Goal: Task Accomplishment & Management: Complete application form

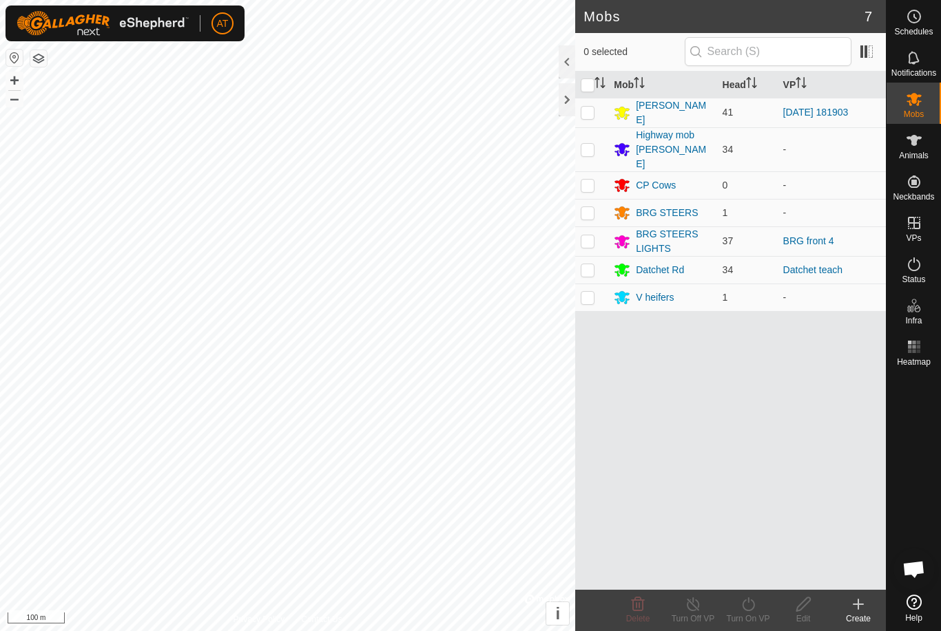
click at [589, 180] on p-checkbox at bounding box center [587, 185] width 14 height 11
checkbox input "true"
click at [798, 609] on icon at bounding box center [803, 604] width 17 height 17
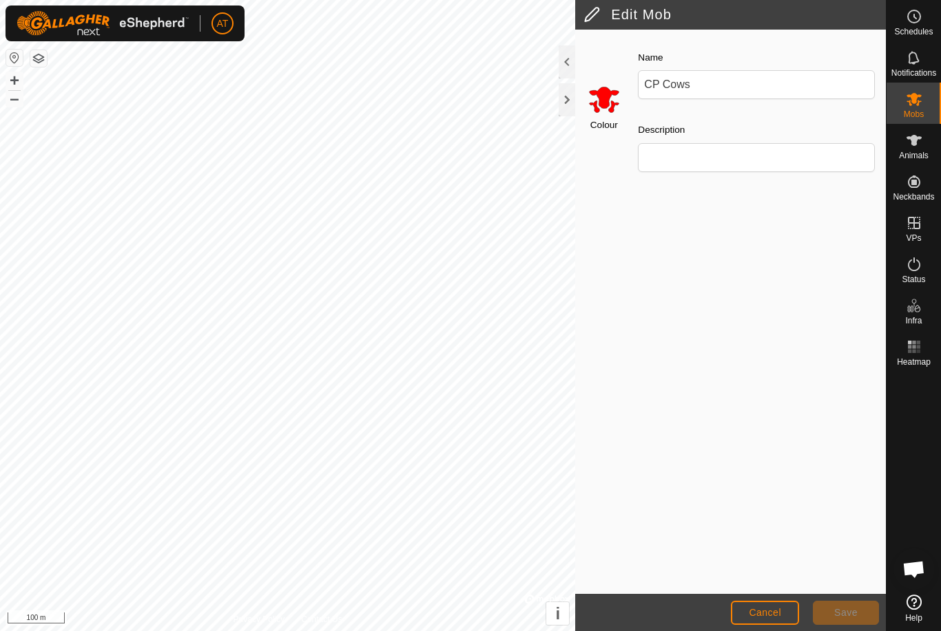
click at [775, 607] on span "Cancel" at bounding box center [764, 612] width 32 height 11
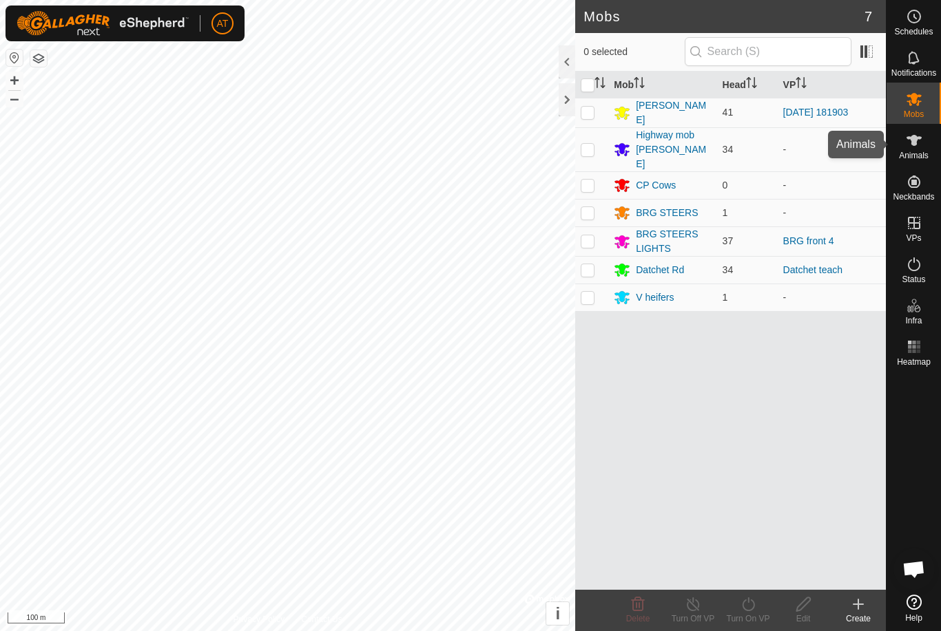
click at [923, 154] on span "Animals" at bounding box center [914, 155] width 30 height 8
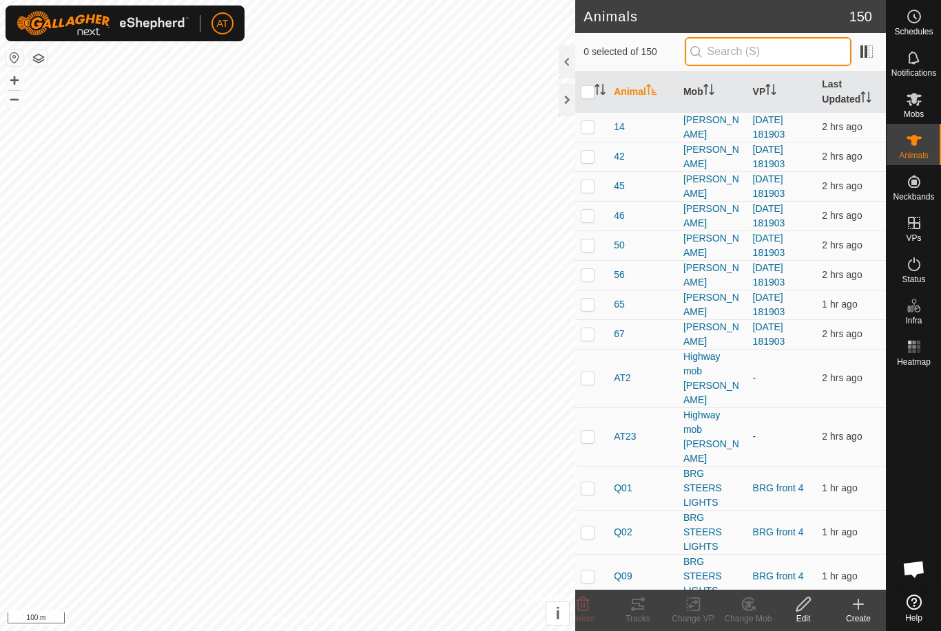
click at [801, 40] on input "text" at bounding box center [767, 51] width 167 height 29
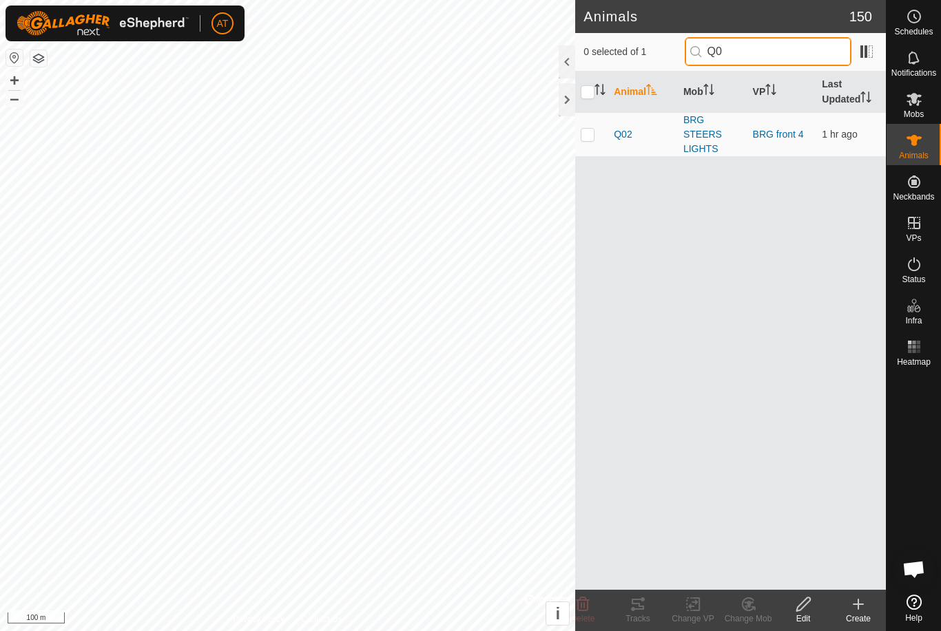
type input "Q"
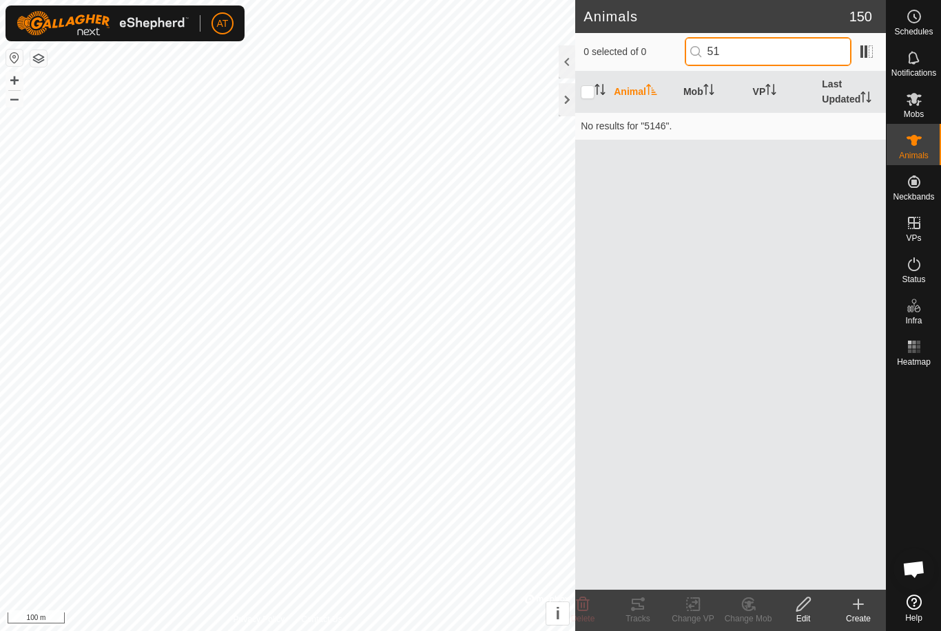
type input "5"
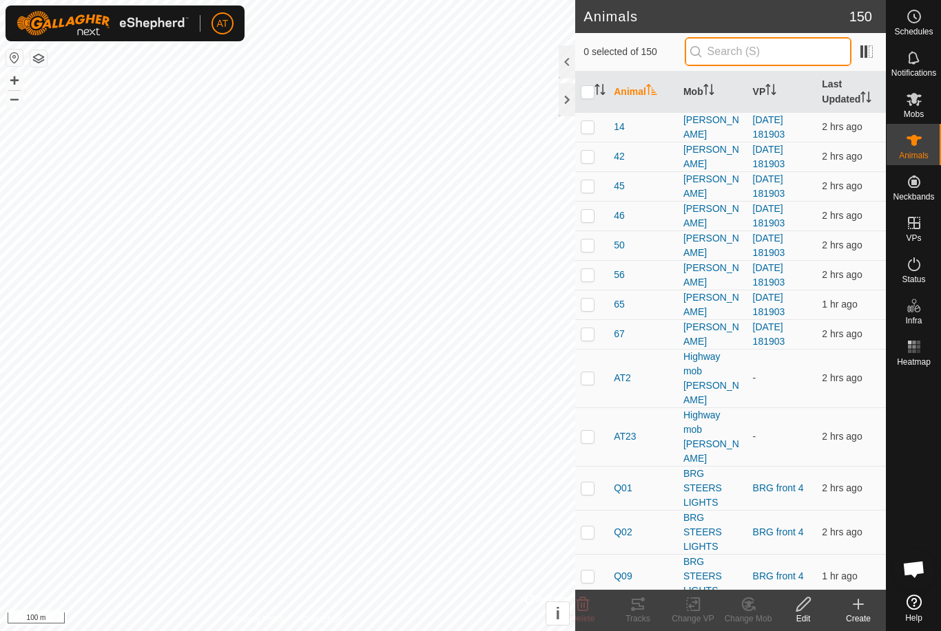
click at [821, 47] on input "text" at bounding box center [767, 51] width 167 height 29
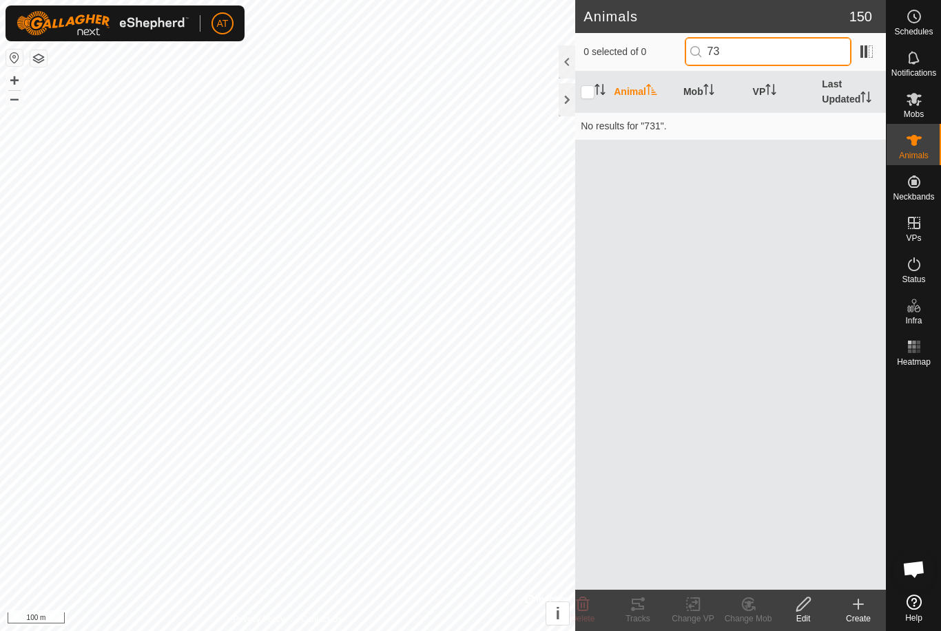
type input "7"
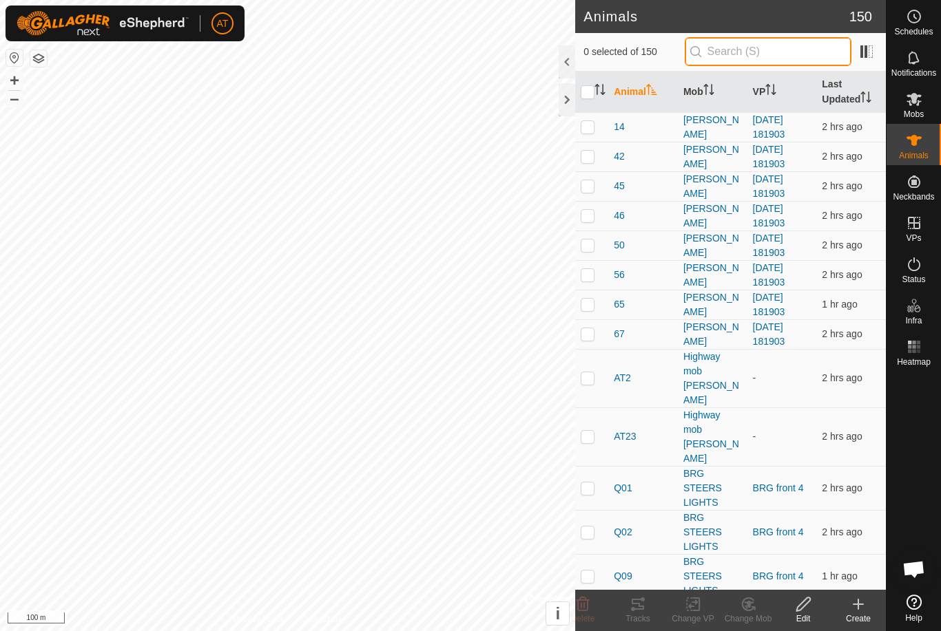
type input "U"
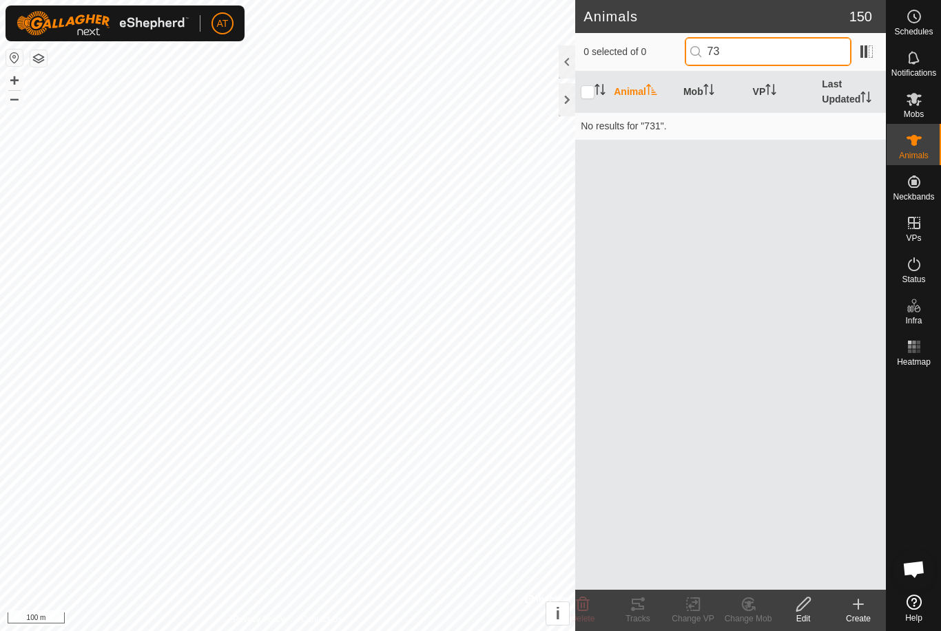
type input "7"
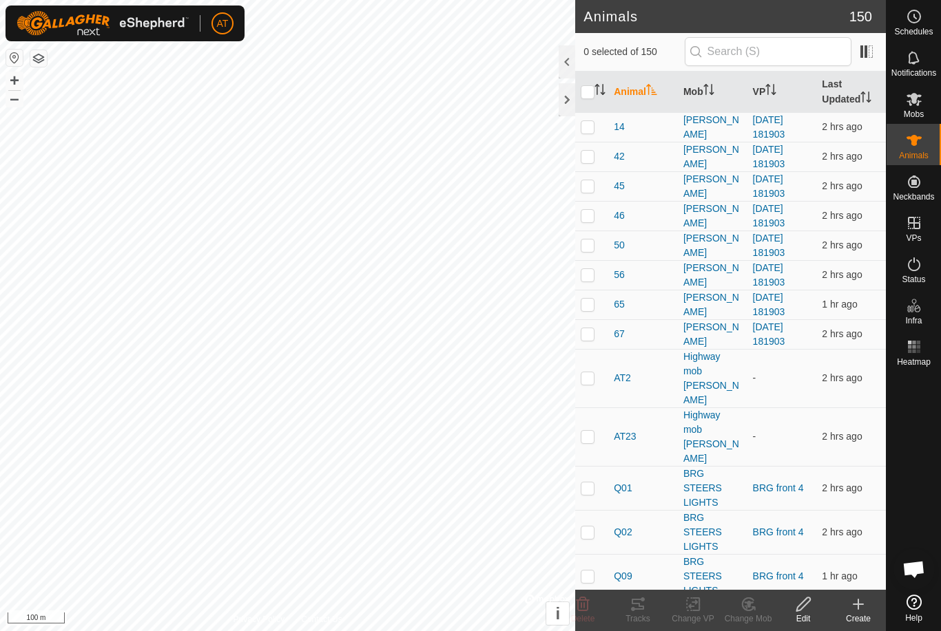
click at [785, 233] on link "[DATE] 181903" at bounding box center [769, 245] width 32 height 25
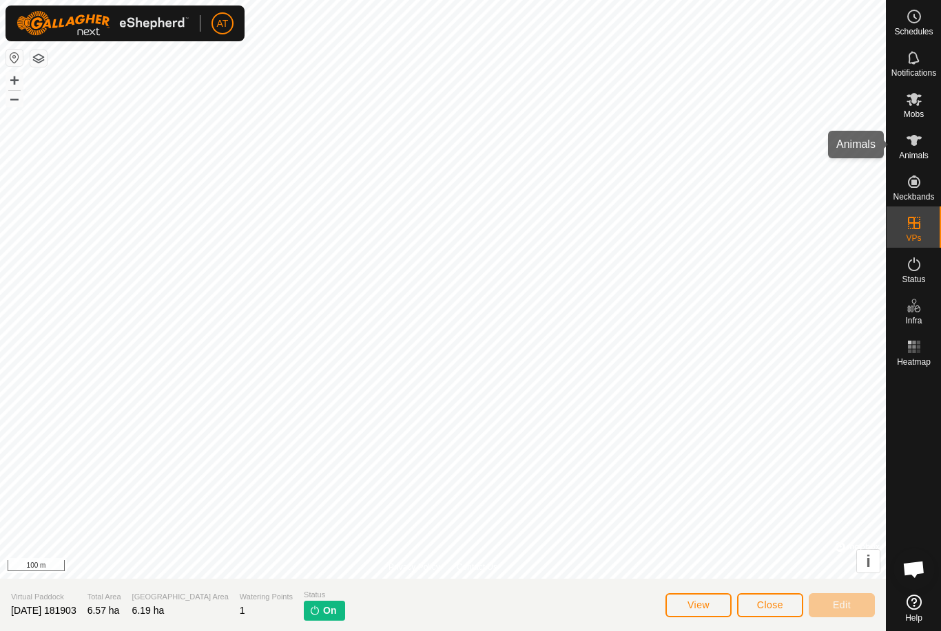
click at [922, 157] on span "Animals" at bounding box center [914, 155] width 30 height 8
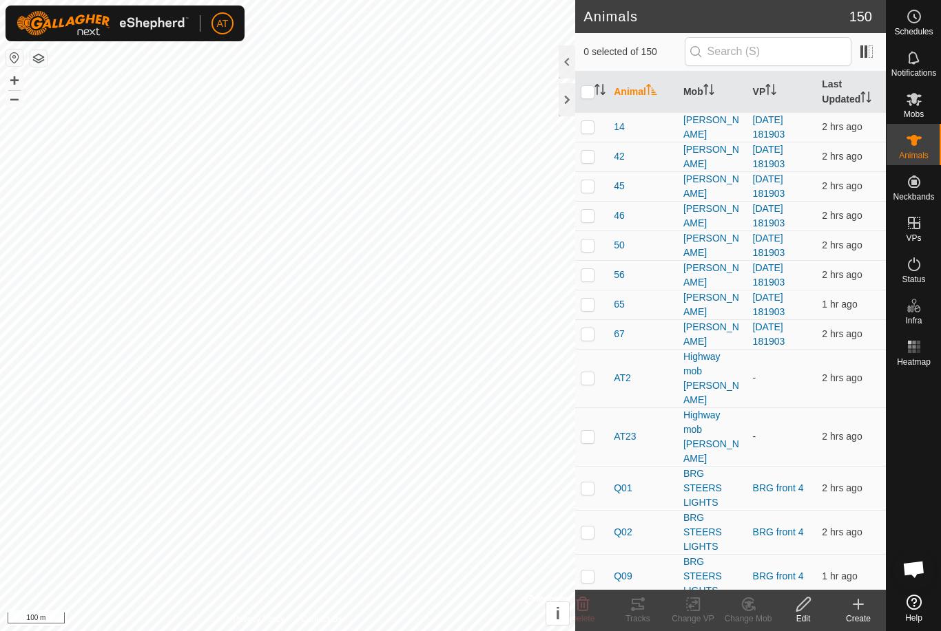
click at [857, 605] on icon at bounding box center [858, 605] width 10 height 0
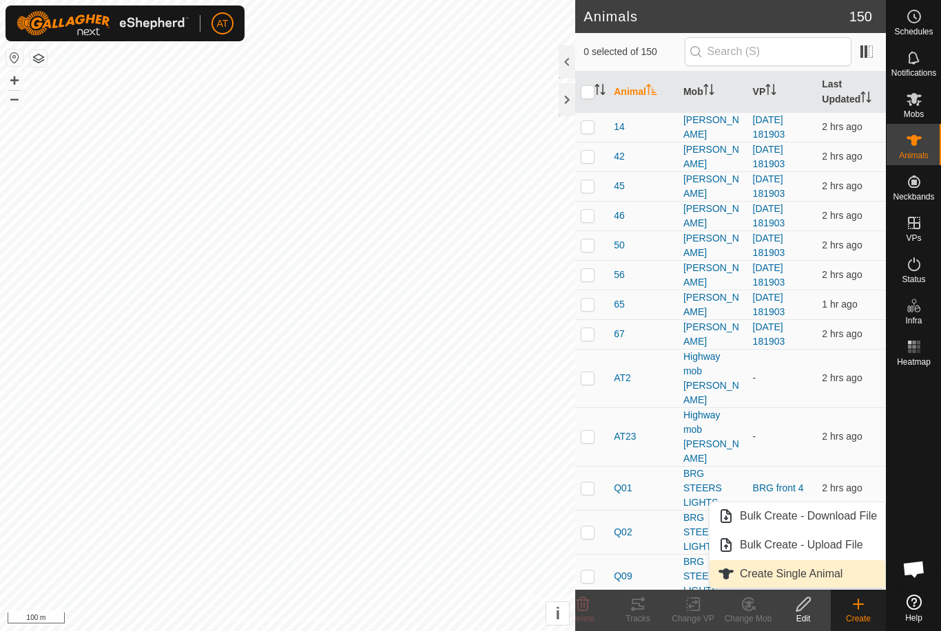
click at [818, 571] on span "Create Single Animal" at bounding box center [791, 574] width 103 height 17
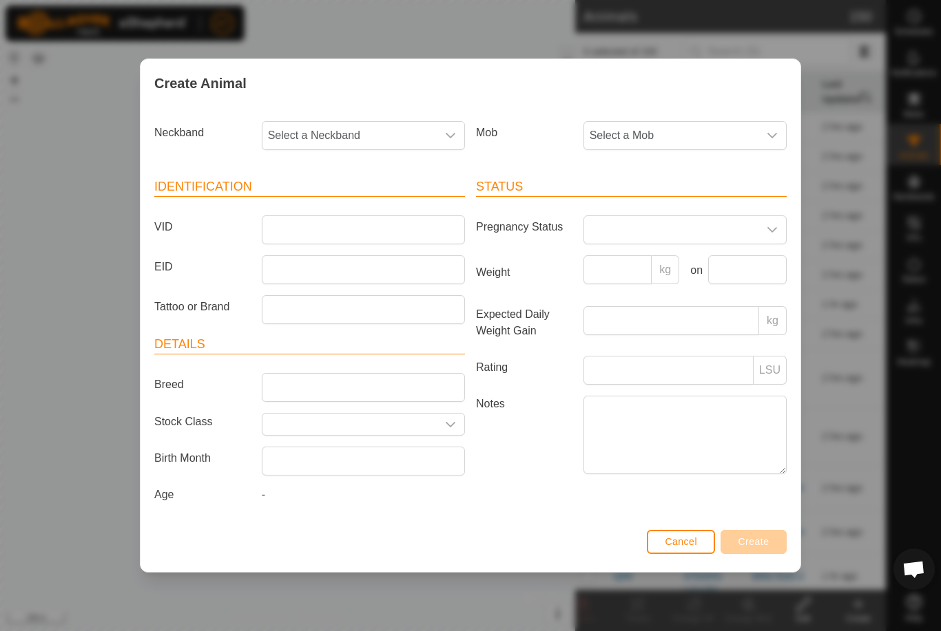
click at [432, 136] on span "Select a Neckband" at bounding box center [349, 136] width 174 height 28
type input "73114"
click at [377, 198] on li "3023773114" at bounding box center [364, 207] width 202 height 28
click at [711, 129] on span "Select a Mob" at bounding box center [671, 136] width 174 height 28
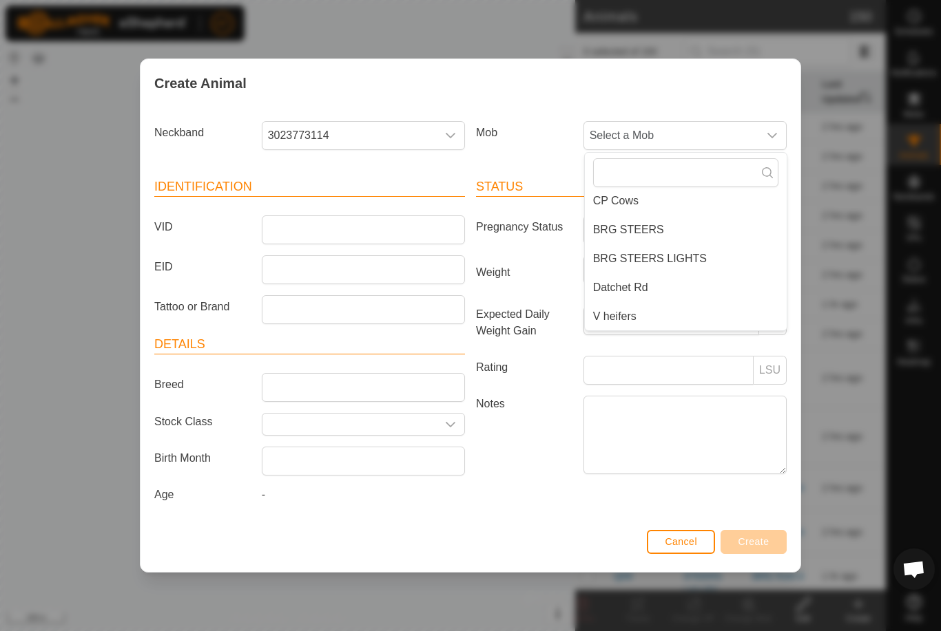
scroll to position [87, 0]
click at [679, 193] on li "CP Cows" at bounding box center [686, 207] width 202 height 28
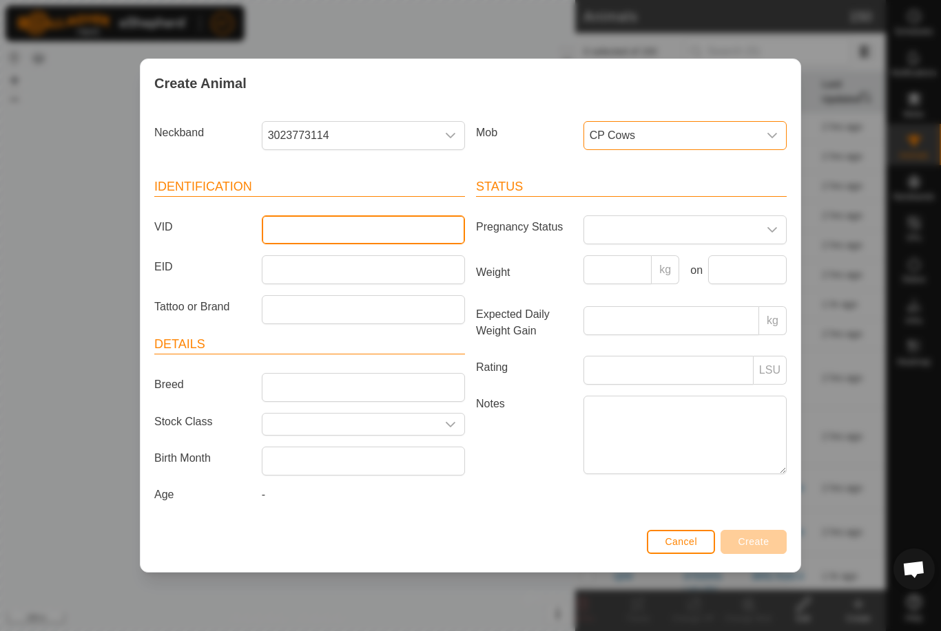
click at [416, 222] on input "VID" at bounding box center [363, 230] width 203 height 29
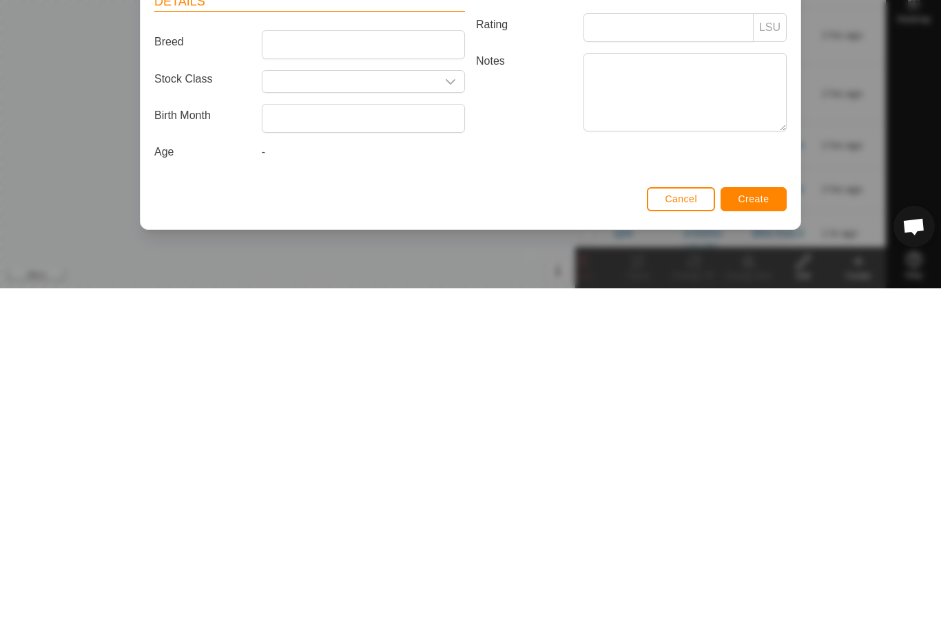
type input "Q33a"
click at [757, 536] on span "Create" at bounding box center [753, 541] width 31 height 11
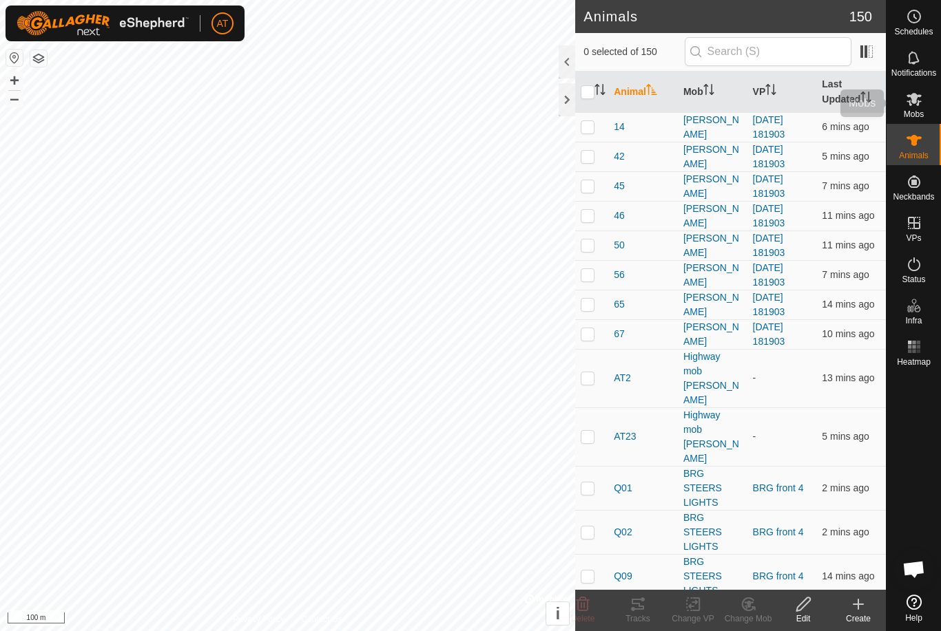
click at [915, 99] on icon at bounding box center [913, 99] width 15 height 13
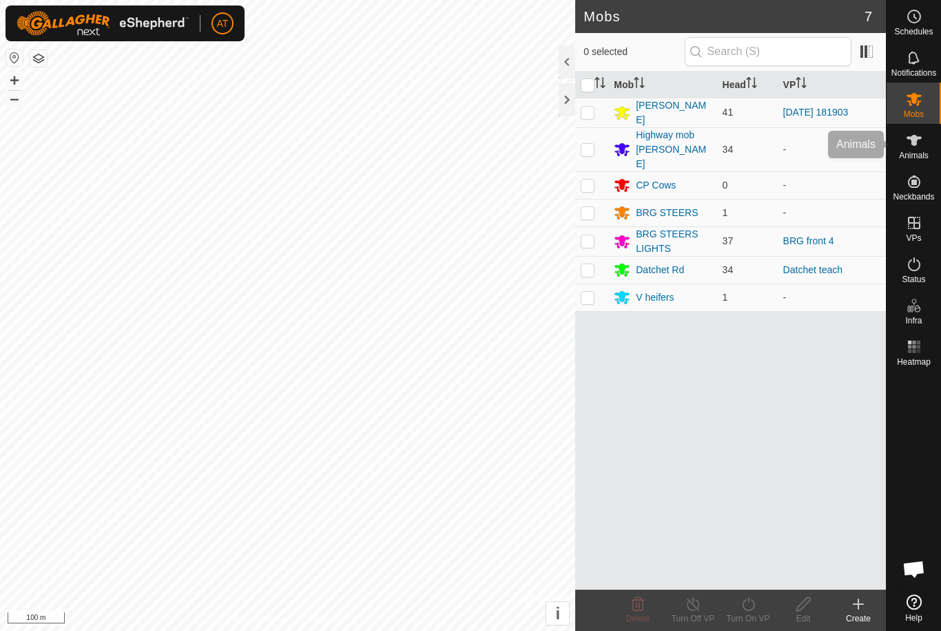
click at [921, 141] on icon at bounding box center [913, 140] width 17 height 17
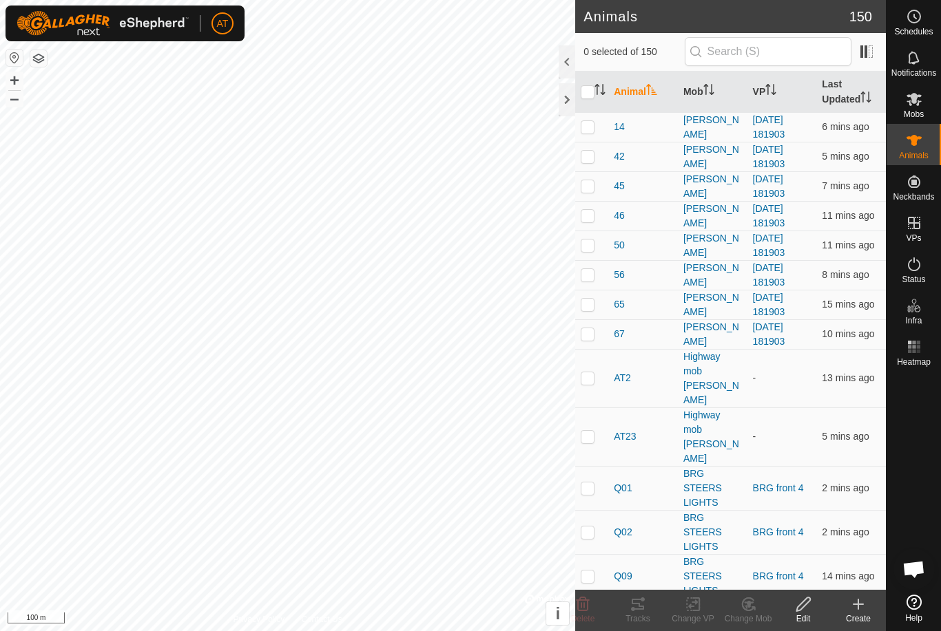
click at [848, 605] on create-svg-icon at bounding box center [857, 604] width 55 height 17
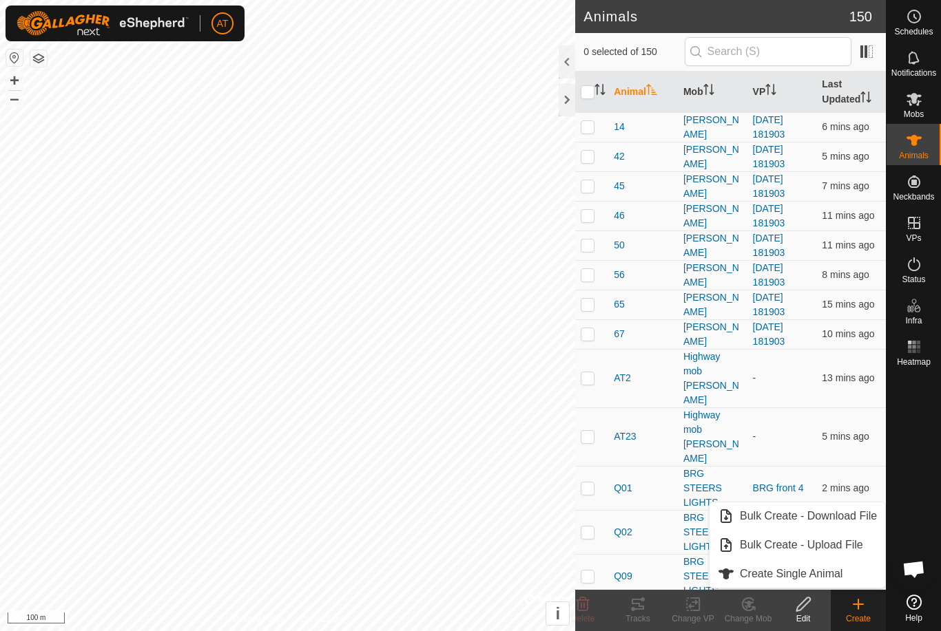
click at [759, 574] on span "Create Single Animal" at bounding box center [791, 574] width 103 height 17
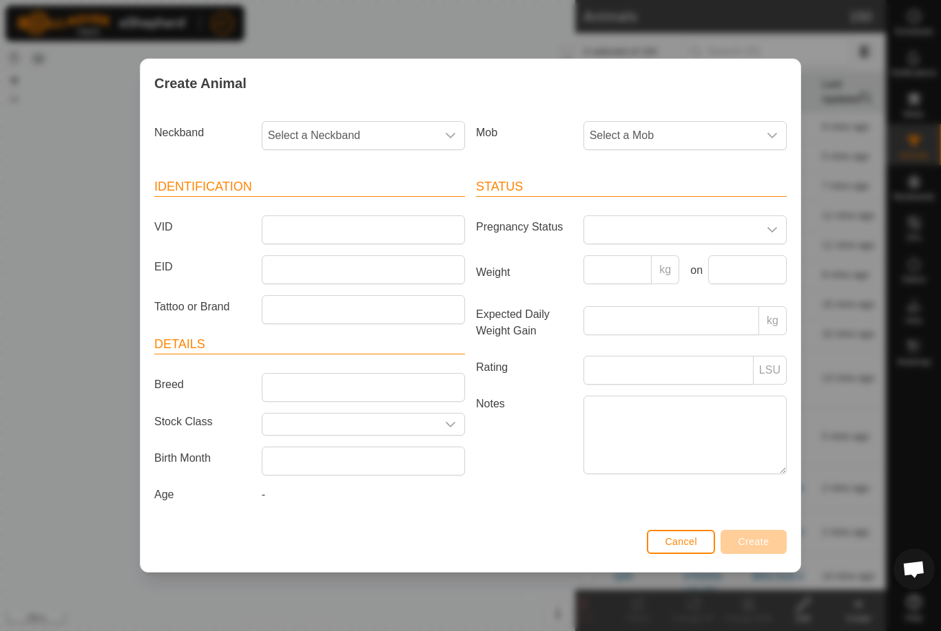
click at [708, 122] on span "Select a Mob" at bounding box center [671, 136] width 174 height 28
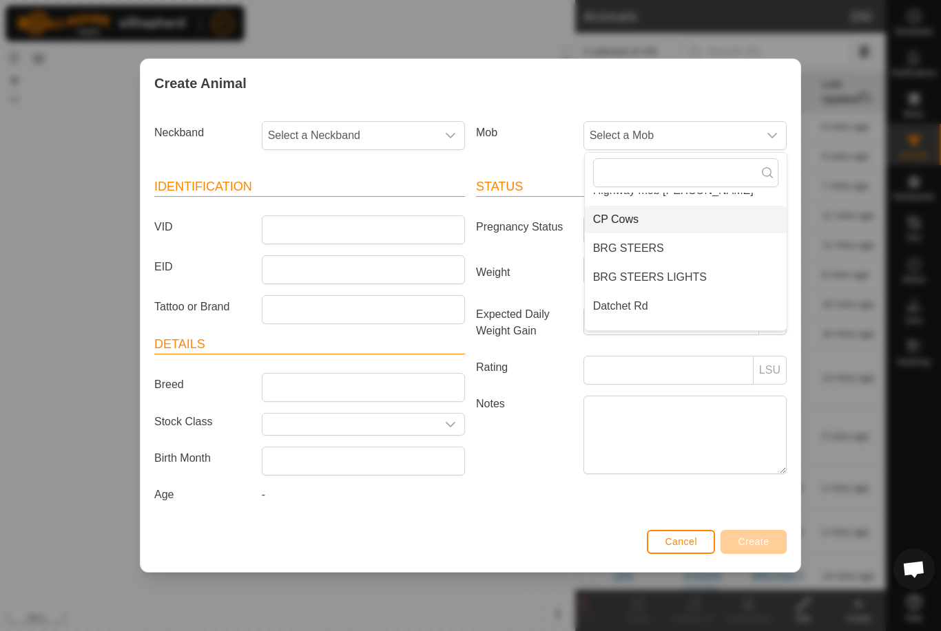
click at [628, 216] on span "CP Cows" at bounding box center [615, 219] width 45 height 17
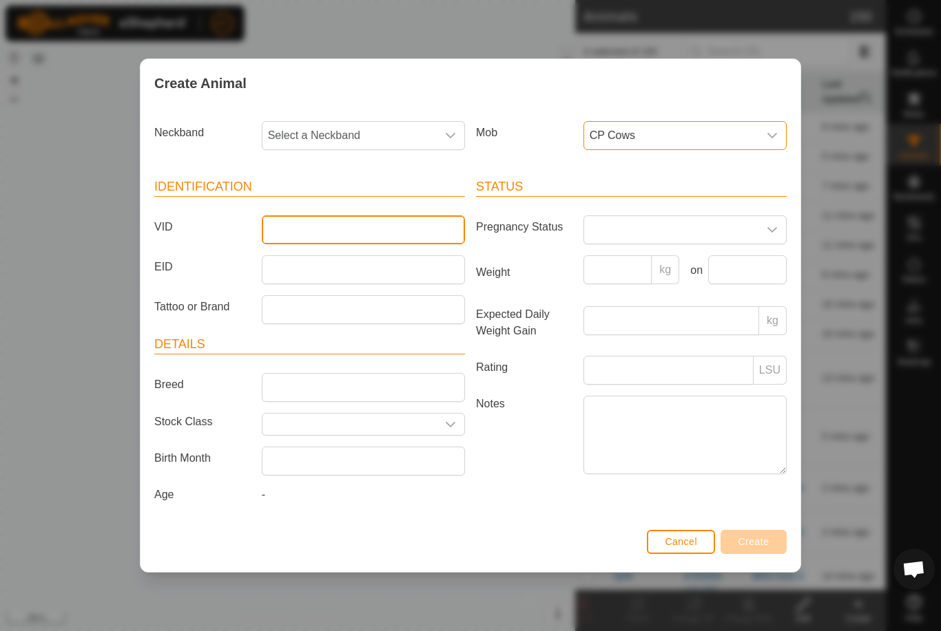
click at [367, 220] on input "VID" at bounding box center [363, 230] width 203 height 29
type input "Q27a"
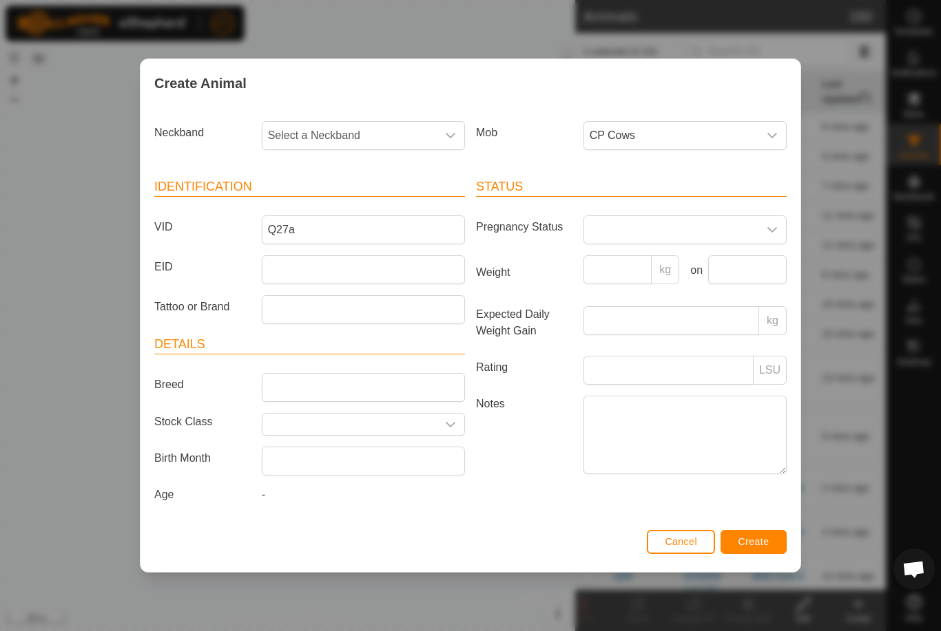
click at [457, 134] on div "dropdown trigger" at bounding box center [451, 136] width 28 height 28
type input "8368"
click at [332, 193] on li "2727858368" at bounding box center [364, 207] width 202 height 28
click at [758, 541] on span "Create" at bounding box center [753, 541] width 31 height 11
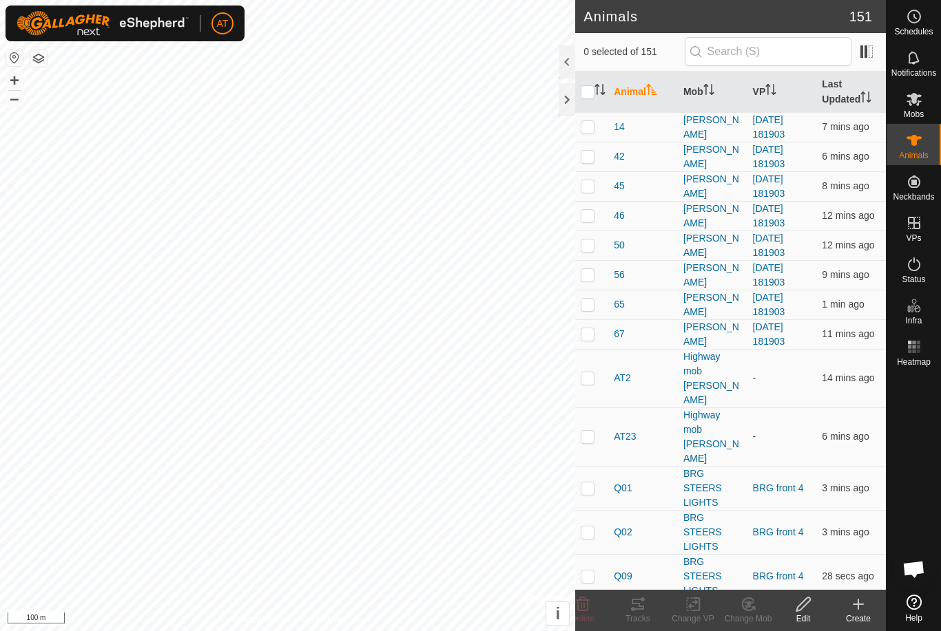
click at [844, 604] on create-svg-icon at bounding box center [857, 604] width 55 height 17
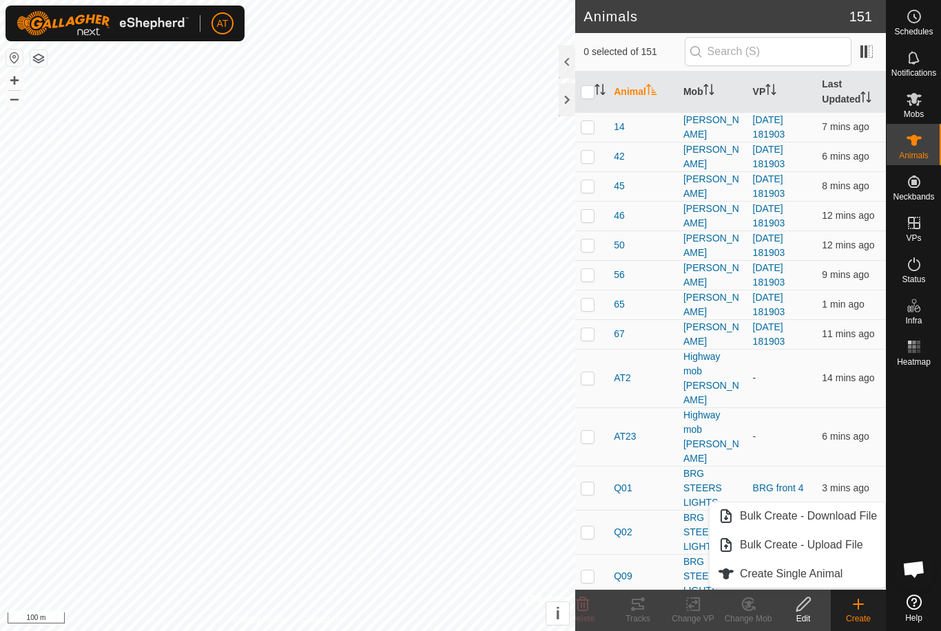
click at [804, 578] on span "Create Single Animal" at bounding box center [791, 574] width 103 height 17
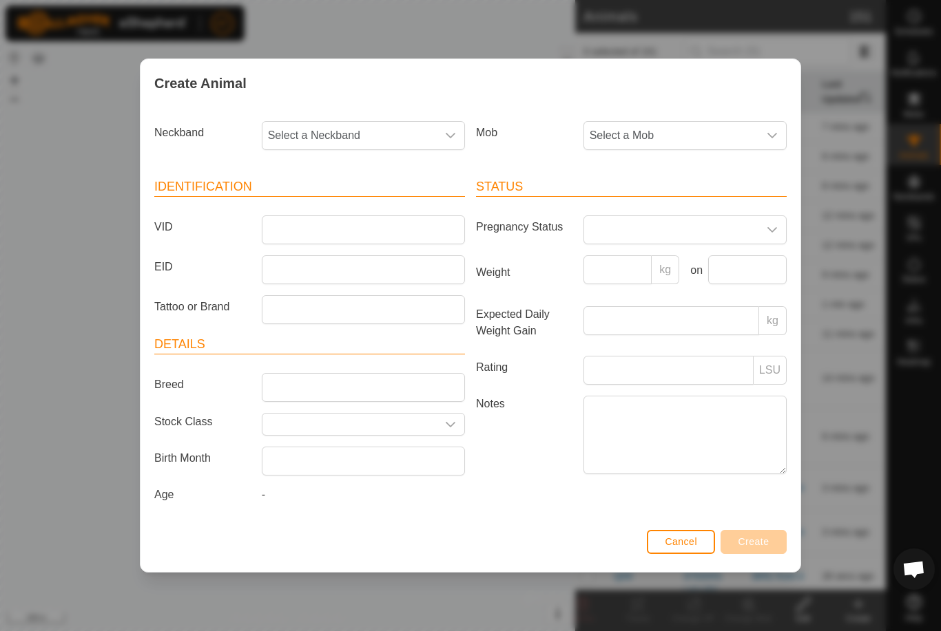
click at [735, 122] on span "Select a Mob" at bounding box center [671, 136] width 174 height 28
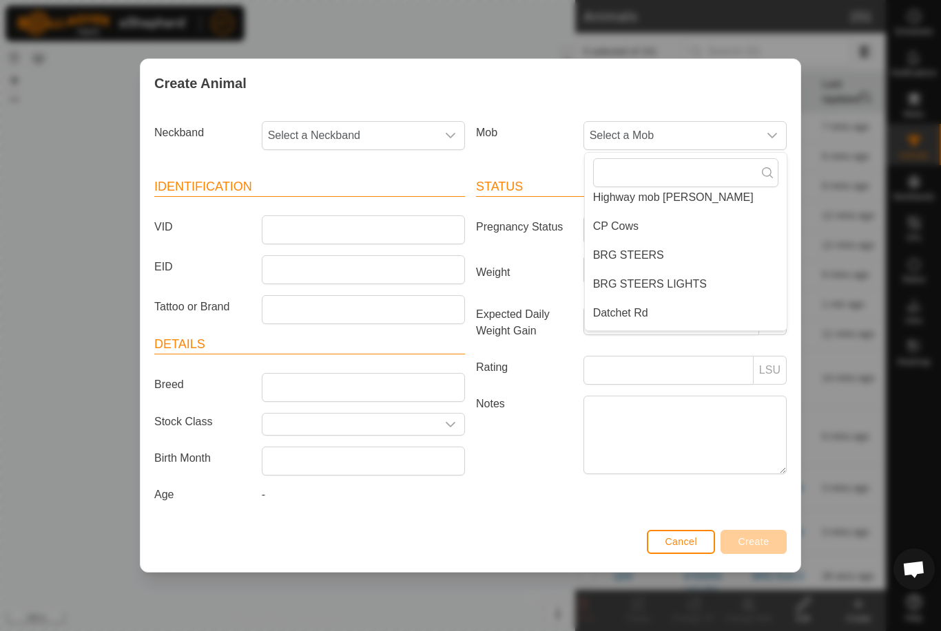
scroll to position [69, 0]
click at [639, 223] on li "CP Cows" at bounding box center [686, 225] width 202 height 28
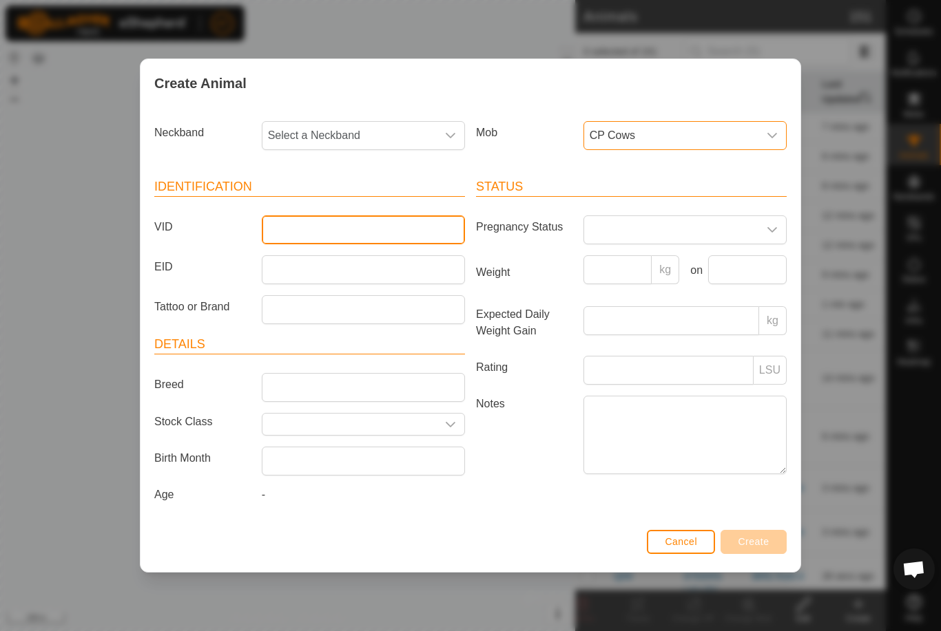
click at [342, 223] on input "VID" at bounding box center [363, 230] width 203 height 29
type input "Q42a"
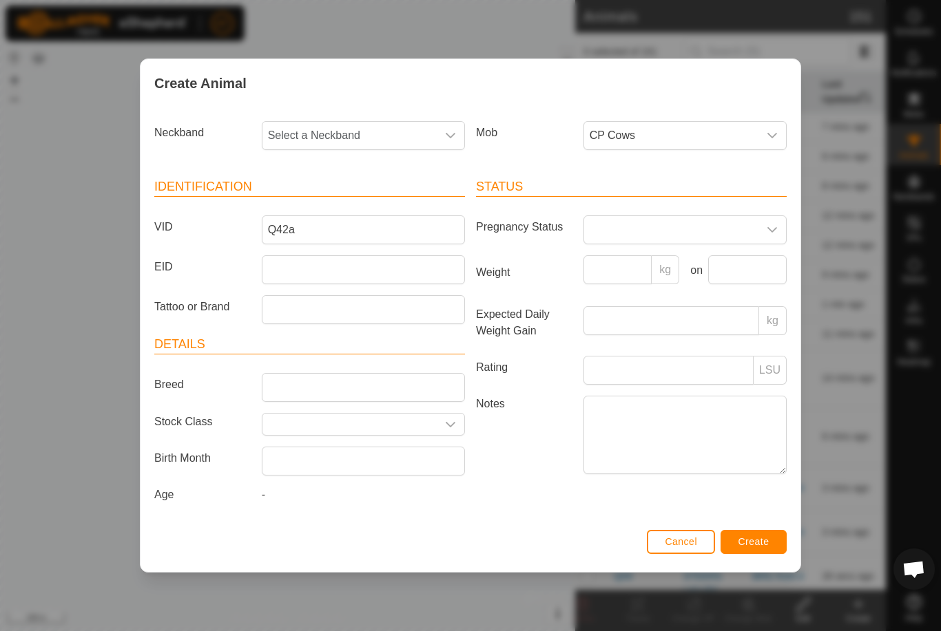
click at [377, 127] on span "Select a Neckband" at bounding box center [349, 136] width 174 height 28
type input "2448"
click at [325, 213] on li "3665552448" at bounding box center [364, 207] width 202 height 28
click at [748, 547] on span "Create" at bounding box center [753, 541] width 31 height 11
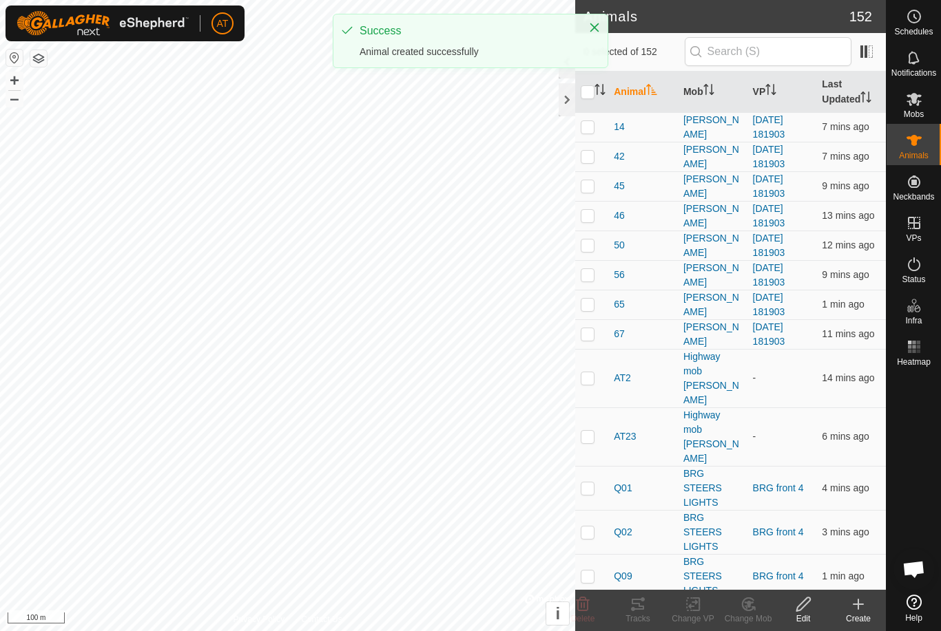
click at [849, 611] on create-svg-icon at bounding box center [857, 604] width 55 height 17
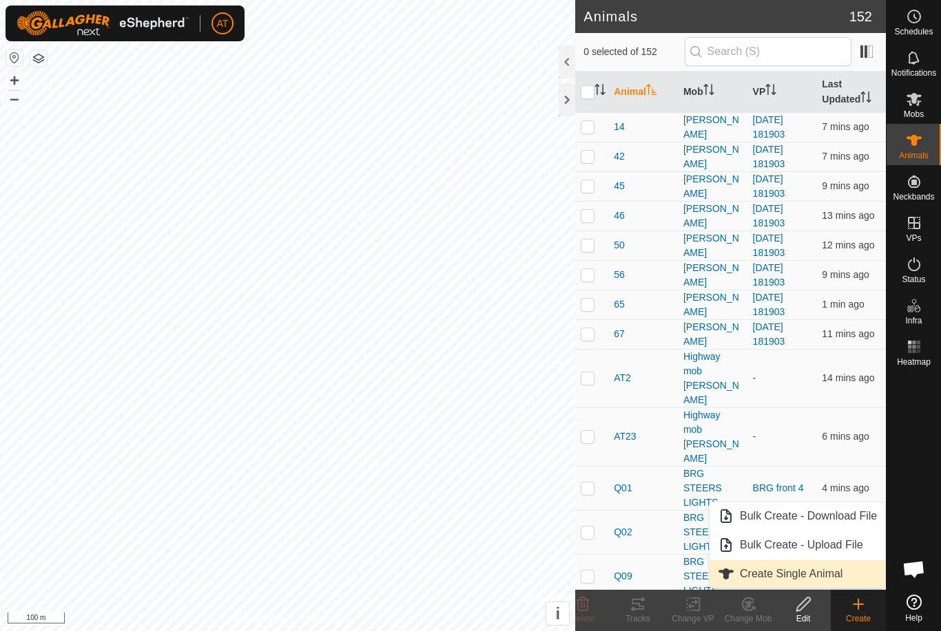
click at [786, 582] on span "Create Single Animal" at bounding box center [791, 574] width 103 height 17
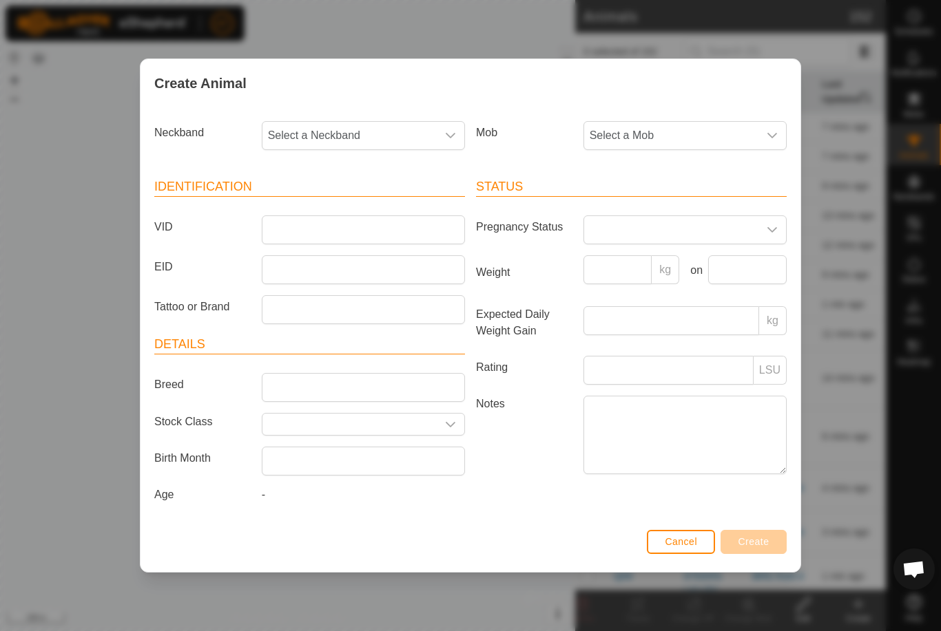
click at [731, 137] on span "Select a Mob" at bounding box center [671, 136] width 174 height 28
click at [627, 205] on span "CP Cows" at bounding box center [615, 211] width 45 height 17
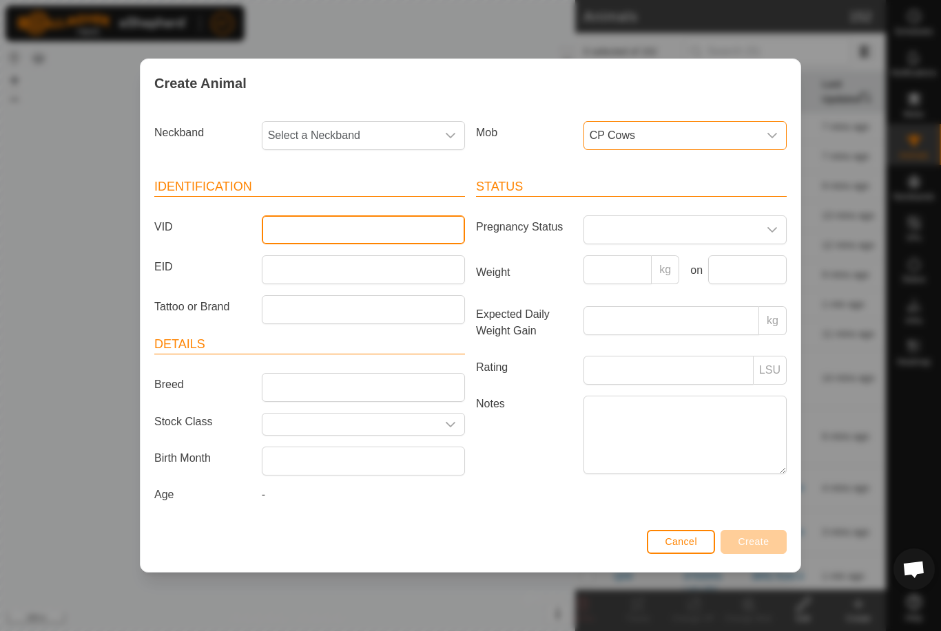
click at [356, 218] on input "VID" at bounding box center [363, 230] width 203 height 29
type input "Q57a"
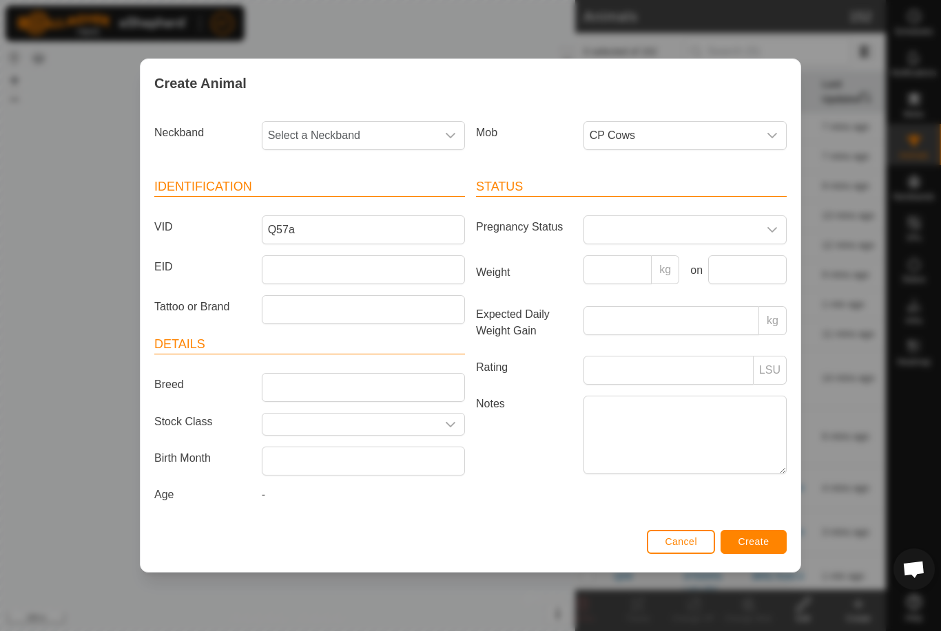
click at [383, 127] on span "Select a Neckband" at bounding box center [349, 136] width 174 height 28
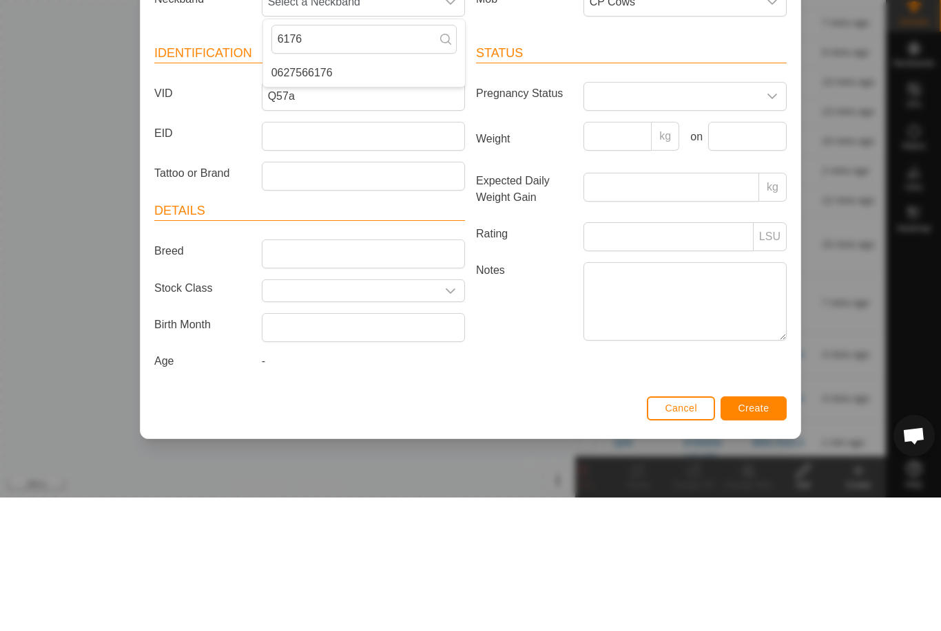
click at [348, 158] on input "6176" at bounding box center [363, 172] width 185 height 29
type input "6176"
click at [329, 198] on span "0627566176" at bounding box center [301, 206] width 61 height 17
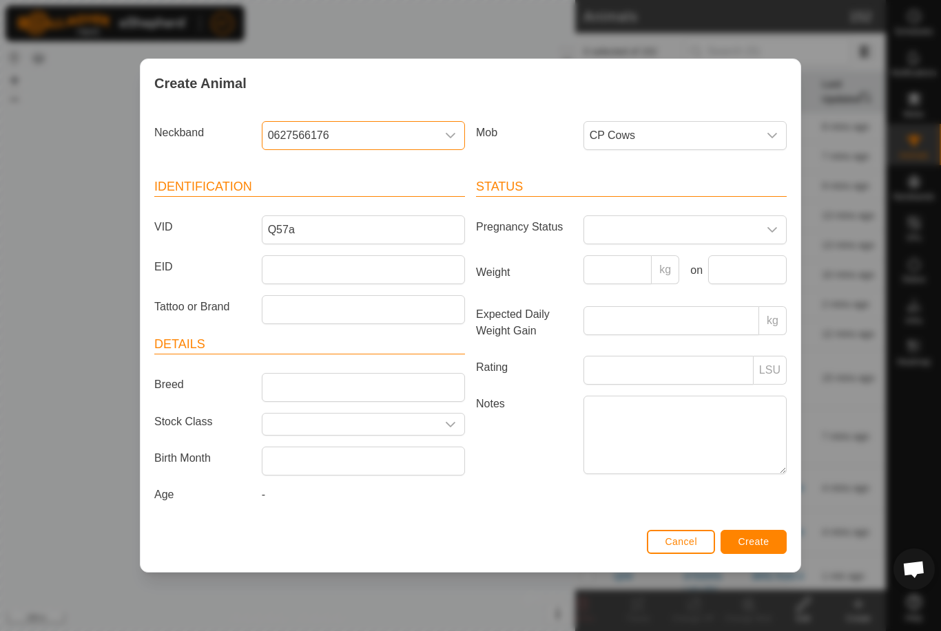
click at [750, 543] on span "Create" at bounding box center [753, 541] width 31 height 11
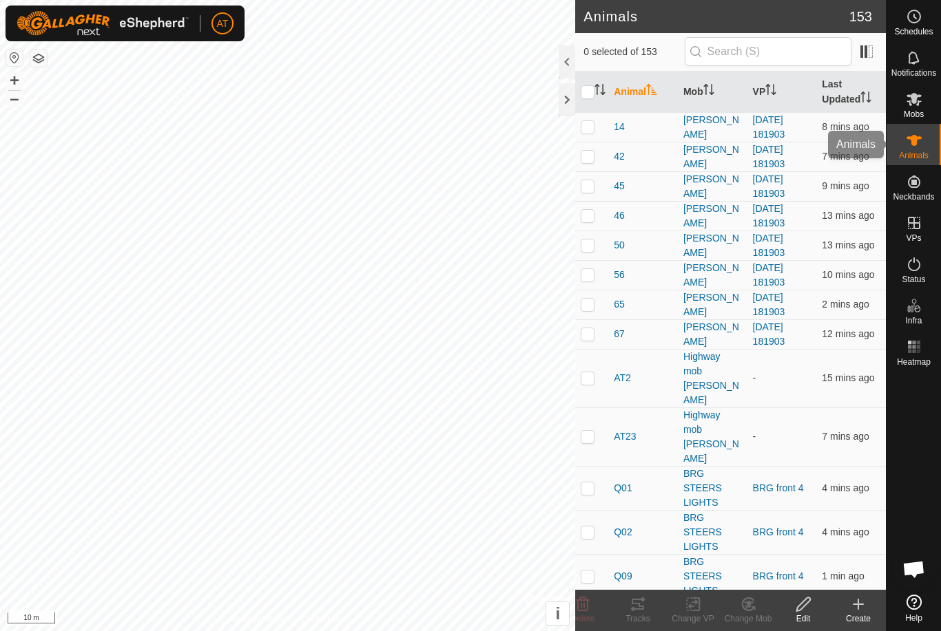
click at [917, 137] on icon at bounding box center [913, 140] width 15 height 11
click at [855, 613] on div "Create" at bounding box center [857, 619] width 55 height 12
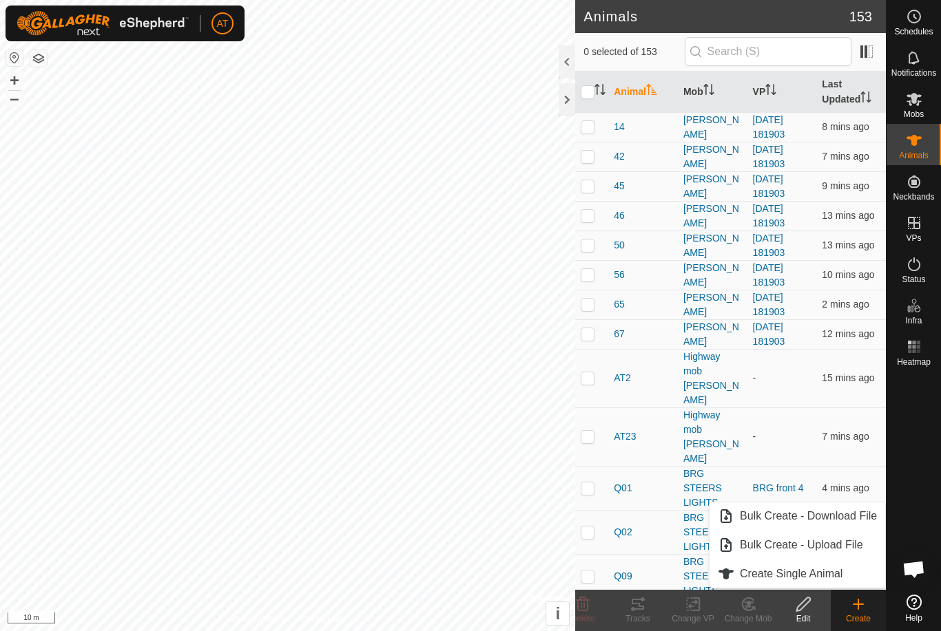
click at [812, 569] on span "Create Single Animal" at bounding box center [791, 574] width 103 height 17
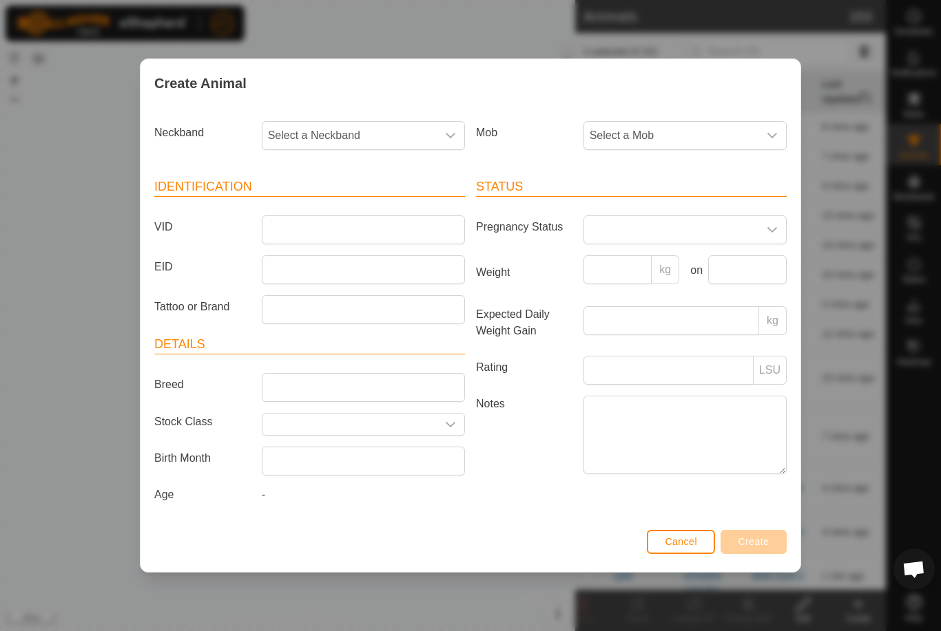
click at [379, 122] on span "Select a Neckband" at bounding box center [349, 136] width 174 height 28
type input "1"
type input "29823"
click at [702, 123] on span "Select a Mob" at bounding box center [671, 136] width 174 height 28
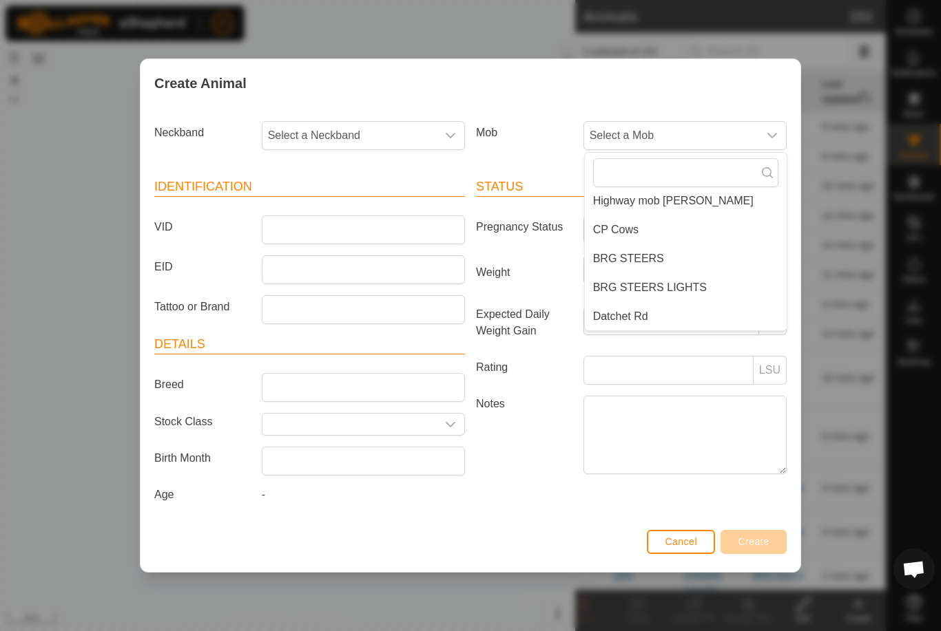
scroll to position [62, 0]
click at [622, 227] on span "CP Cows" at bounding box center [615, 231] width 45 height 17
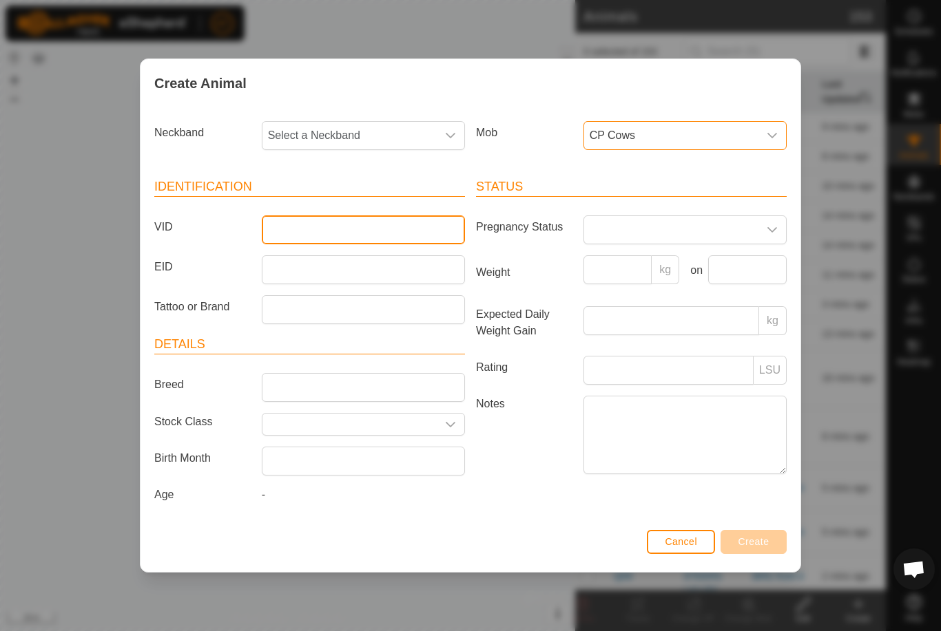
click at [362, 218] on input "VID" at bounding box center [363, 230] width 203 height 29
type input "Q02a"
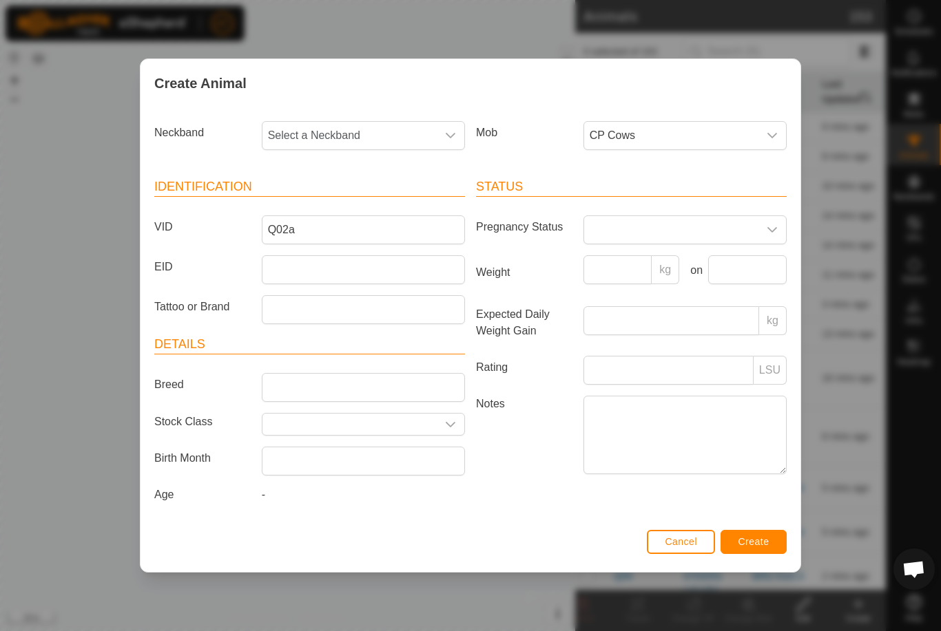
click at [402, 129] on span "Select a Neckband" at bounding box center [349, 136] width 174 height 28
type input "2"
click at [437, 122] on div "dropdown trigger" at bounding box center [451, 136] width 28 height 28
click at [427, 140] on span "Select a Neckband" at bounding box center [349, 136] width 174 height 28
type input "1"
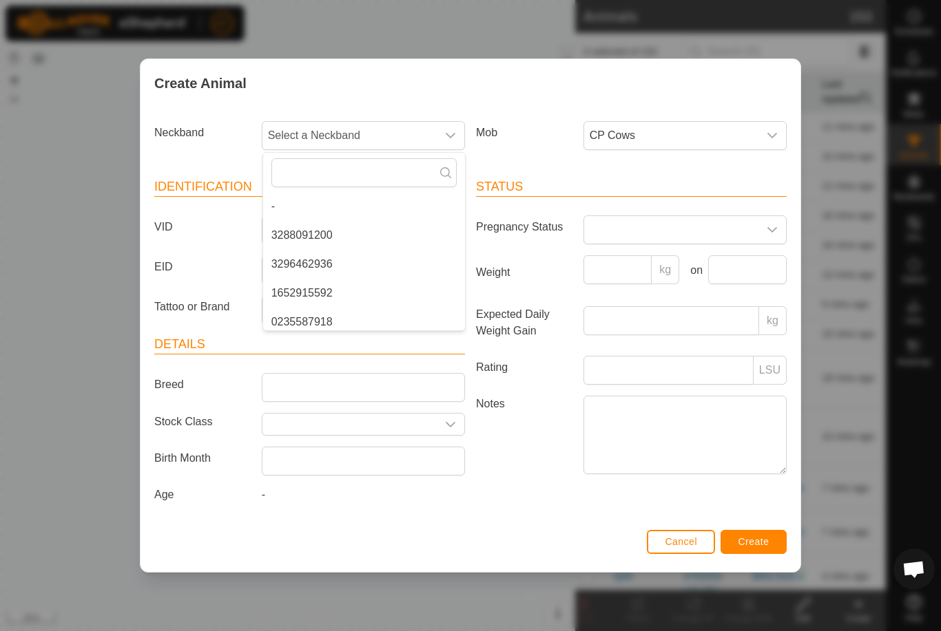
click at [77, 182] on div "Create Animal Neckband Select a Neckband - 3288091200 3296462936 1652915592 023…" at bounding box center [470, 315] width 941 height 631
click at [445, 133] on icon "dropdown trigger" at bounding box center [450, 135] width 11 height 11
type input "1"
type input "2"
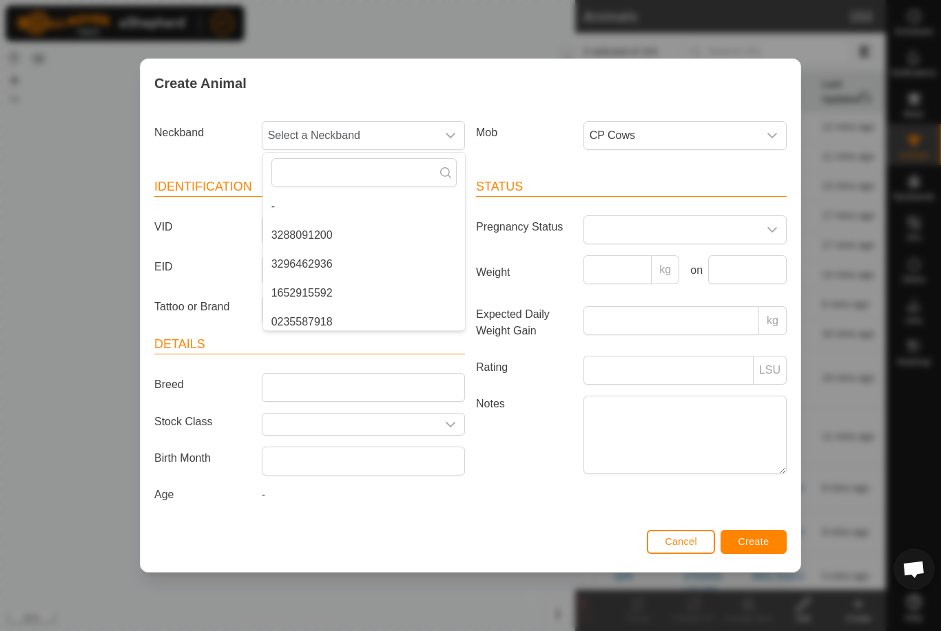
click at [797, 7] on div "Create Animal Neckband Select a Neckband - 3288091200 3296462936 1652915592 023…" at bounding box center [470, 315] width 941 height 631
click at [393, 136] on span "Select a Neckband" at bounding box center [349, 136] width 174 height 28
type input "1468"
click at [339, 201] on li "1684651468" at bounding box center [364, 207] width 202 height 28
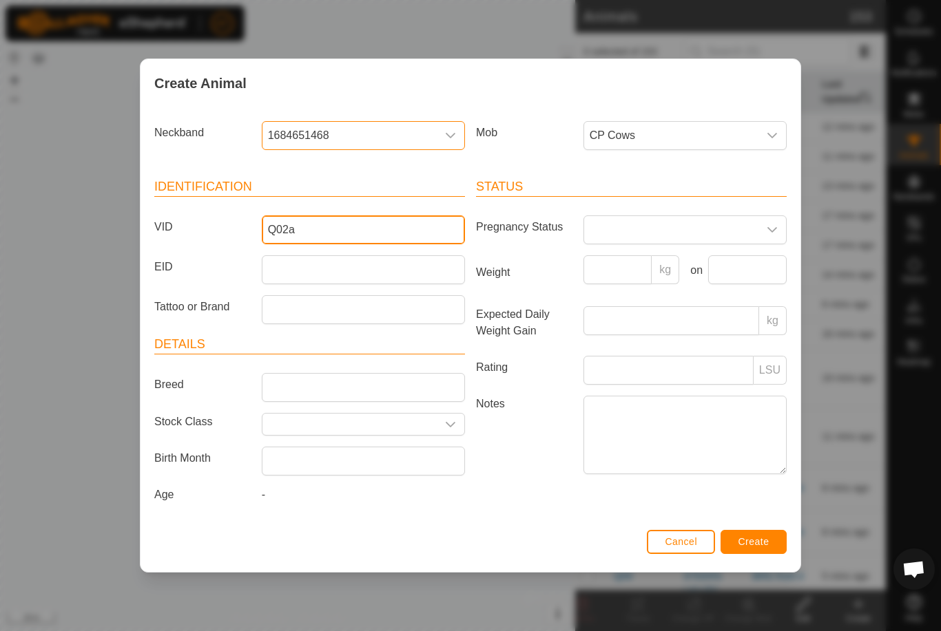
click at [338, 228] on input "Q02a" at bounding box center [363, 230] width 203 height 29
type input "Q"
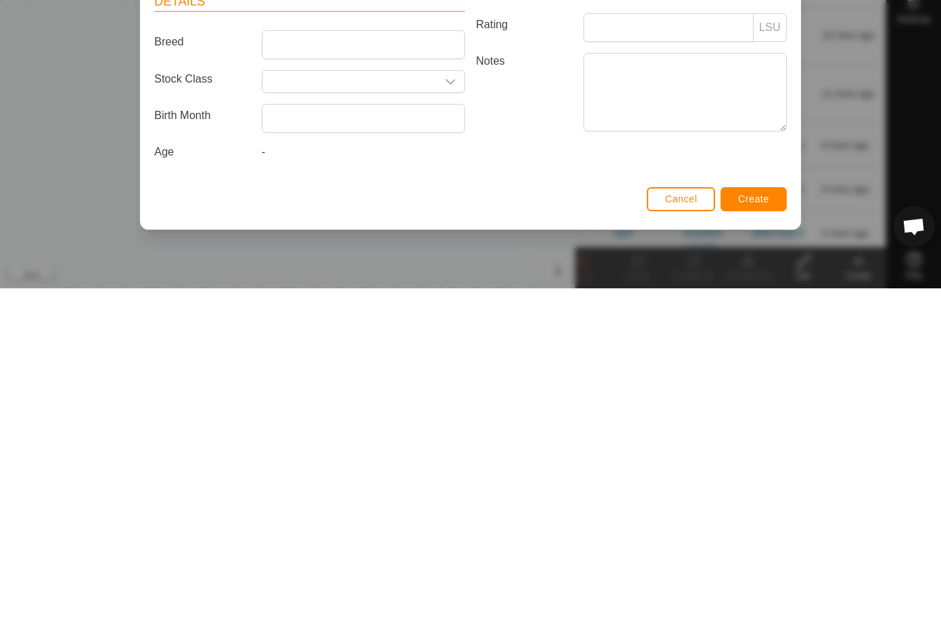
type input "Q13a"
click at [759, 536] on span "Create" at bounding box center [753, 541] width 31 height 11
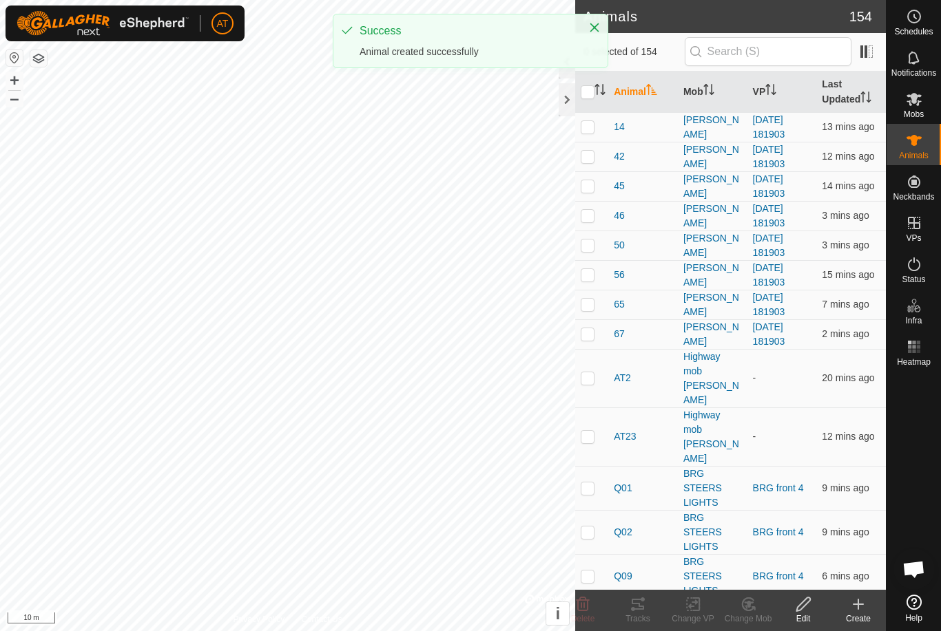
click at [863, 597] on icon at bounding box center [858, 604] width 17 height 17
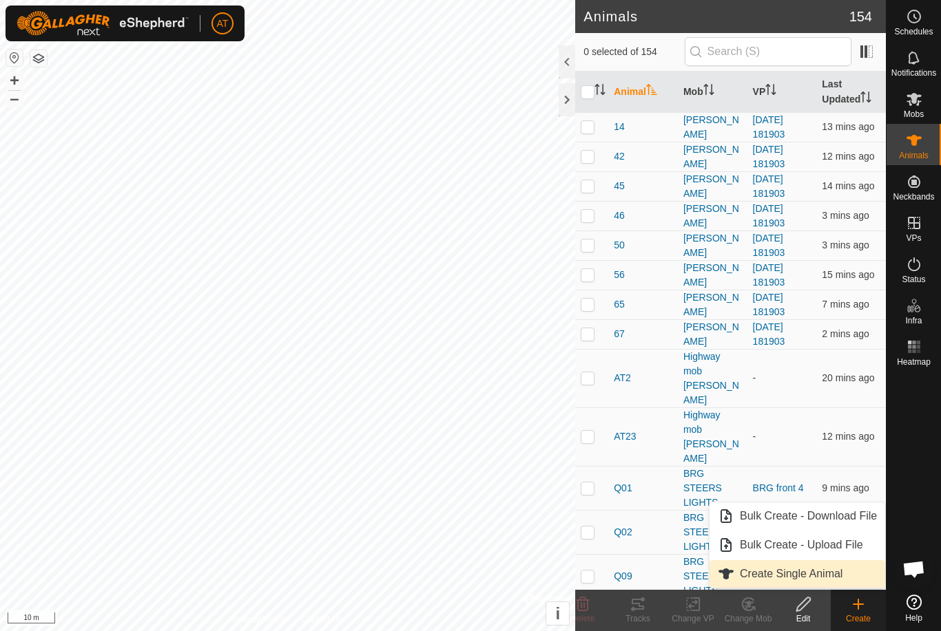
click at [808, 573] on span "Create Single Animal" at bounding box center [791, 574] width 103 height 17
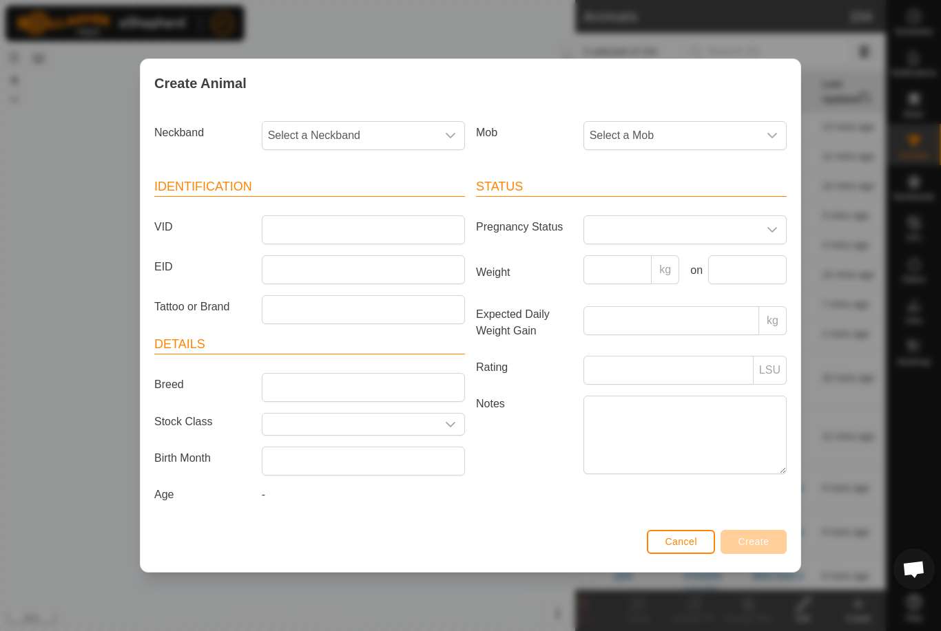
click at [395, 125] on span "Select a Neckband" at bounding box center [349, 136] width 174 height 28
type input "0354"
click at [348, 193] on li "0083760354" at bounding box center [364, 207] width 202 height 28
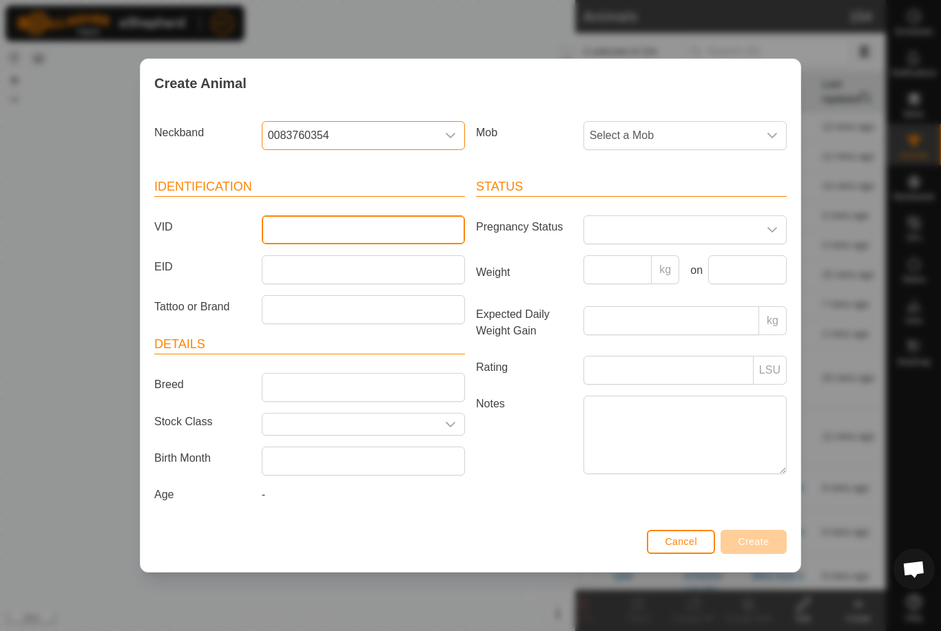
click at [333, 227] on input "VID" at bounding box center [363, 230] width 203 height 29
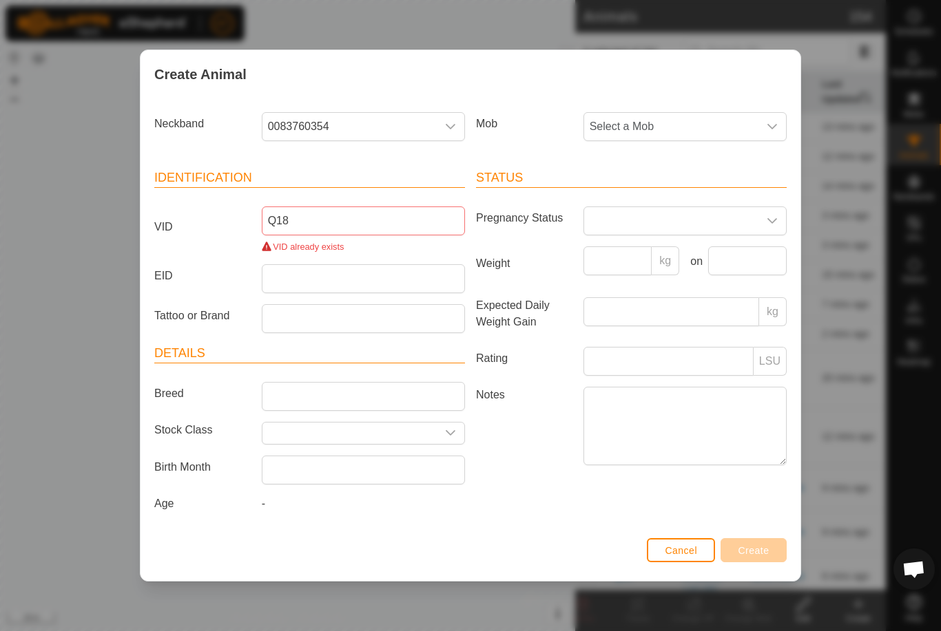
click at [739, 120] on span "Select a Mob" at bounding box center [671, 127] width 174 height 28
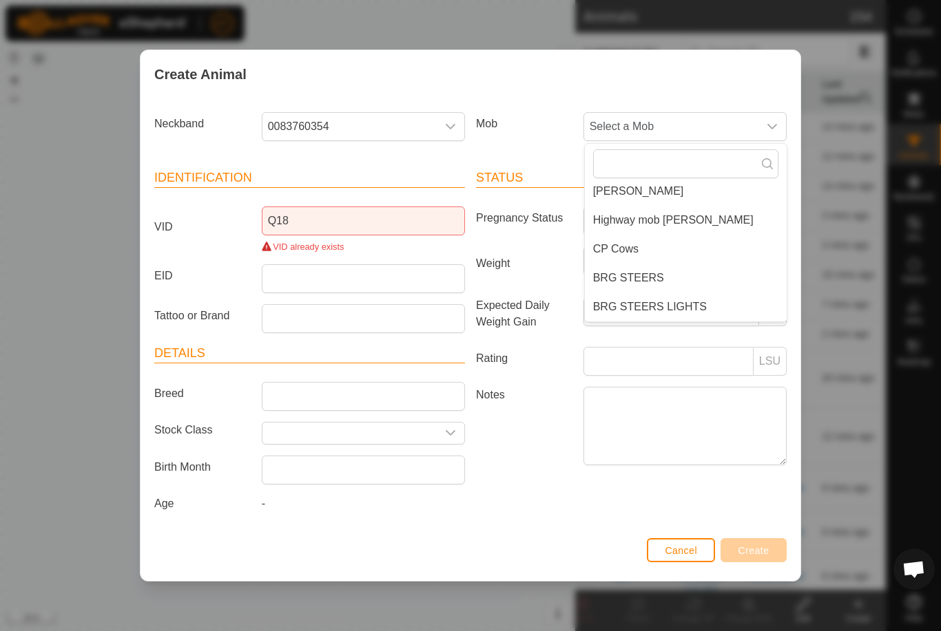
scroll to position [72, 0]
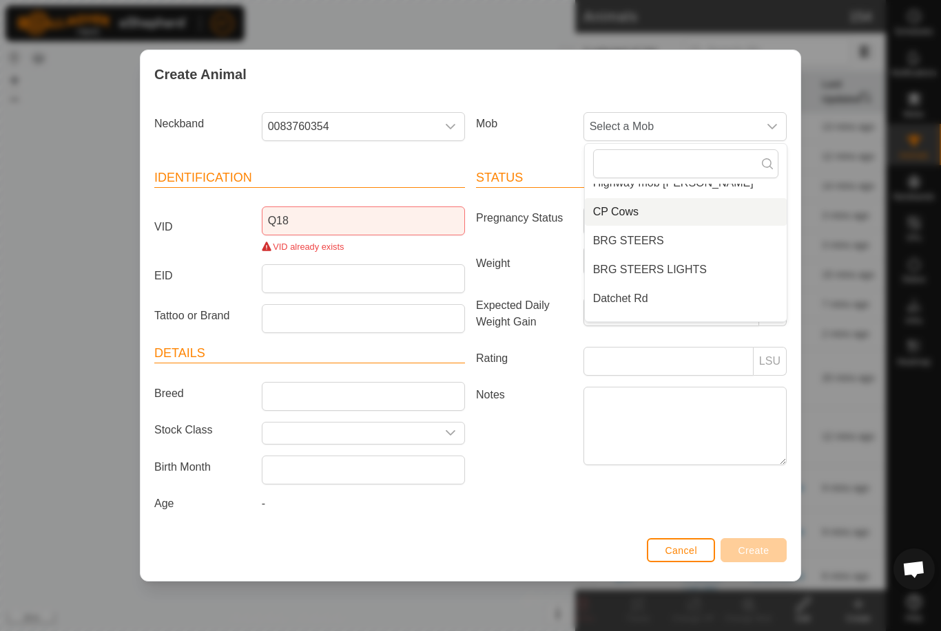
click at [619, 210] on span "CP Cows" at bounding box center [615, 212] width 45 height 17
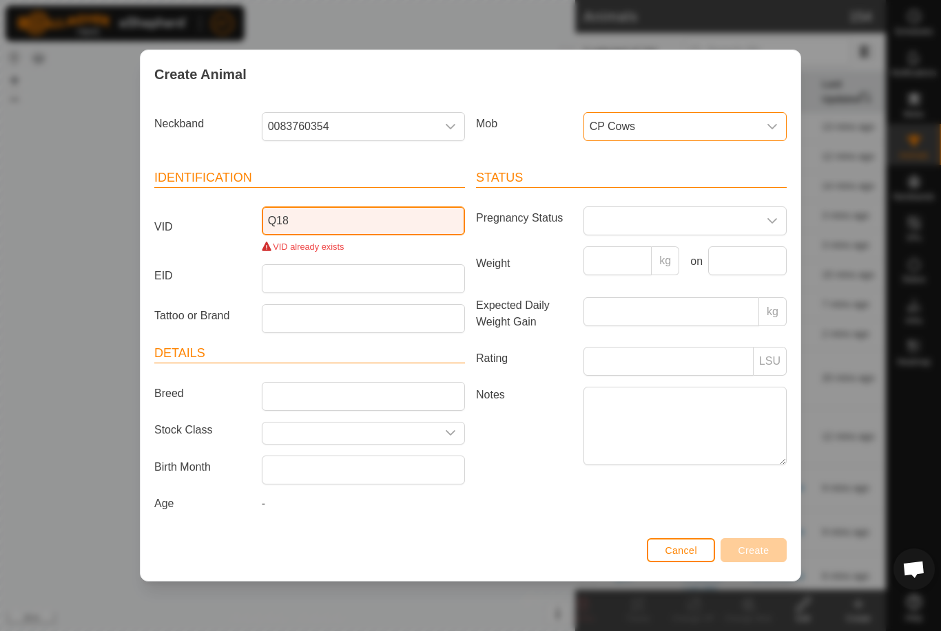
click at [335, 218] on input "Q18" at bounding box center [363, 221] width 203 height 29
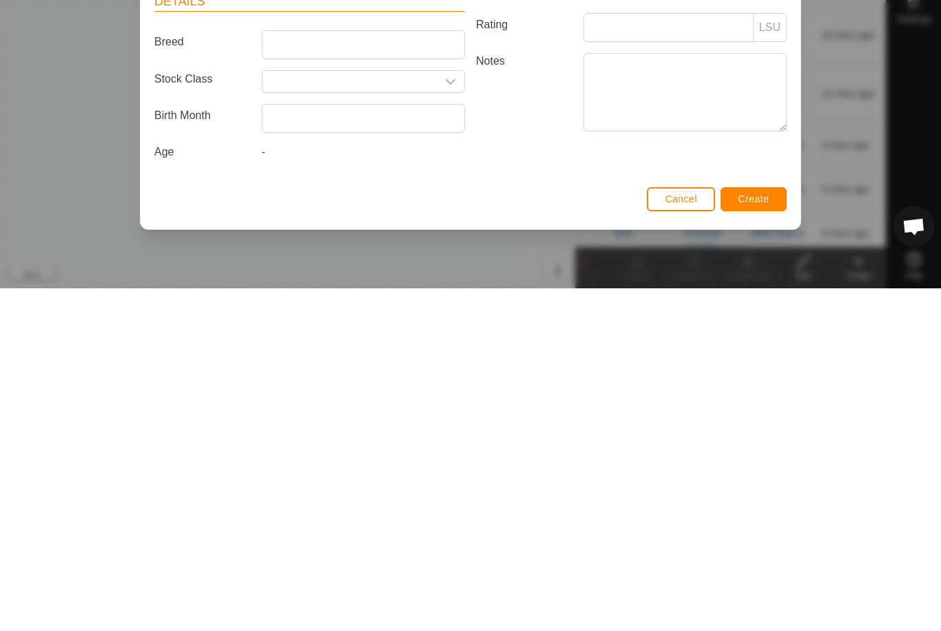
type input "Q18a"
click at [748, 536] on span "Create" at bounding box center [753, 541] width 31 height 11
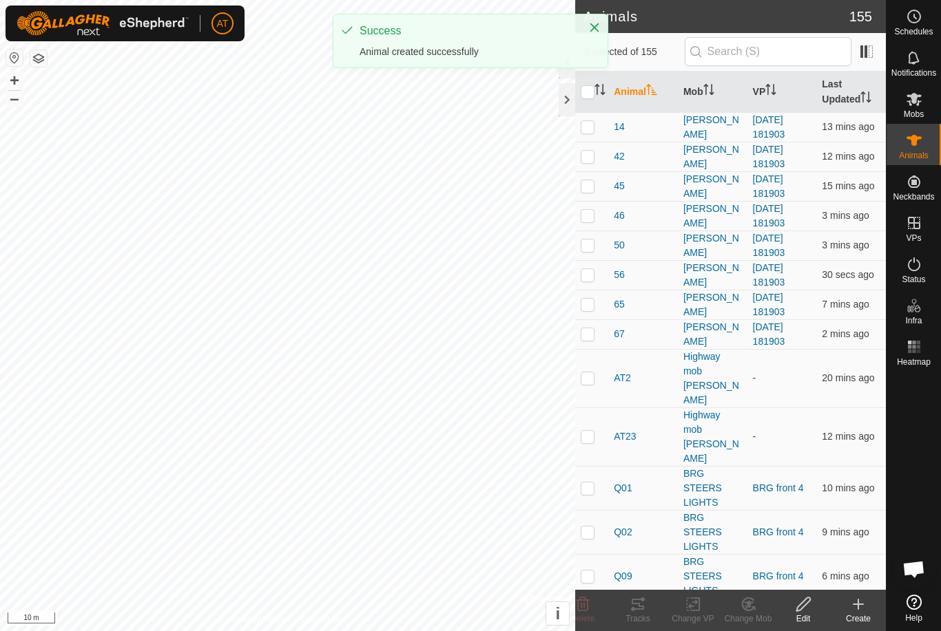
click at [852, 608] on icon at bounding box center [858, 604] width 17 height 17
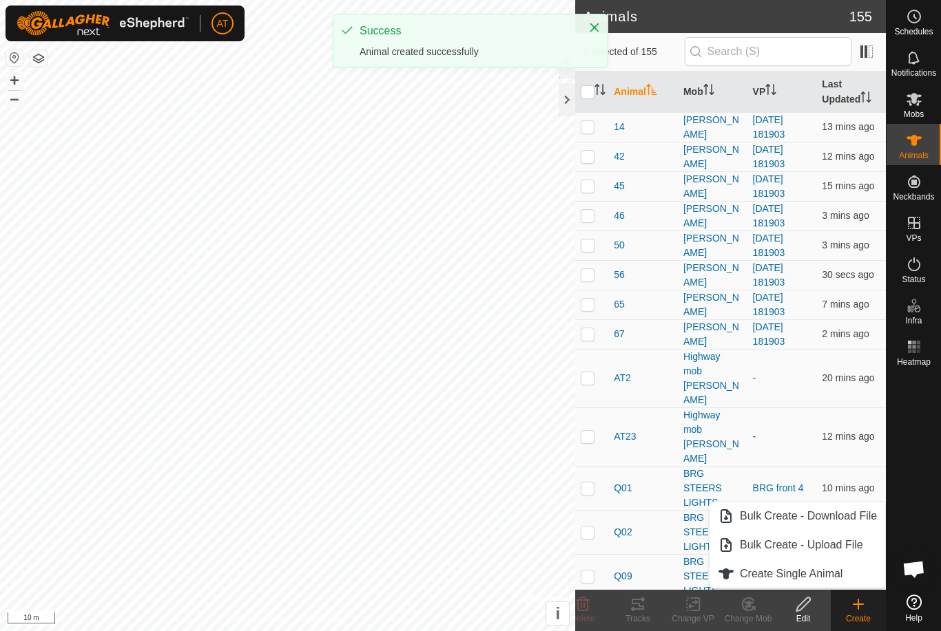
click at [809, 568] on span "Create Single Animal" at bounding box center [791, 574] width 103 height 17
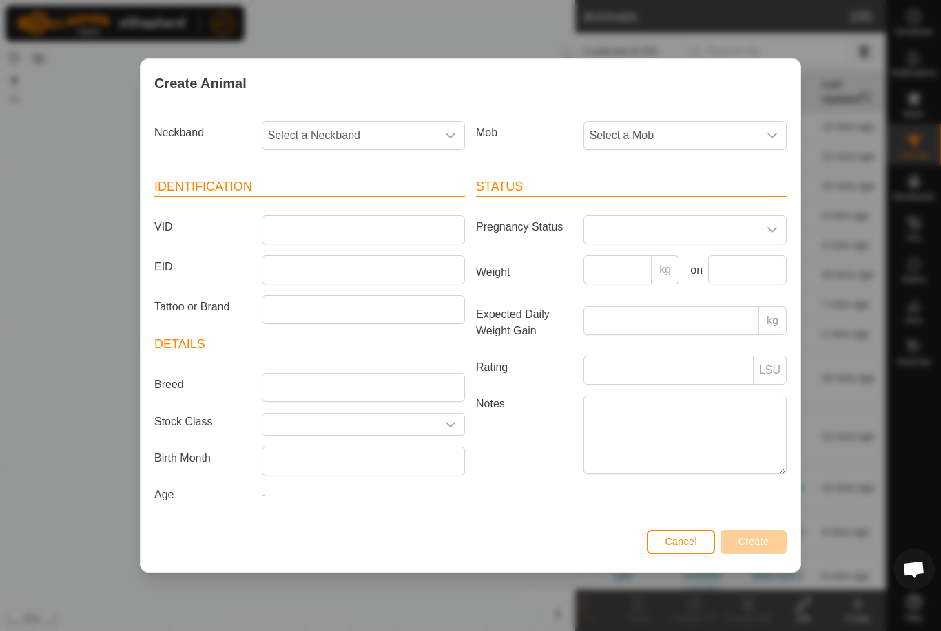
click at [667, 123] on span "Select a Mob" at bounding box center [671, 136] width 174 height 28
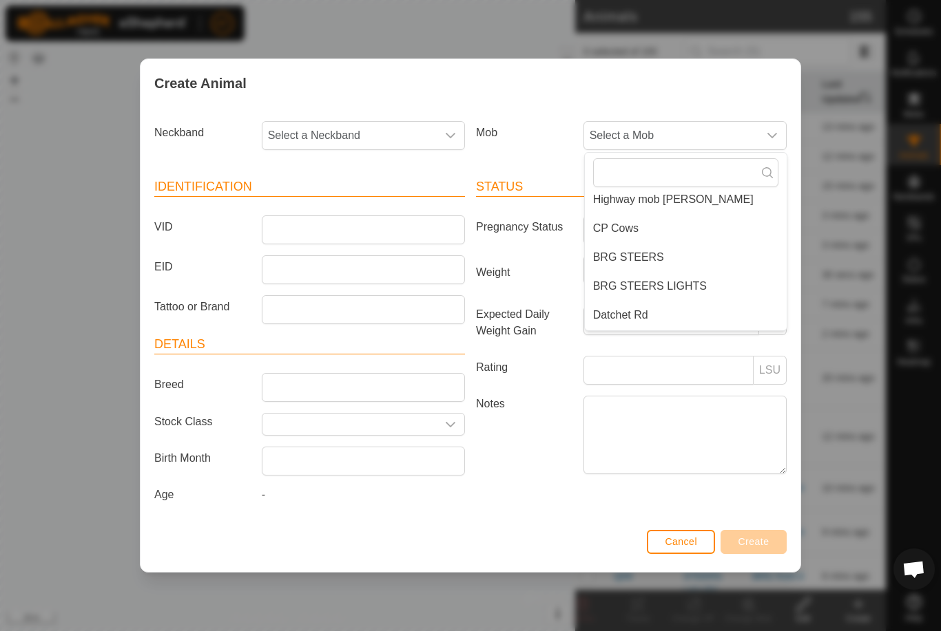
scroll to position [66, 0]
click at [631, 220] on span "CP Cows" at bounding box center [615, 227] width 45 height 17
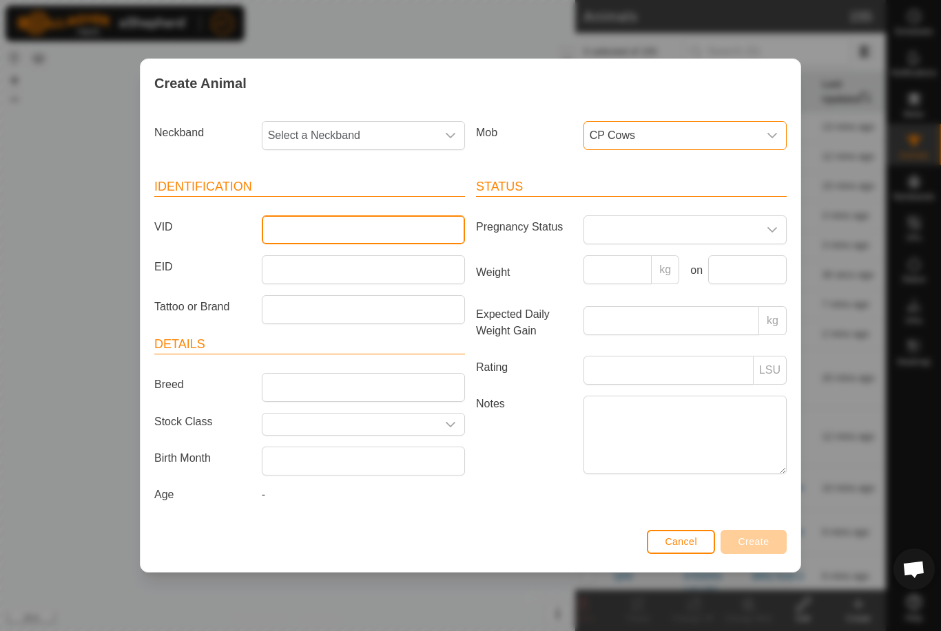
click at [317, 224] on input "VID" at bounding box center [363, 230] width 203 height 29
type input "U18"
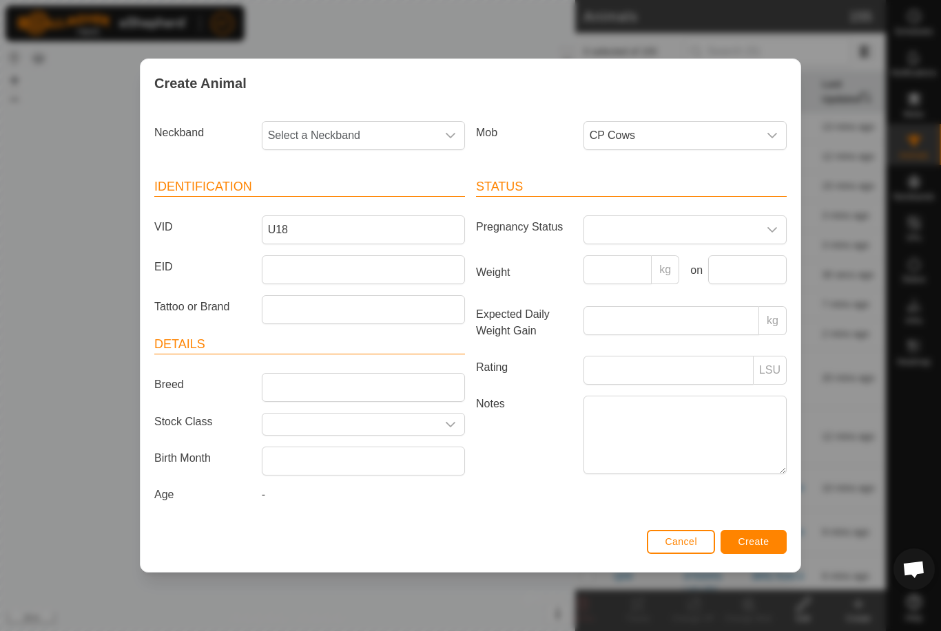
click at [400, 133] on span "Select a Neckband" at bounding box center [349, 136] width 174 height 28
type input "1663"
click at [320, 198] on span "0150341663" at bounding box center [301, 206] width 61 height 17
click at [752, 538] on button "Create" at bounding box center [753, 542] width 66 height 24
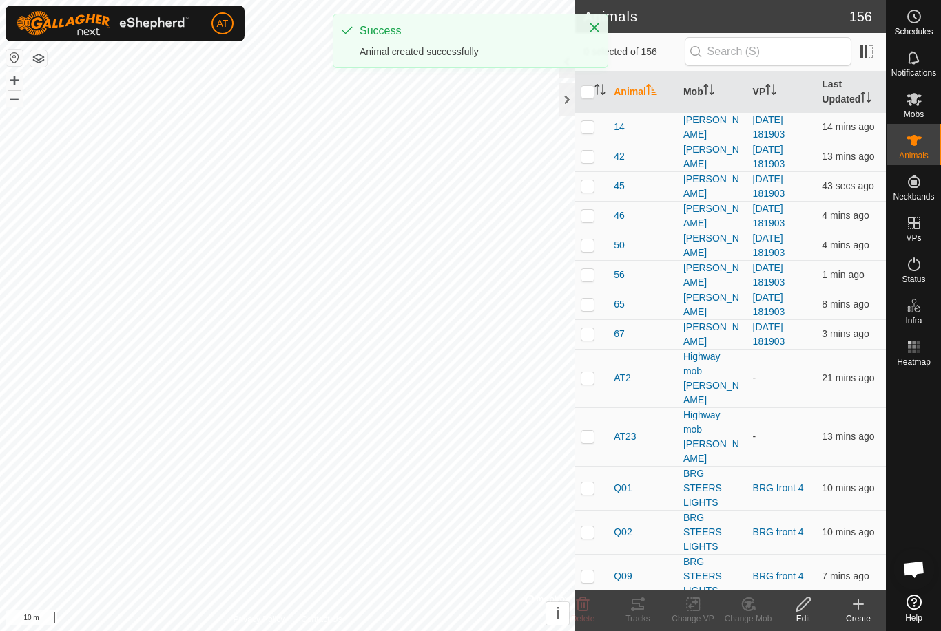
click at [863, 607] on icon at bounding box center [858, 604] width 17 height 17
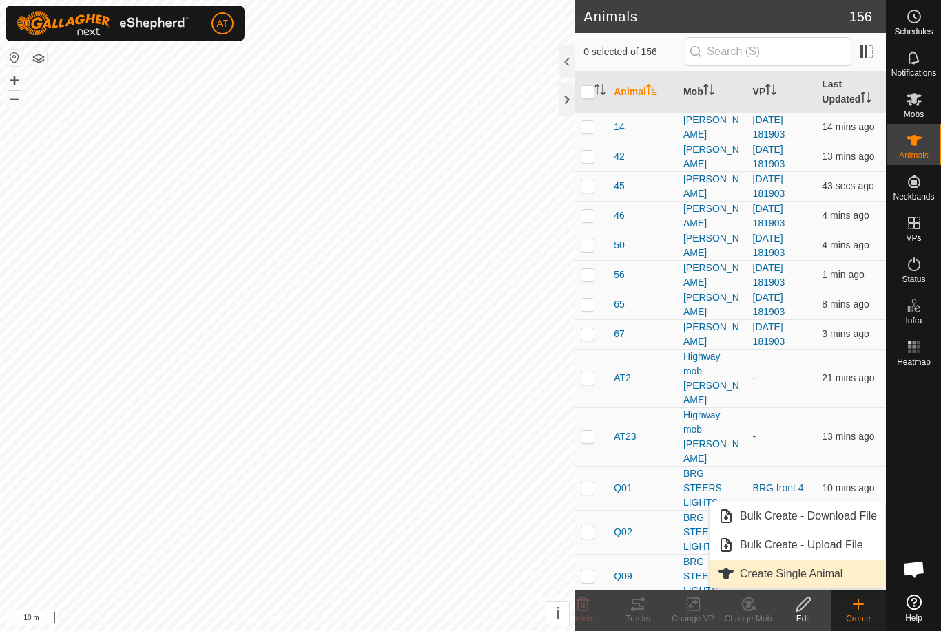
click at [788, 574] on span "Create Single Animal" at bounding box center [791, 574] width 103 height 17
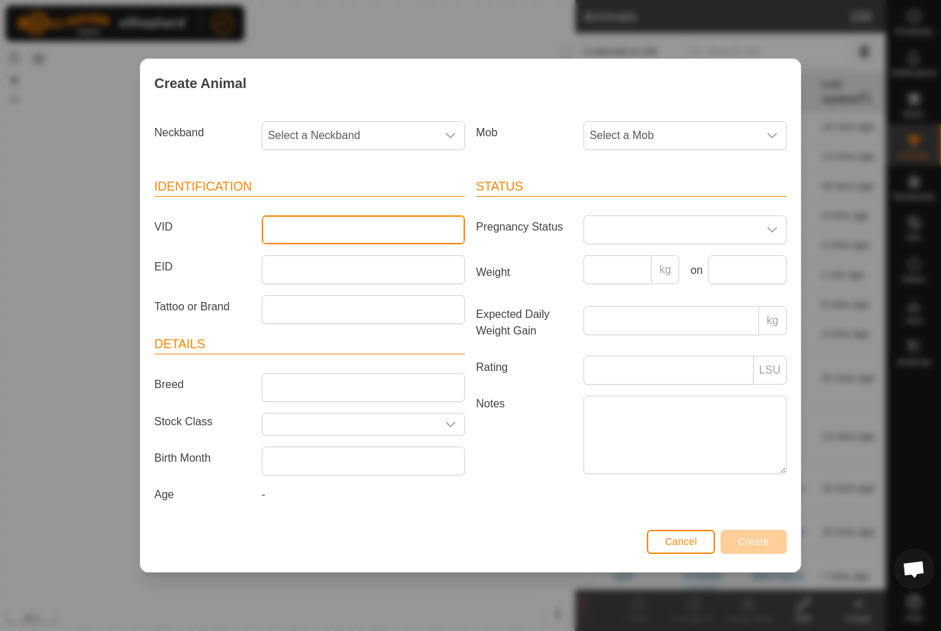
click at [328, 227] on input "VID" at bounding box center [363, 230] width 203 height 29
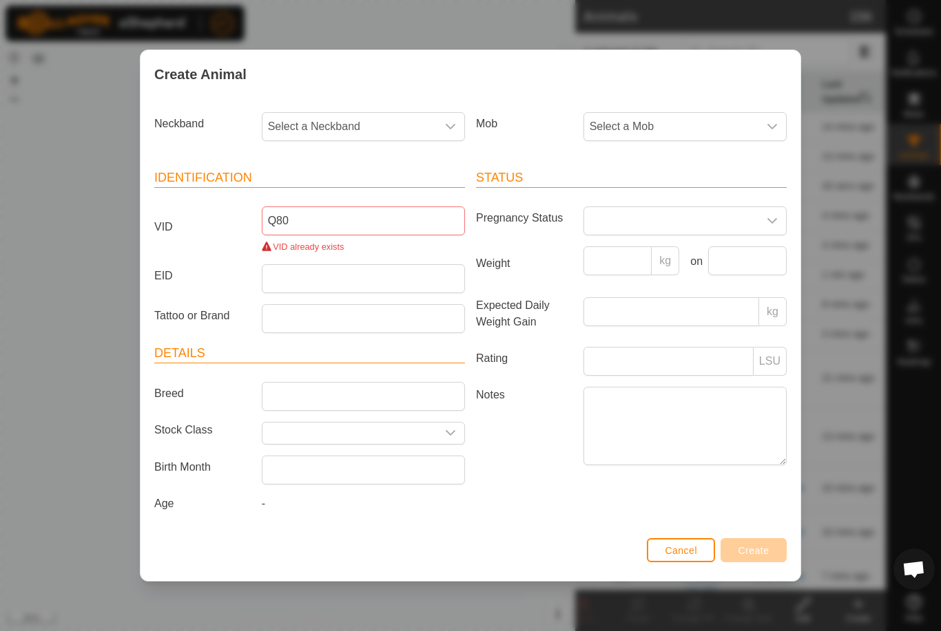
click at [704, 119] on span "Select a Mob" at bounding box center [671, 127] width 174 height 28
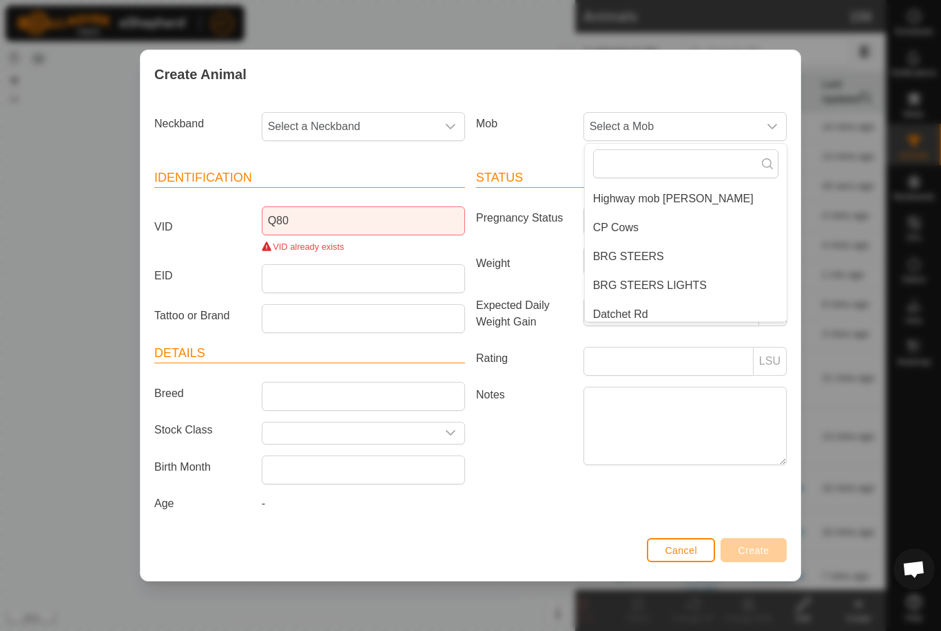
scroll to position [55, 0]
click at [644, 228] on li "CP Cows" at bounding box center [686, 230] width 202 height 28
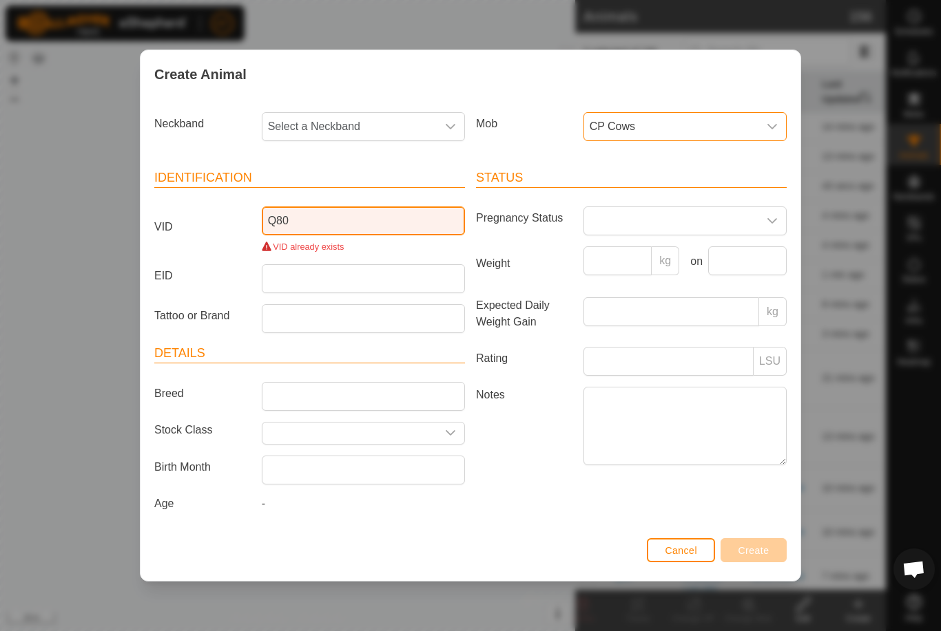
click at [332, 207] on input "Q80" at bounding box center [363, 221] width 203 height 29
click at [350, 224] on input "Q80" at bounding box center [363, 221] width 203 height 29
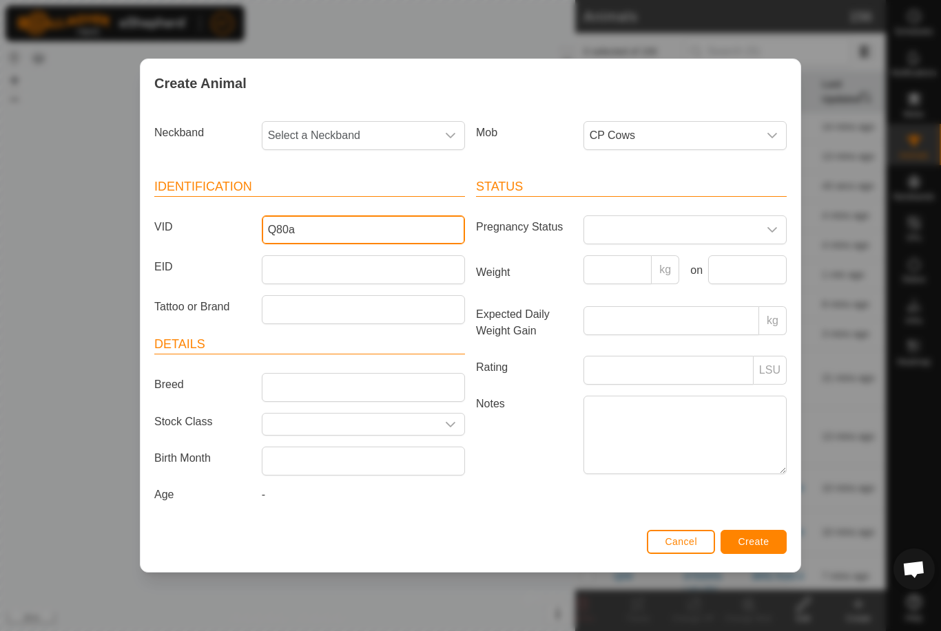
type input "Q80a"
click at [393, 129] on span "Select a Neckband" at bounding box center [349, 136] width 174 height 28
type input "5129"
click at [366, 202] on li "2845105129" at bounding box center [364, 207] width 202 height 28
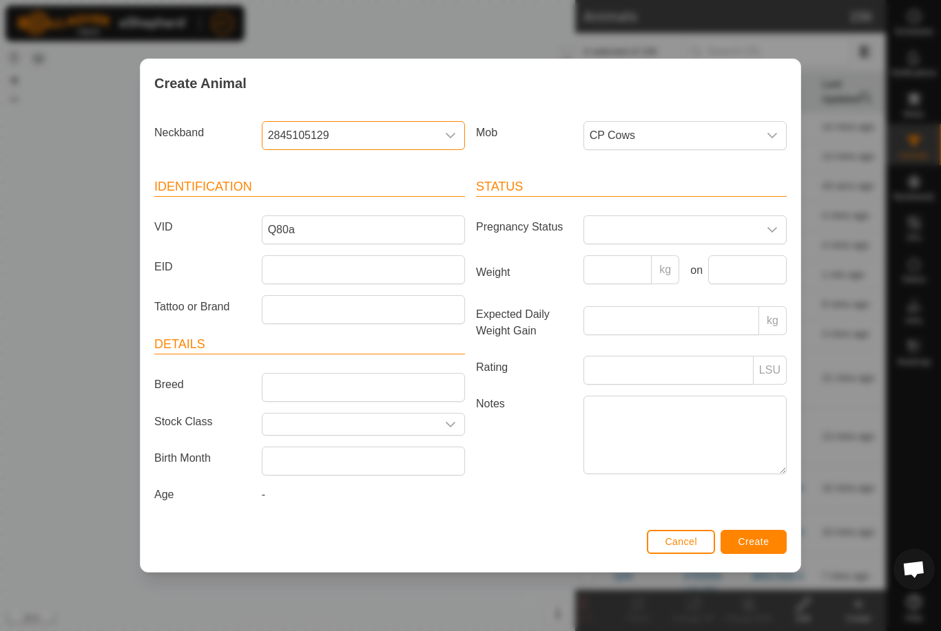
click at [760, 537] on button "Create" at bounding box center [753, 542] width 66 height 24
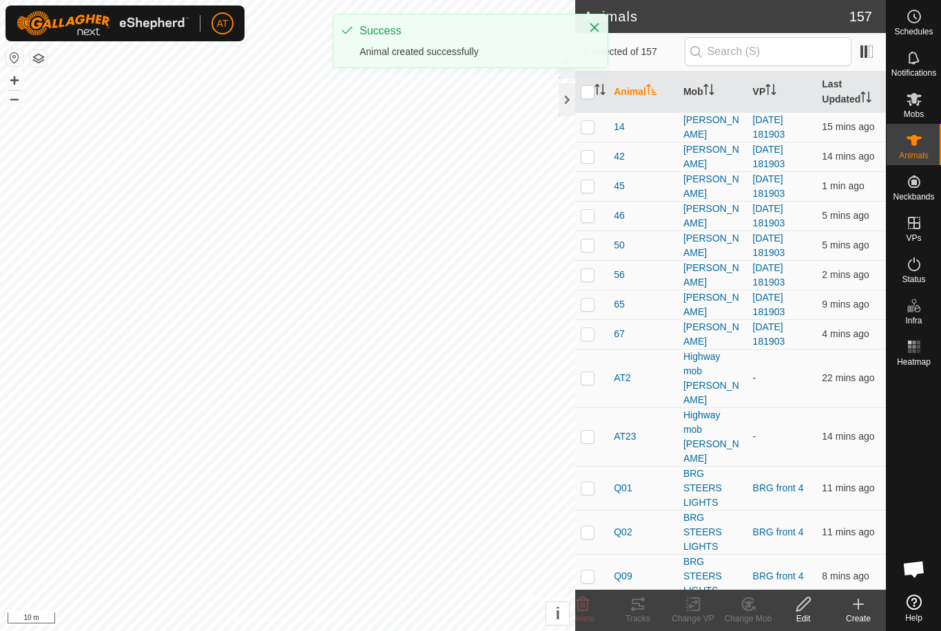
click at [853, 593] on div "Create" at bounding box center [857, 610] width 55 height 41
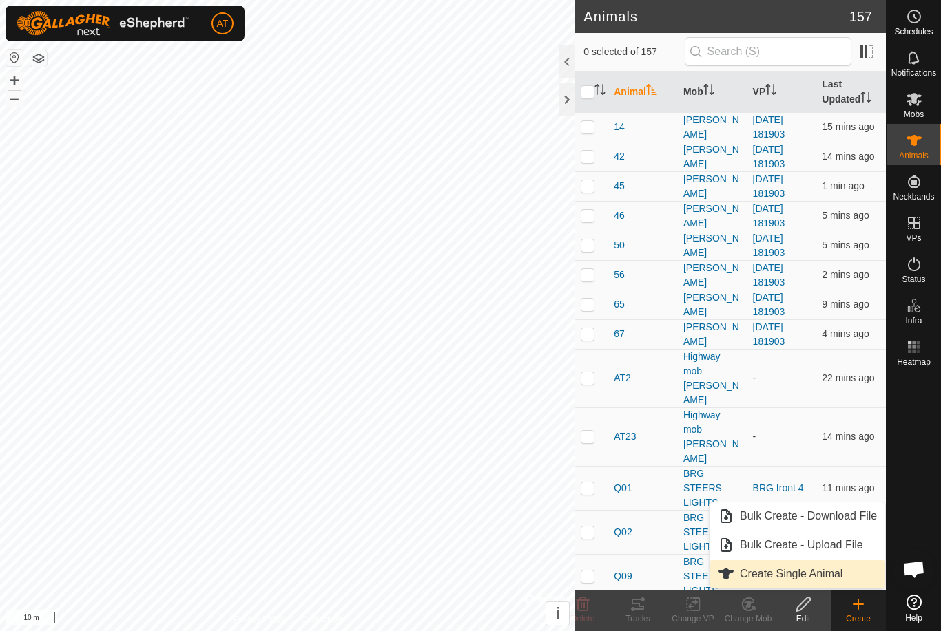
click at [812, 576] on span "Create Single Animal" at bounding box center [791, 574] width 103 height 17
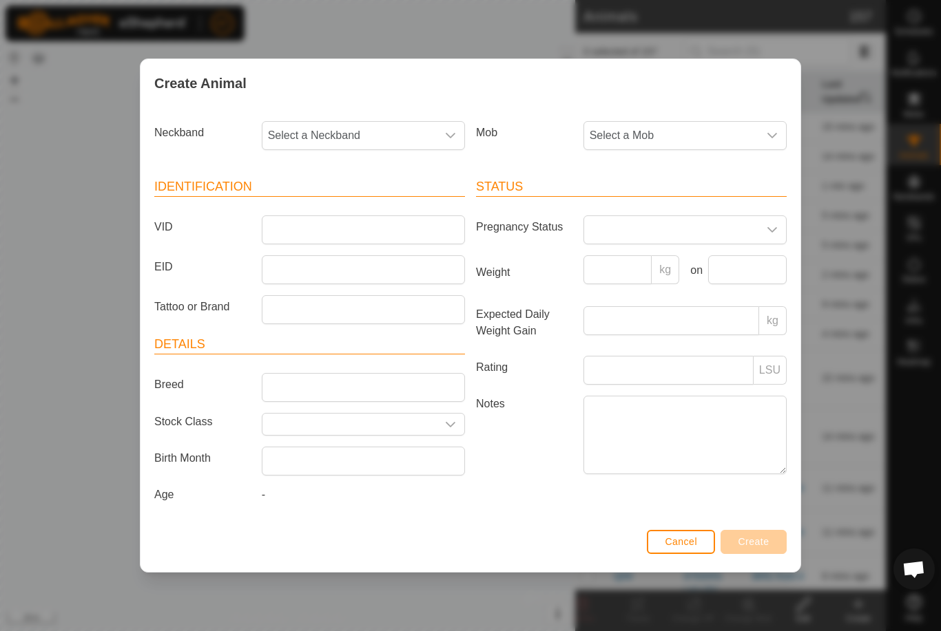
click at [671, 126] on span "Select a Mob" at bounding box center [671, 136] width 174 height 28
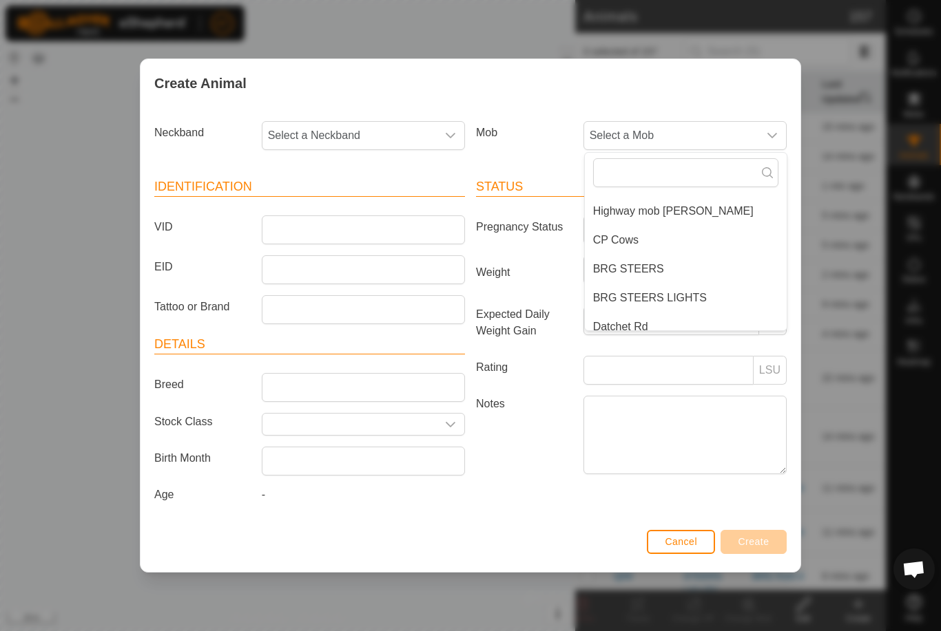
scroll to position [58, 0]
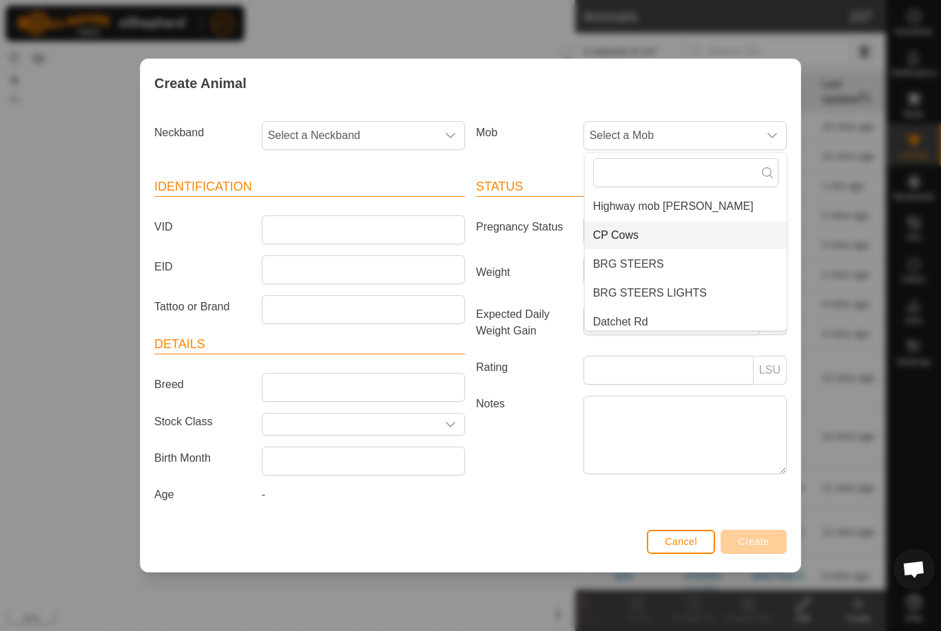
click at [633, 238] on span "CP Cows" at bounding box center [615, 235] width 45 height 17
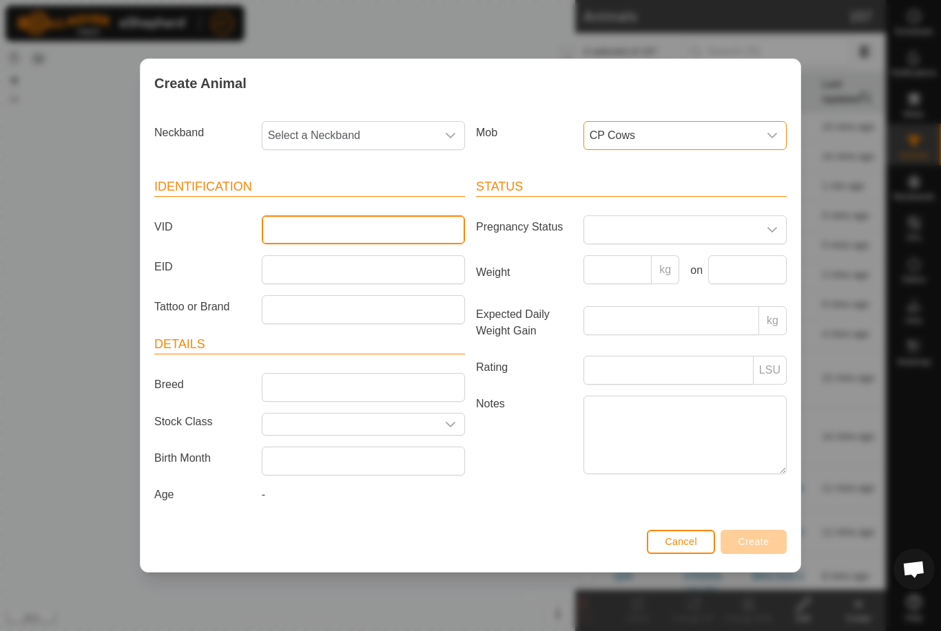
click at [342, 221] on input "VID" at bounding box center [363, 230] width 203 height 29
type input "Q90a"
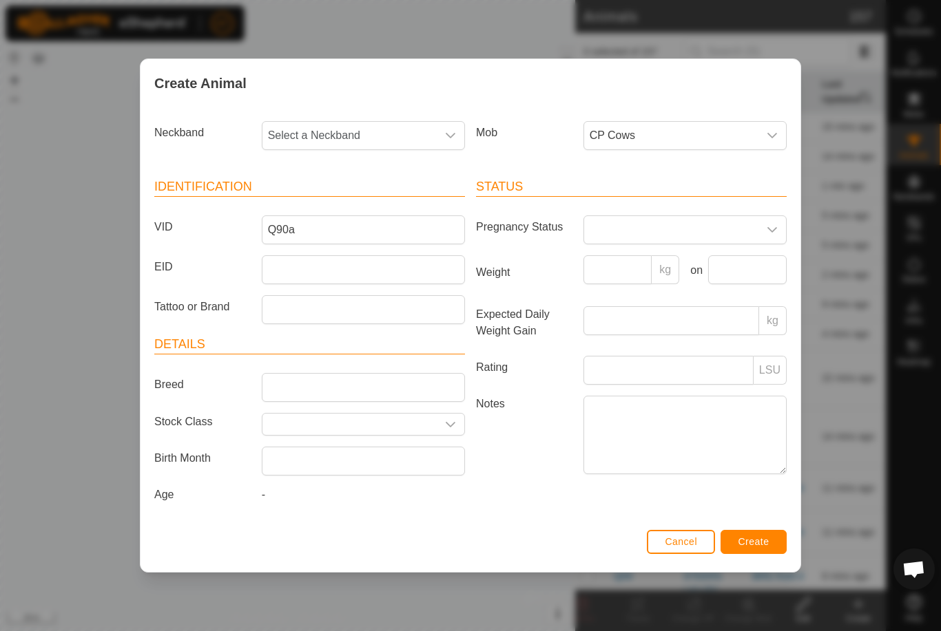
click at [376, 129] on span "Select a Neckband" at bounding box center [349, 136] width 174 height 28
click at [346, 183] on input "1036" at bounding box center [363, 172] width 185 height 29
type input "1036"
click at [318, 193] on li "1655811036" at bounding box center [364, 207] width 202 height 28
click at [751, 552] on button "Create" at bounding box center [753, 542] width 66 height 24
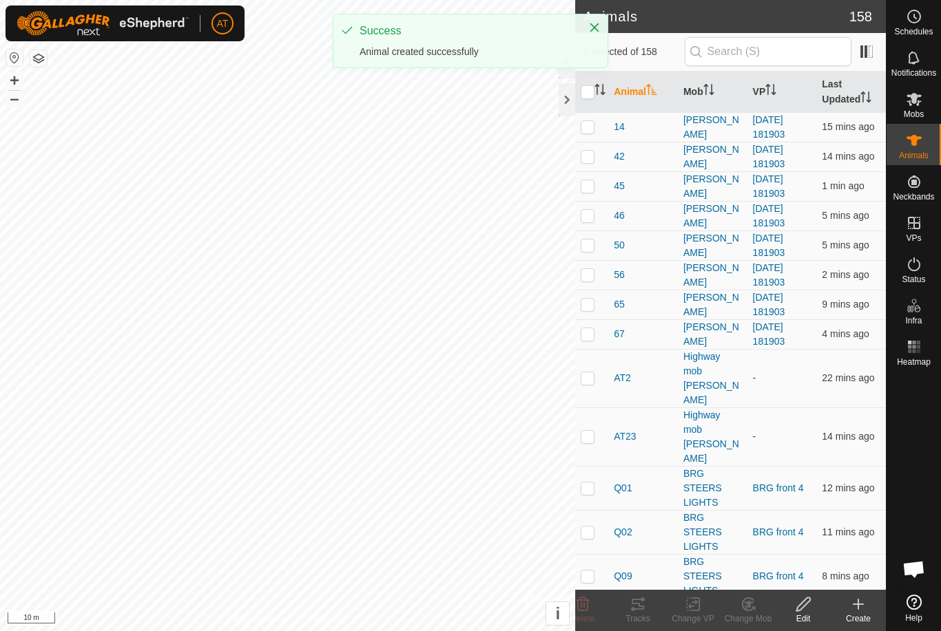
click at [863, 612] on icon at bounding box center [858, 604] width 17 height 17
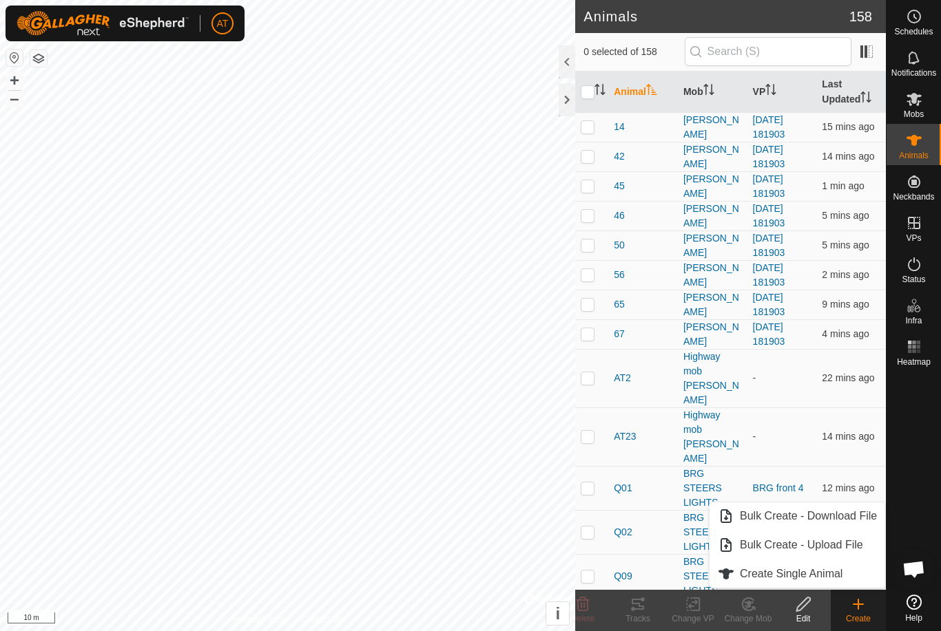
click at [792, 576] on span "Create Single Animal" at bounding box center [791, 574] width 103 height 17
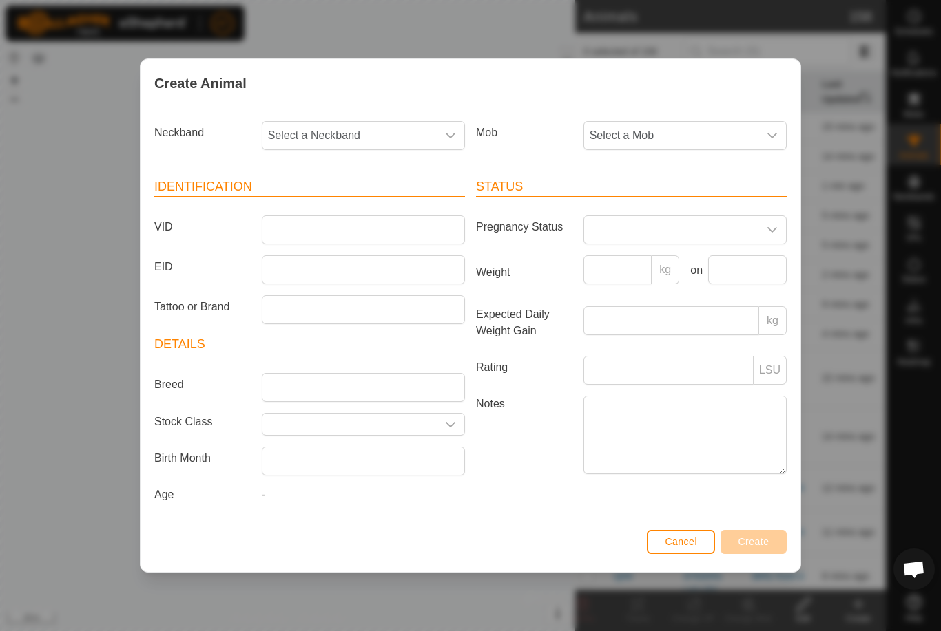
click at [674, 128] on span "Select a Mob" at bounding box center [671, 136] width 174 height 28
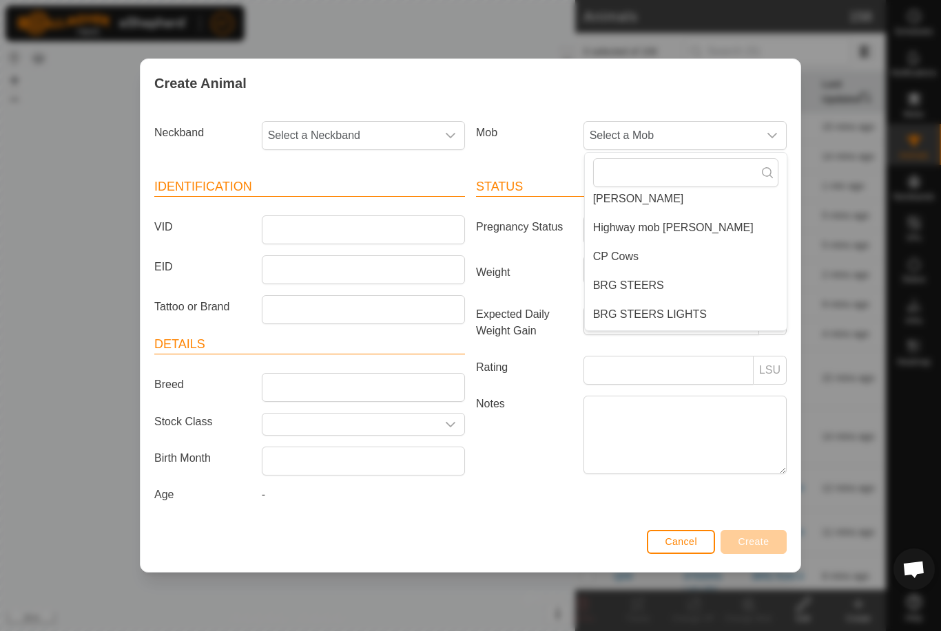
scroll to position [38, 0]
click at [625, 243] on li "CP Cows" at bounding box center [686, 256] width 202 height 28
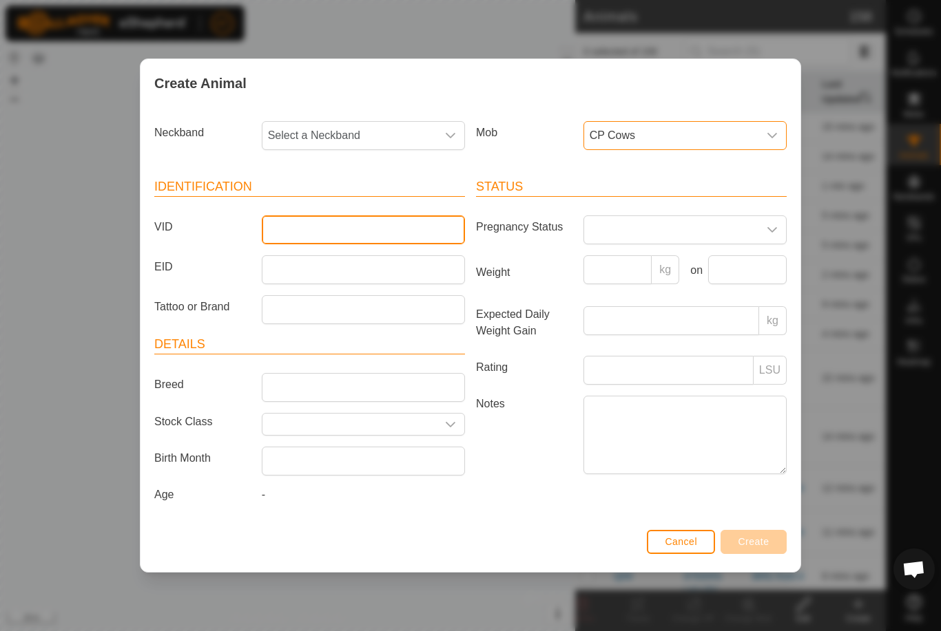
click at [333, 216] on input "VID" at bounding box center [363, 230] width 203 height 29
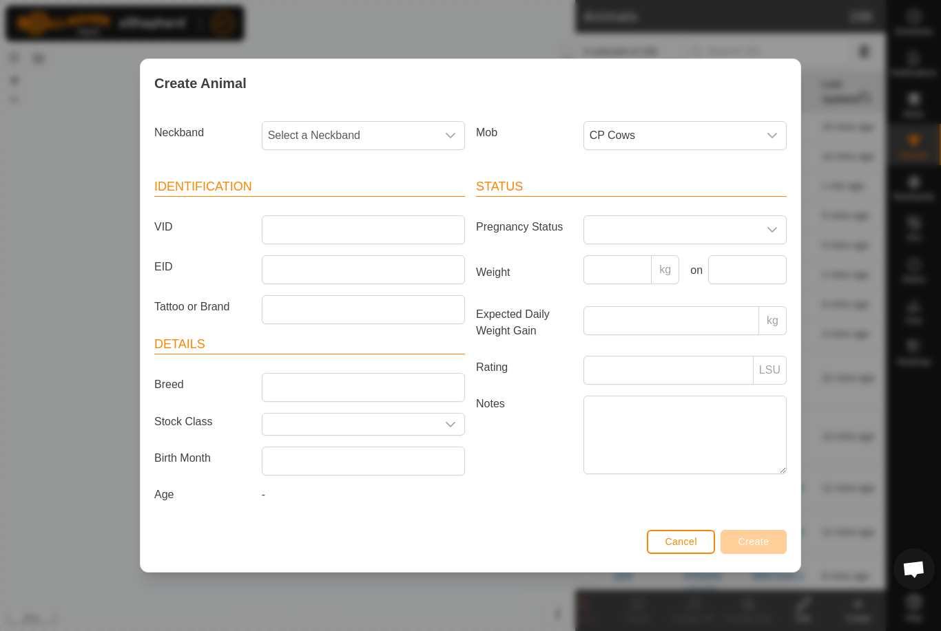
click at [395, 130] on span "Select a Neckband" at bounding box center [349, 136] width 174 height 28
type input "9423"
click at [337, 200] on li "3263969423" at bounding box center [364, 207] width 202 height 28
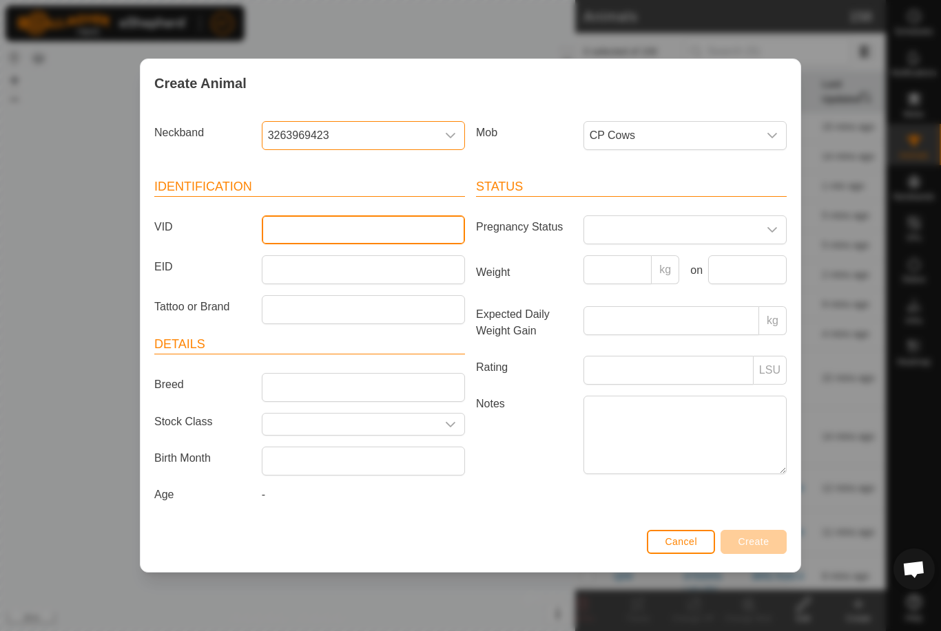
click at [319, 222] on input "VID" at bounding box center [363, 230] width 203 height 29
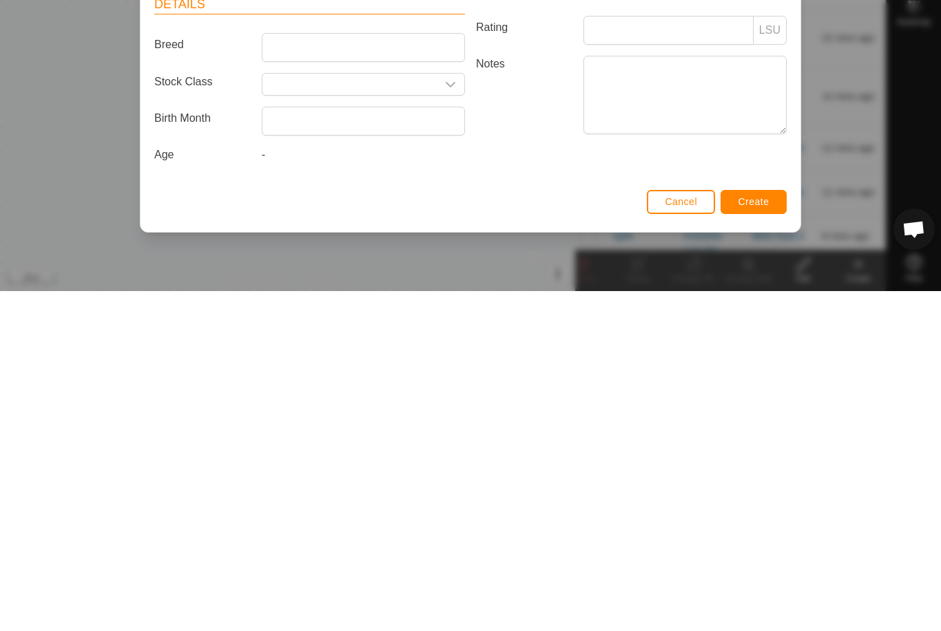
type input "U2"
click at [752, 536] on span "Create" at bounding box center [753, 541] width 31 height 11
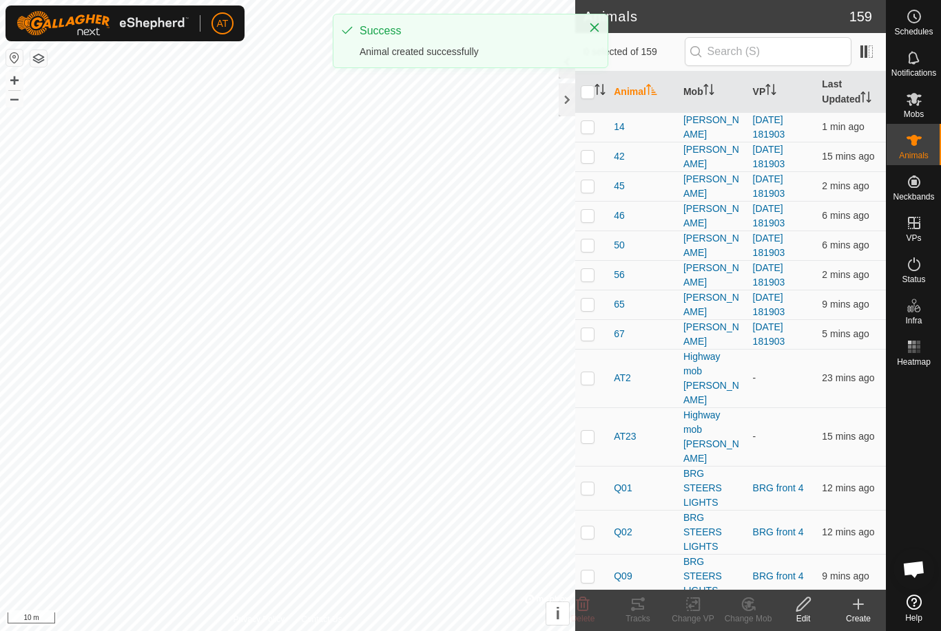
click at [855, 610] on icon at bounding box center [858, 604] width 17 height 17
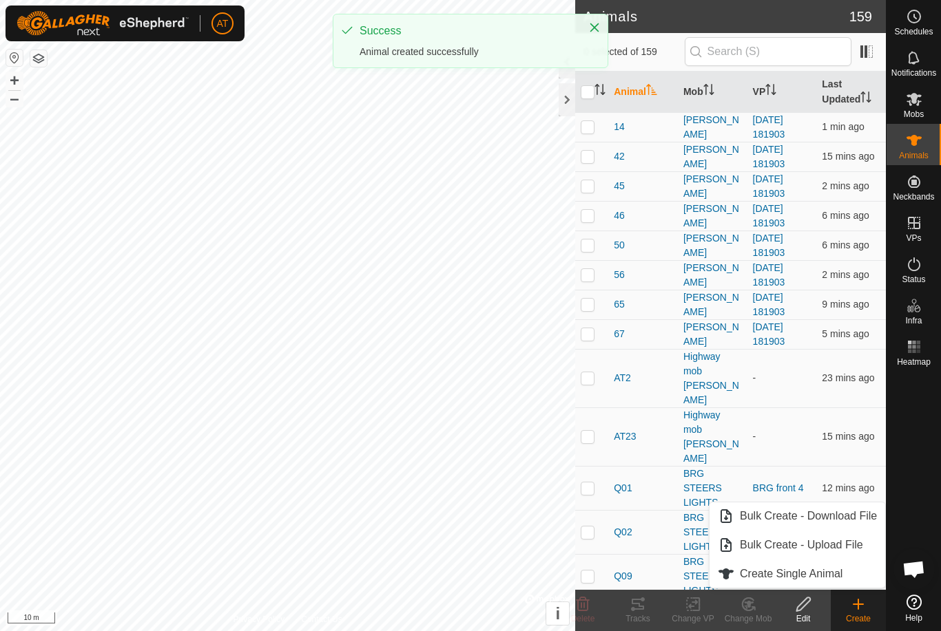
click at [826, 568] on span "Create Single Animal" at bounding box center [791, 574] width 103 height 17
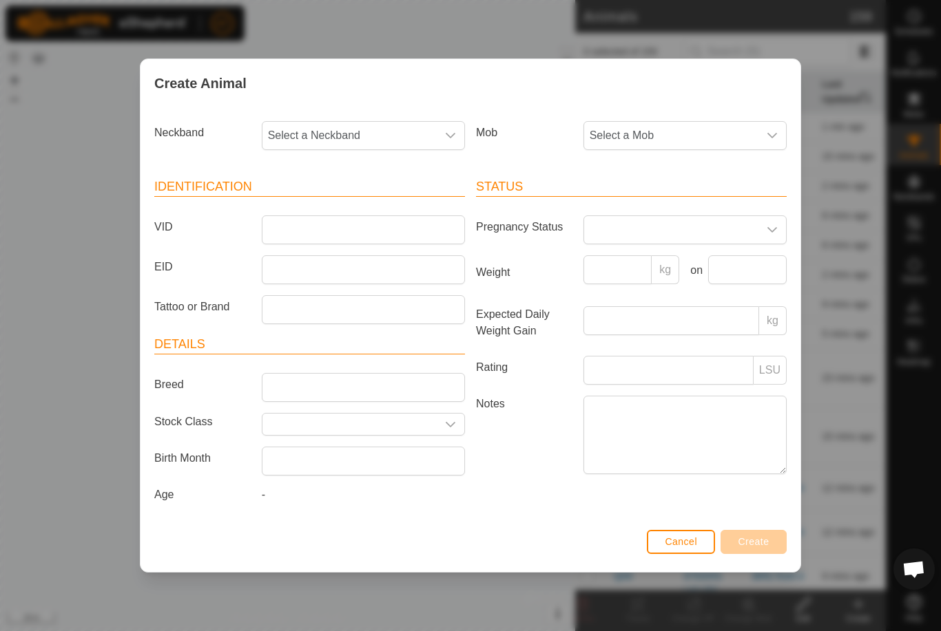
click at [738, 123] on span "Select a Mob" at bounding box center [671, 136] width 174 height 28
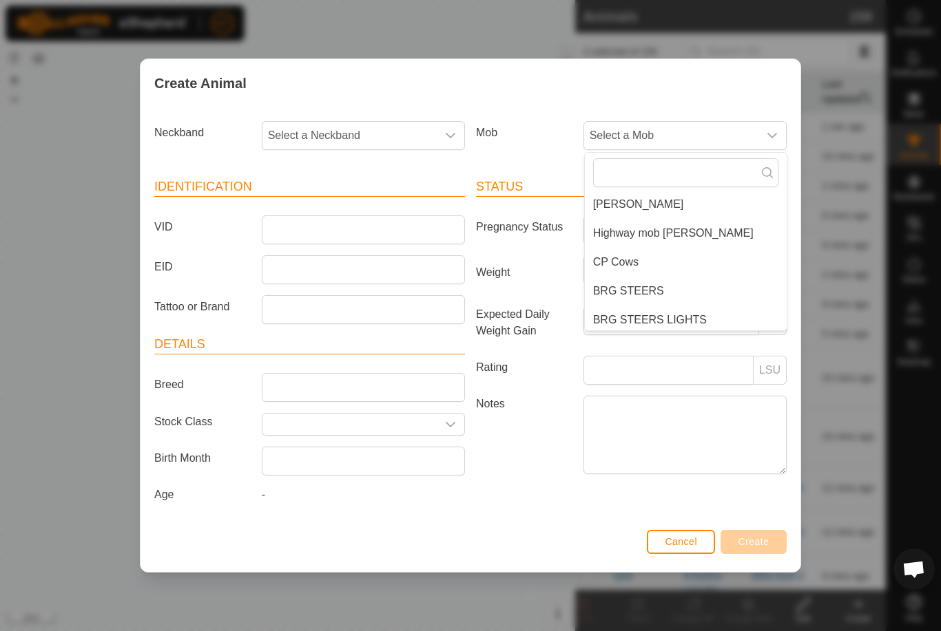
scroll to position [70, 0]
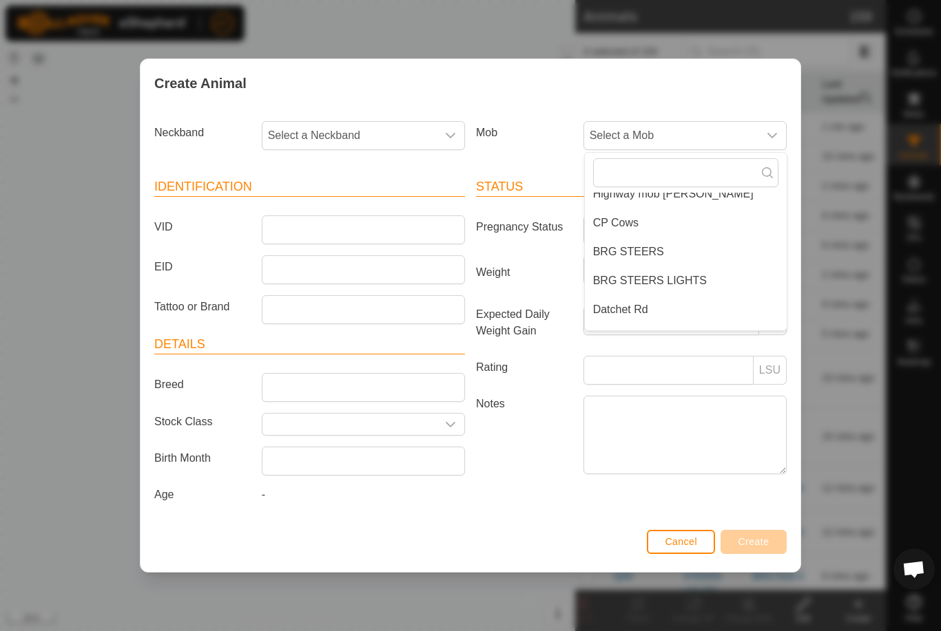
click at [623, 217] on span "CP Cows" at bounding box center [615, 223] width 45 height 17
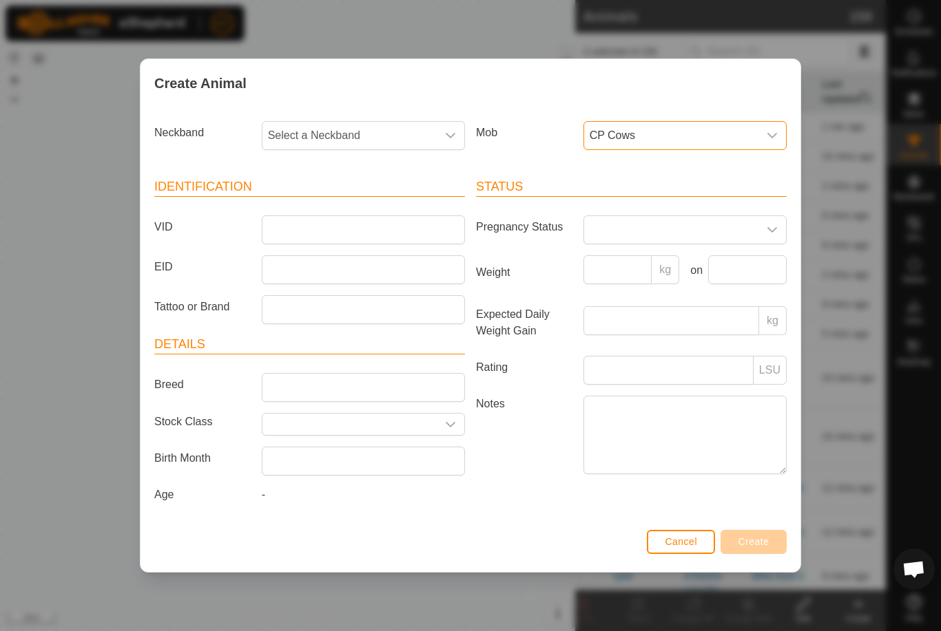
click at [391, 130] on span "Select a Neckband" at bounding box center [349, 136] width 174 height 28
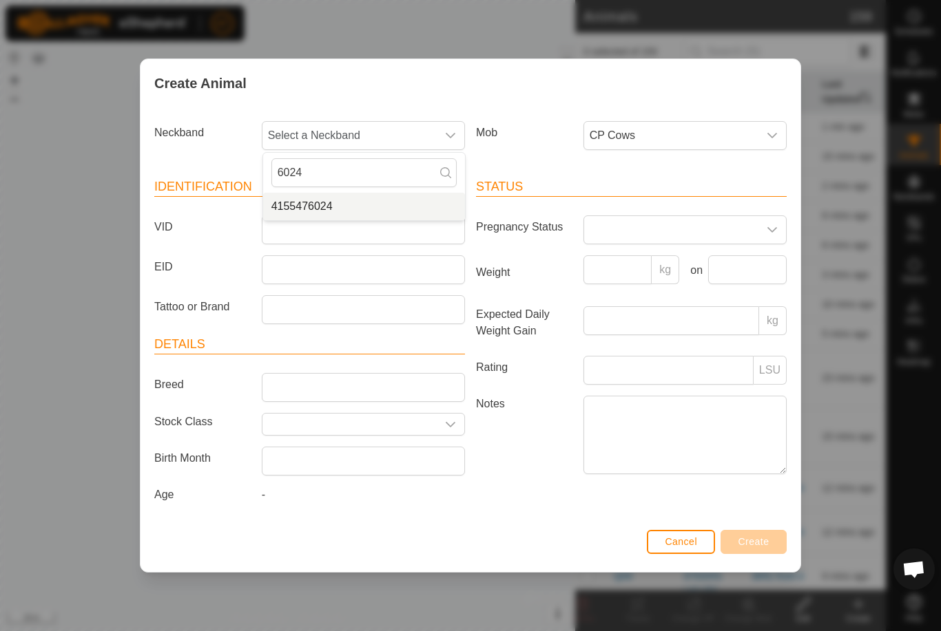
type input "6024"
click at [368, 207] on li "4155476024" at bounding box center [364, 207] width 202 height 28
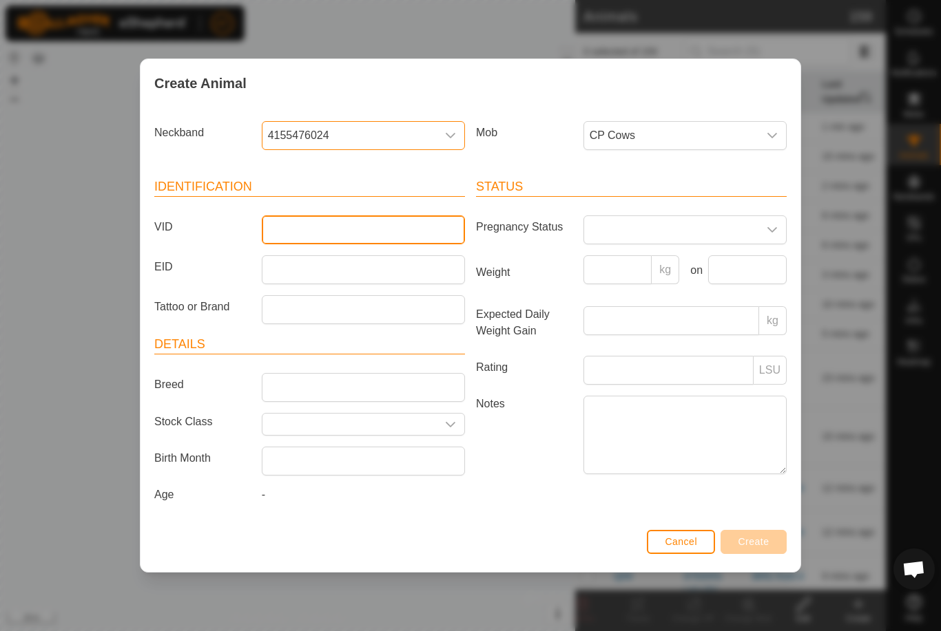
click at [328, 221] on input "VID" at bounding box center [363, 230] width 203 height 29
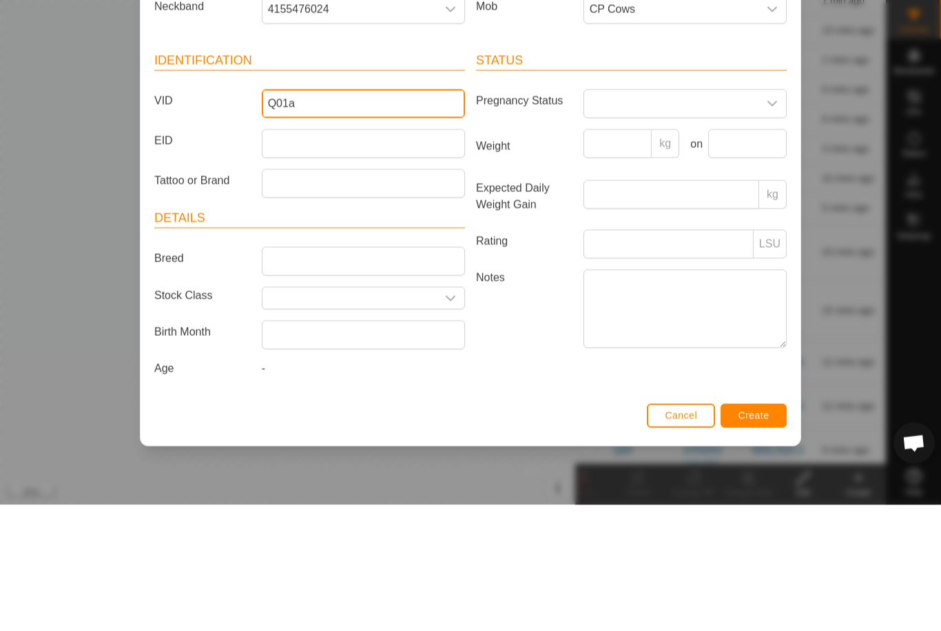
type input "Q01a"
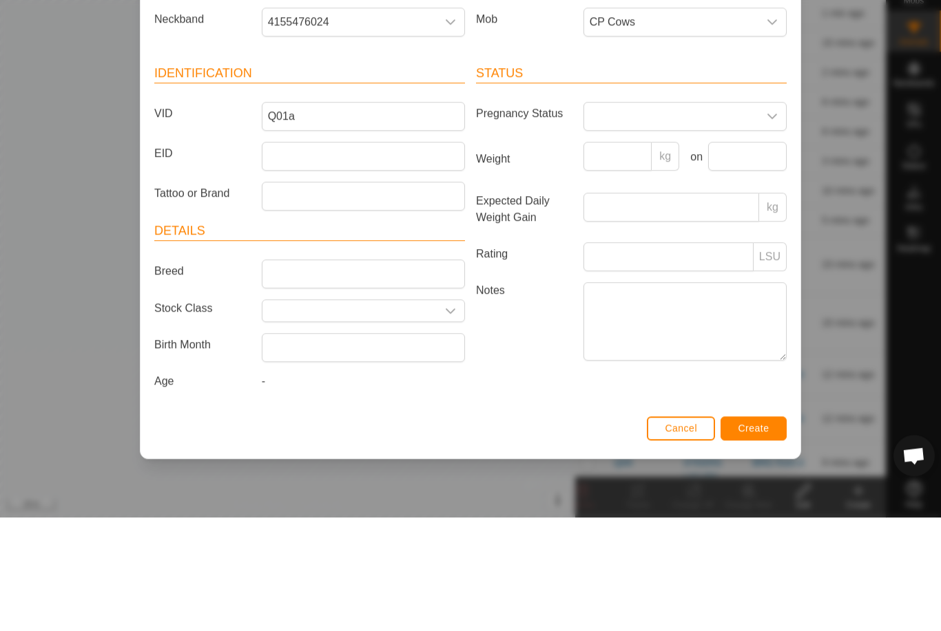
click at [750, 536] on span "Create" at bounding box center [753, 541] width 31 height 11
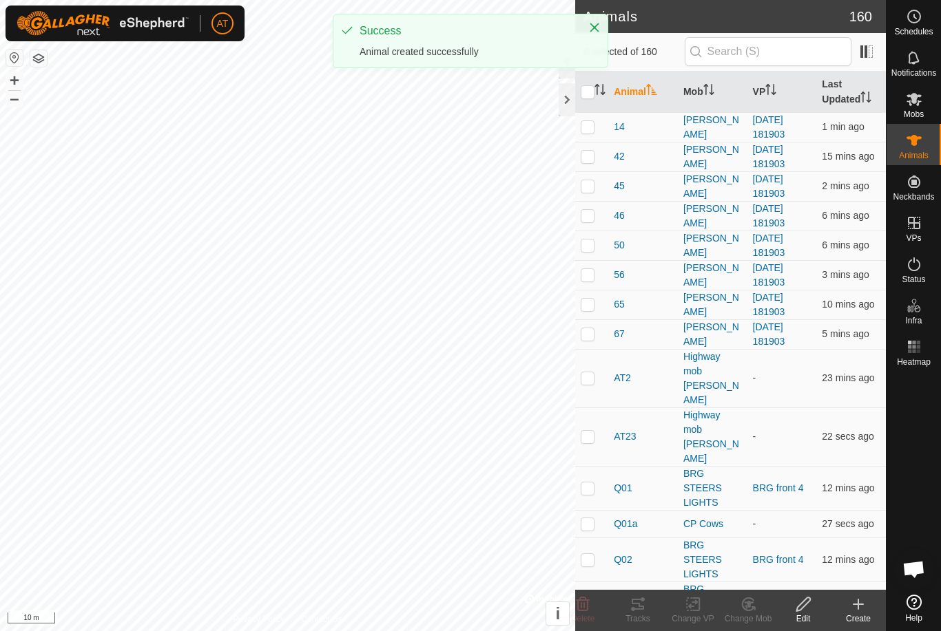
click at [853, 607] on icon at bounding box center [858, 604] width 17 height 17
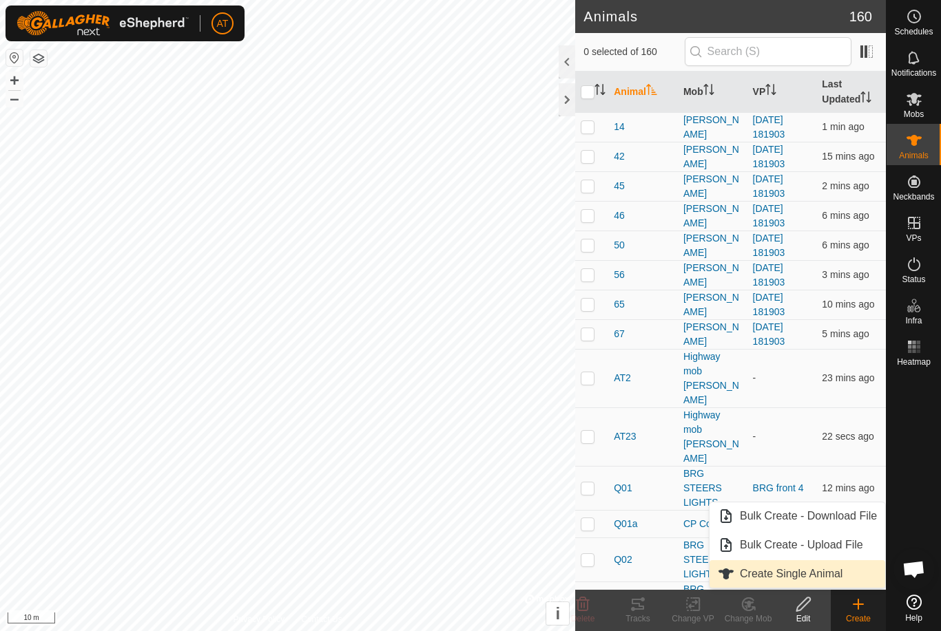
click at [806, 576] on span "Create Single Animal" at bounding box center [791, 574] width 103 height 17
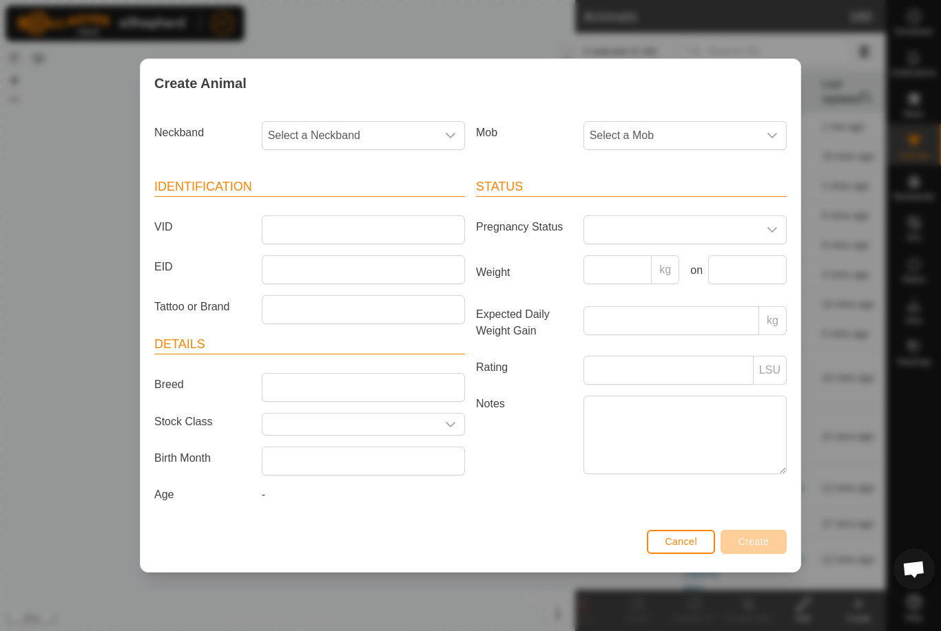
click at [713, 134] on span "Select a Mob" at bounding box center [671, 136] width 174 height 28
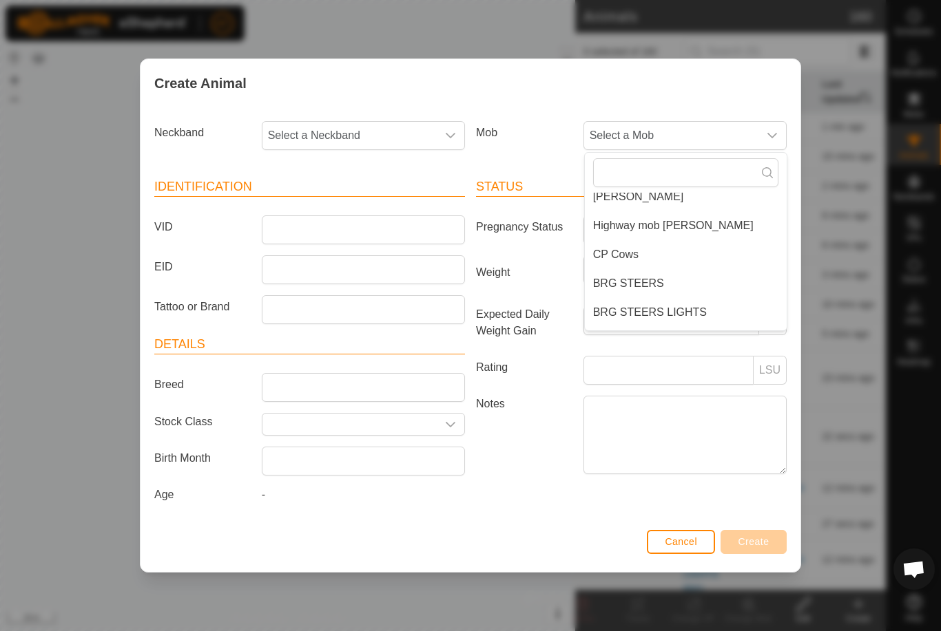
scroll to position [41, 0]
click at [622, 250] on span "CP Cows" at bounding box center [615, 252] width 45 height 17
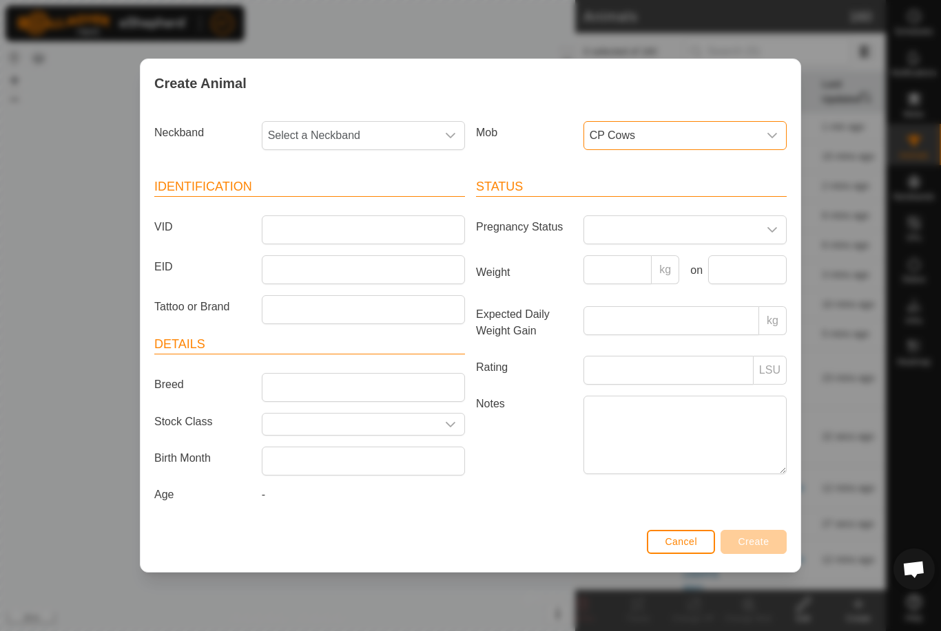
click at [396, 122] on span "Select a Neckband" at bounding box center [349, 136] width 174 height 28
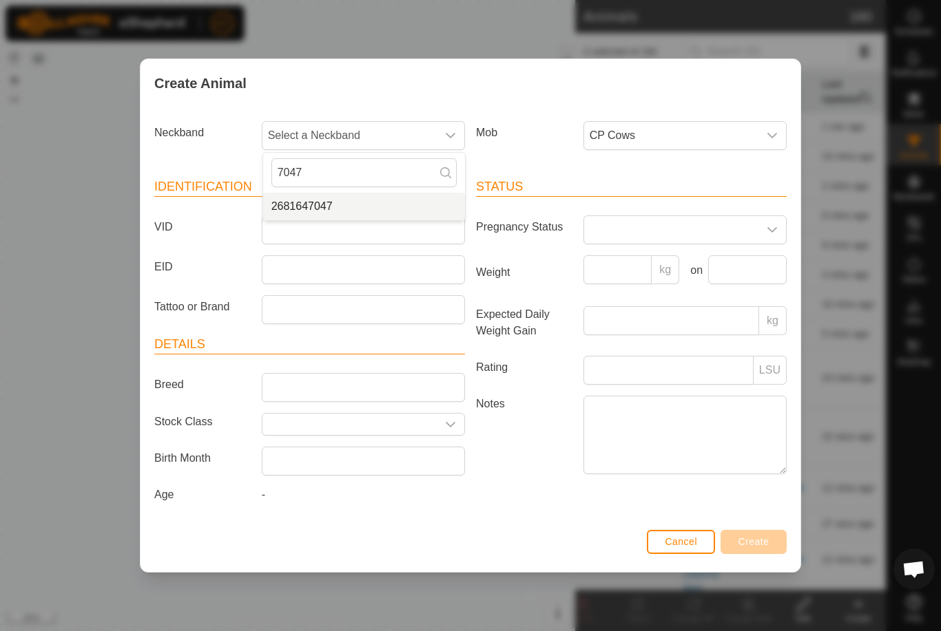
type input "7047"
click at [336, 209] on li "2681647047" at bounding box center [364, 207] width 202 height 28
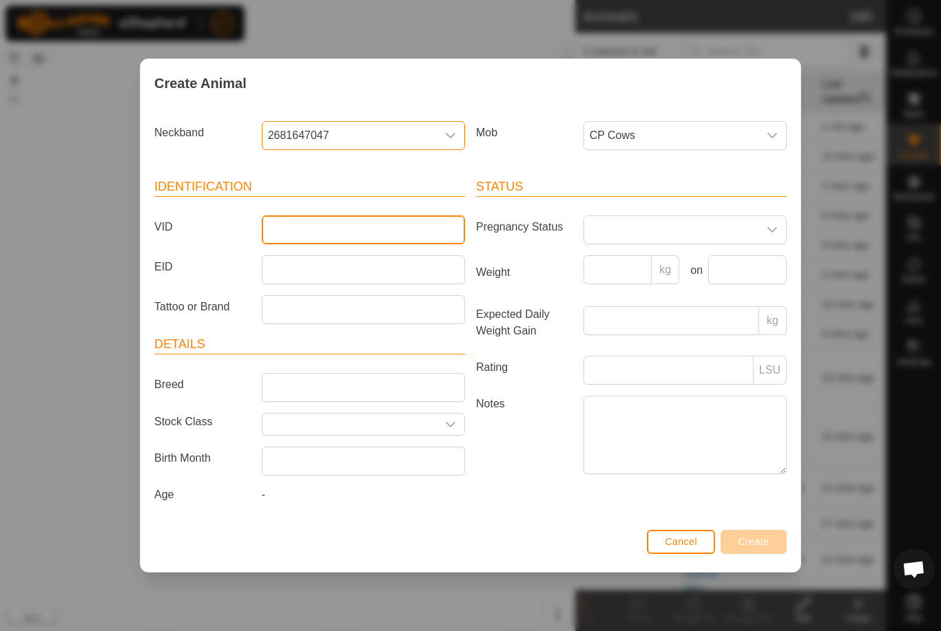
click at [335, 228] on input "VID" at bounding box center [363, 230] width 203 height 29
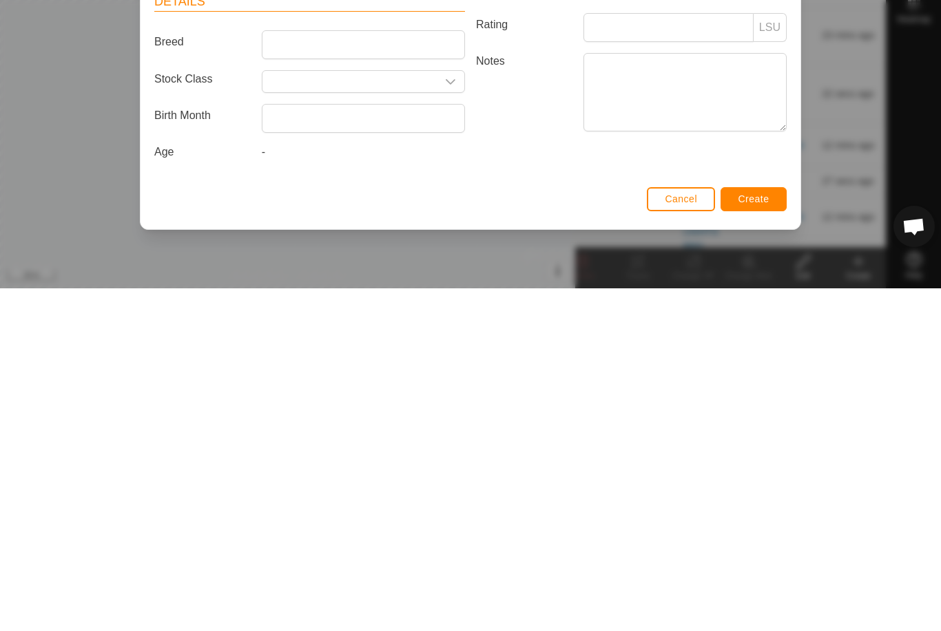
type input "U34"
click at [747, 536] on span "Create" at bounding box center [753, 541] width 31 height 11
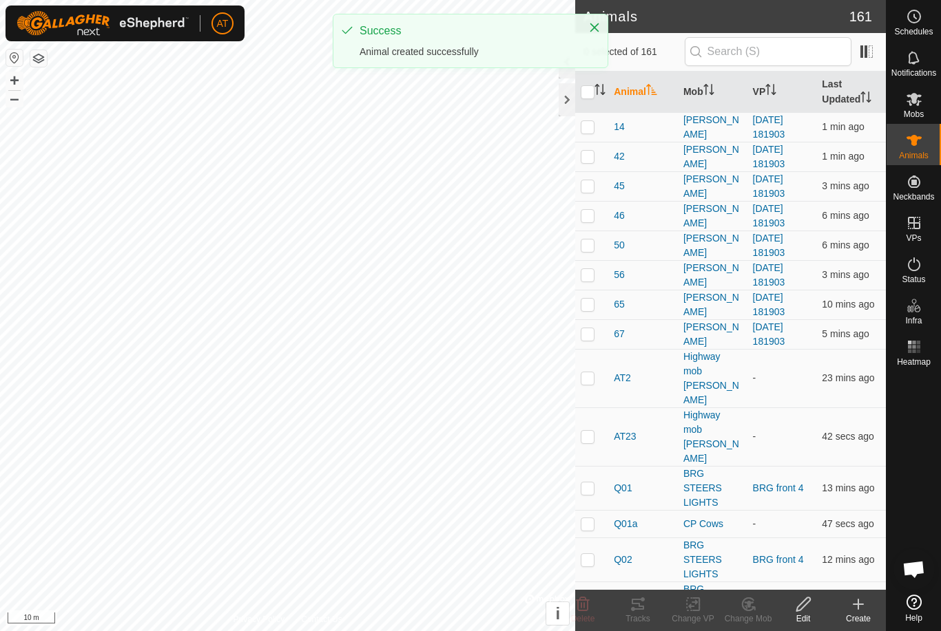
click at [852, 603] on icon at bounding box center [858, 604] width 17 height 17
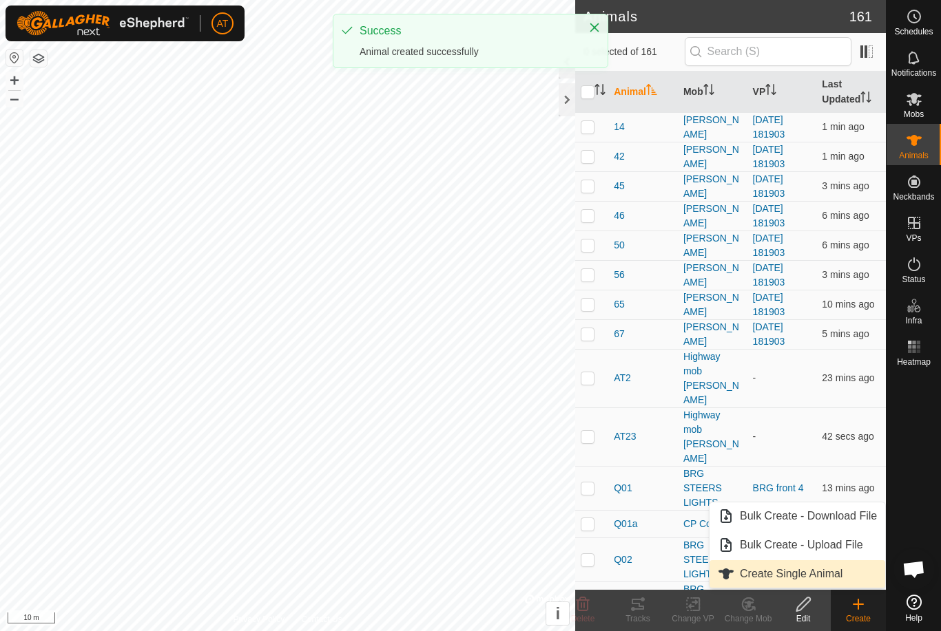
click at [804, 572] on span "Create Single Animal" at bounding box center [791, 574] width 103 height 17
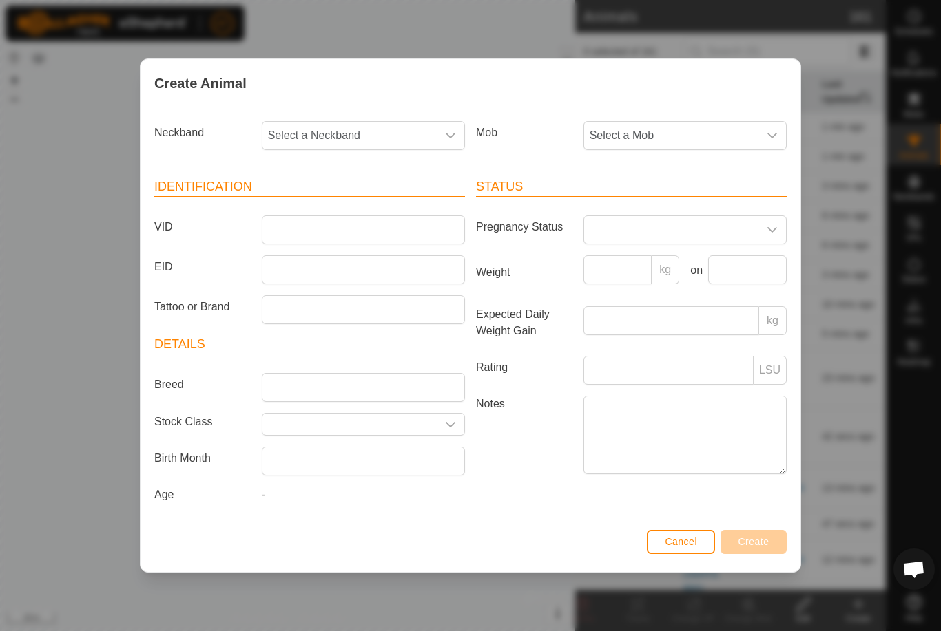
click at [703, 131] on span "Select a Mob" at bounding box center [671, 136] width 174 height 28
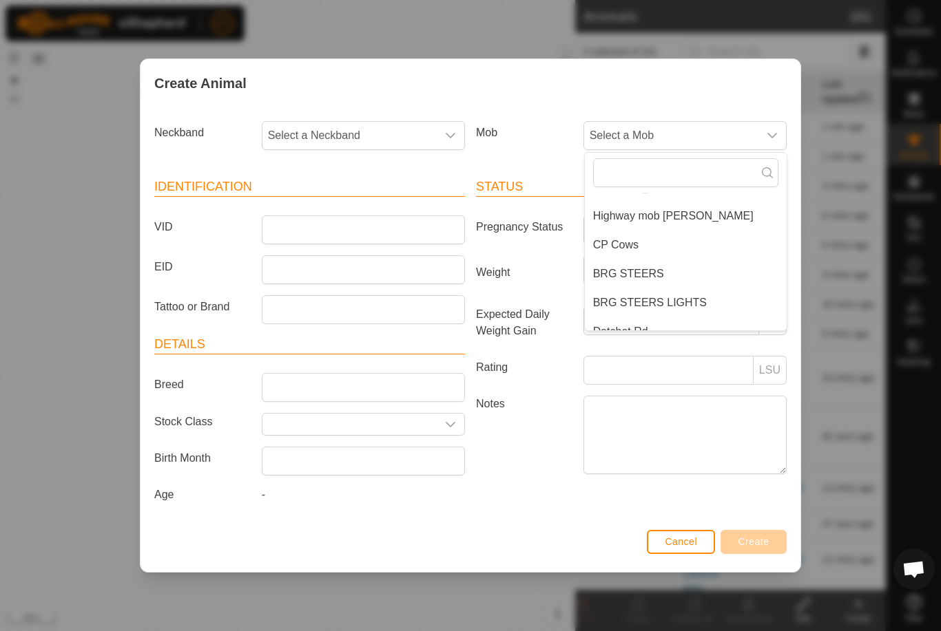
click at [625, 244] on span "CP Cows" at bounding box center [615, 245] width 45 height 17
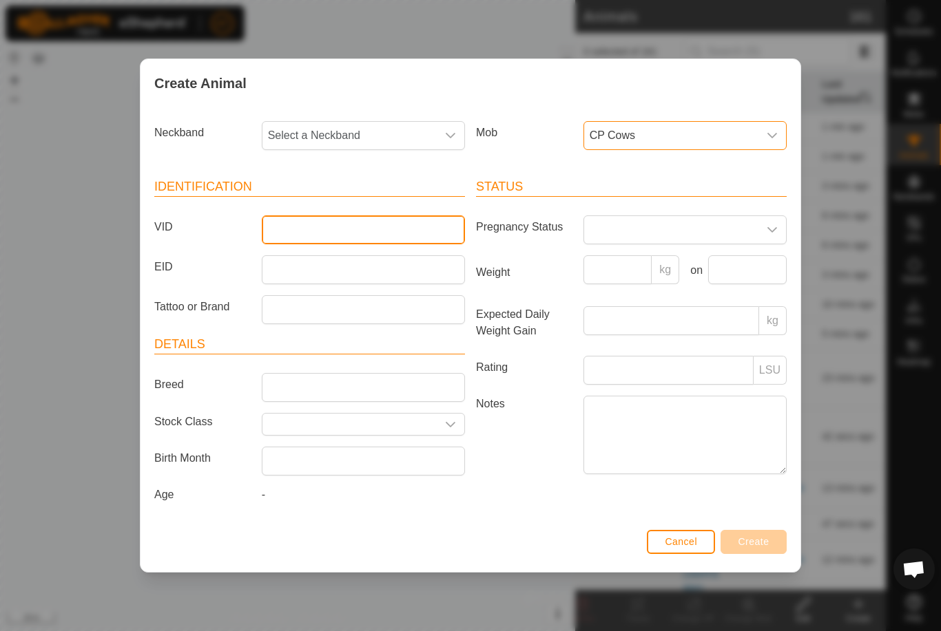
click at [367, 220] on input "VID" at bounding box center [363, 230] width 203 height 29
type input "Q12a"
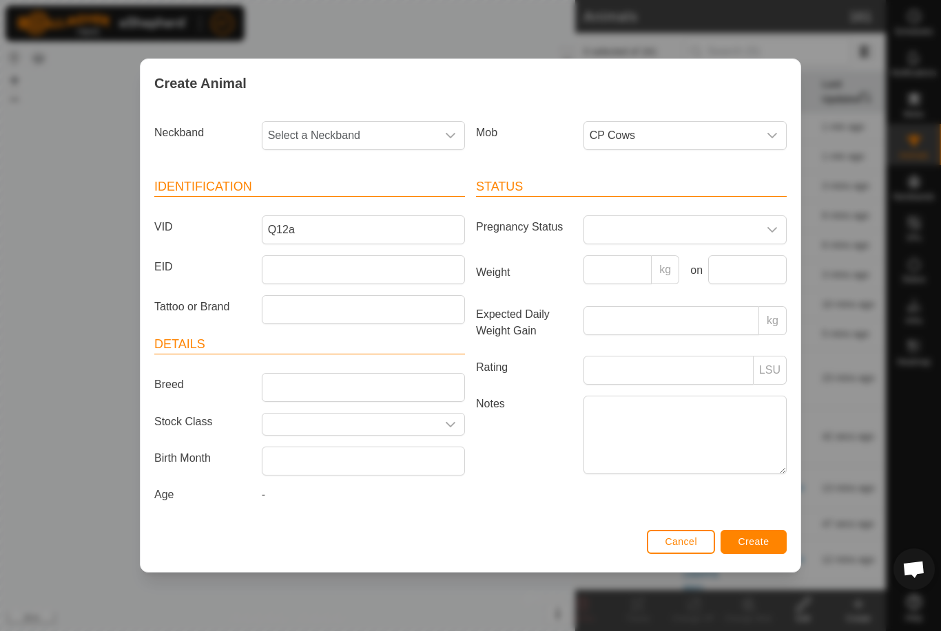
click at [410, 125] on span "Select a Neckband" at bounding box center [349, 136] width 174 height 28
type input "0804"
click at [337, 193] on li "0043920804" at bounding box center [364, 207] width 202 height 28
click at [750, 538] on button "Create" at bounding box center [753, 542] width 66 height 24
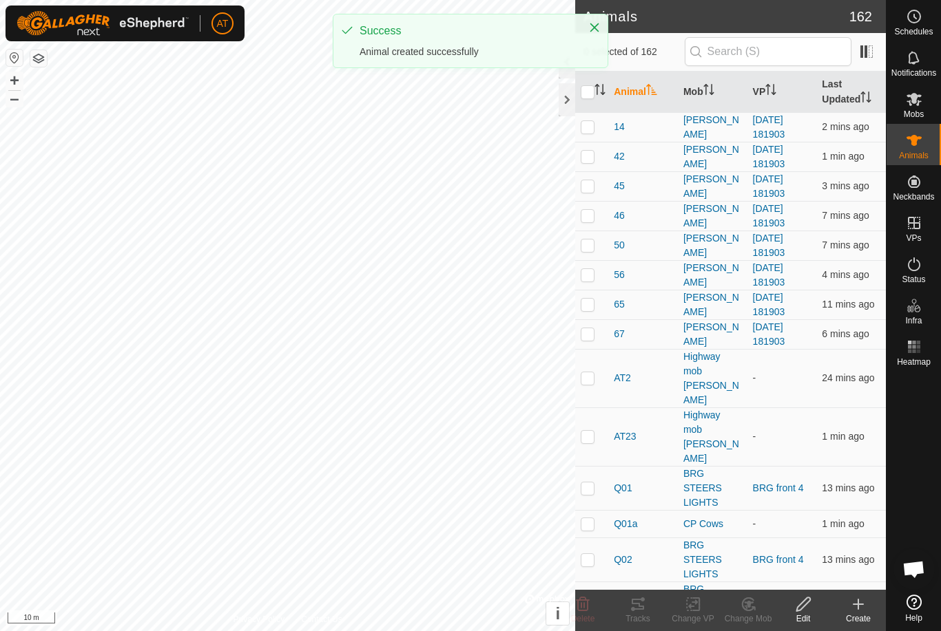
click at [848, 614] on div "Create" at bounding box center [857, 619] width 55 height 12
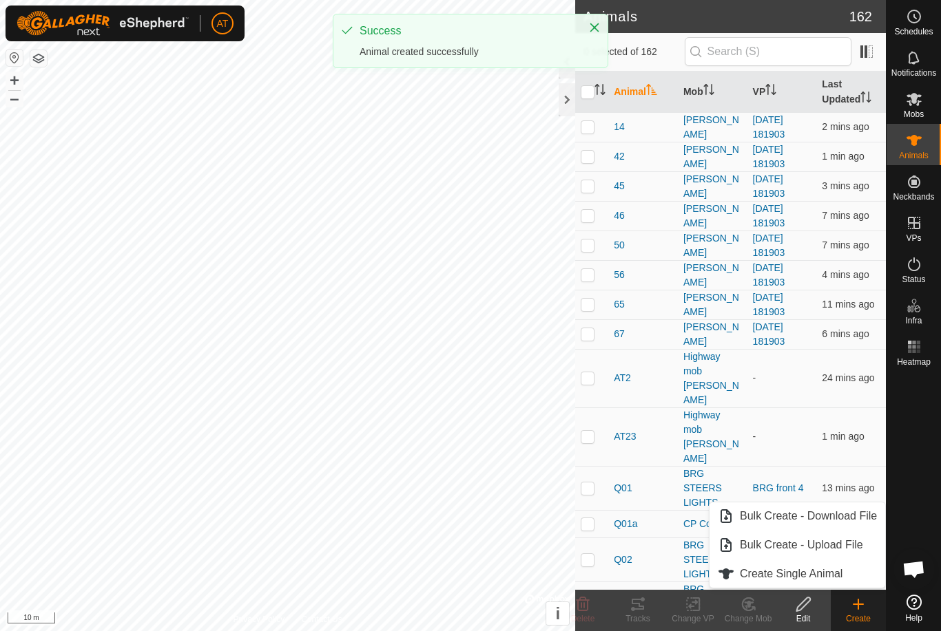
click at [832, 570] on span "Create Single Animal" at bounding box center [791, 574] width 103 height 17
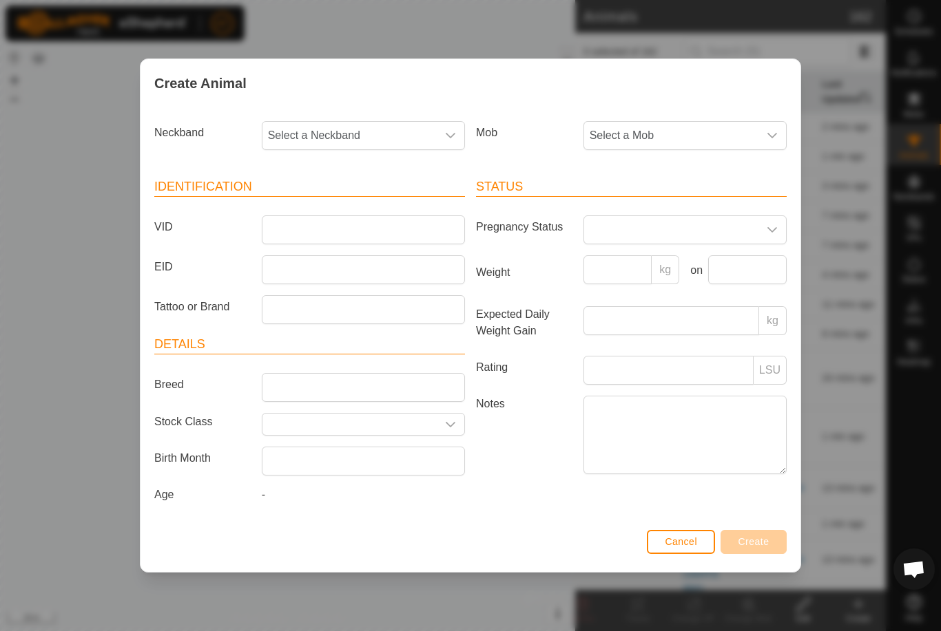
click at [716, 127] on span "Select a Mob" at bounding box center [671, 136] width 174 height 28
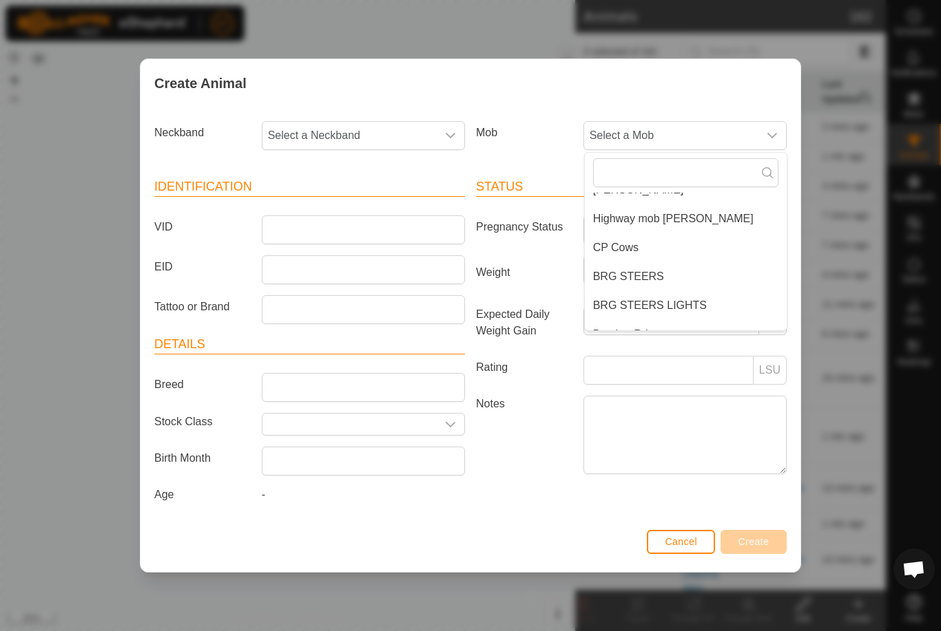
scroll to position [47, 0]
click at [627, 242] on span "CP Cows" at bounding box center [615, 246] width 45 height 17
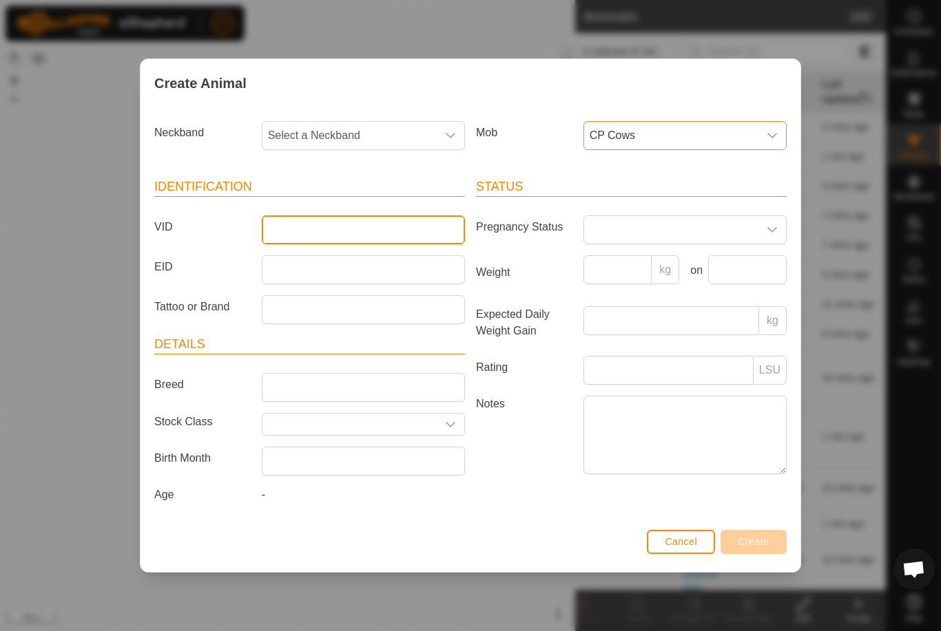
click at [347, 218] on input "VID" at bounding box center [363, 230] width 203 height 29
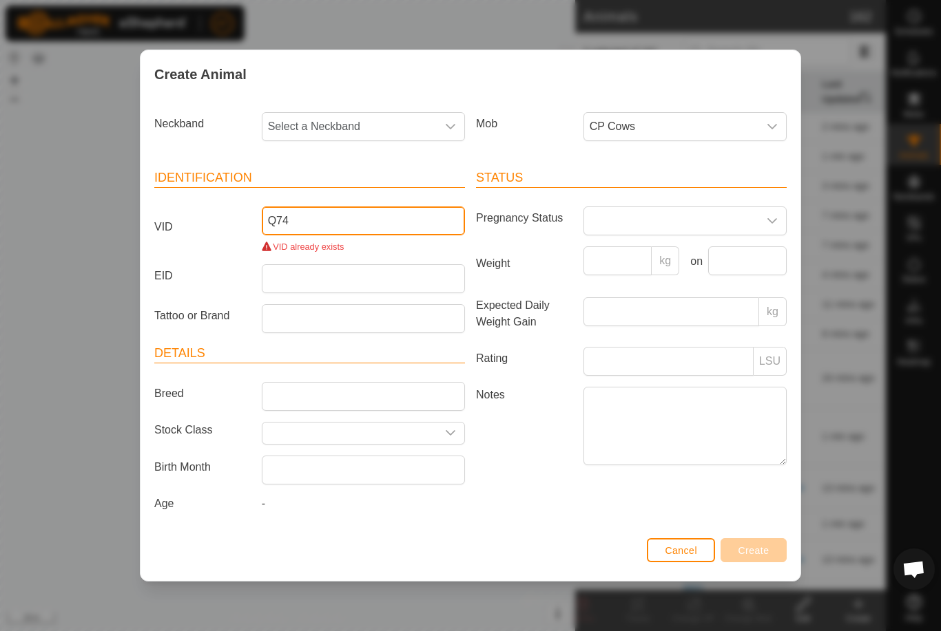
type input "Q74"
click at [396, 122] on span "Select a Neckband" at bounding box center [349, 127] width 174 height 28
type input "8792"
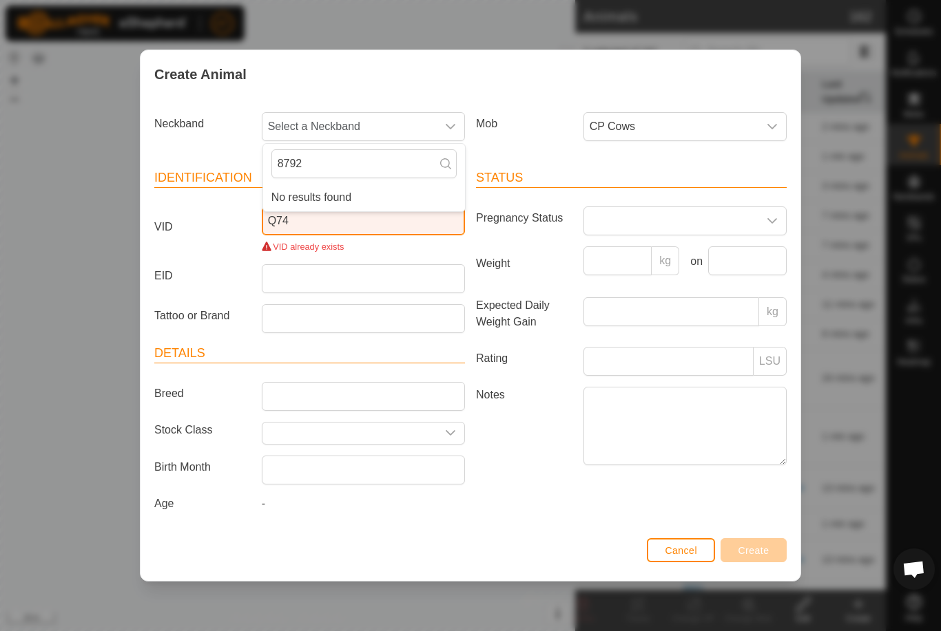
click at [331, 220] on input "Q74" at bounding box center [363, 221] width 203 height 29
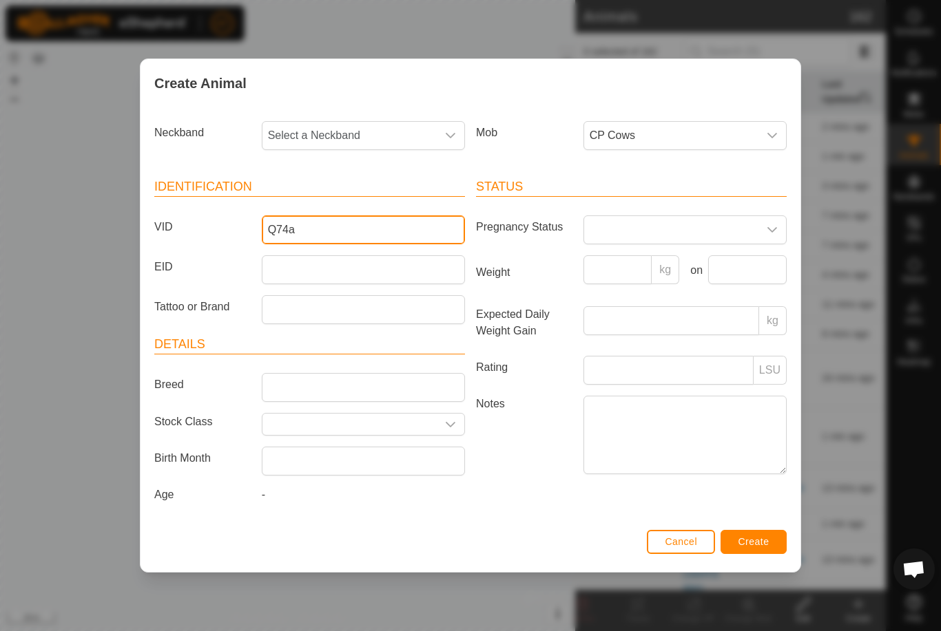
type input "Q74a"
click at [390, 133] on span "Select a Neckband" at bounding box center [349, 136] width 174 height 28
type input "8"
type input "8792"
click at [368, 218] on input "Q74a" at bounding box center [363, 230] width 203 height 29
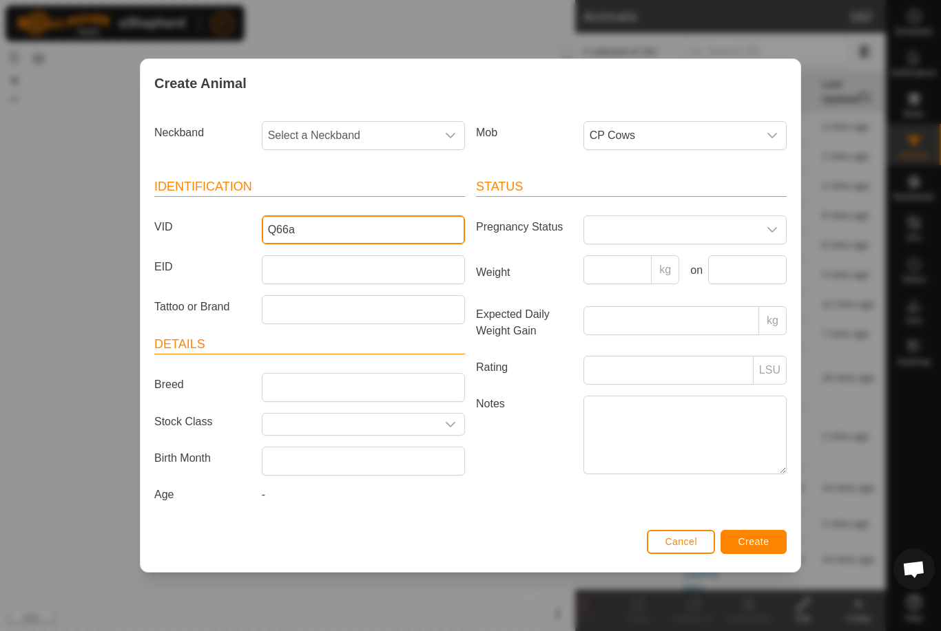
type input "Q66a"
click at [416, 135] on span "Select a Neckband" at bounding box center [349, 136] width 174 height 28
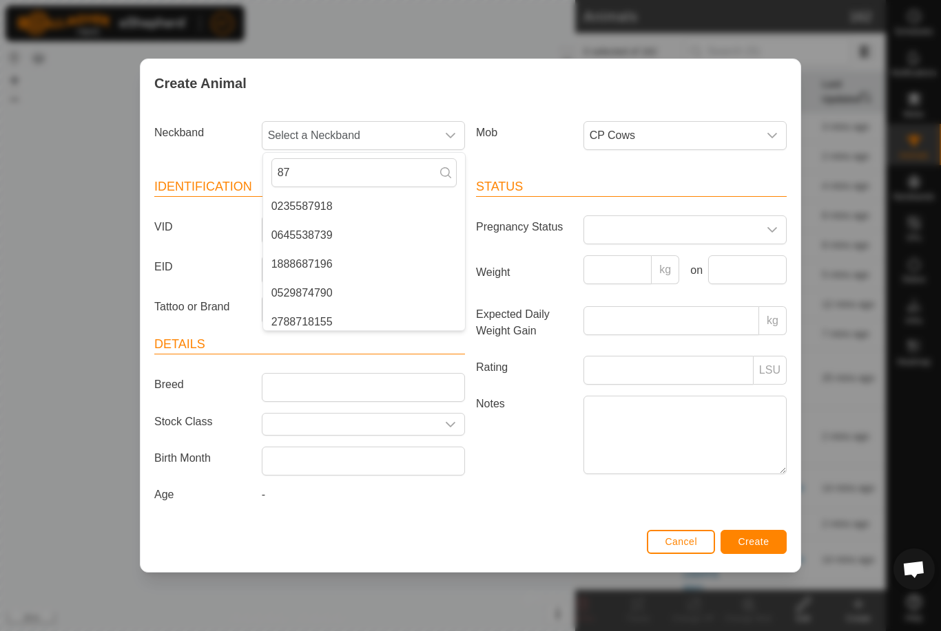
type input "8"
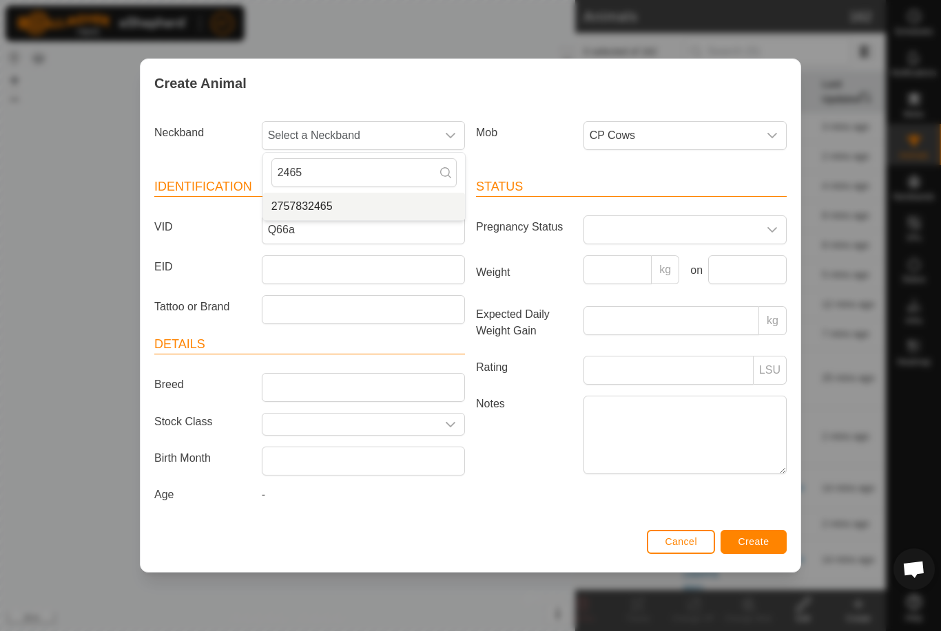
type input "2465"
click at [331, 206] on span "2757832465" at bounding box center [301, 206] width 61 height 17
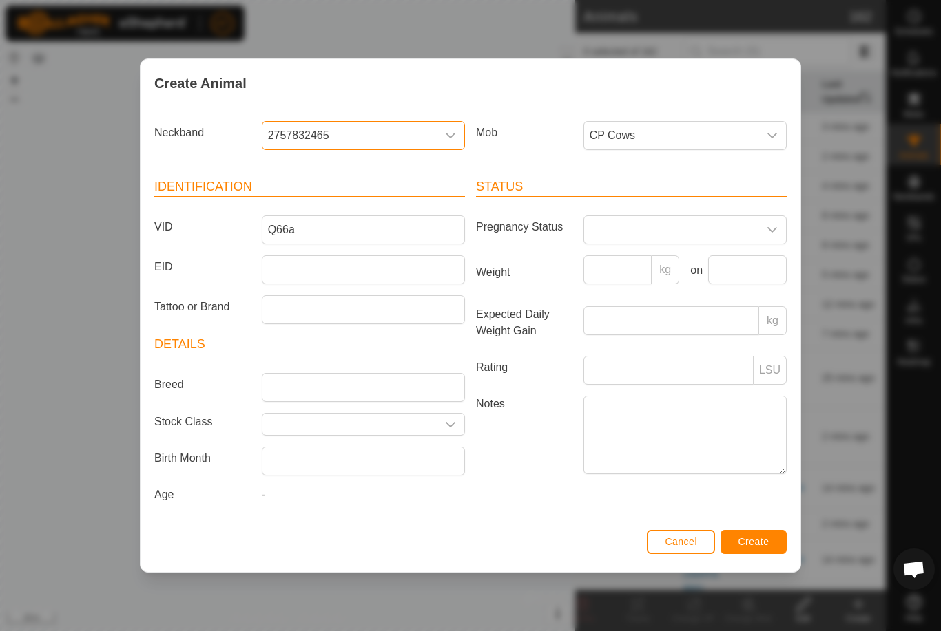
click at [751, 538] on button "Create" at bounding box center [753, 542] width 66 height 24
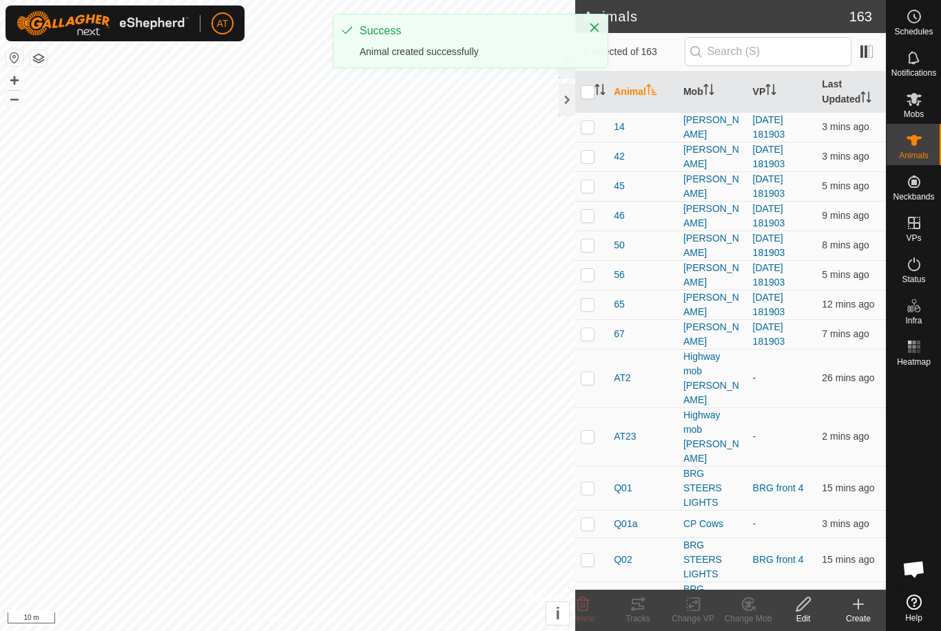
click at [851, 606] on icon at bounding box center [858, 604] width 17 height 17
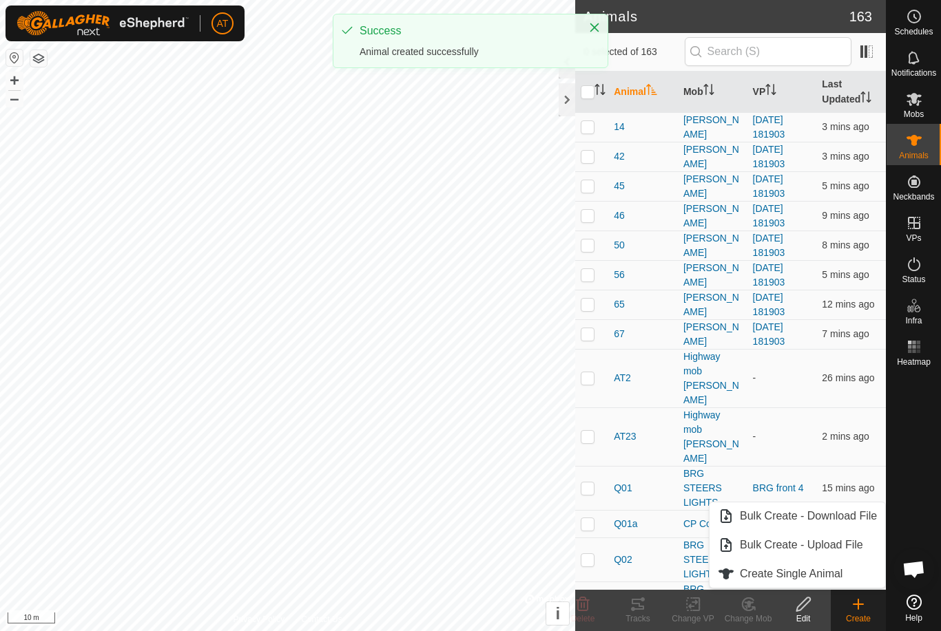
click at [816, 569] on span "Create Single Animal" at bounding box center [791, 574] width 103 height 17
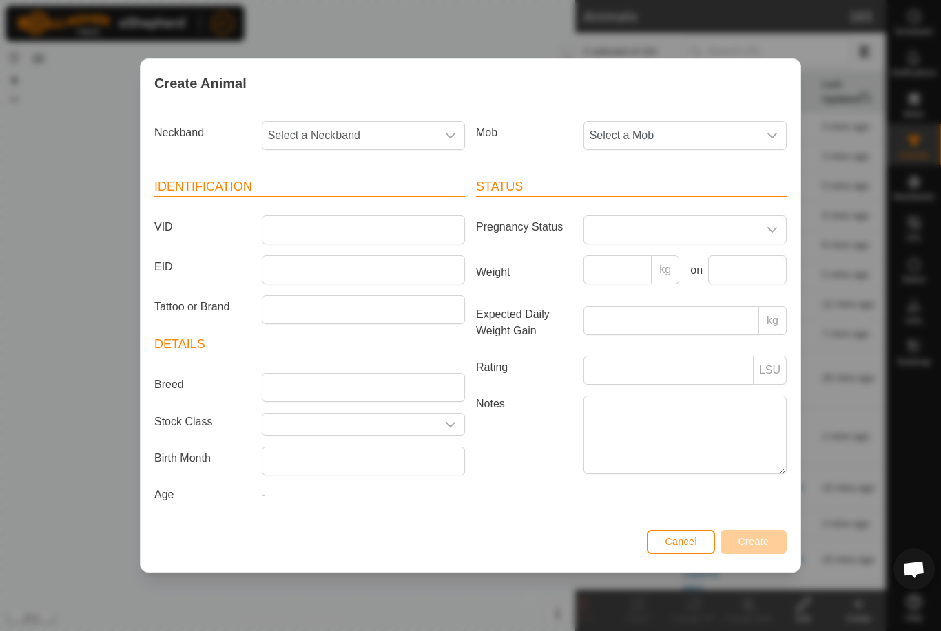
click at [719, 123] on span "Select a Mob" at bounding box center [671, 136] width 174 height 28
click at [644, 205] on li "CP Cows" at bounding box center [686, 207] width 202 height 28
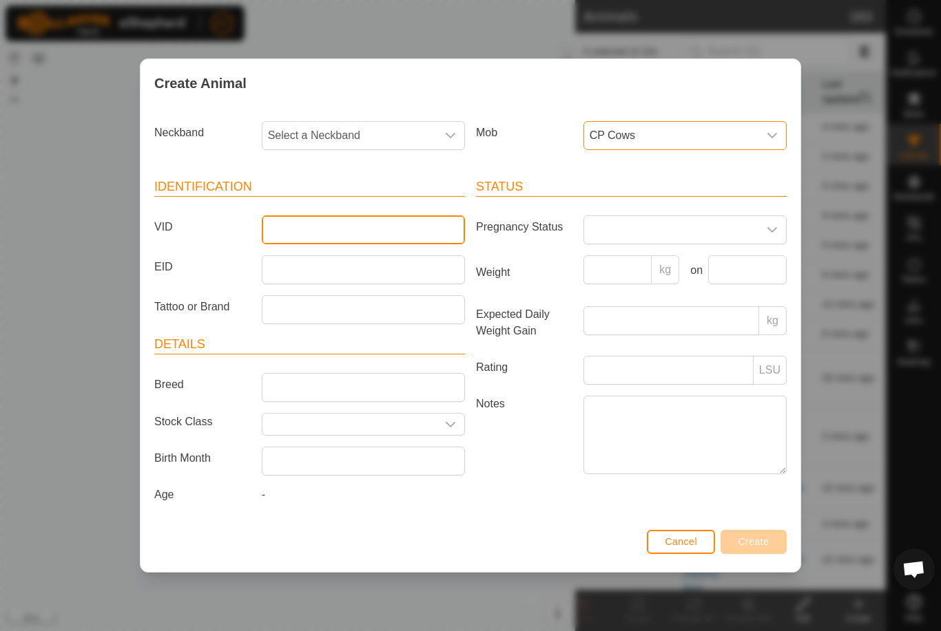
click at [314, 220] on input "VID" at bounding box center [363, 230] width 203 height 29
type input "U72"
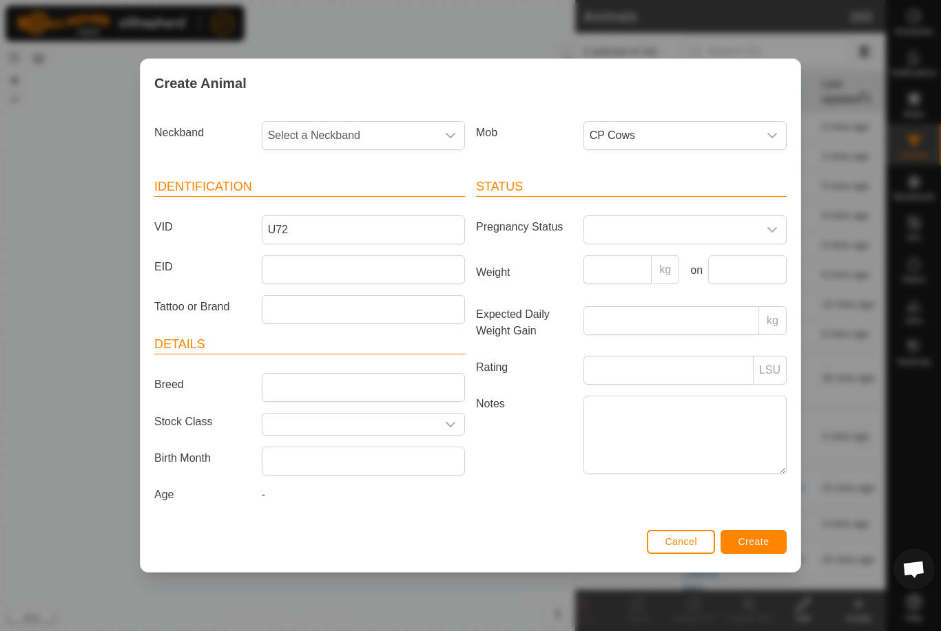
click at [379, 140] on span "Select a Neckband" at bounding box center [349, 136] width 174 height 28
type input "9093"
click at [348, 198] on li "2738159093" at bounding box center [364, 207] width 202 height 28
click at [744, 554] on button "Create" at bounding box center [753, 542] width 66 height 24
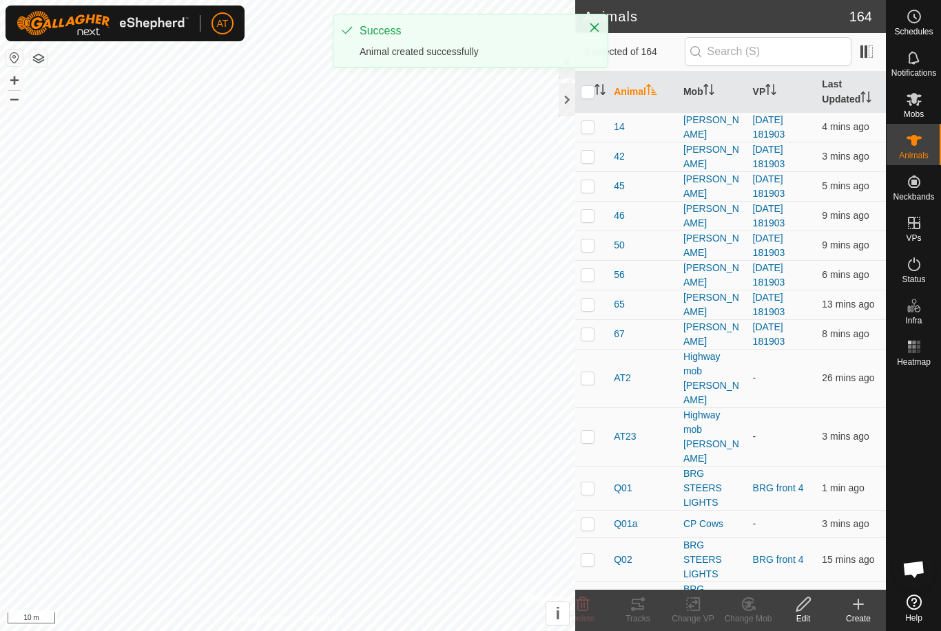
click at [863, 596] on icon at bounding box center [858, 604] width 17 height 17
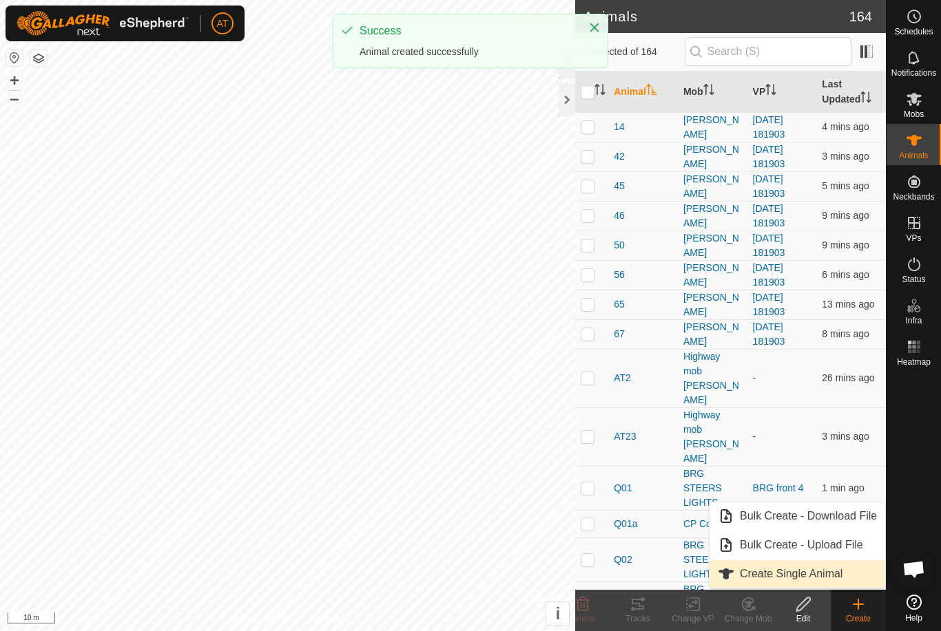
click at [812, 580] on span "Create Single Animal" at bounding box center [791, 574] width 103 height 17
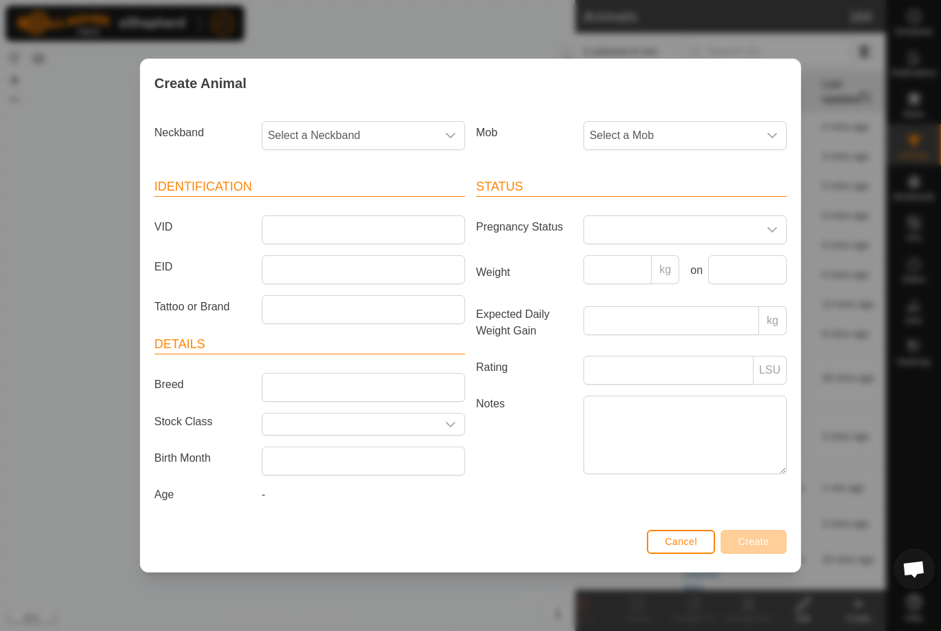
click at [733, 136] on span "Select a Mob" at bounding box center [671, 136] width 174 height 28
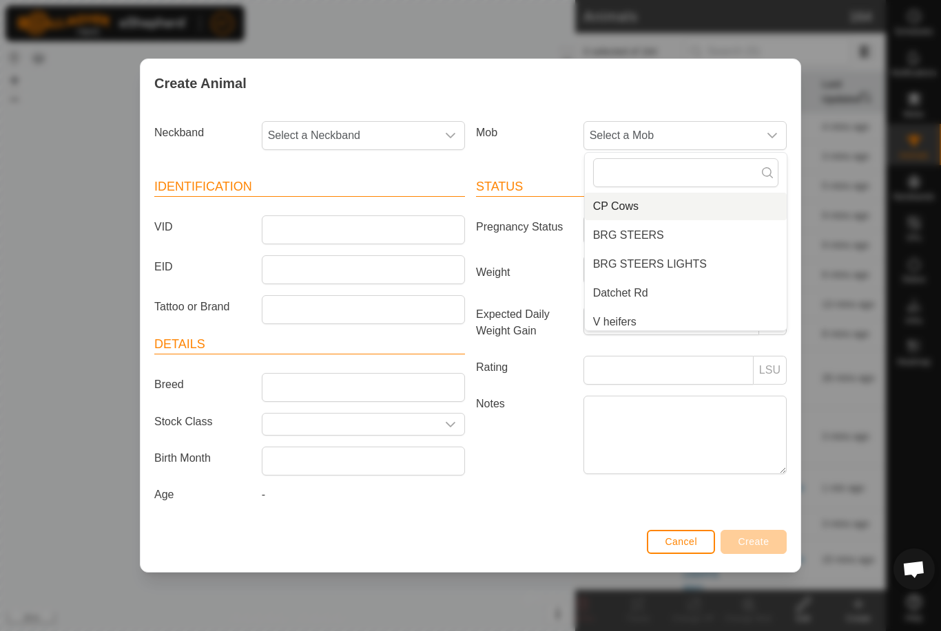
click at [642, 199] on li "CP Cows" at bounding box center [686, 207] width 202 height 28
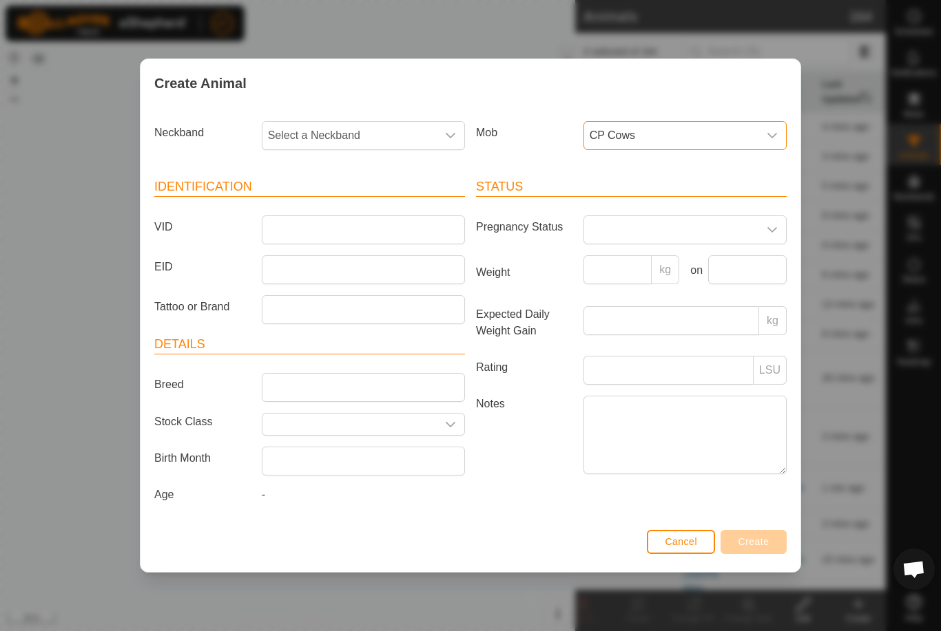
click at [393, 127] on span "Select a Neckband" at bounding box center [349, 136] width 174 height 28
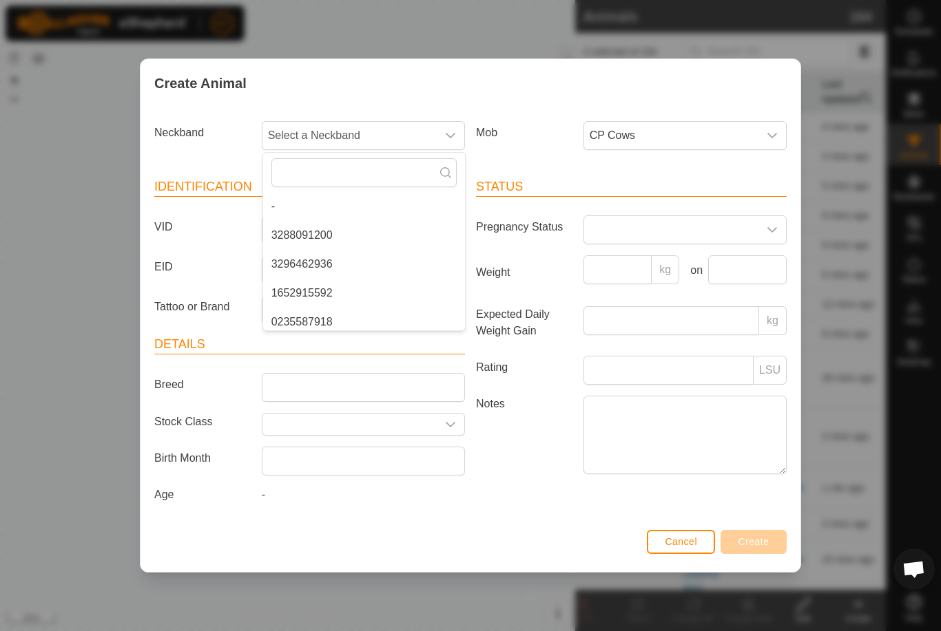
click at [339, 169] on input "text" at bounding box center [363, 172] width 185 height 29
click at [397, 127] on span "Select a Neckband" at bounding box center [349, 136] width 174 height 28
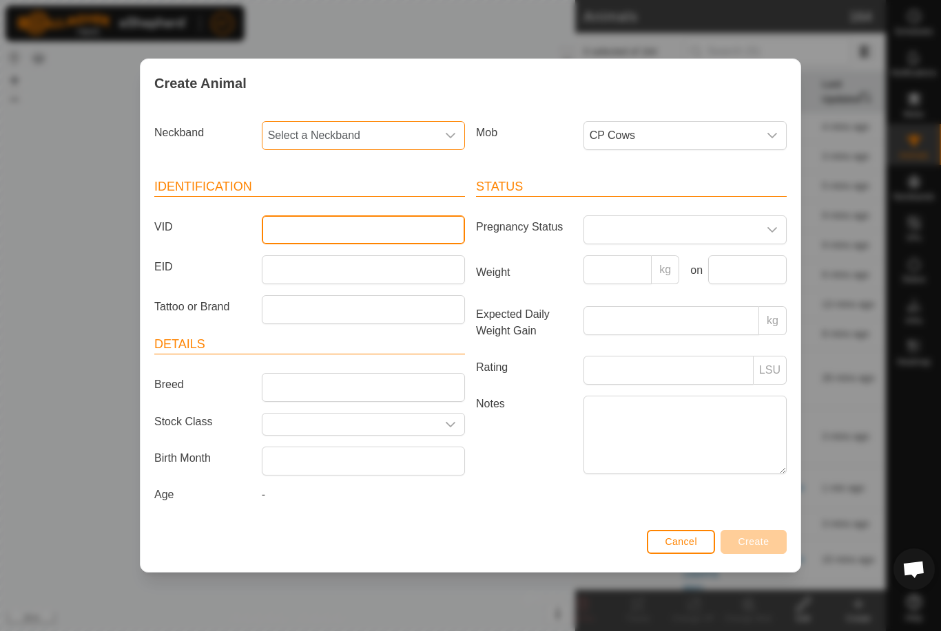
click at [330, 227] on input "VID" at bounding box center [363, 230] width 203 height 29
type input "Q39a"
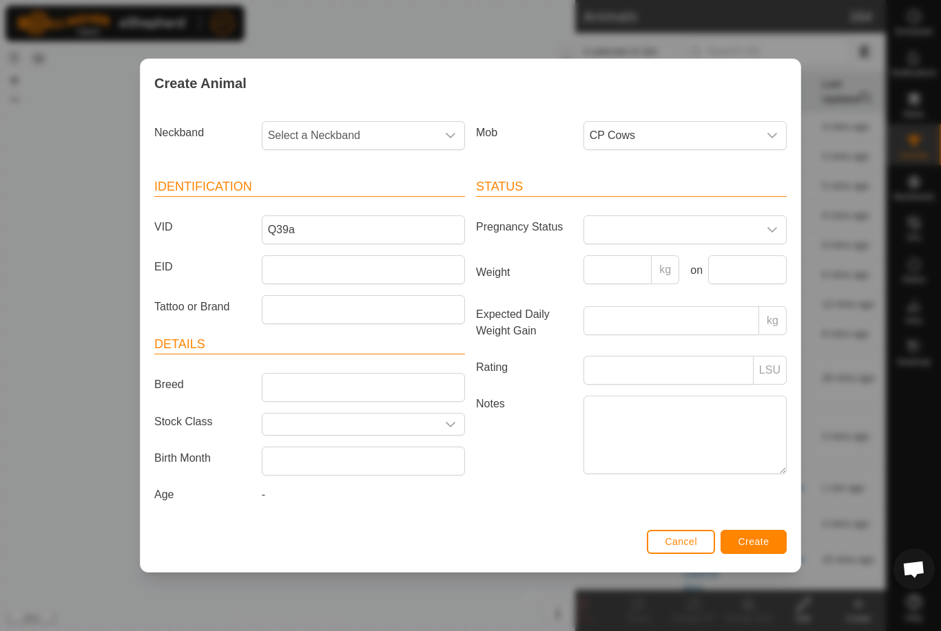
click at [408, 135] on span "Select a Neckband" at bounding box center [349, 136] width 174 height 28
click at [356, 163] on input "text" at bounding box center [363, 172] width 185 height 29
type input "2549"
click at [348, 202] on li "1732282549" at bounding box center [364, 207] width 202 height 28
click at [749, 533] on button "Create" at bounding box center [753, 542] width 66 height 24
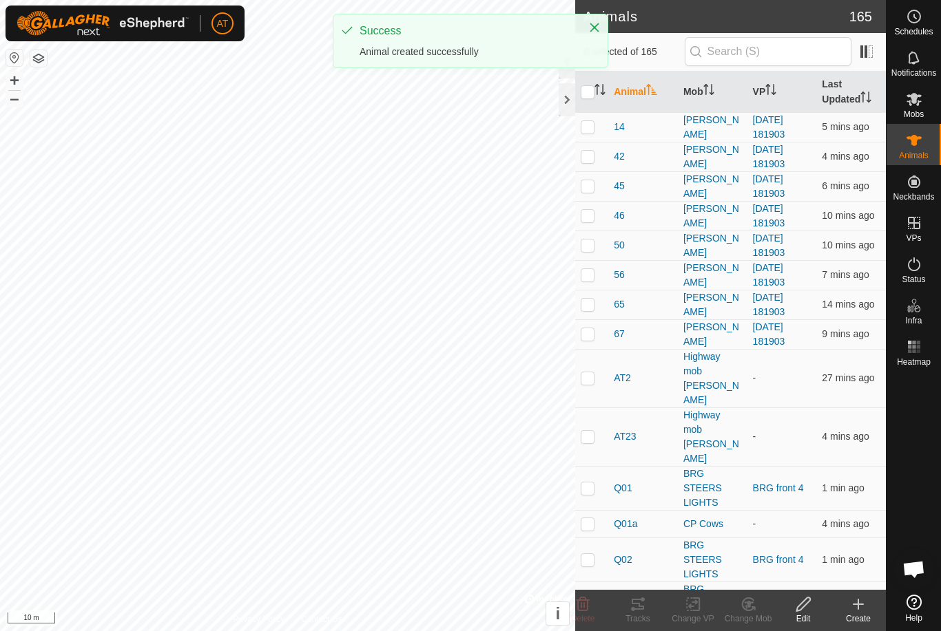
click at [850, 627] on div "Create" at bounding box center [857, 610] width 55 height 41
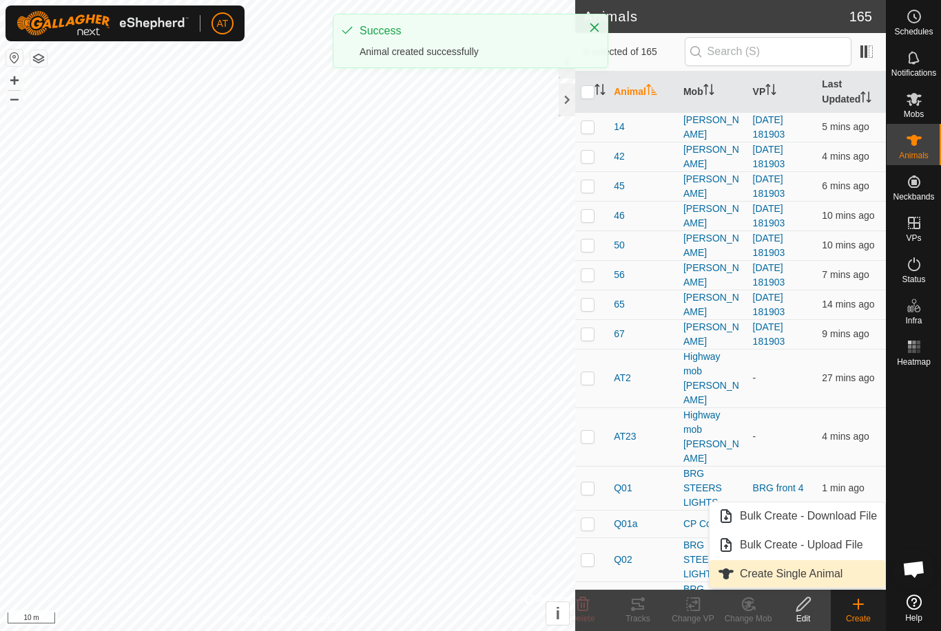
click at [817, 571] on span "Create Single Animal" at bounding box center [791, 574] width 103 height 17
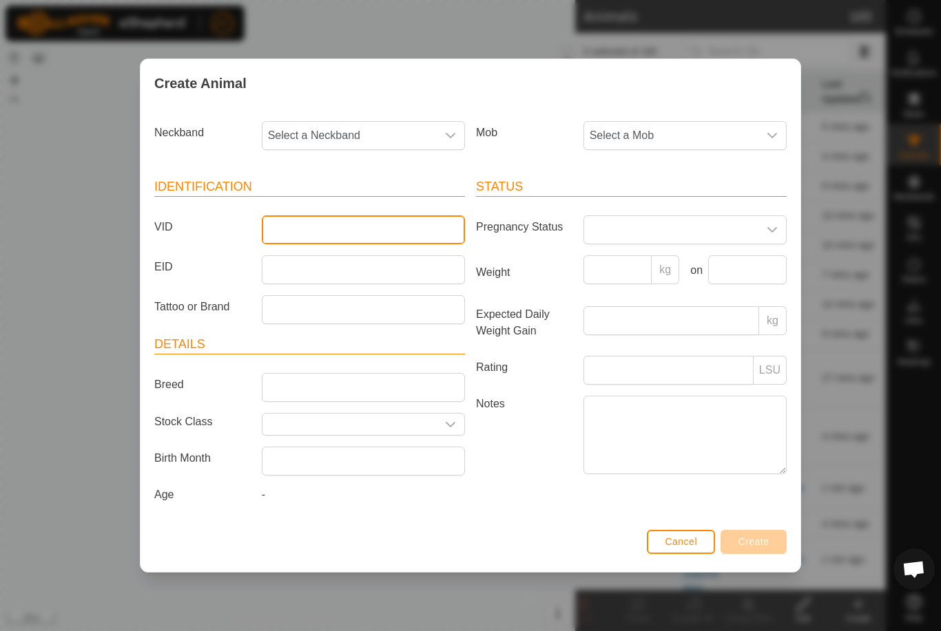
click at [302, 230] on input "VID" at bounding box center [363, 230] width 203 height 29
type input "Q91a"
click at [409, 133] on span "Select a Neckband" at bounding box center [349, 136] width 174 height 28
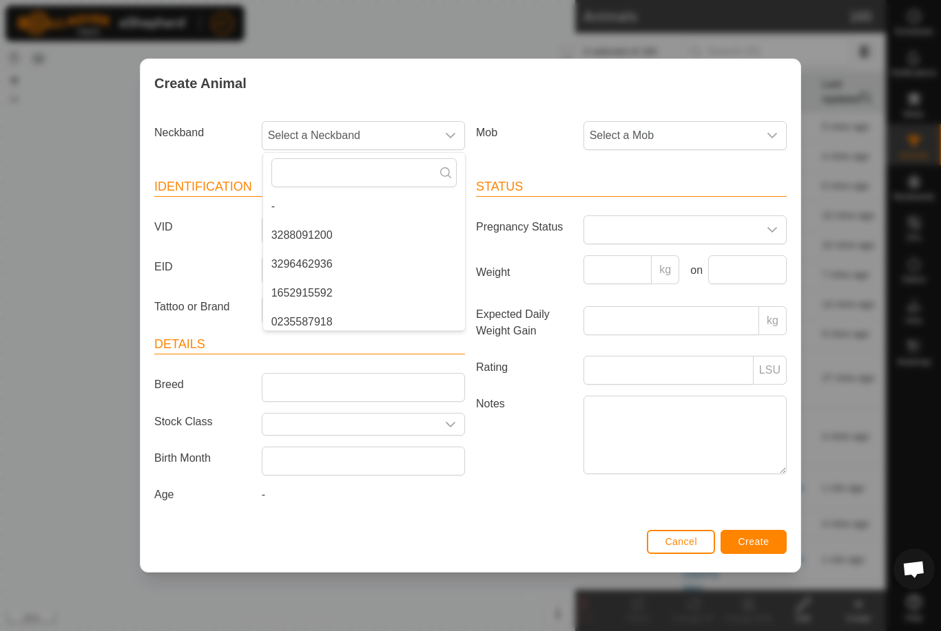
click at [722, 126] on span "Select a Mob" at bounding box center [671, 136] width 174 height 28
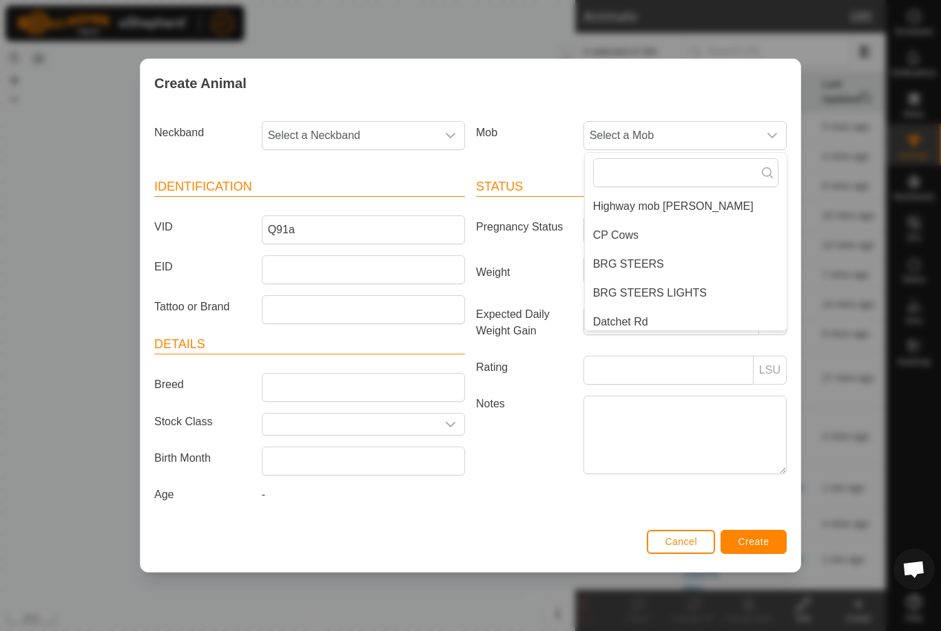
scroll to position [60, 0]
click at [627, 231] on span "CP Cows" at bounding box center [615, 233] width 45 height 17
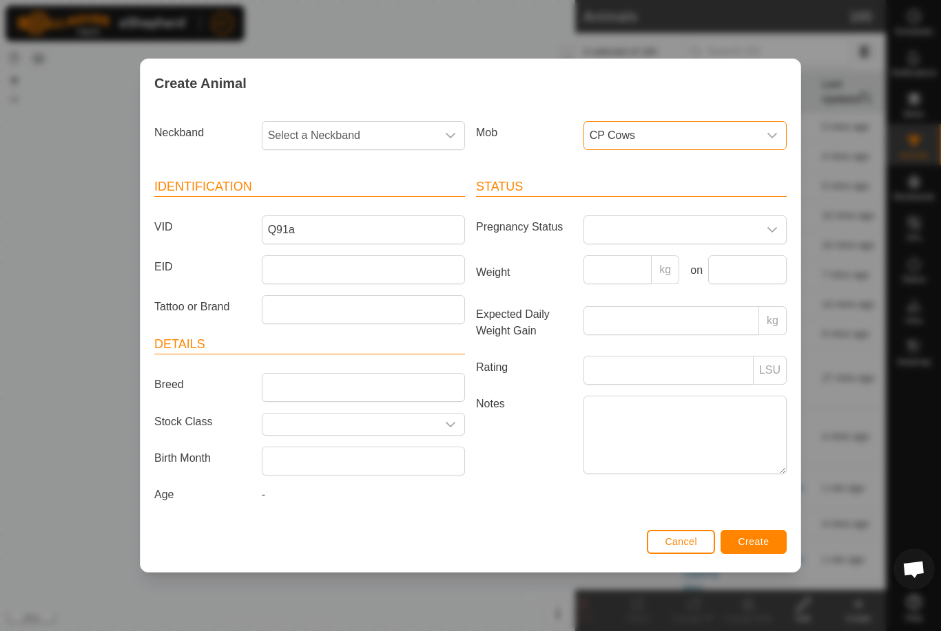
click at [415, 133] on span "Select a Neckband" at bounding box center [349, 136] width 174 height 28
type input "4912"
click at [353, 198] on li "1144424912" at bounding box center [364, 207] width 202 height 28
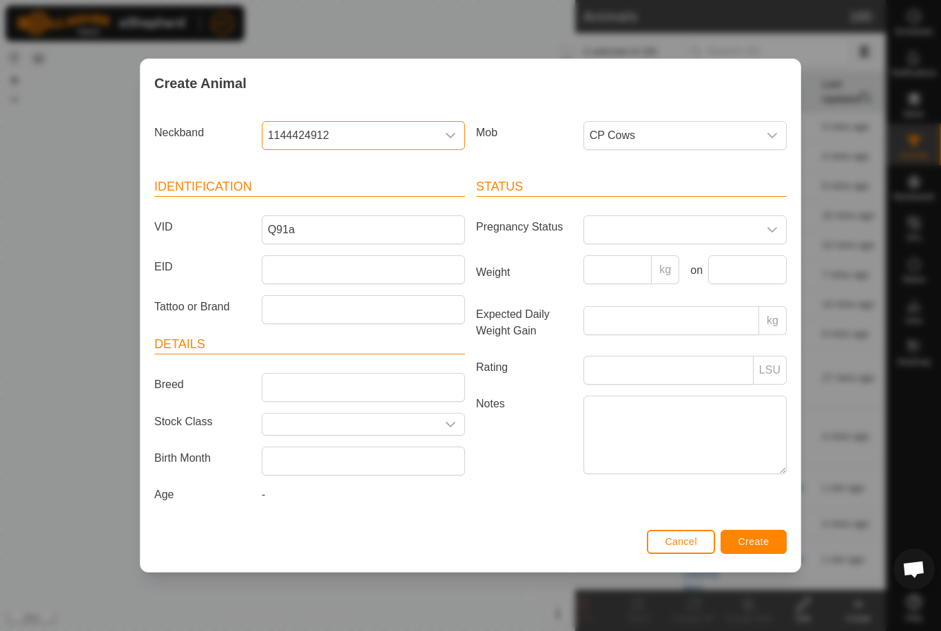
click at [744, 547] on span "Create" at bounding box center [753, 541] width 31 height 11
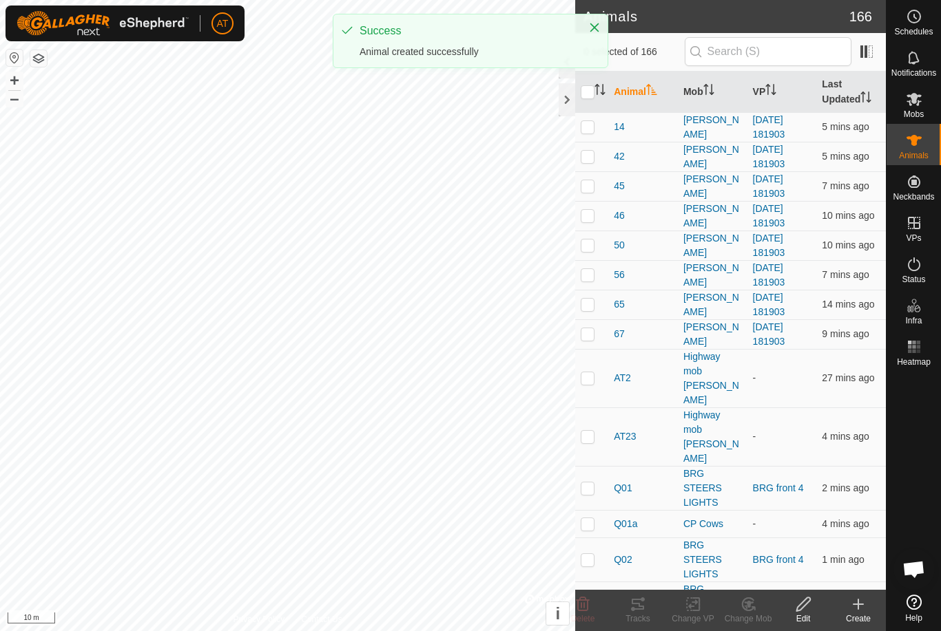
click at [858, 607] on icon at bounding box center [858, 605] width 0 height 10
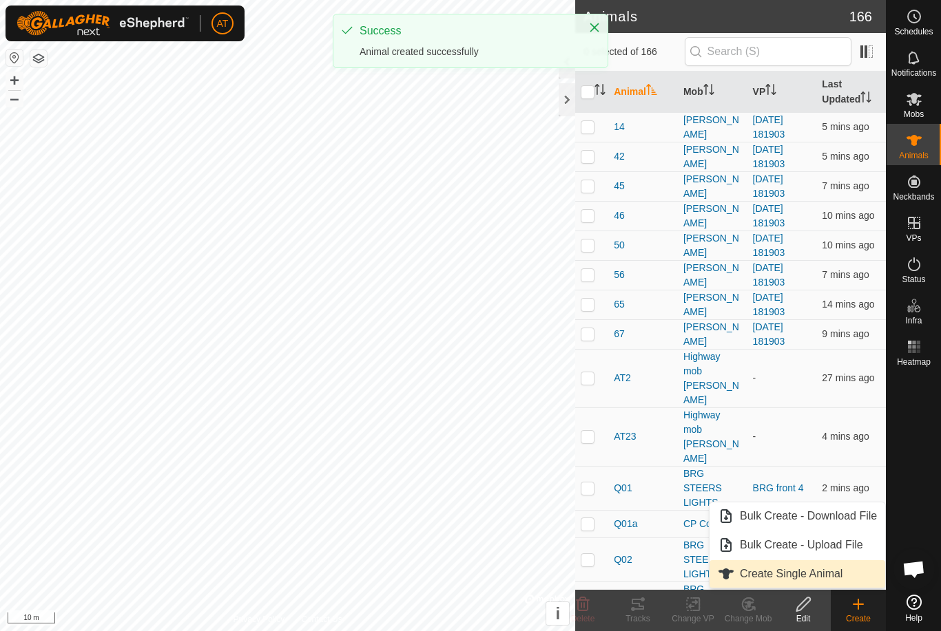
click at [832, 563] on link "Create Single Animal" at bounding box center [797, 574] width 176 height 28
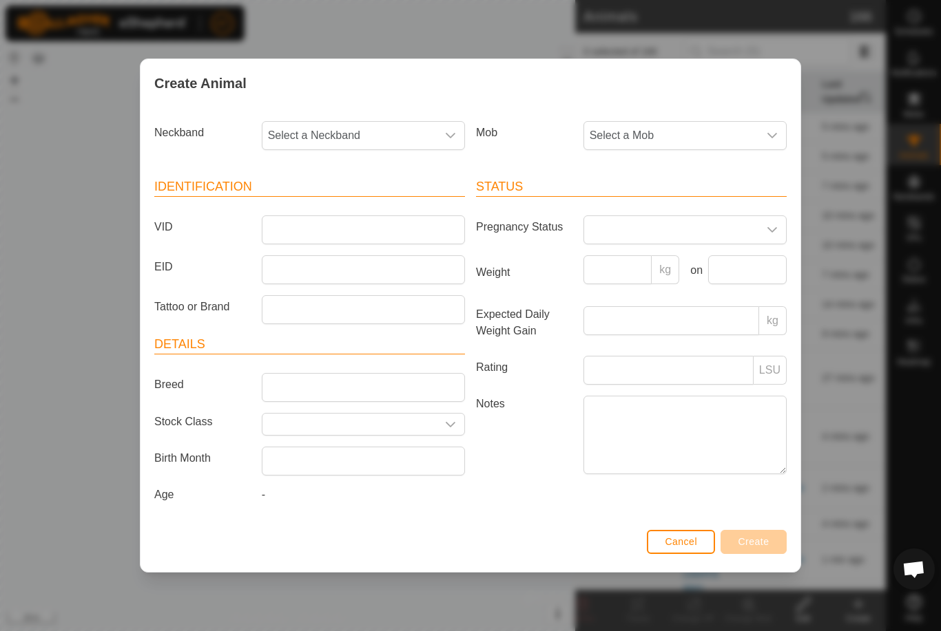
click at [715, 135] on span "Select a Mob" at bounding box center [671, 136] width 174 height 28
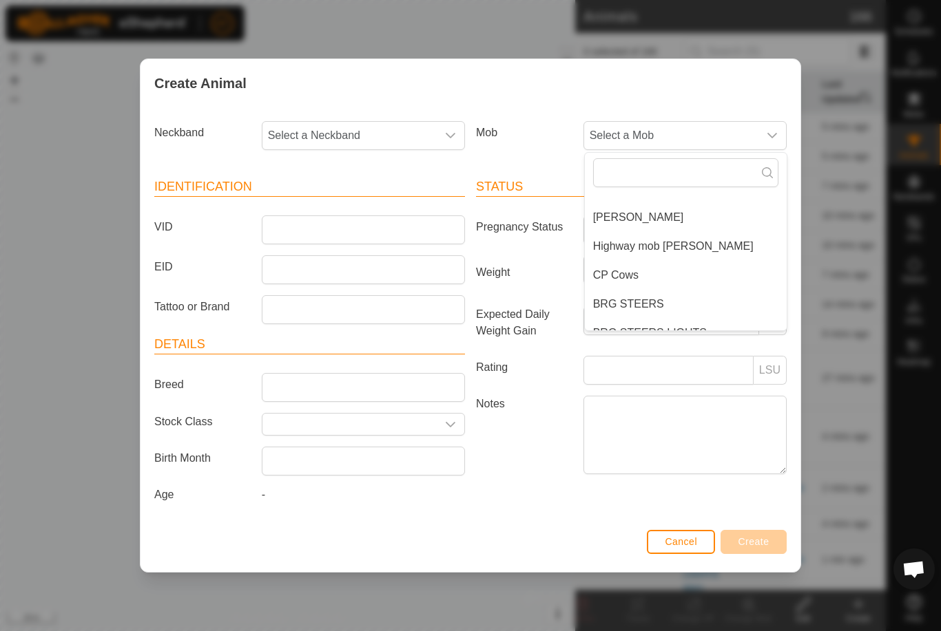
scroll to position [22, 0]
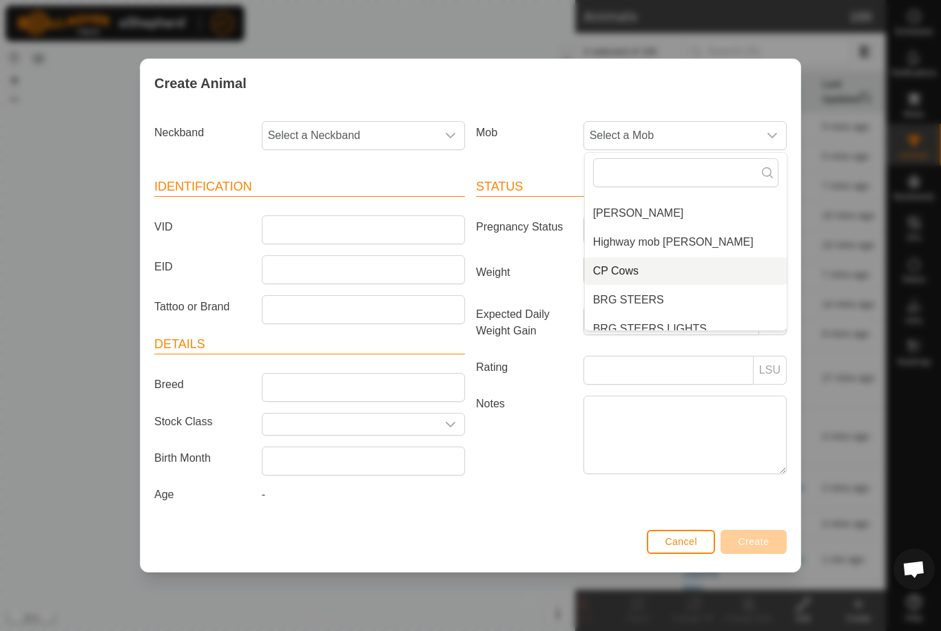
click at [635, 266] on span "CP Cows" at bounding box center [615, 271] width 45 height 17
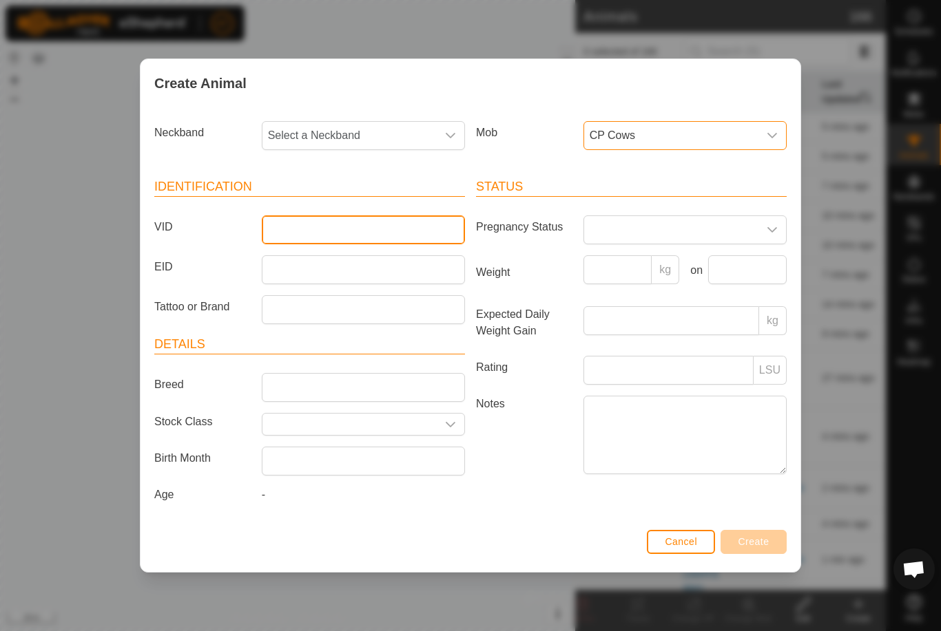
click at [370, 222] on input "VID" at bounding box center [363, 230] width 203 height 29
type input "Q43a"
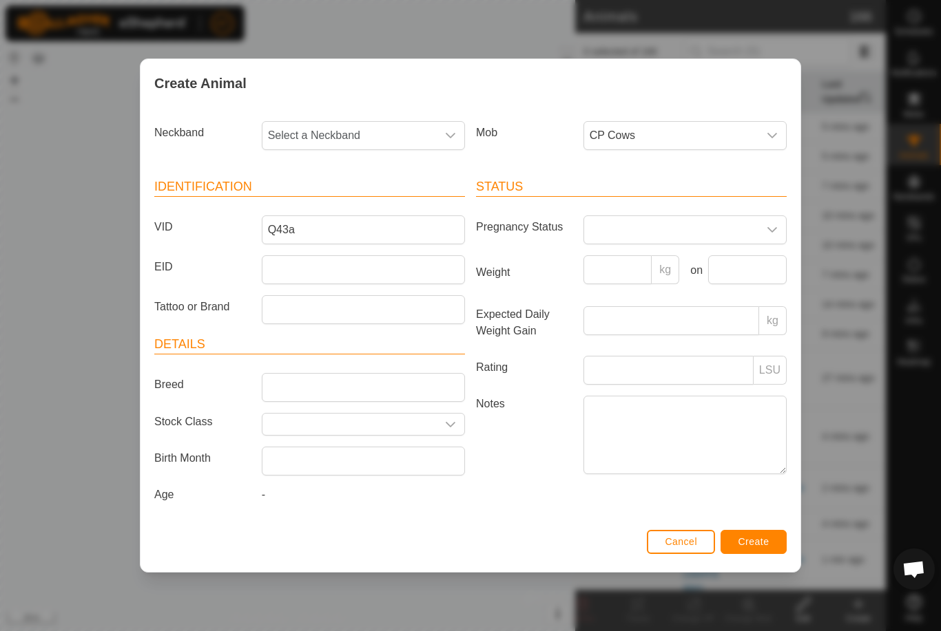
click at [410, 134] on span "Select a Neckband" at bounding box center [349, 136] width 174 height 28
type input "7737"
click at [372, 207] on li "1394867737" at bounding box center [364, 207] width 202 height 28
click at [766, 543] on span "Create" at bounding box center [753, 541] width 31 height 11
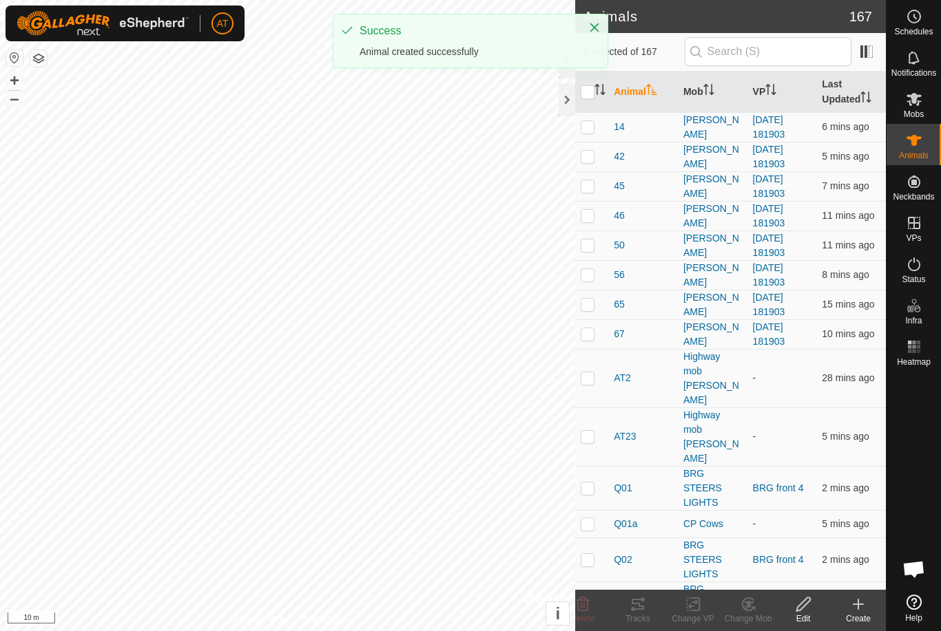
click at [848, 608] on create-svg-icon at bounding box center [857, 604] width 55 height 17
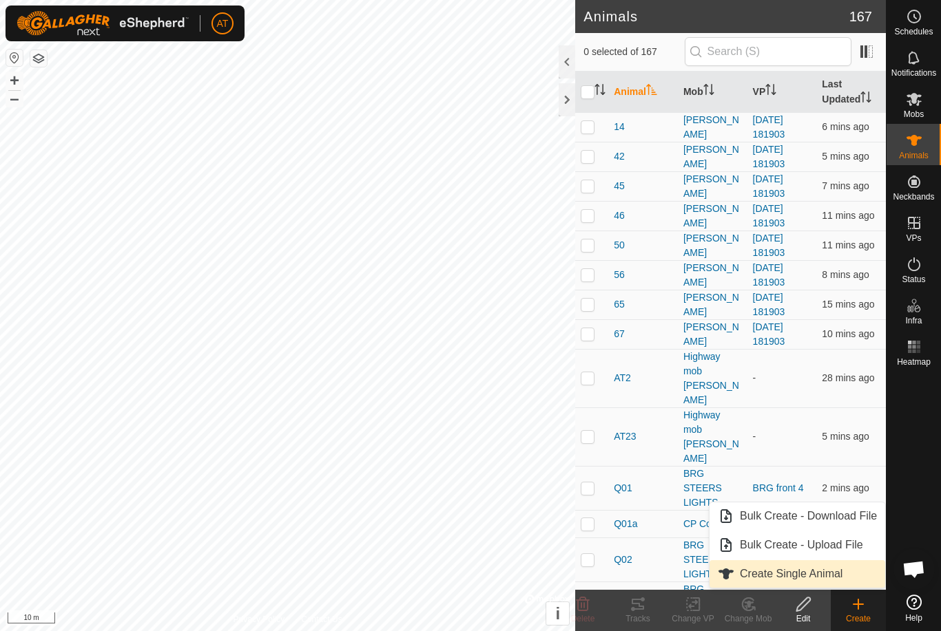
click at [812, 568] on span "Create Single Animal" at bounding box center [791, 574] width 103 height 17
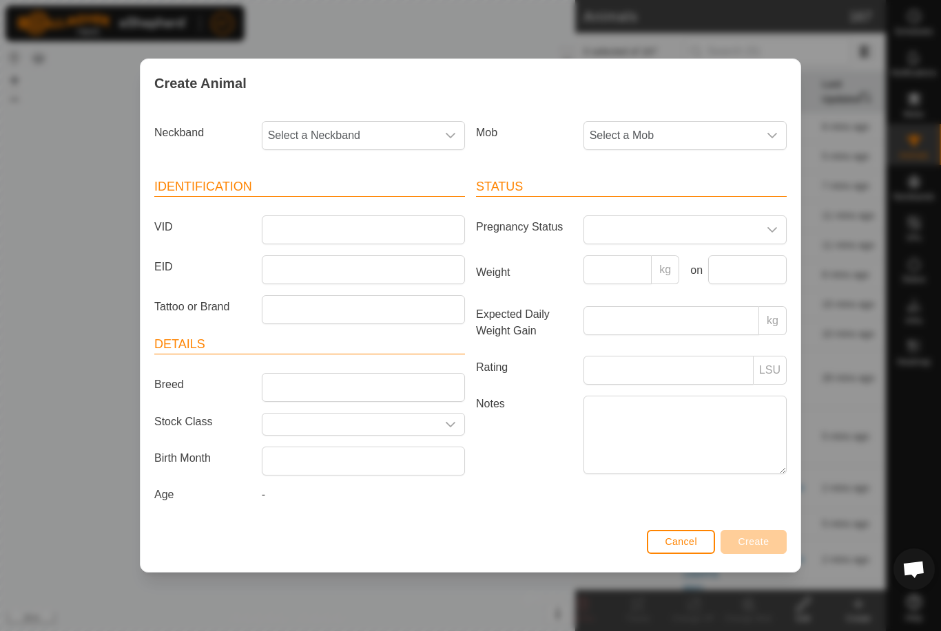
click at [669, 135] on span "Select a Mob" at bounding box center [671, 136] width 174 height 28
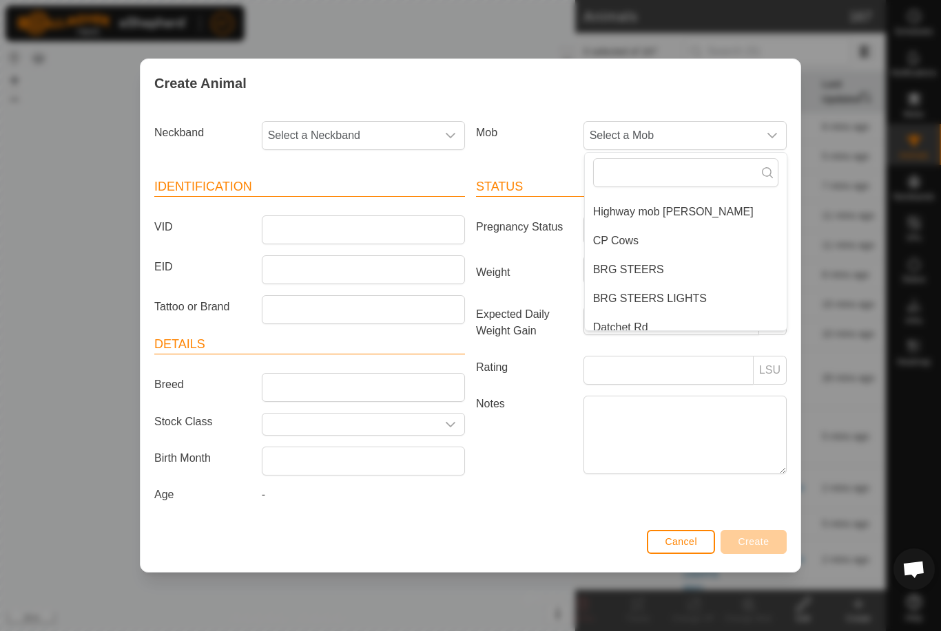
scroll to position [50, 0]
click at [636, 240] on span "CP Cows" at bounding box center [615, 243] width 45 height 17
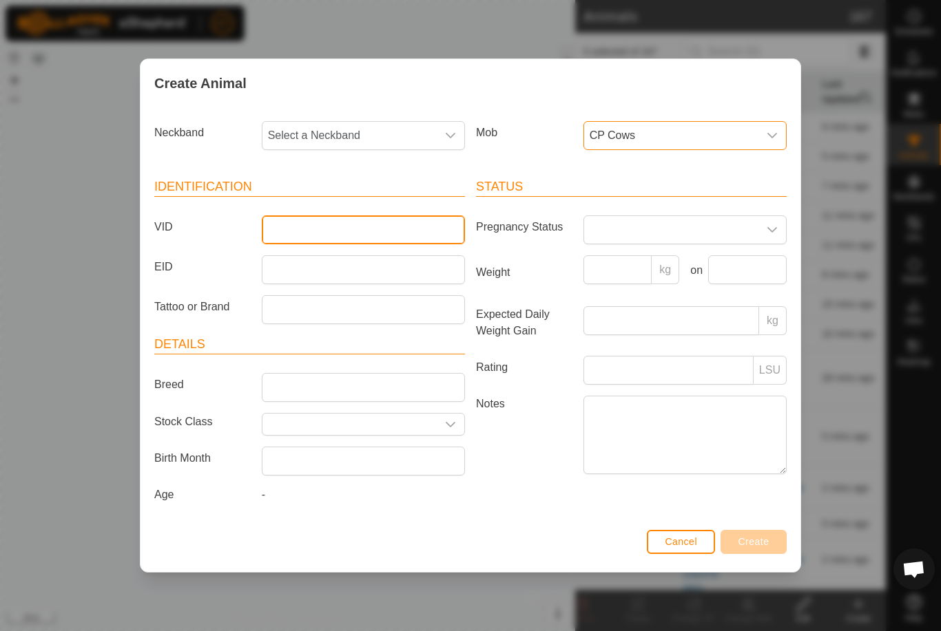
click at [358, 225] on input "VID" at bounding box center [363, 230] width 203 height 29
type input "Q68a"
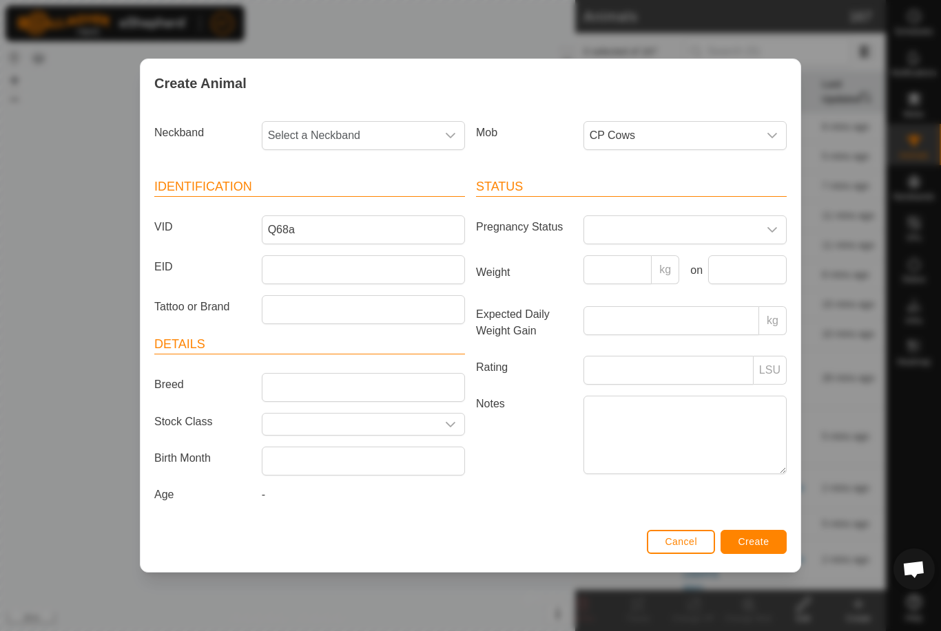
click at [419, 136] on span "Select a Neckband" at bounding box center [349, 136] width 174 height 28
type input "2068"
click at [342, 200] on li "3197842068" at bounding box center [364, 207] width 202 height 28
click at [760, 547] on span "Create" at bounding box center [753, 541] width 31 height 11
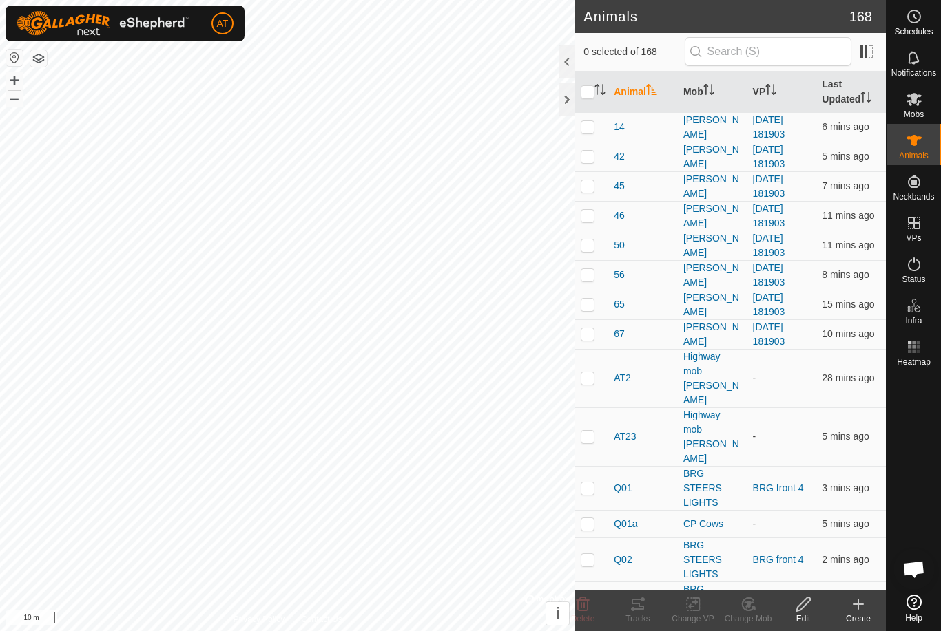
click at [843, 605] on create-svg-icon at bounding box center [857, 604] width 55 height 17
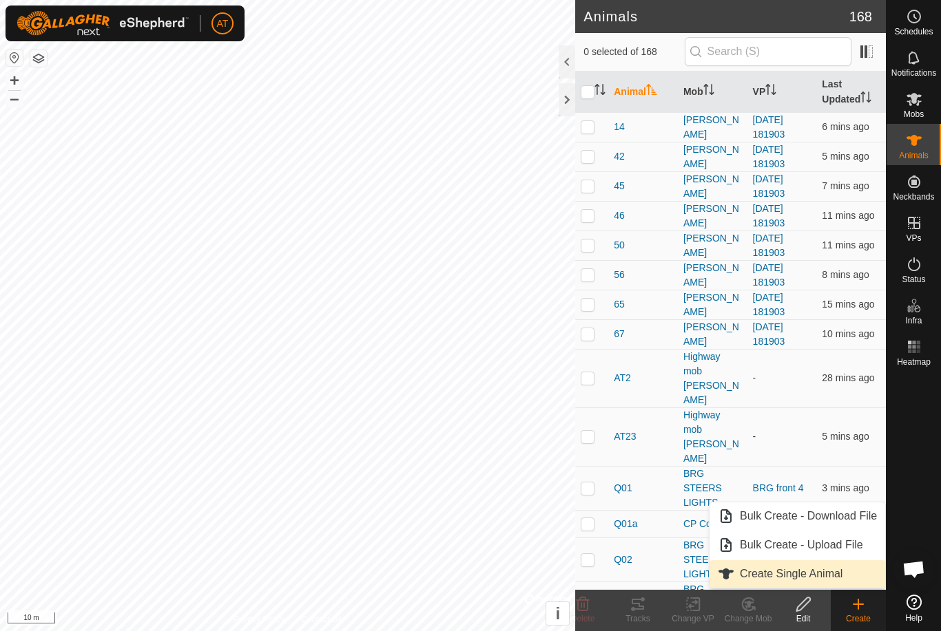
click at [814, 574] on span "Create Single Animal" at bounding box center [791, 574] width 103 height 17
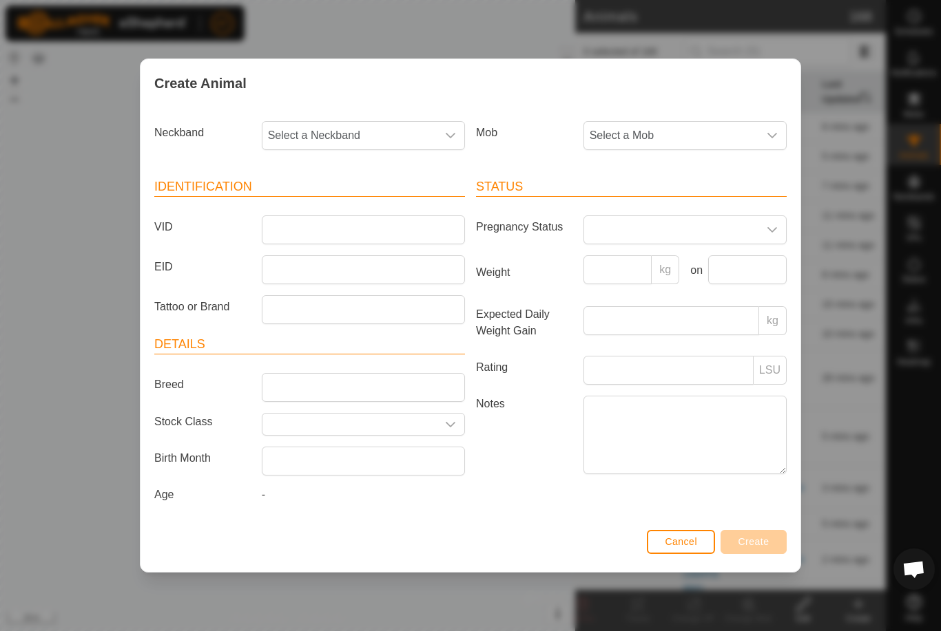
click at [689, 133] on span "Select a Mob" at bounding box center [671, 136] width 174 height 28
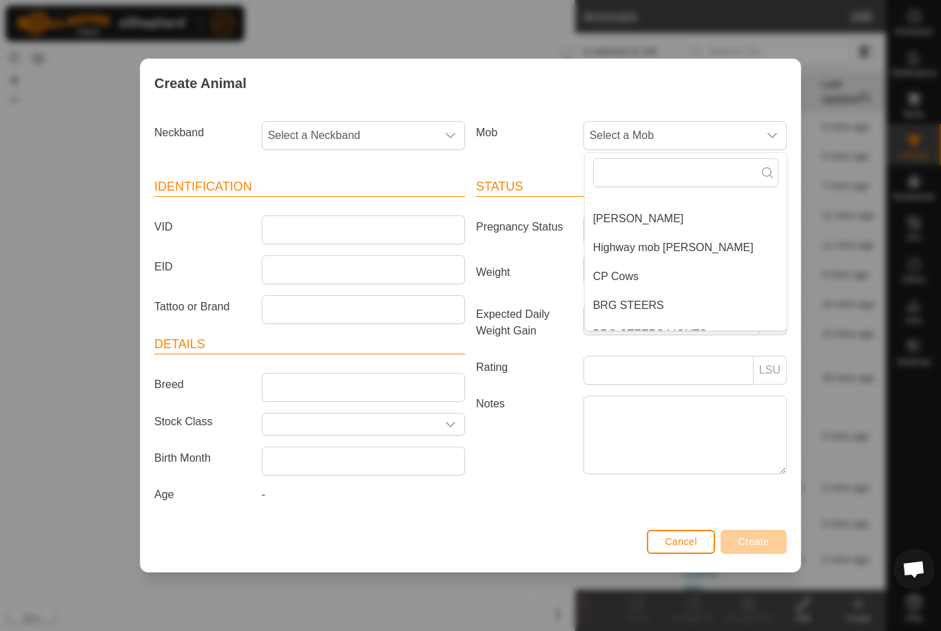
scroll to position [28, 0]
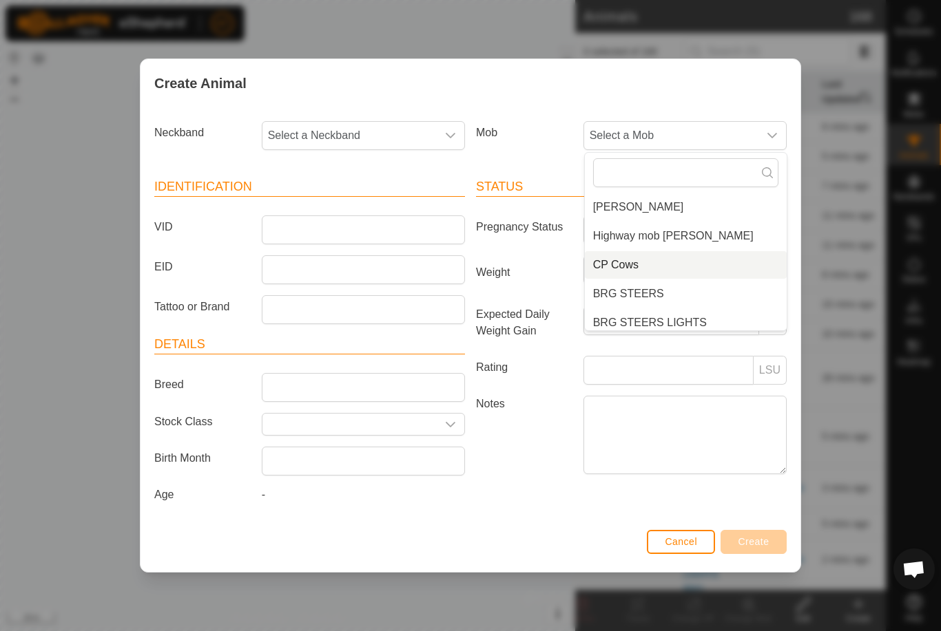
click at [625, 260] on span "CP Cows" at bounding box center [615, 265] width 45 height 17
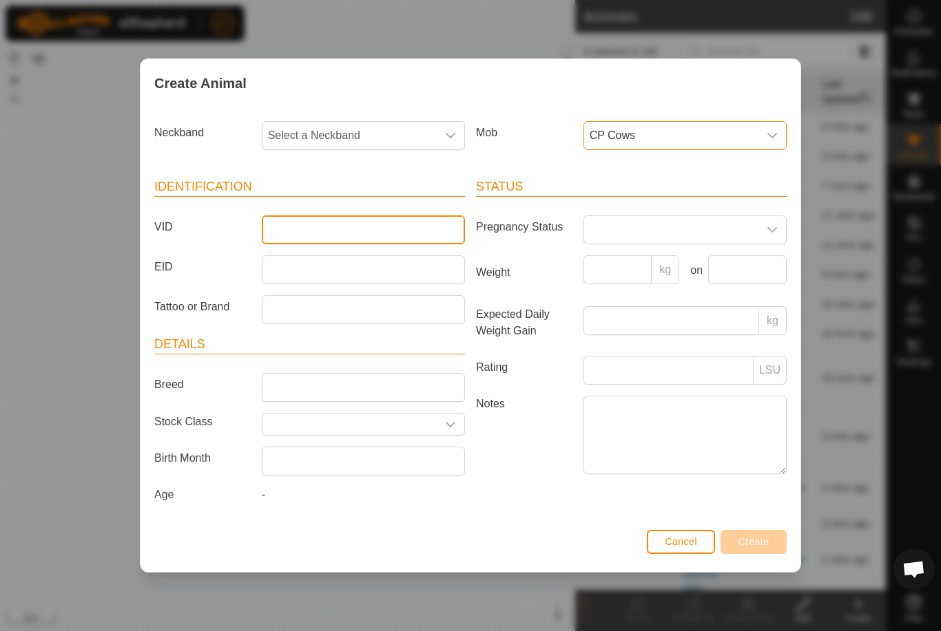
click at [313, 220] on input "VID" at bounding box center [363, 230] width 203 height 29
type input "Q52a"
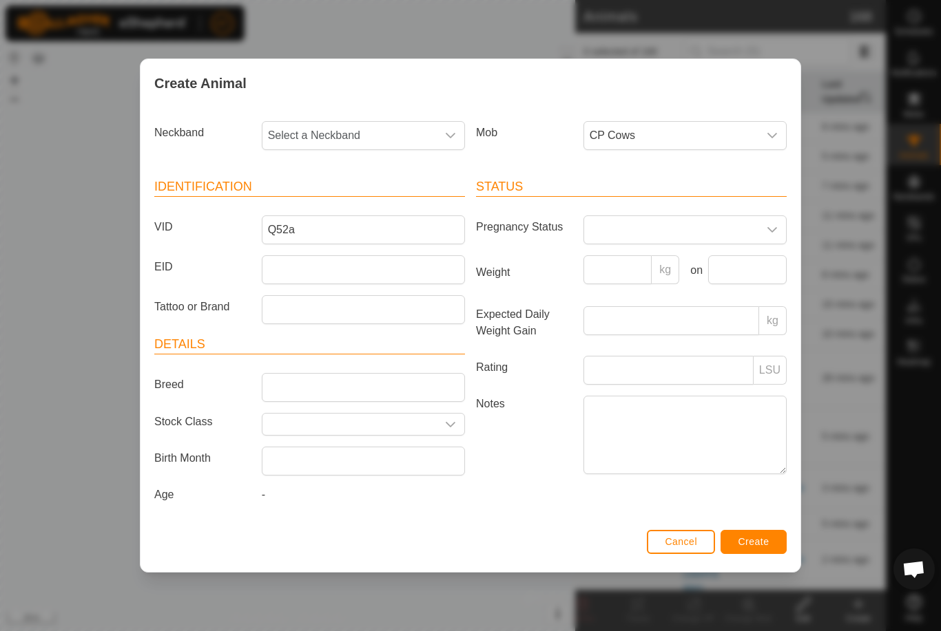
click at [372, 132] on span "Select a Neckband" at bounding box center [349, 136] width 174 height 28
type input "6156"
click at [362, 199] on li "0057476156" at bounding box center [364, 207] width 202 height 28
click at [762, 537] on button "Create" at bounding box center [753, 542] width 66 height 24
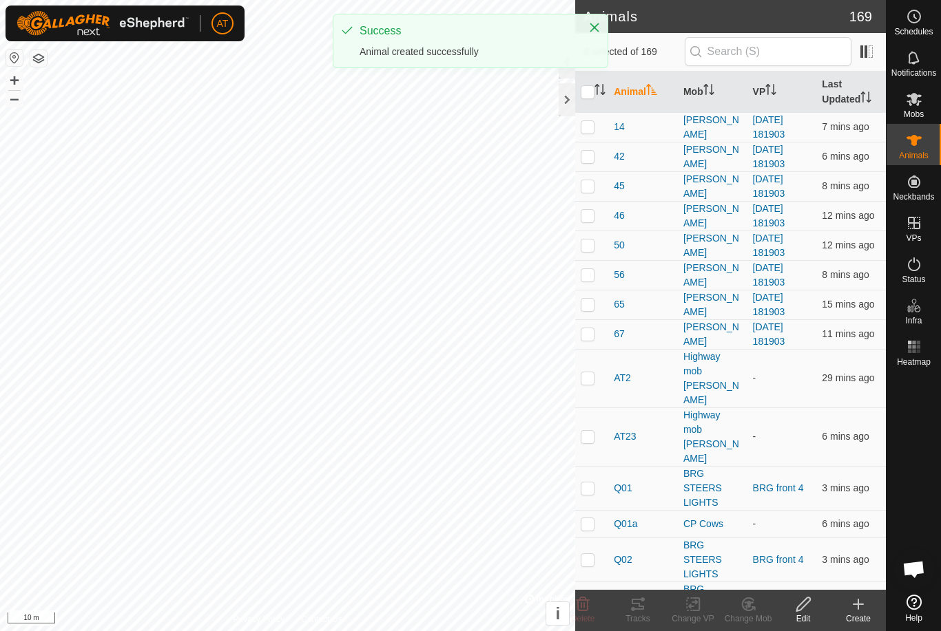
click at [855, 608] on icon at bounding box center [858, 604] width 17 height 17
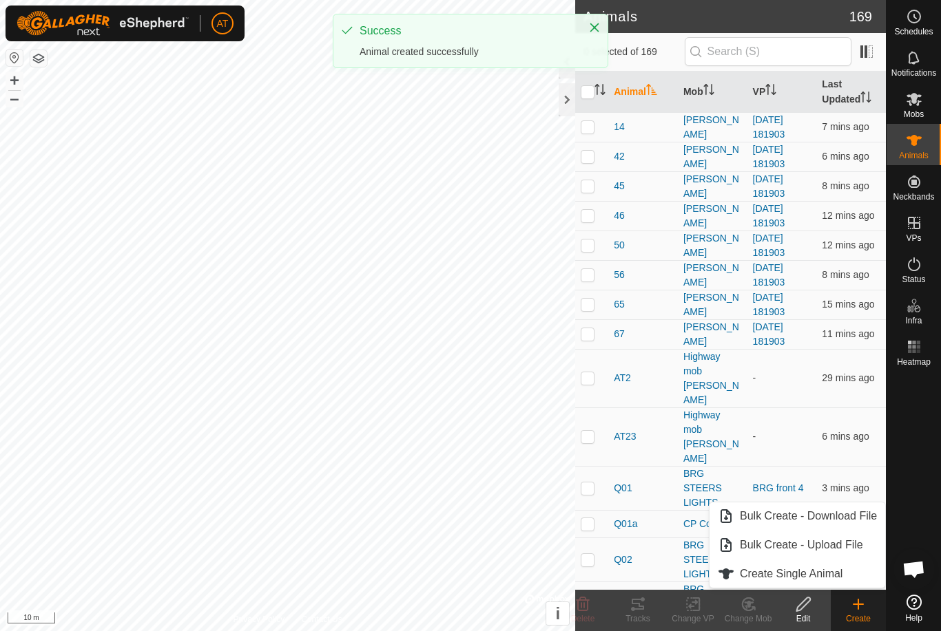
click at [797, 579] on span "Create Single Animal" at bounding box center [791, 574] width 103 height 17
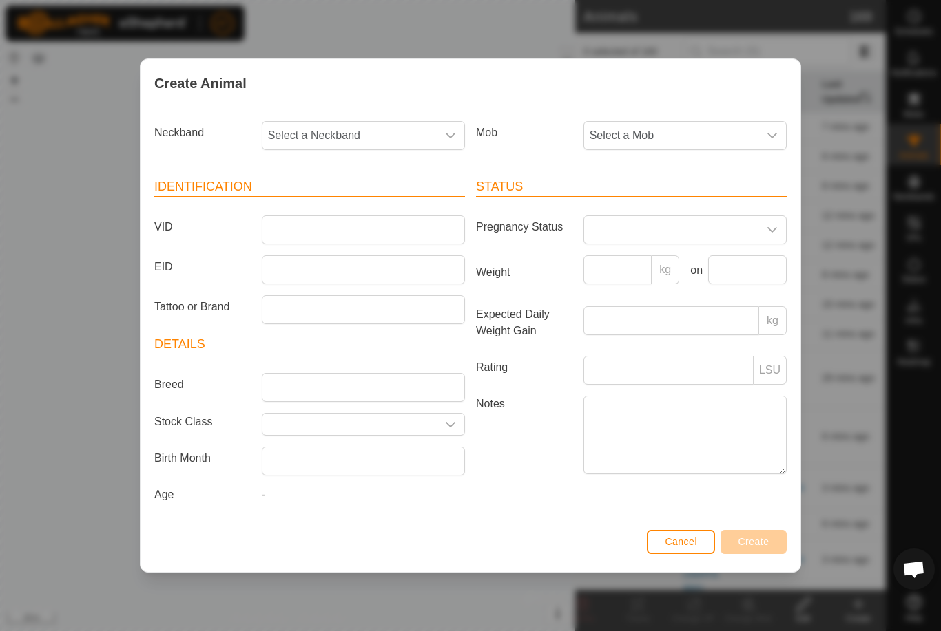
click at [702, 134] on span "Select a Mob" at bounding box center [671, 136] width 174 height 28
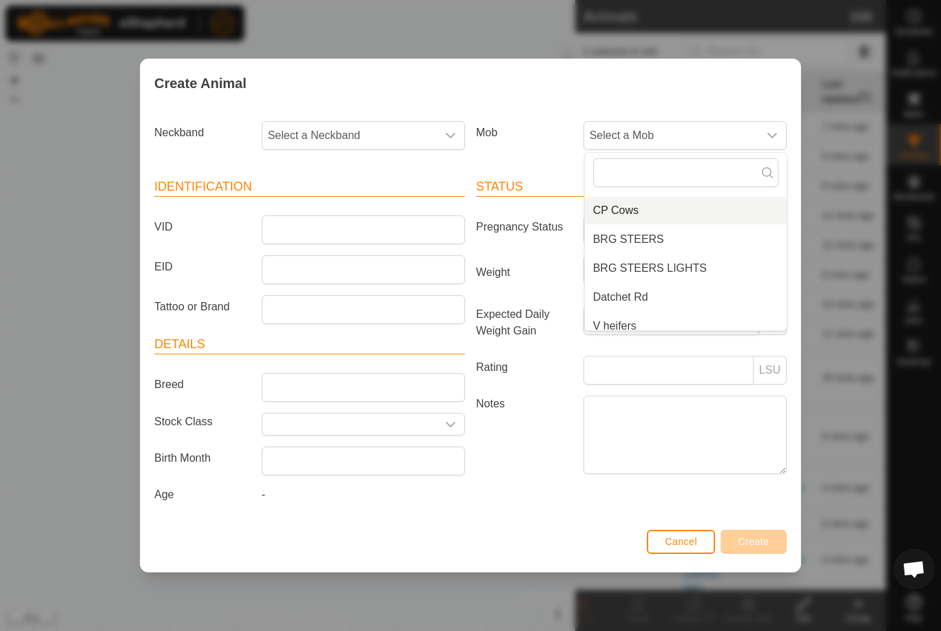
click at [627, 207] on span "CP Cows" at bounding box center [615, 210] width 45 height 17
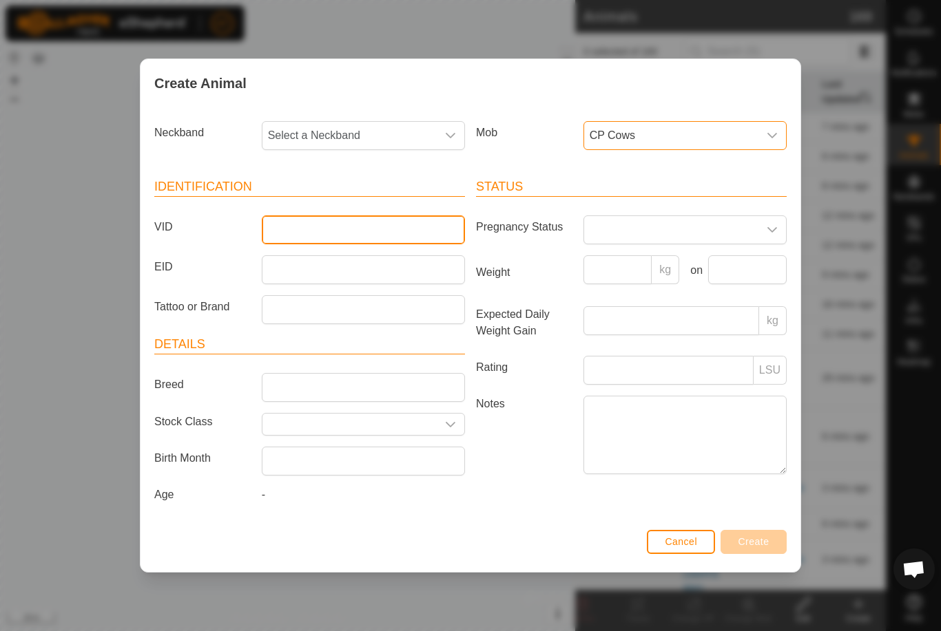
click at [353, 222] on input "VID" at bounding box center [363, 230] width 203 height 29
type input "Q15a"
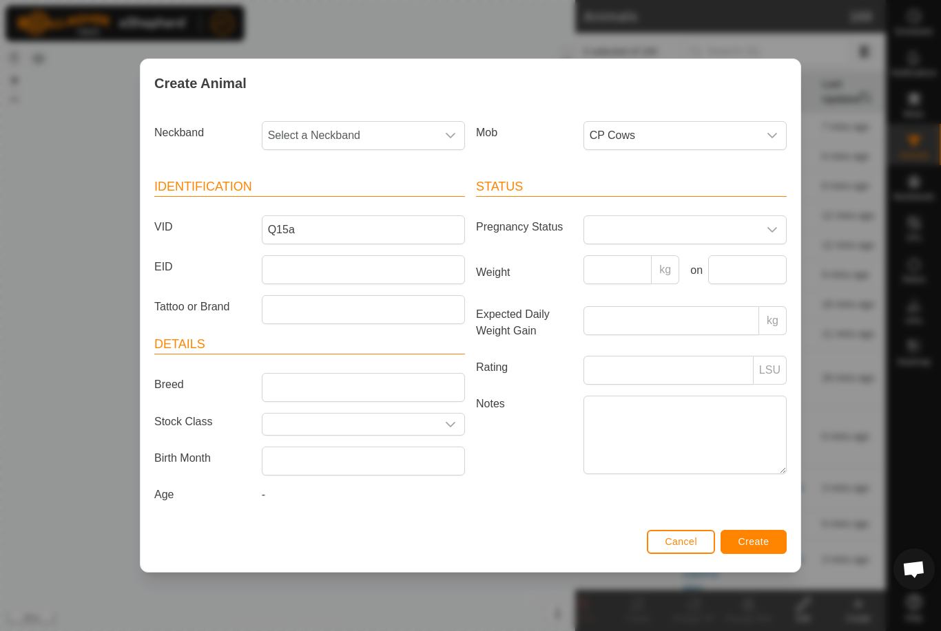
click at [419, 127] on span "Select a Neckband" at bounding box center [349, 136] width 174 height 28
type input "9684"
click at [337, 200] on li "0826409684" at bounding box center [364, 207] width 202 height 28
click at [748, 546] on span "Create" at bounding box center [753, 541] width 31 height 11
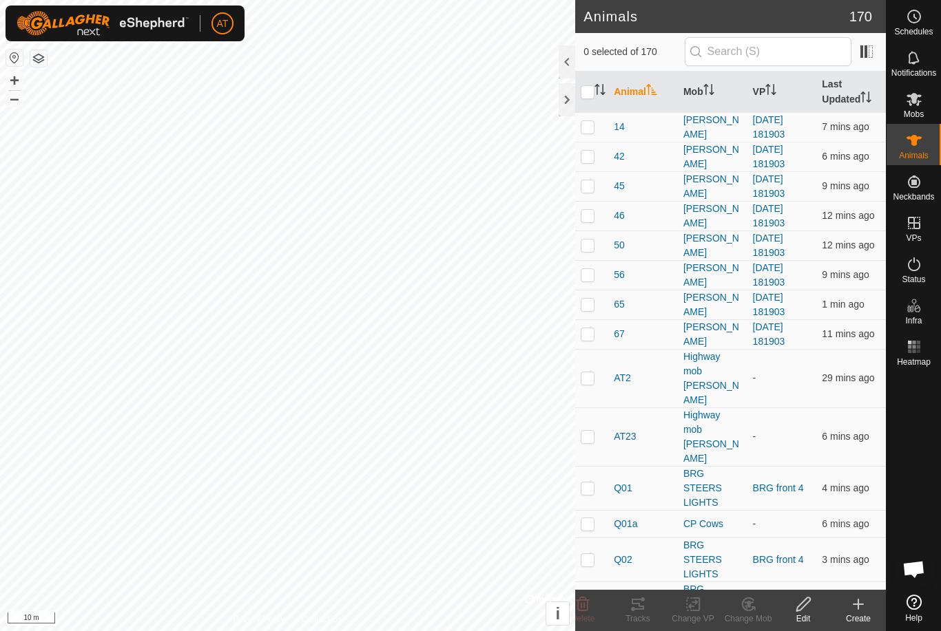
click at [843, 611] on create-svg-icon at bounding box center [857, 604] width 55 height 17
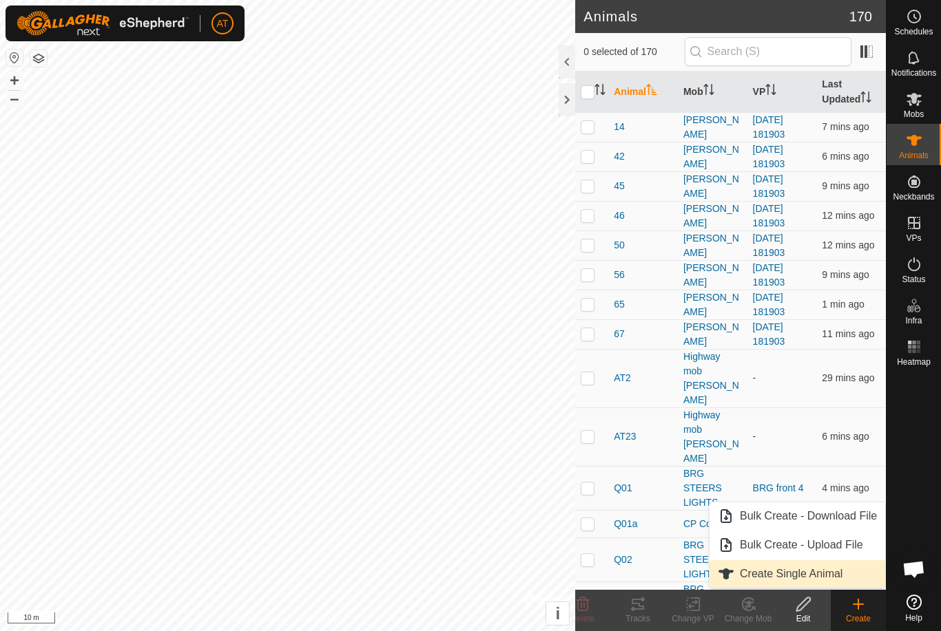
click at [835, 576] on span "Create Single Animal" at bounding box center [791, 574] width 103 height 17
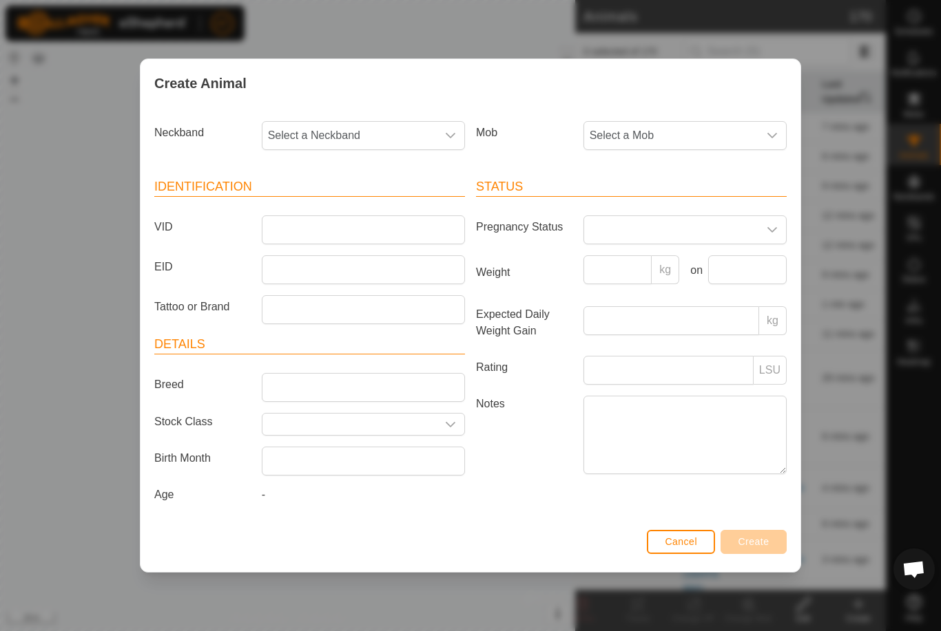
click at [722, 127] on span "Select a Mob" at bounding box center [671, 136] width 174 height 28
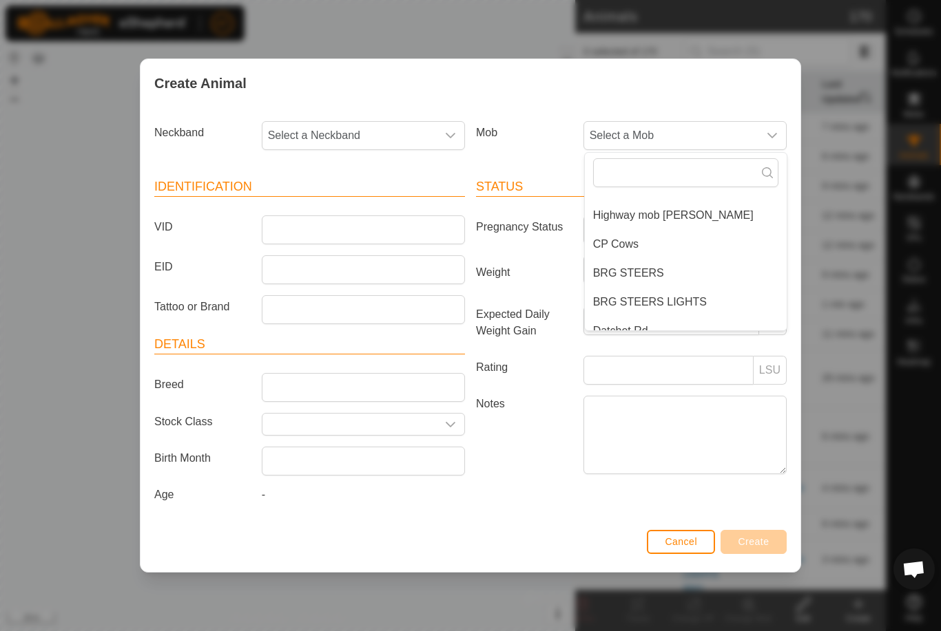
scroll to position [50, 0]
click at [641, 240] on li "CP Cows" at bounding box center [686, 244] width 202 height 28
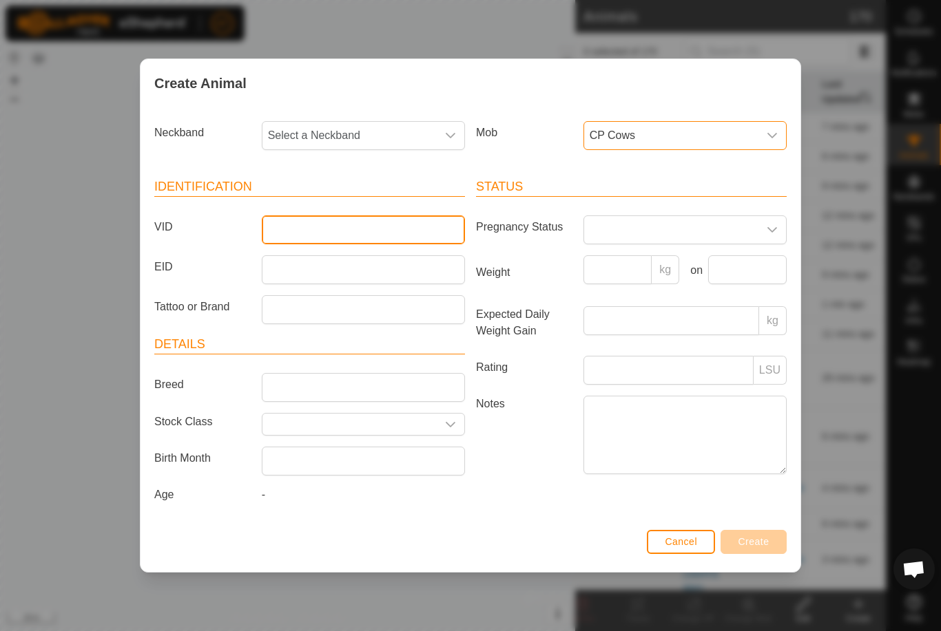
click at [392, 216] on input "VID" at bounding box center [363, 230] width 203 height 29
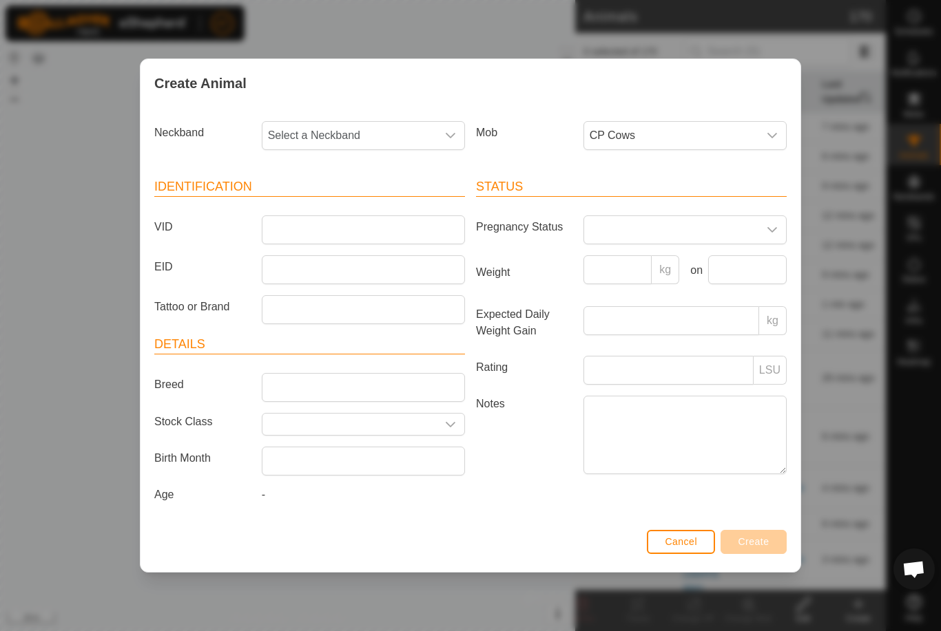
click at [399, 125] on span "Select a Neckband" at bounding box center [349, 136] width 174 height 28
type input "7132"
click at [365, 199] on li "0376507132" at bounding box center [364, 207] width 202 height 28
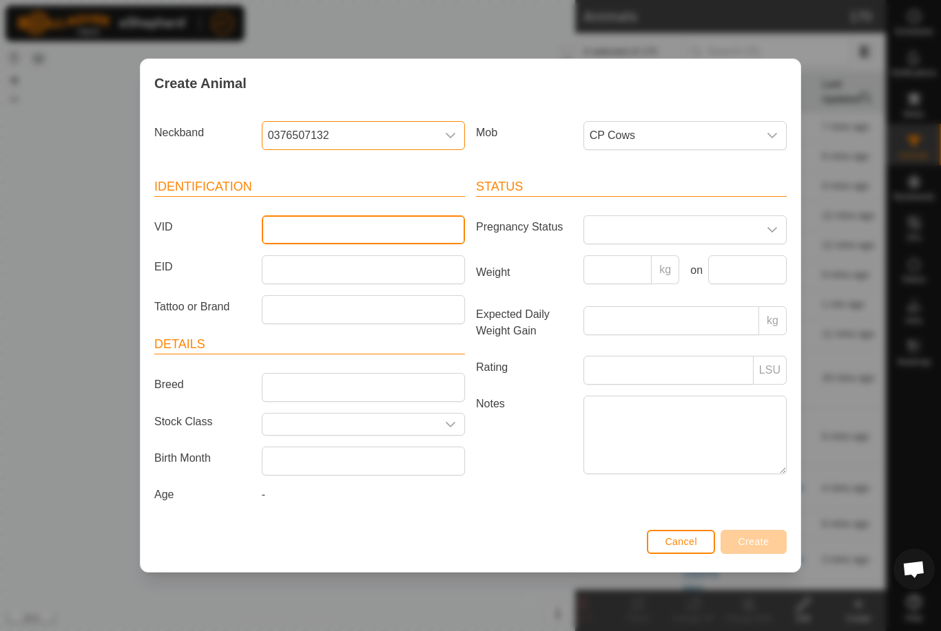
click at [364, 220] on input "VID" at bounding box center [363, 230] width 203 height 29
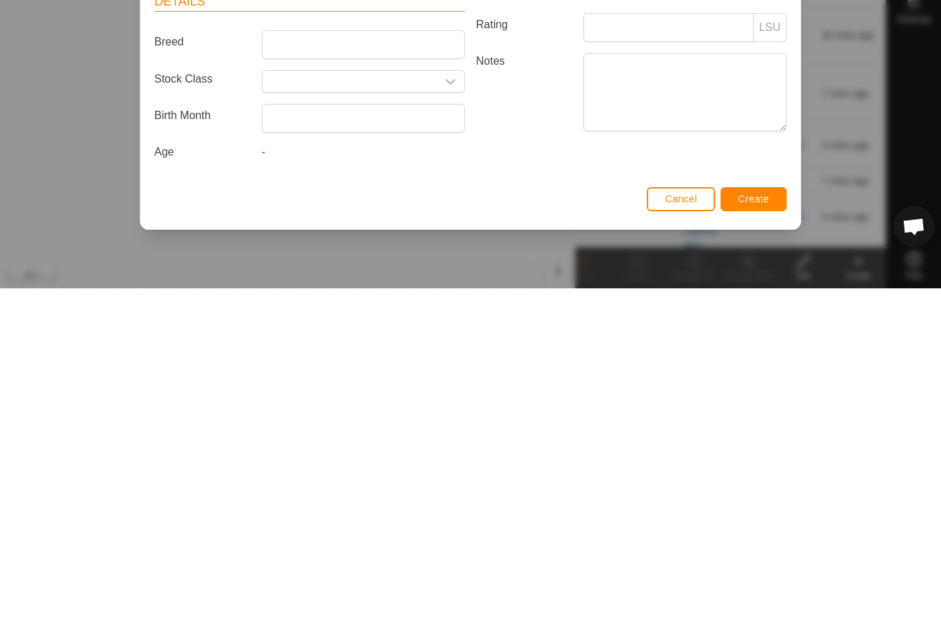
type input "Q09a"
click at [762, 536] on span "Create" at bounding box center [753, 541] width 31 height 11
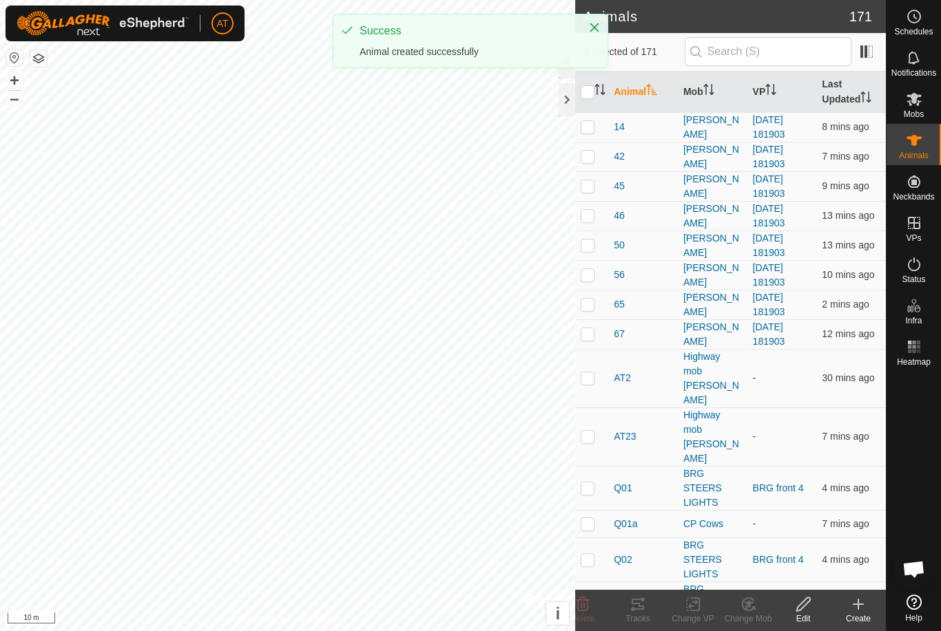
click at [857, 606] on icon at bounding box center [858, 604] width 17 height 17
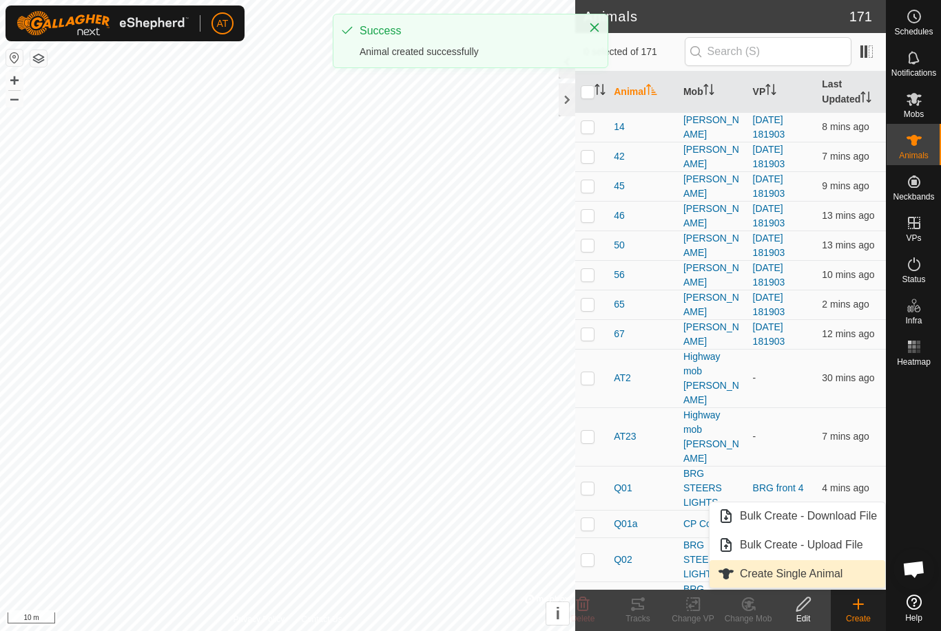
click at [815, 569] on span "Create Single Animal" at bounding box center [791, 574] width 103 height 17
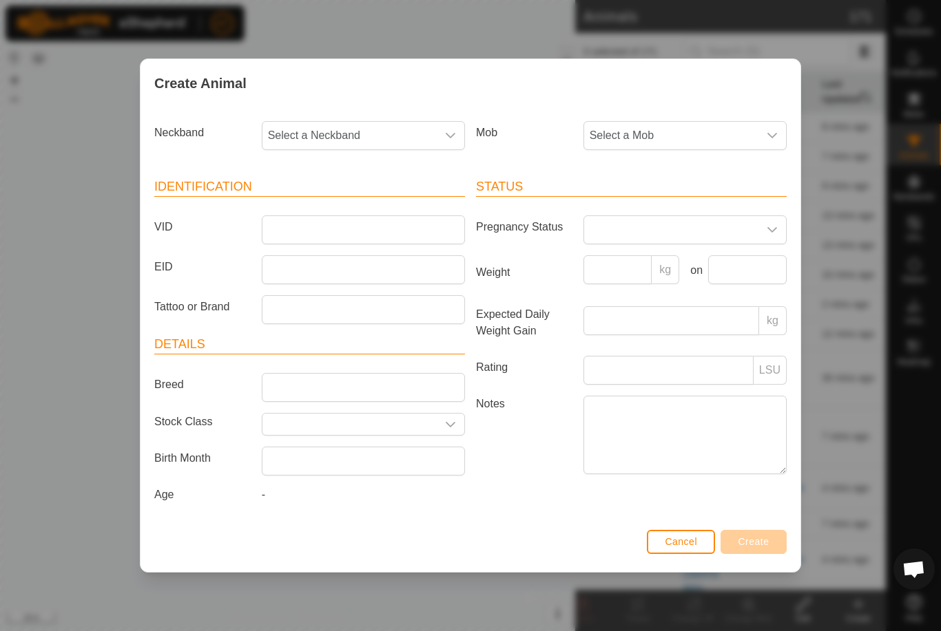
click at [395, 122] on span "Select a Neckband" at bounding box center [349, 136] width 174 height 28
type input "8286"
click at [350, 196] on li "2911378286" at bounding box center [364, 207] width 202 height 28
click at [733, 134] on span "Select a Mob" at bounding box center [671, 136] width 174 height 28
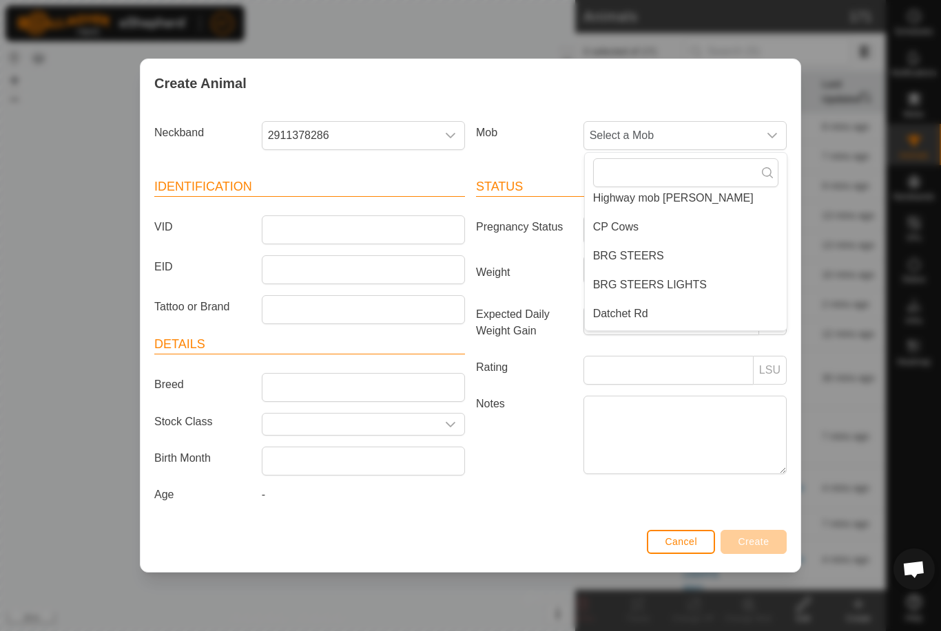
scroll to position [65, 0]
click at [631, 229] on span "CP Cows" at bounding box center [615, 228] width 45 height 17
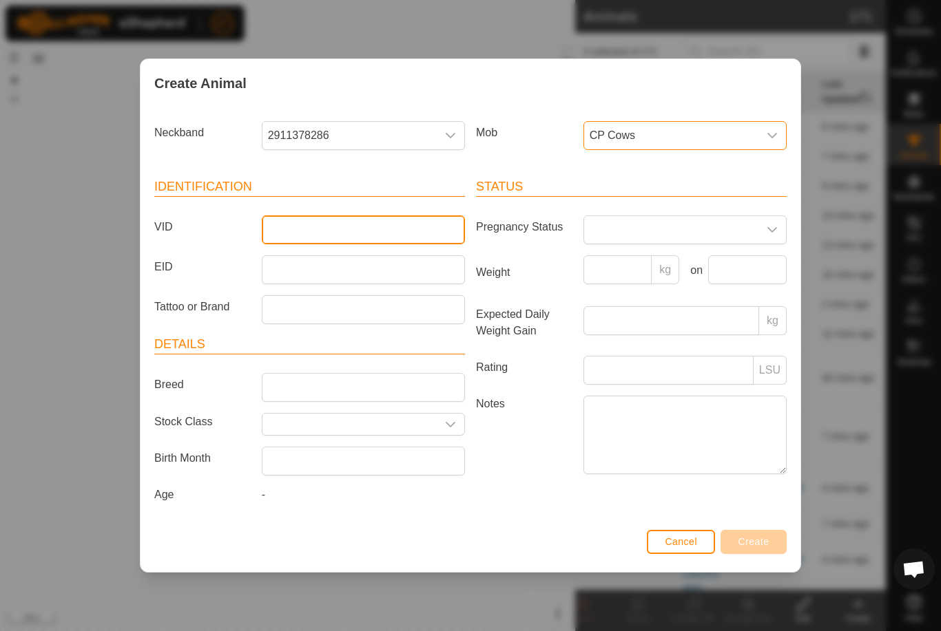
click at [382, 224] on input "VID" at bounding box center [363, 230] width 203 height 29
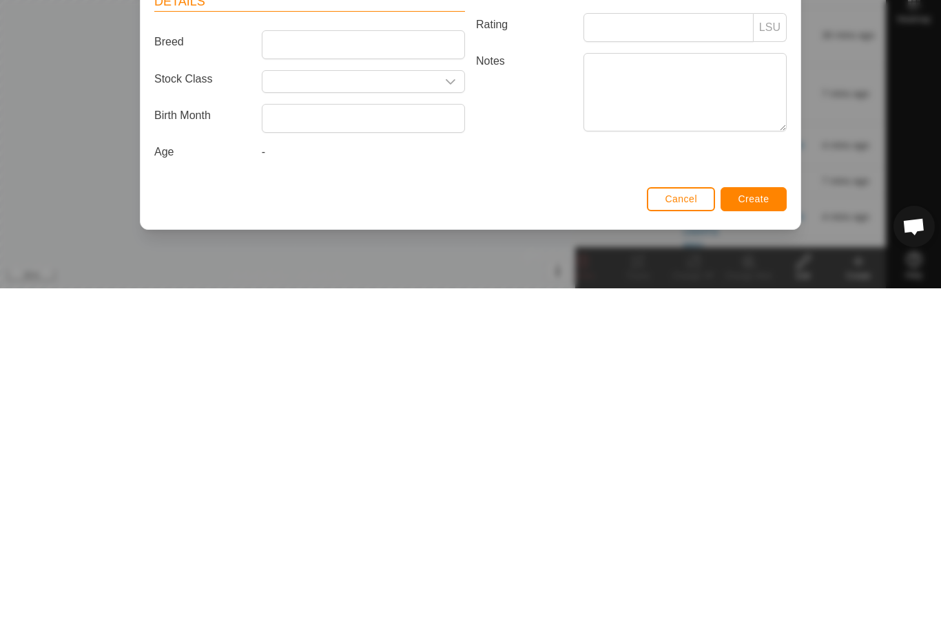
type input "Q31a"
click at [756, 536] on span "Create" at bounding box center [753, 541] width 31 height 11
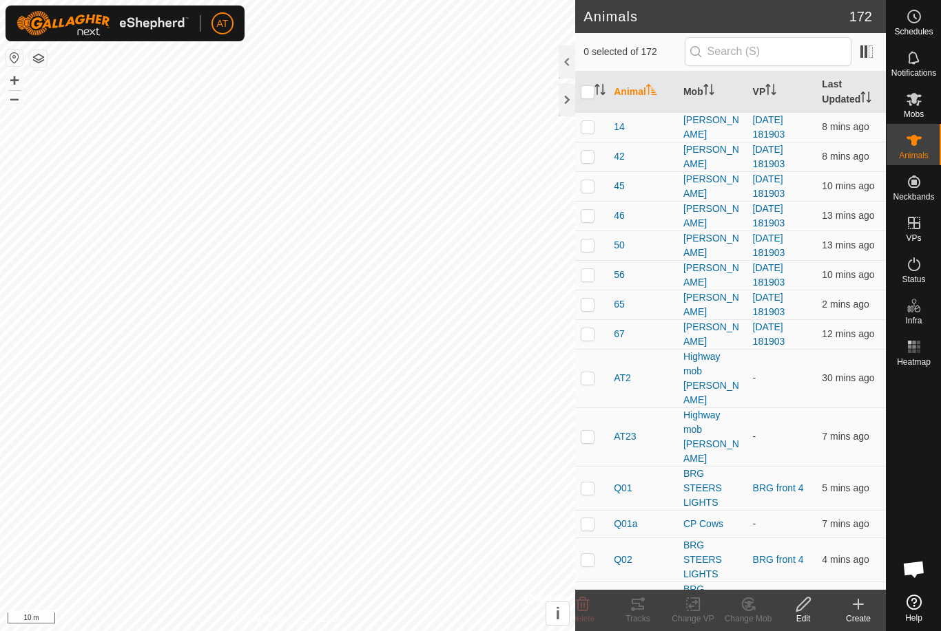
click at [861, 613] on div "Create" at bounding box center [857, 619] width 55 height 12
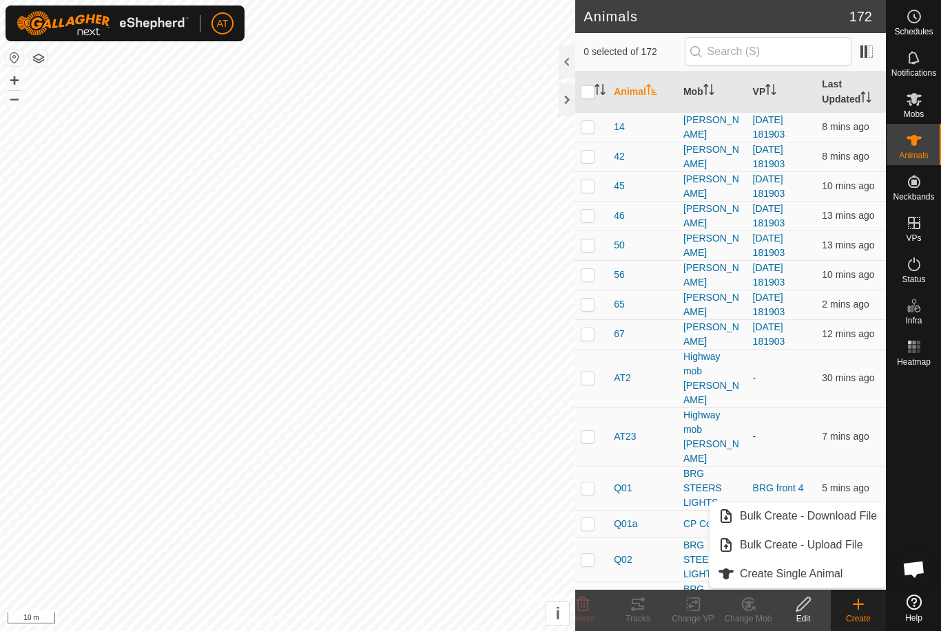
click at [841, 578] on span "Create Single Animal" at bounding box center [791, 574] width 103 height 17
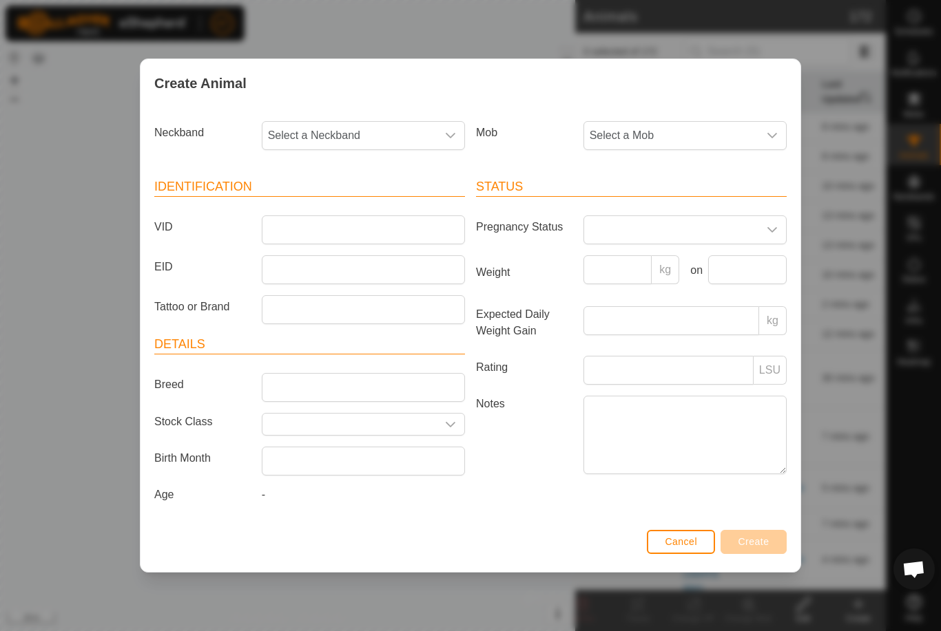
click at [755, 134] on span "Select a Mob" at bounding box center [671, 136] width 174 height 28
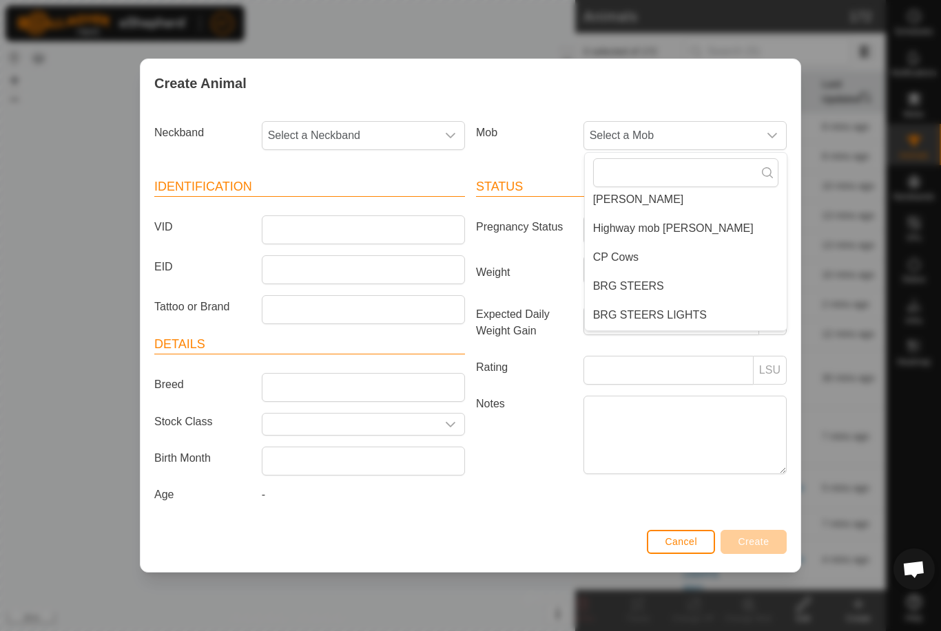
scroll to position [39, 0]
click at [623, 255] on span "CP Cows" at bounding box center [615, 254] width 45 height 17
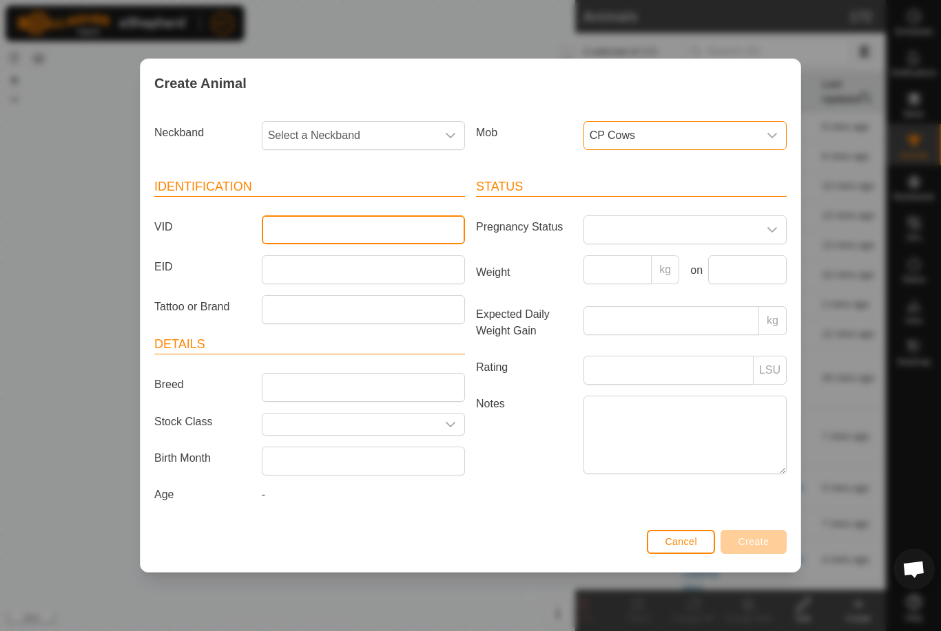
click at [357, 220] on input "VID" at bounding box center [363, 230] width 203 height 29
type input "U33"
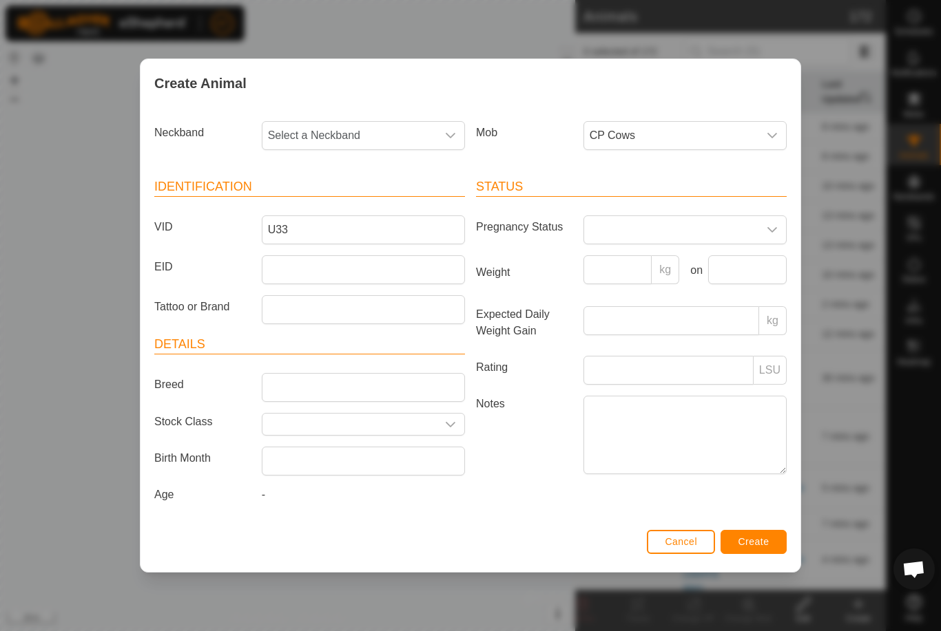
click at [401, 134] on span "Select a Neckband" at bounding box center [349, 136] width 174 height 28
type input "8274"
click at [344, 201] on li "2968278274" at bounding box center [364, 207] width 202 height 28
click at [763, 546] on span "Create" at bounding box center [753, 541] width 31 height 11
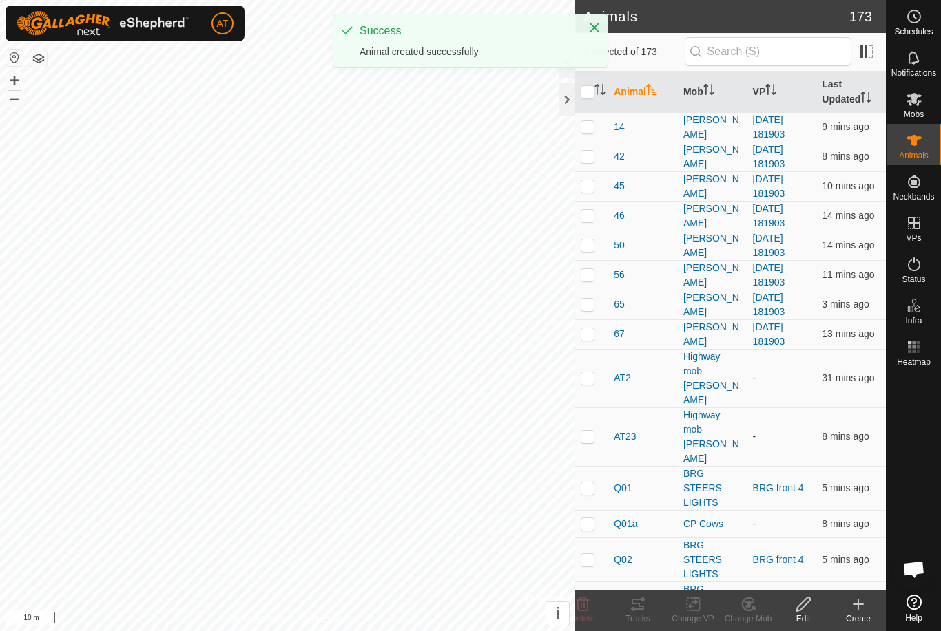
click at [864, 606] on icon at bounding box center [858, 604] width 17 height 17
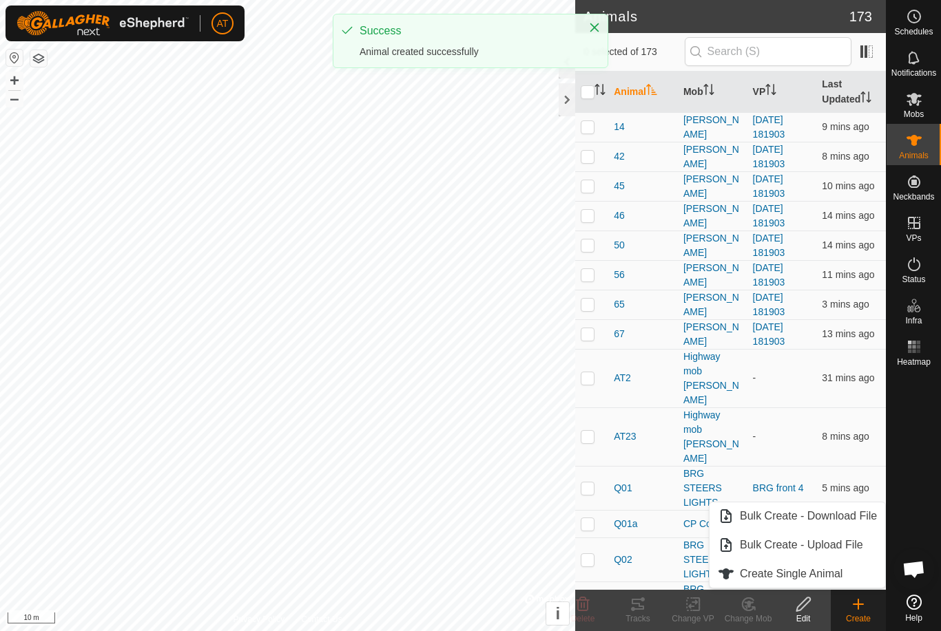
click at [822, 573] on span "Create Single Animal" at bounding box center [791, 574] width 103 height 17
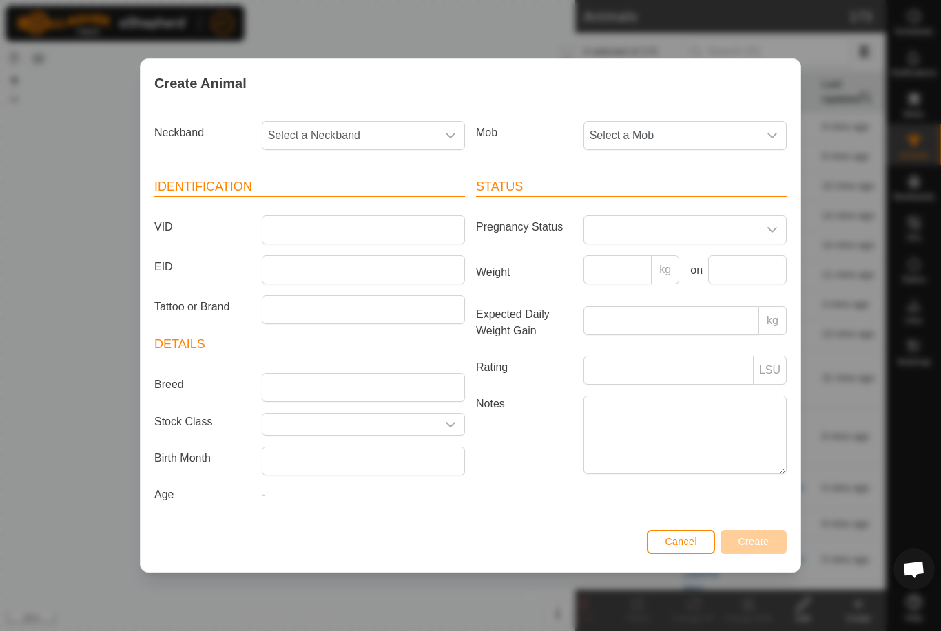
click at [696, 129] on span "Select a Mob" at bounding box center [671, 136] width 174 height 28
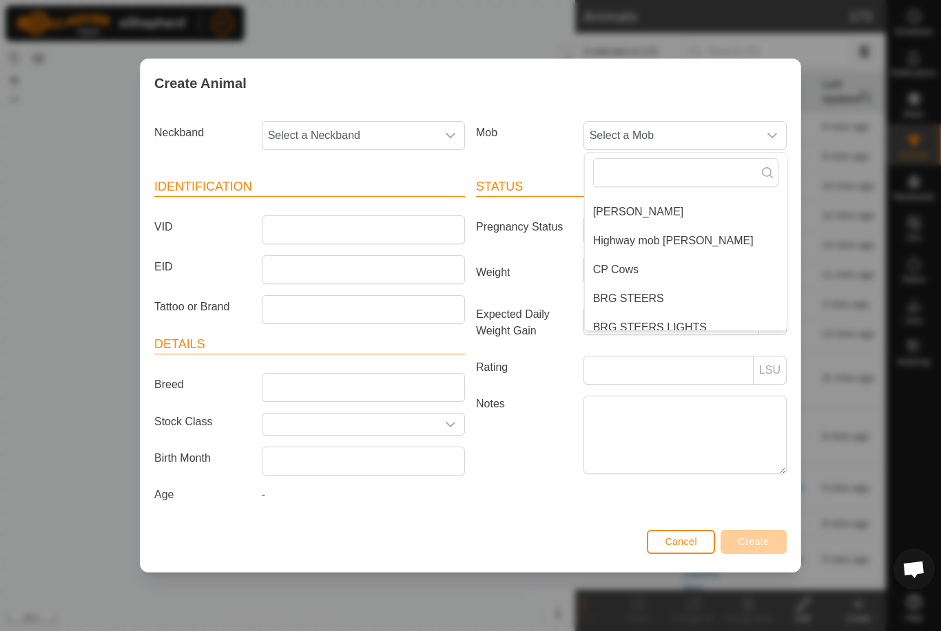
scroll to position [30, 0]
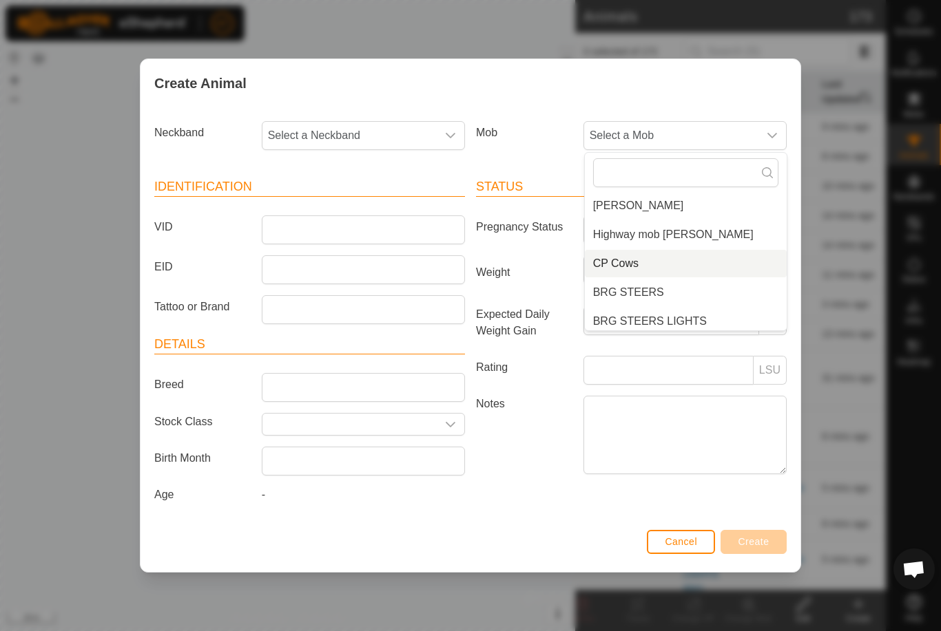
click at [627, 258] on span "CP Cows" at bounding box center [615, 263] width 45 height 17
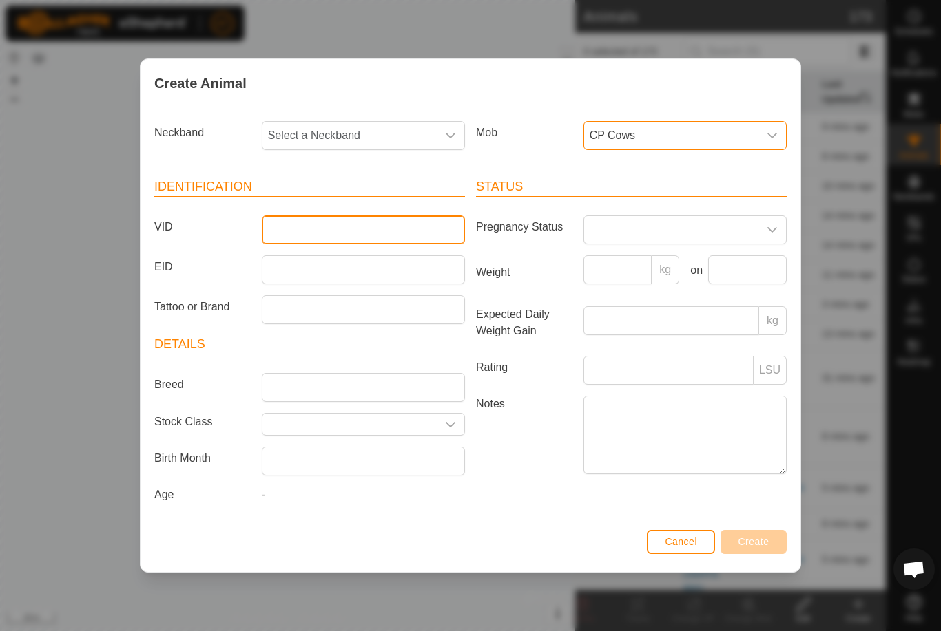
click at [346, 228] on input "VID" at bounding box center [363, 230] width 203 height 29
type input "Q82a"
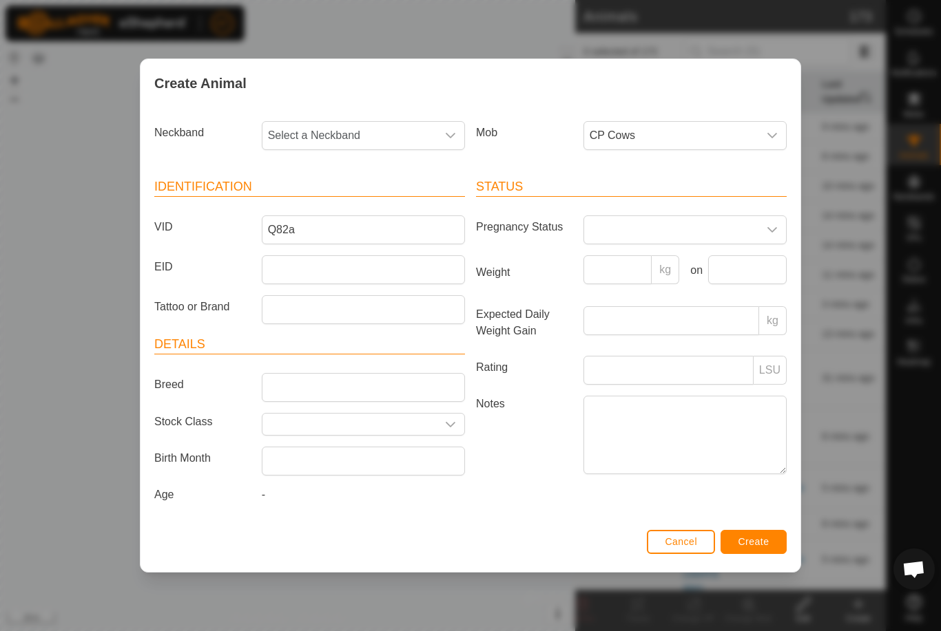
click at [409, 132] on span "Select a Neckband" at bounding box center [349, 136] width 174 height 28
type input "5482"
click at [335, 199] on li "0353135482" at bounding box center [364, 207] width 202 height 28
click at [758, 544] on span "Create" at bounding box center [753, 541] width 31 height 11
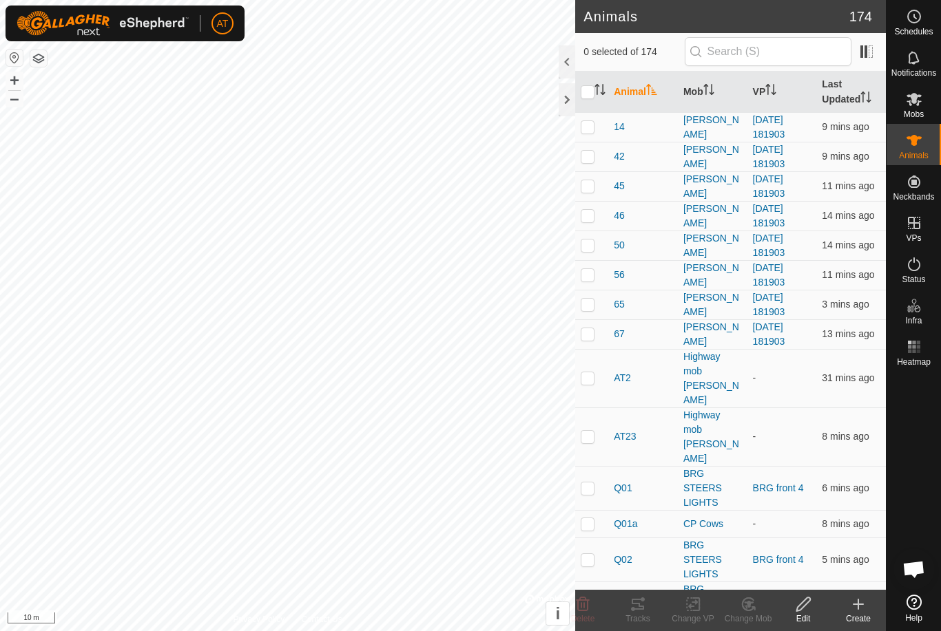
click at [855, 608] on icon at bounding box center [858, 604] width 17 height 17
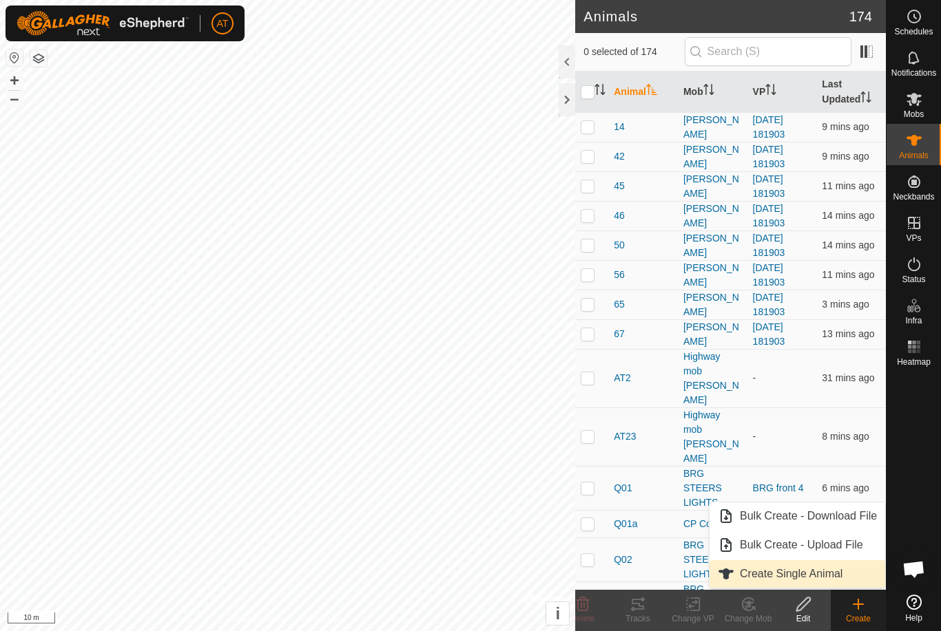
click at [817, 570] on span "Create Single Animal" at bounding box center [791, 574] width 103 height 17
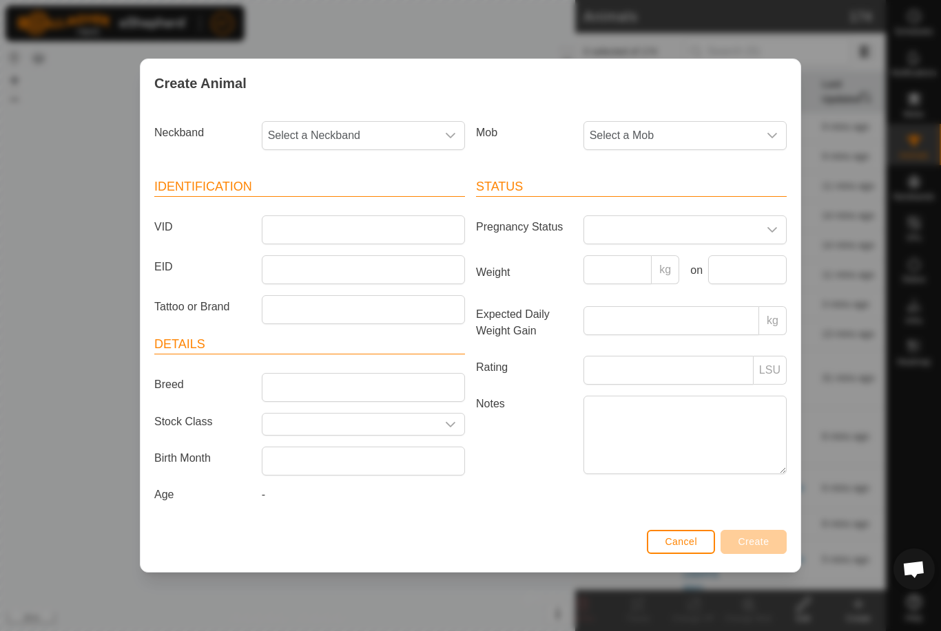
click at [706, 129] on span "Select a Mob" at bounding box center [671, 136] width 174 height 28
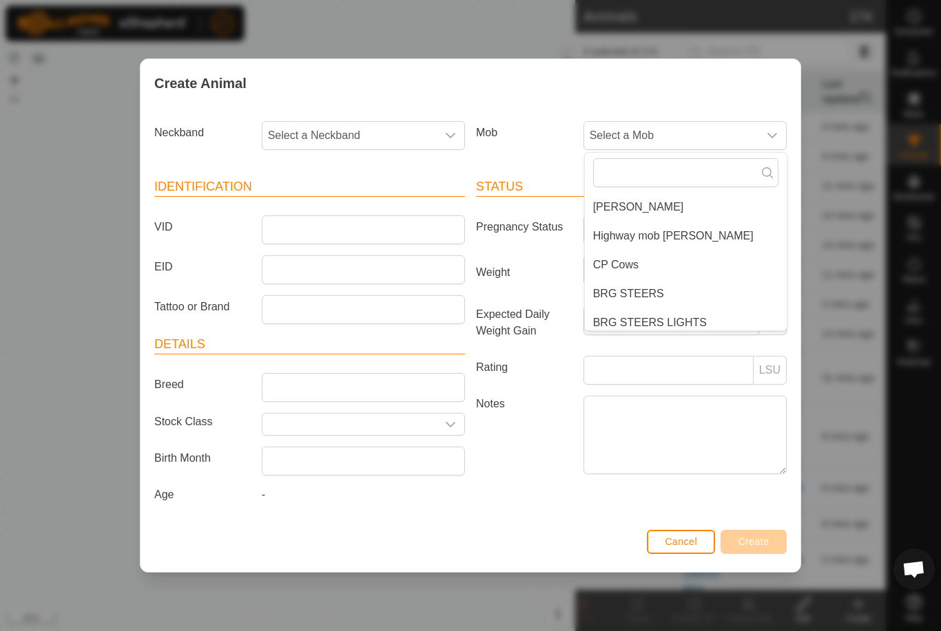
scroll to position [35, 0]
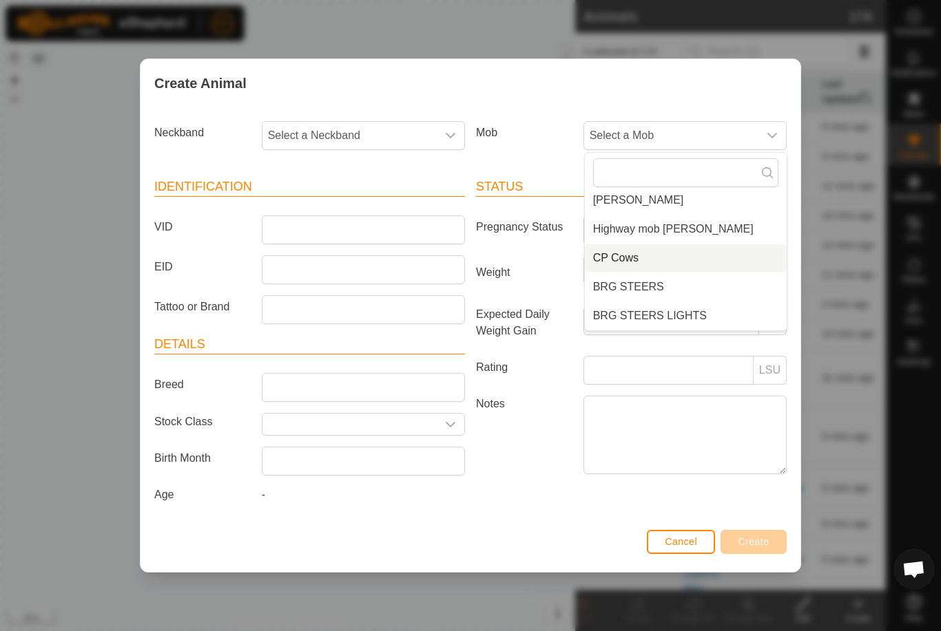
click at [618, 253] on span "CP Cows" at bounding box center [615, 258] width 45 height 17
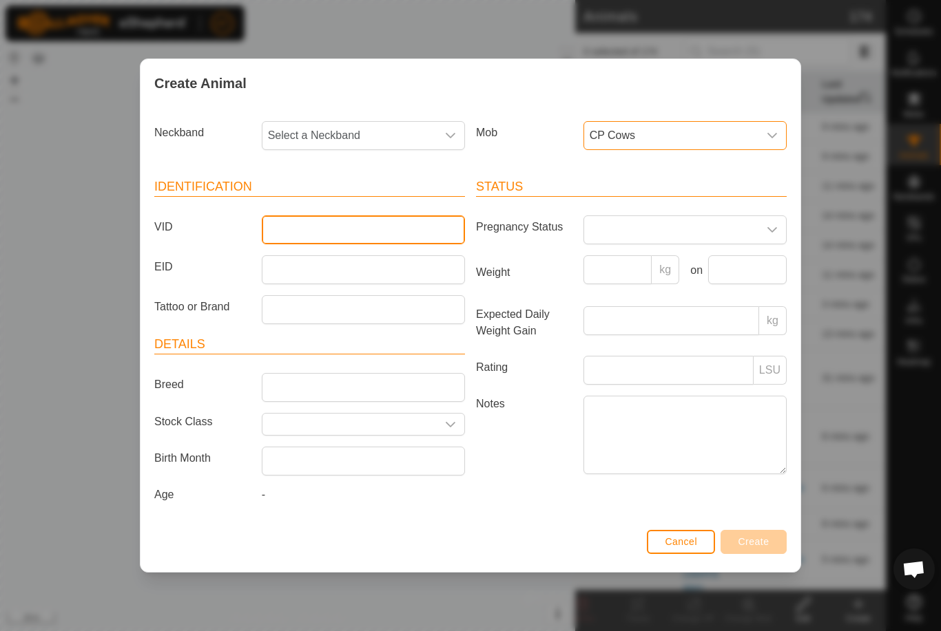
click at [337, 222] on input "VID" at bounding box center [363, 230] width 203 height 29
type input "Q40a"
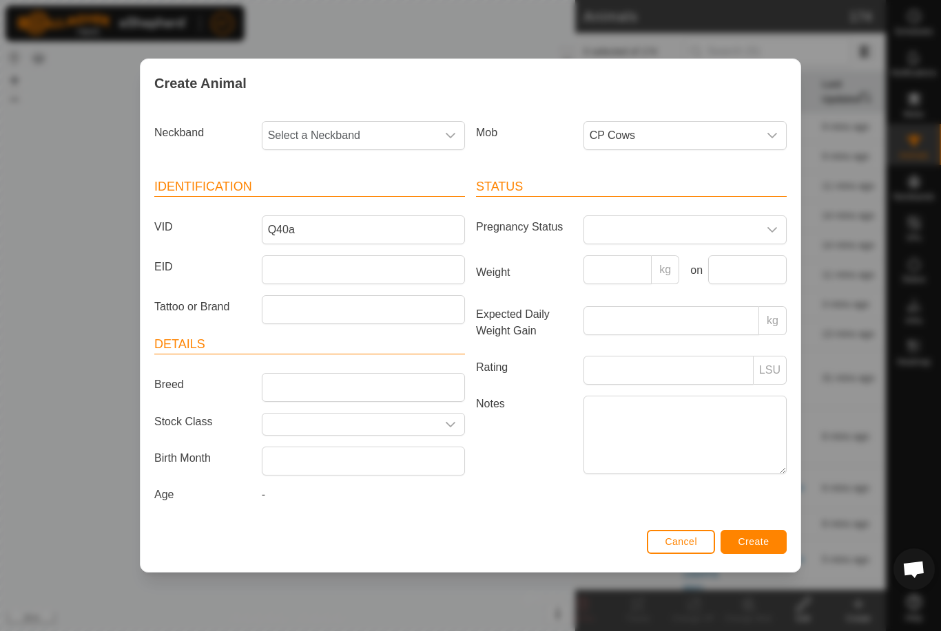
click at [401, 136] on span "Select a Neckband" at bounding box center [349, 136] width 174 height 28
type input "8606"
click at [339, 198] on li "3623860694" at bounding box center [364, 207] width 202 height 28
click at [391, 133] on span "3623860694" at bounding box center [349, 136] width 174 height 28
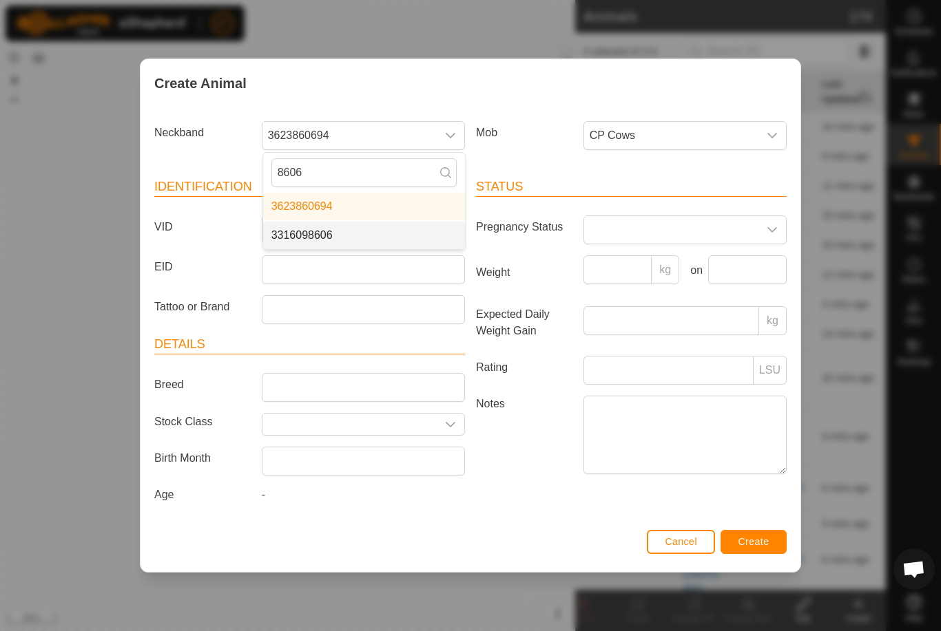
click at [346, 237] on li "3316098606" at bounding box center [364, 236] width 202 height 28
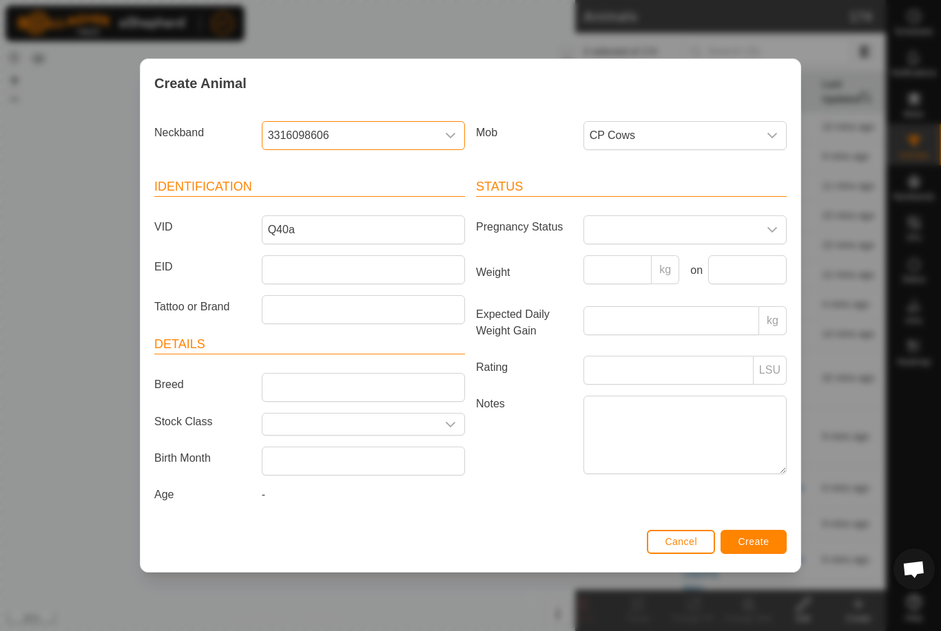
click at [758, 546] on span "Create" at bounding box center [753, 541] width 31 height 11
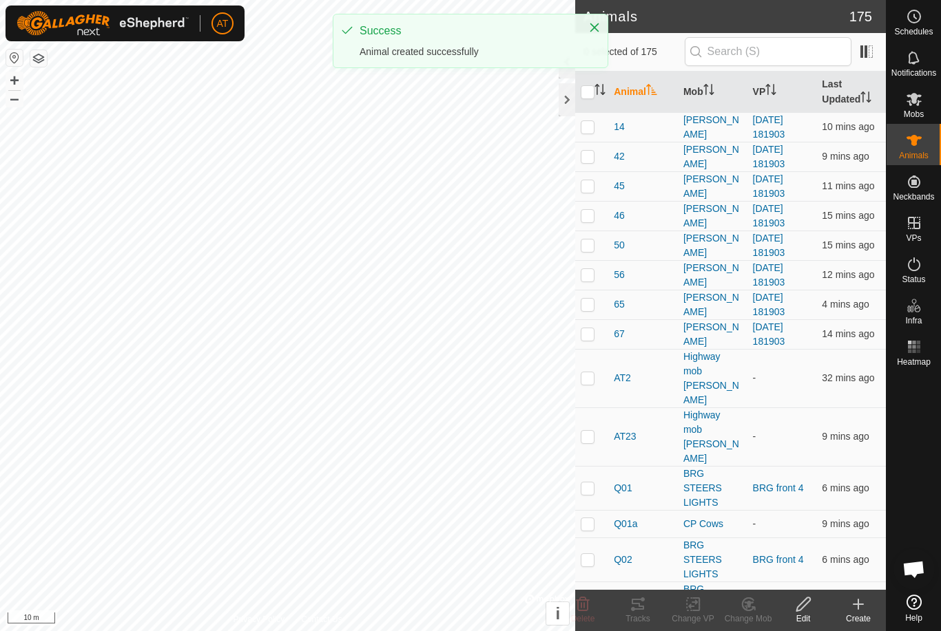
click at [857, 605] on icon at bounding box center [858, 605] width 10 height 0
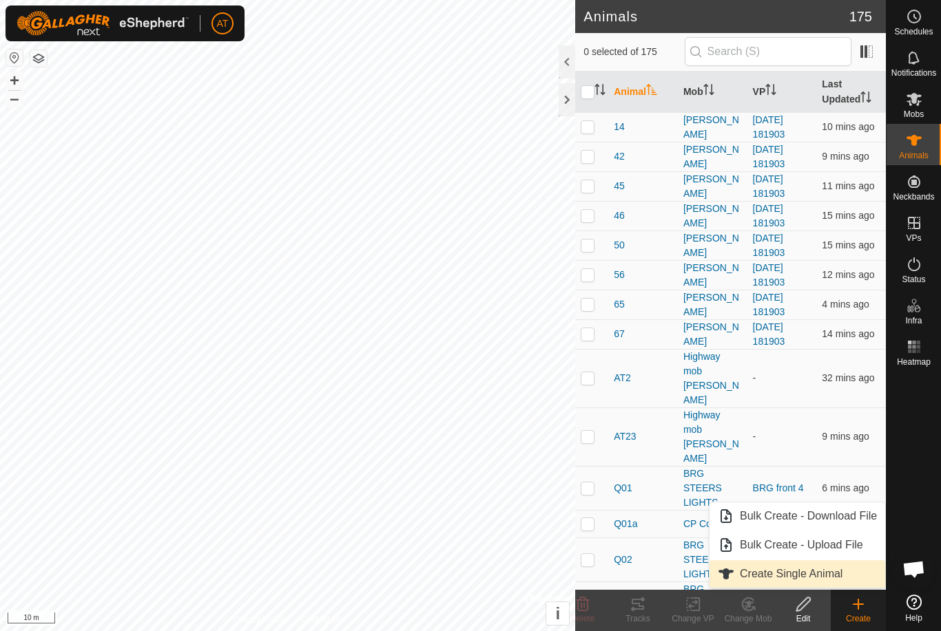
click at [833, 576] on span "Create Single Animal" at bounding box center [791, 574] width 103 height 17
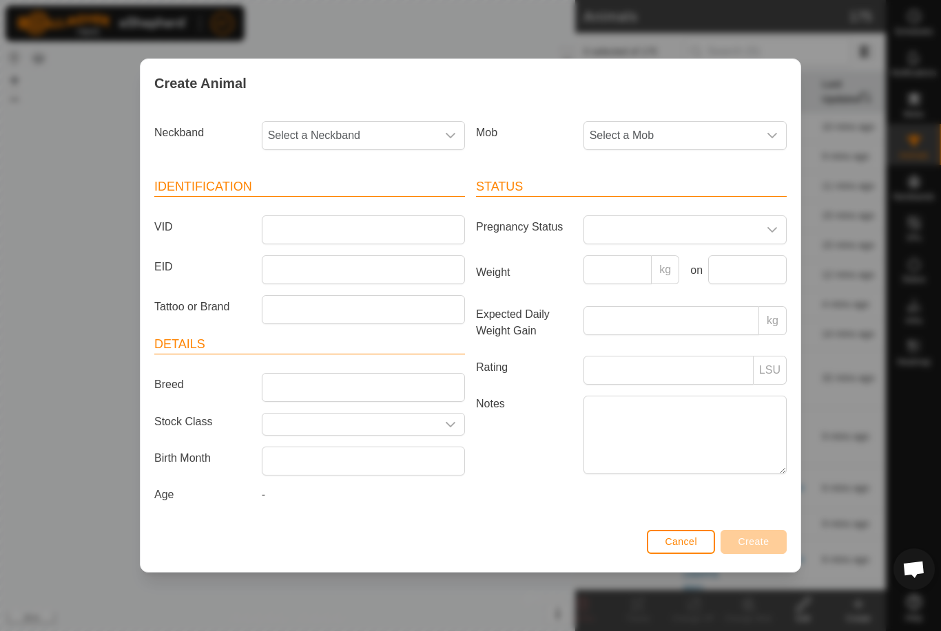
click at [705, 137] on span "Select a Mob" at bounding box center [671, 136] width 174 height 28
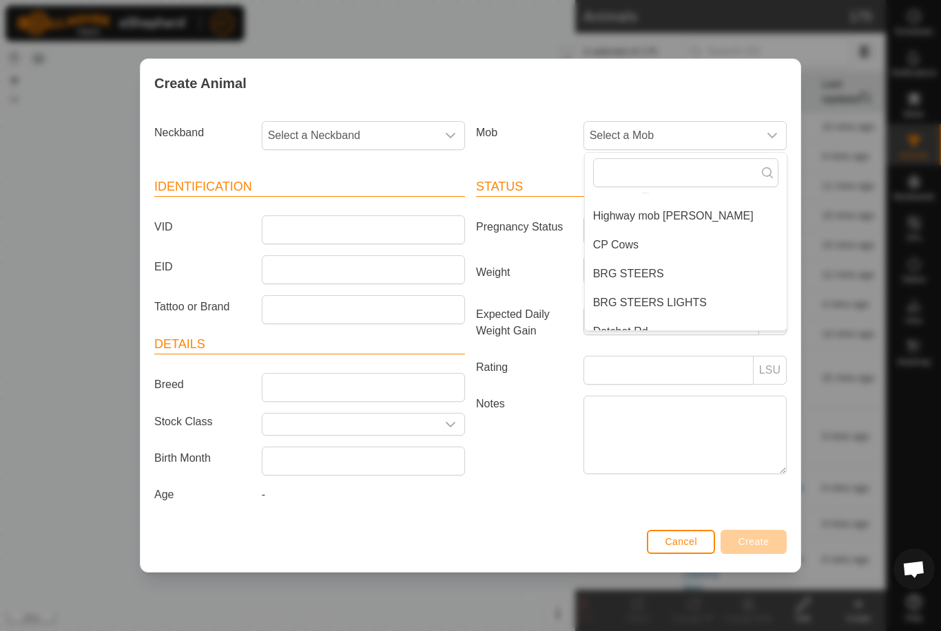
scroll to position [50, 0]
click at [625, 238] on span "CP Cows" at bounding box center [615, 243] width 45 height 17
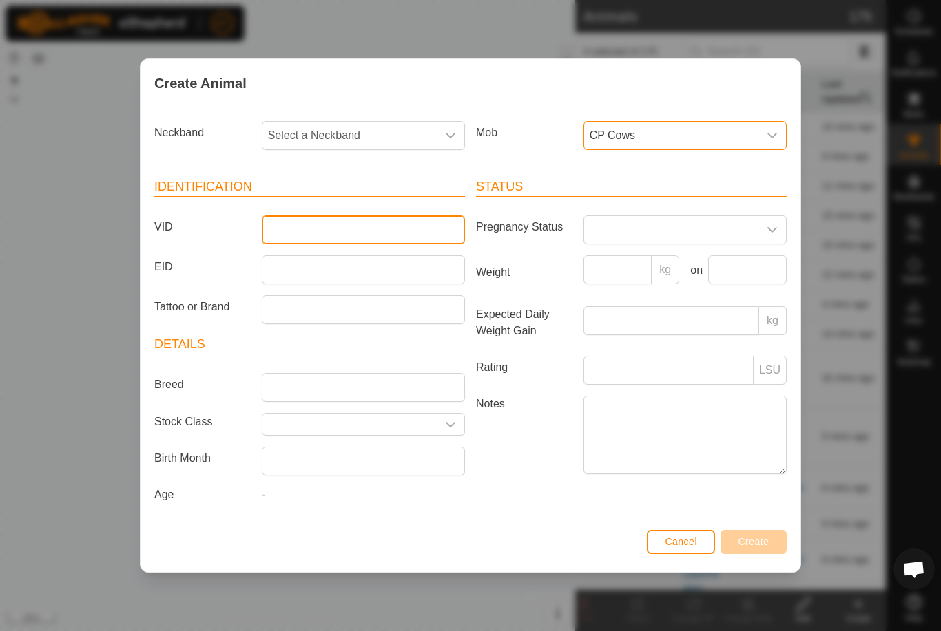
click at [353, 216] on input "VID" at bounding box center [363, 230] width 203 height 29
type input "Q75a"
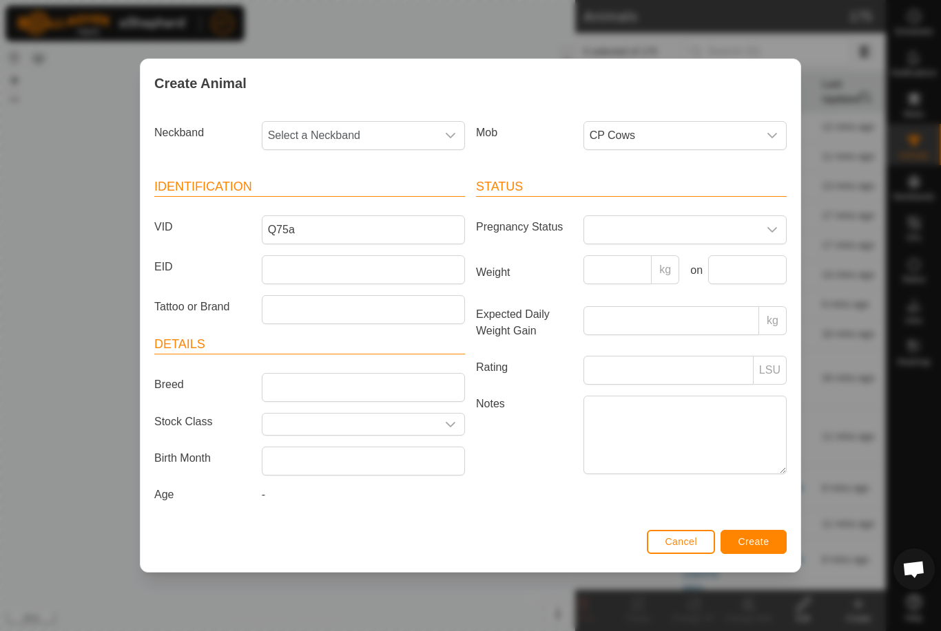
click at [410, 132] on span "Select a Neckband" at bounding box center [349, 136] width 174 height 28
type input "0572"
click at [359, 193] on li "1693290572" at bounding box center [364, 207] width 202 height 28
click at [748, 538] on button "Create" at bounding box center [753, 542] width 66 height 24
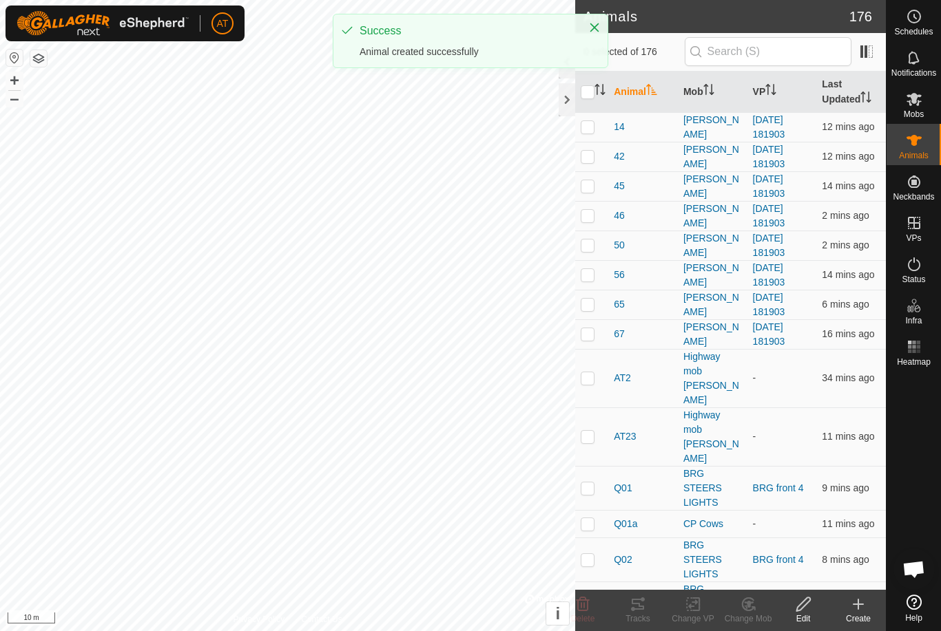
click at [863, 614] on div "Create" at bounding box center [857, 619] width 55 height 12
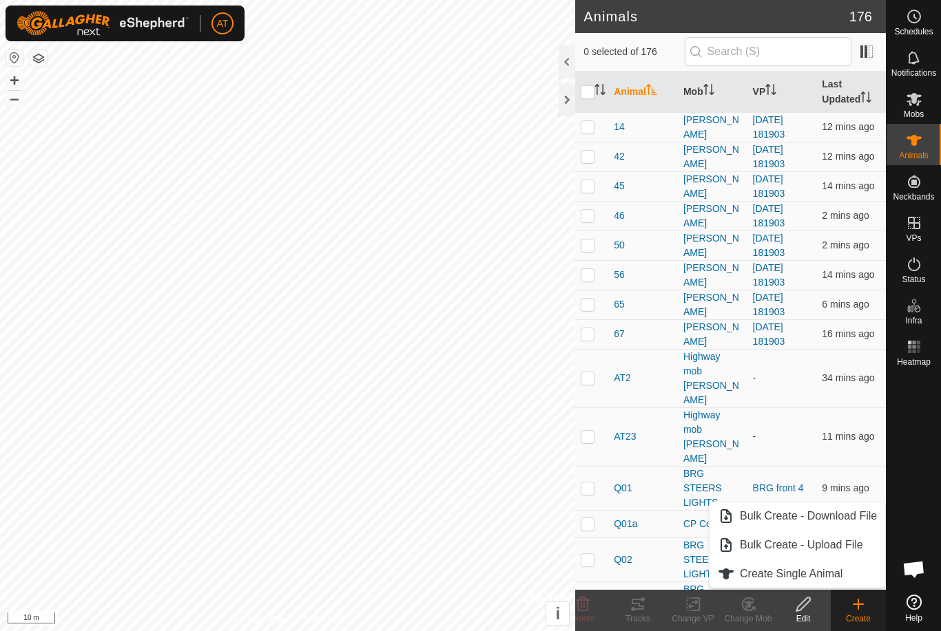
click at [828, 573] on span "Create Single Animal" at bounding box center [791, 574] width 103 height 17
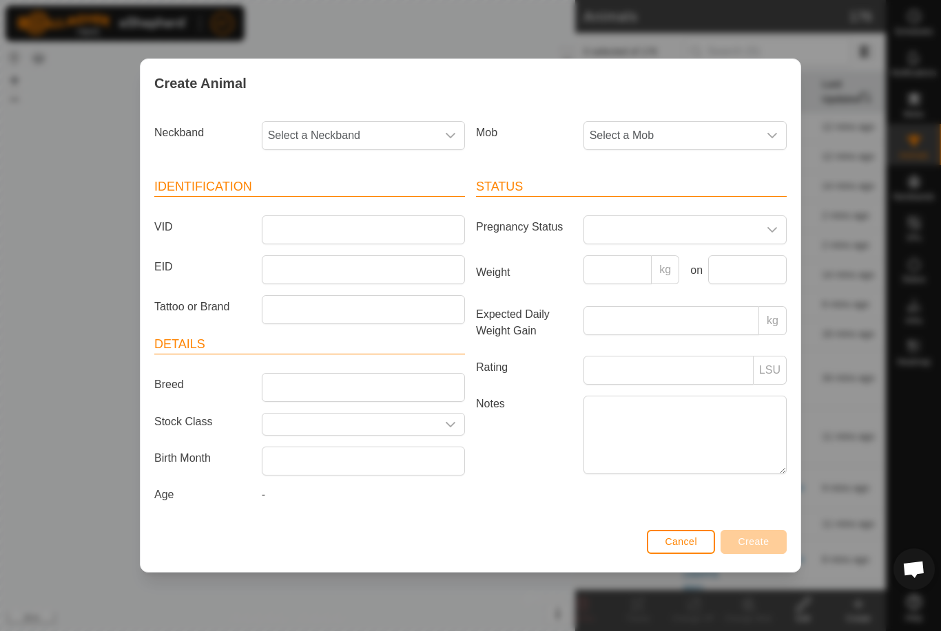
click at [680, 127] on span "Select a Mob" at bounding box center [671, 136] width 174 height 28
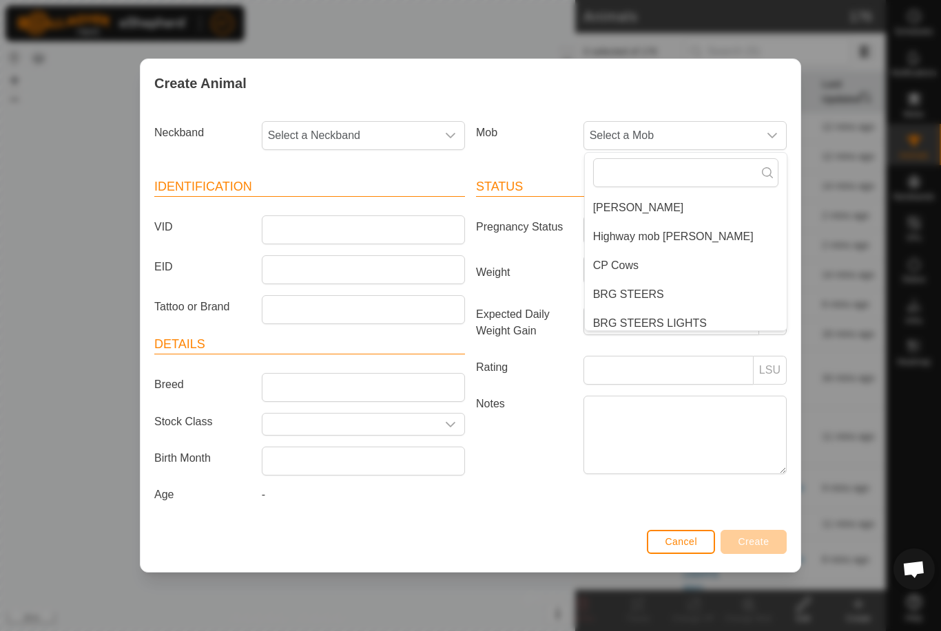
scroll to position [29, 0]
click at [627, 260] on span "CP Cows" at bounding box center [615, 264] width 45 height 17
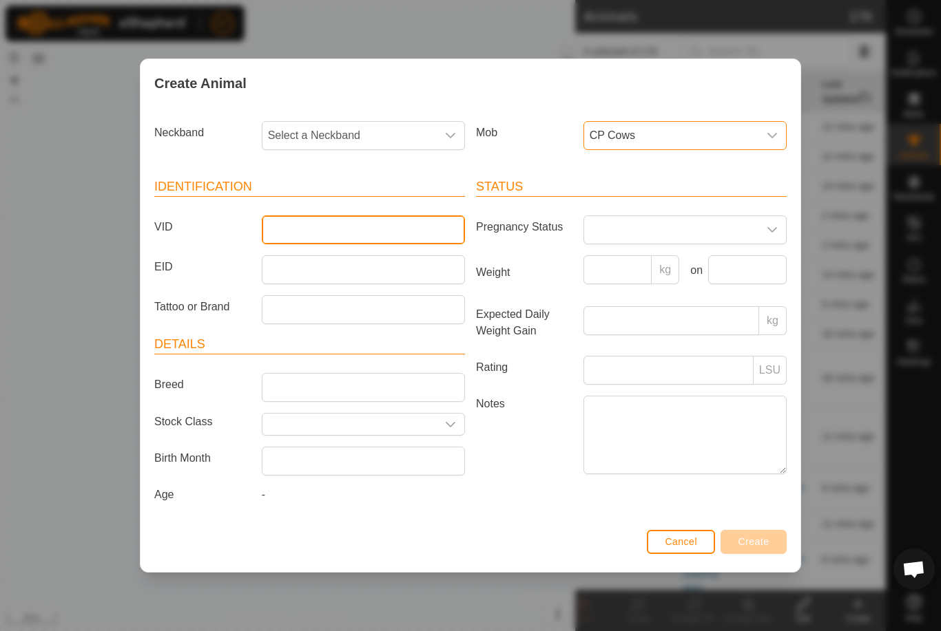
click at [366, 226] on input "VID" at bounding box center [363, 230] width 203 height 29
type input "Q48a"
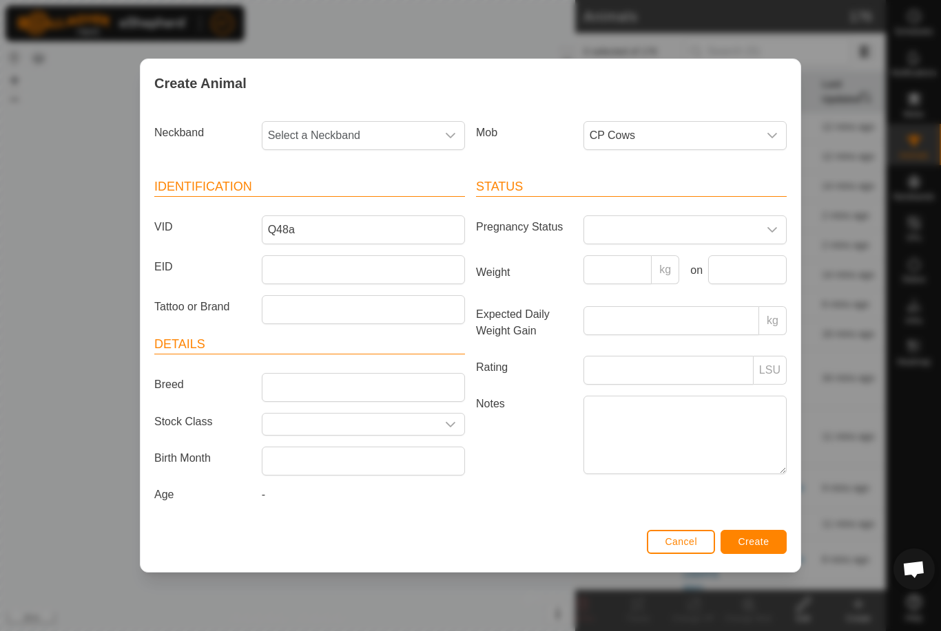
click at [390, 126] on span "Select a Neckband" at bounding box center [349, 136] width 174 height 28
type input "0534"
click at [350, 205] on li "2721850534" at bounding box center [364, 207] width 202 height 28
click at [755, 541] on span "Create" at bounding box center [753, 541] width 31 height 11
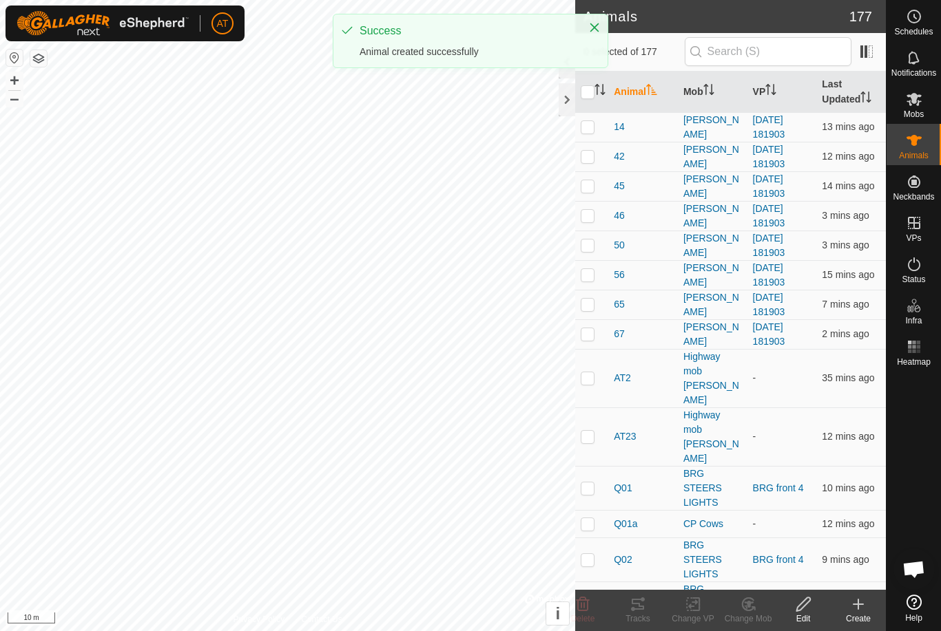
click at [852, 601] on icon at bounding box center [858, 604] width 17 height 17
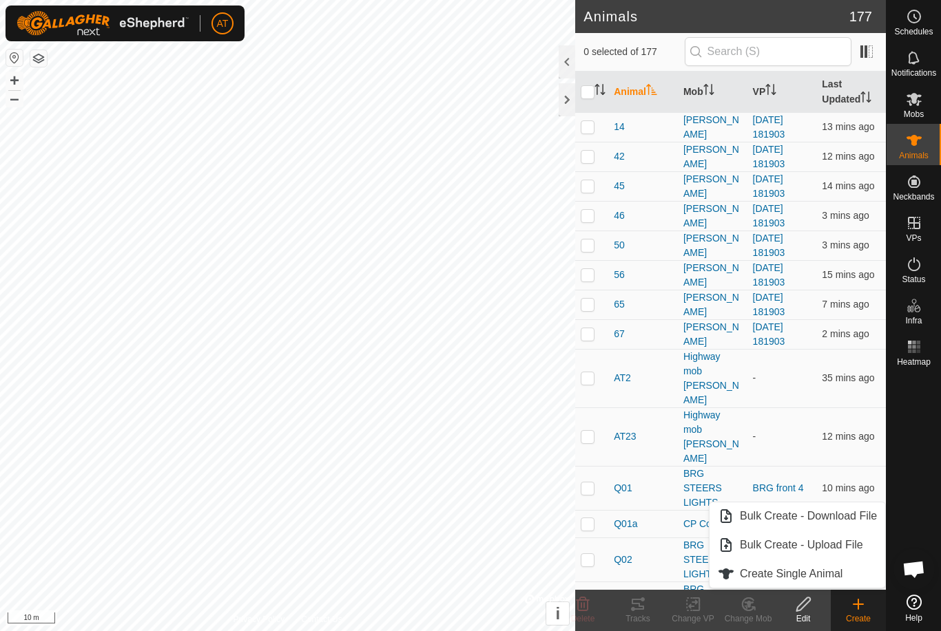
click at [818, 576] on span "Create Single Animal" at bounding box center [791, 574] width 103 height 17
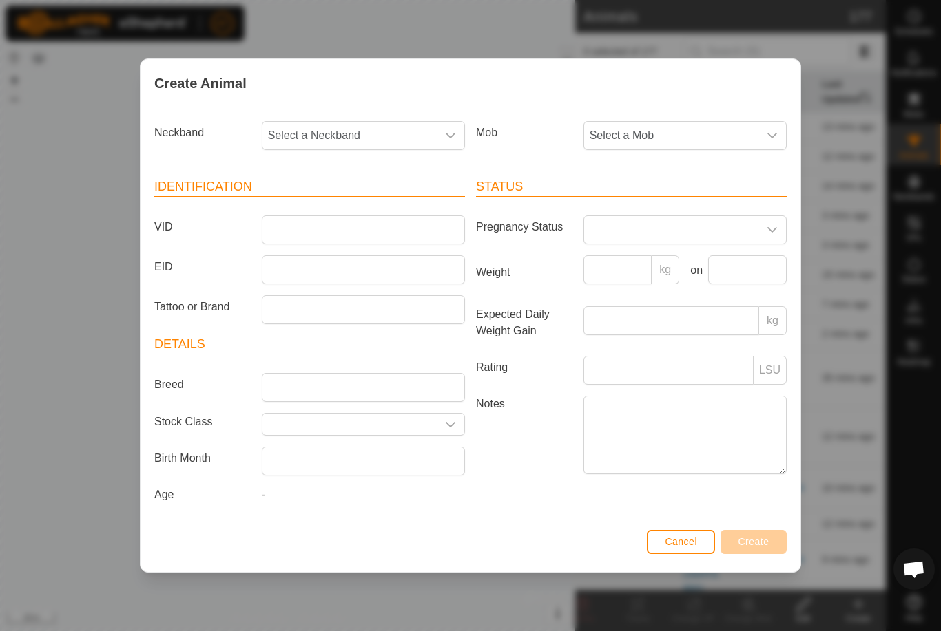
click at [698, 133] on span "Select a Mob" at bounding box center [671, 136] width 174 height 28
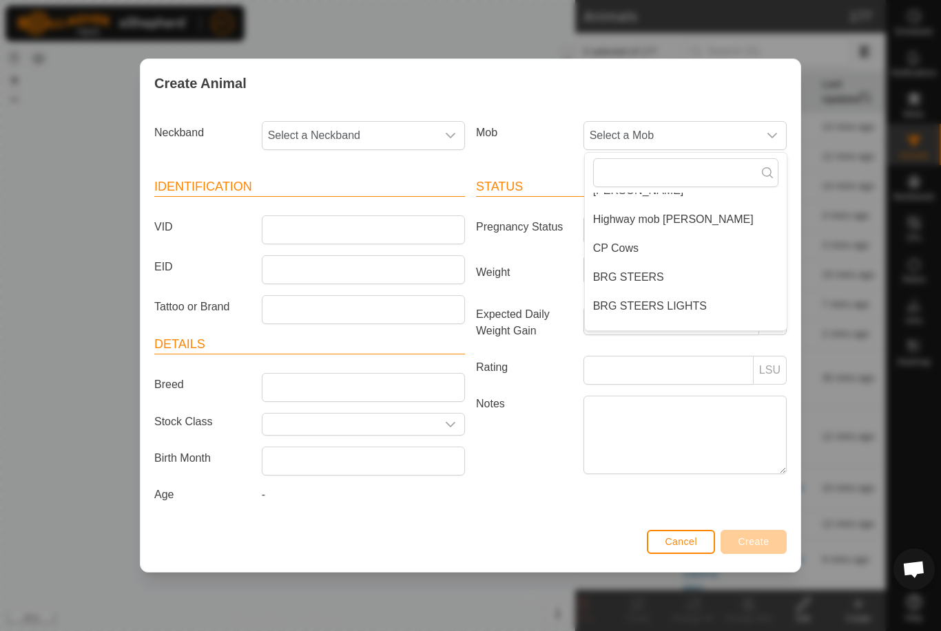
scroll to position [45, 0]
click at [639, 247] on li "CP Cows" at bounding box center [686, 248] width 202 height 28
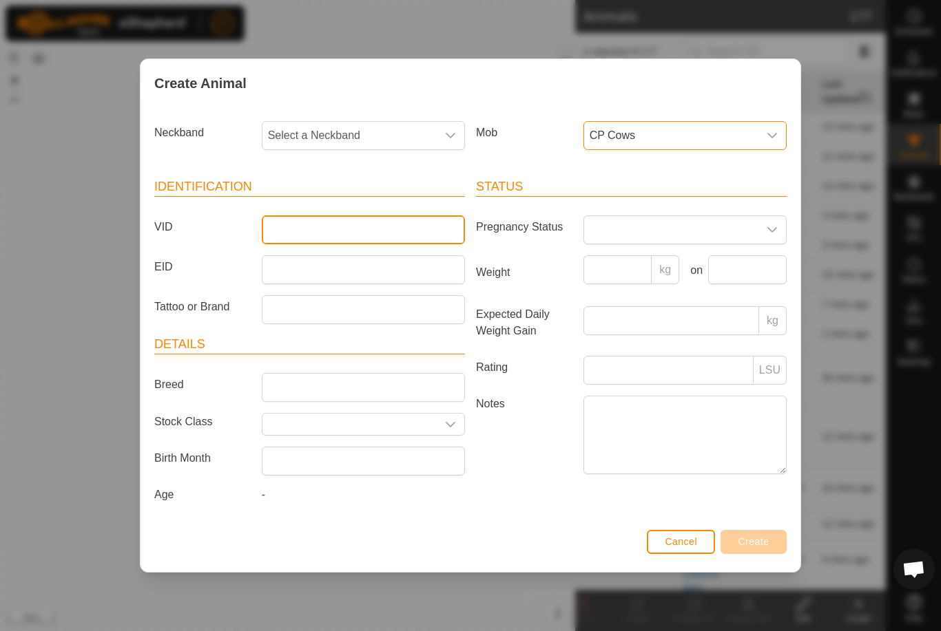
click at [351, 216] on input "VID" at bounding box center [363, 230] width 203 height 29
type input "Q56a"
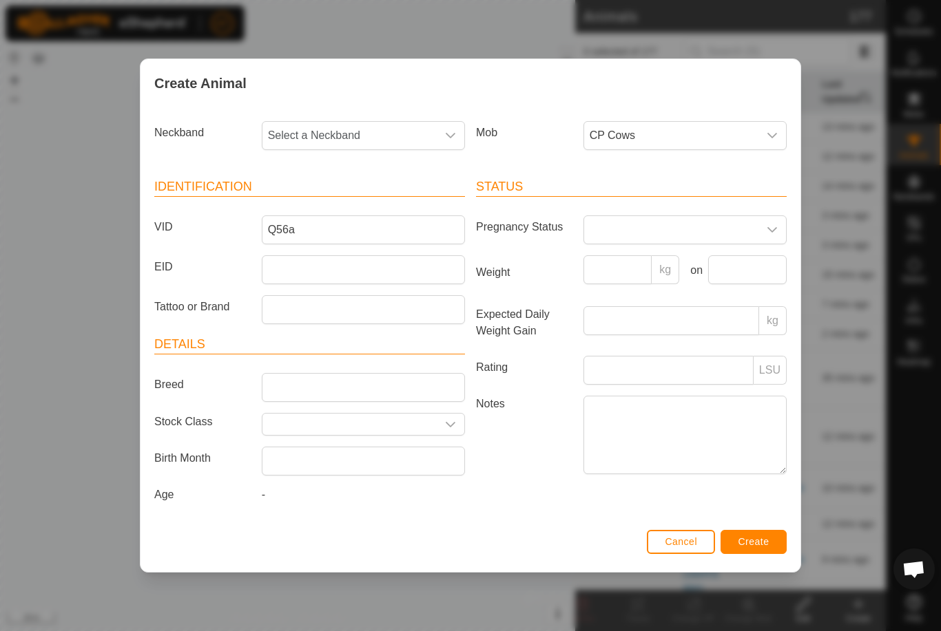
click at [406, 129] on span "Select a Neckband" at bounding box center [349, 136] width 174 height 28
click at [395, 129] on span "Select a Neckband" at bounding box center [349, 136] width 174 height 28
click at [389, 133] on span "Select a Neckband" at bounding box center [349, 136] width 174 height 28
type input "9800"
click at [349, 205] on li "1855409800" at bounding box center [364, 207] width 202 height 28
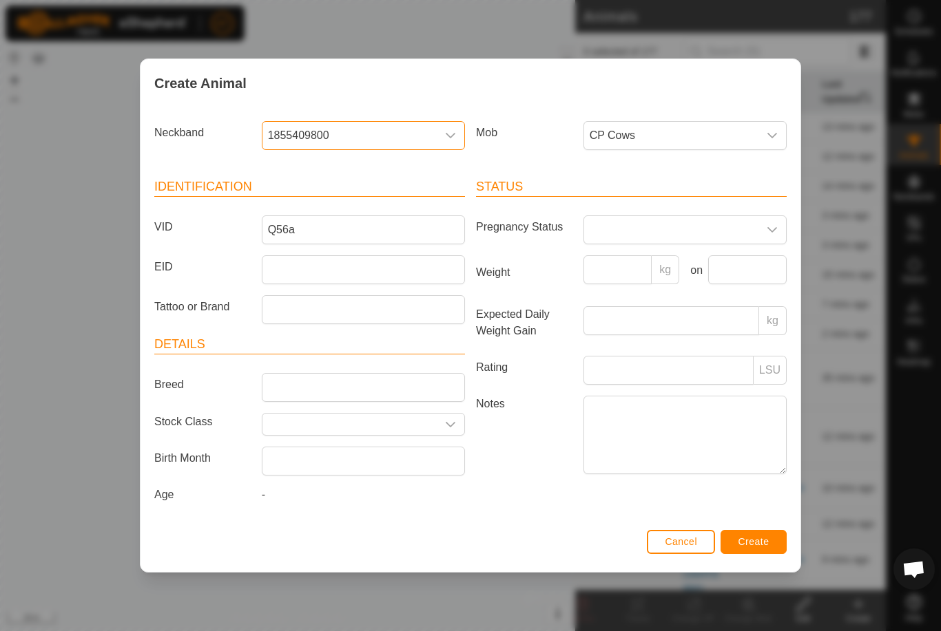
click at [748, 552] on button "Create" at bounding box center [753, 542] width 66 height 24
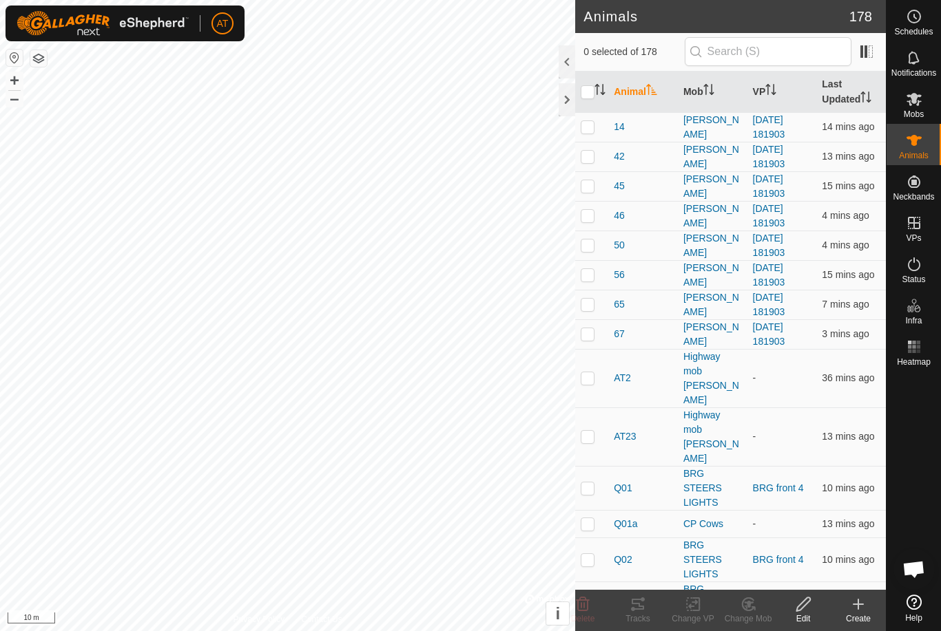
click at [869, 626] on td "3 mins ago" at bounding box center [851, 640] width 70 height 28
click at [859, 620] on div "Create" at bounding box center [857, 619] width 55 height 12
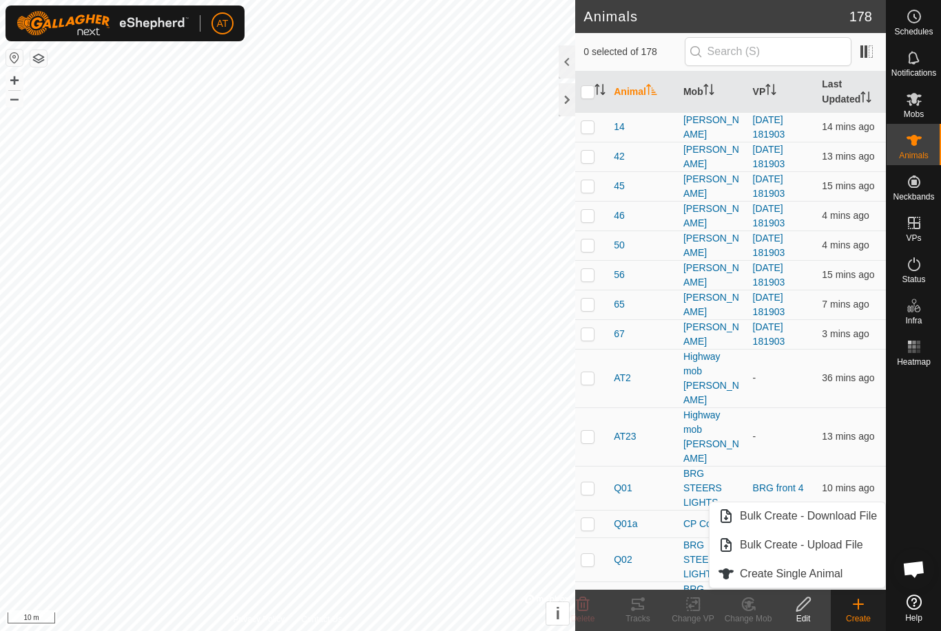
click at [803, 567] on span "Create Single Animal" at bounding box center [791, 574] width 103 height 17
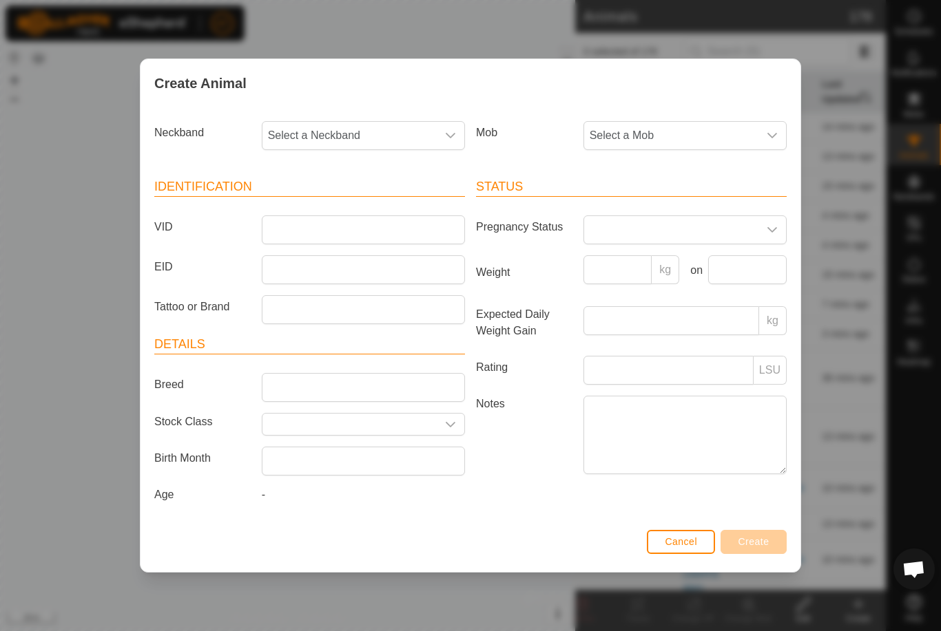
click at [674, 127] on span "Select a Mob" at bounding box center [671, 136] width 174 height 28
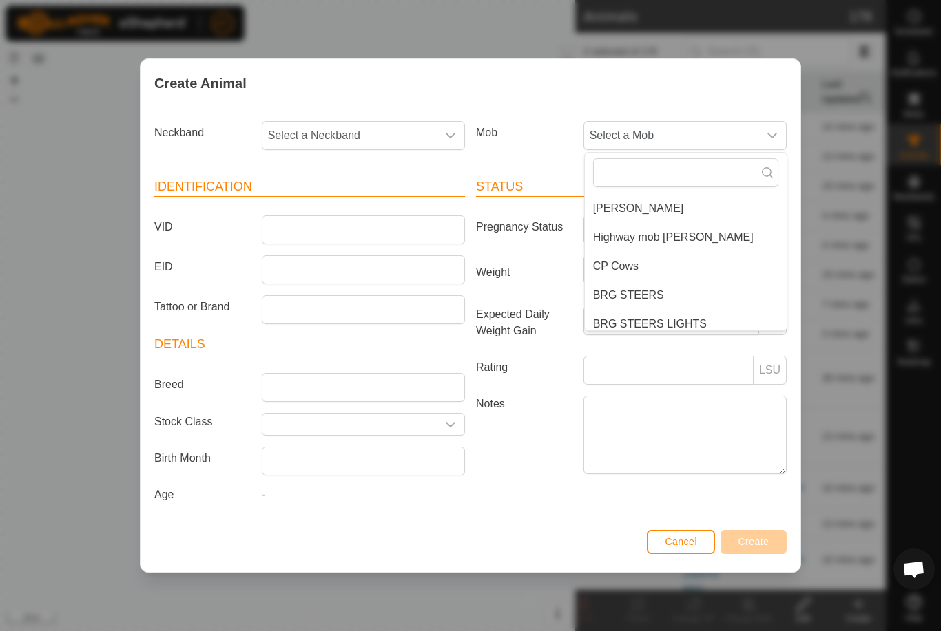
scroll to position [43, 0]
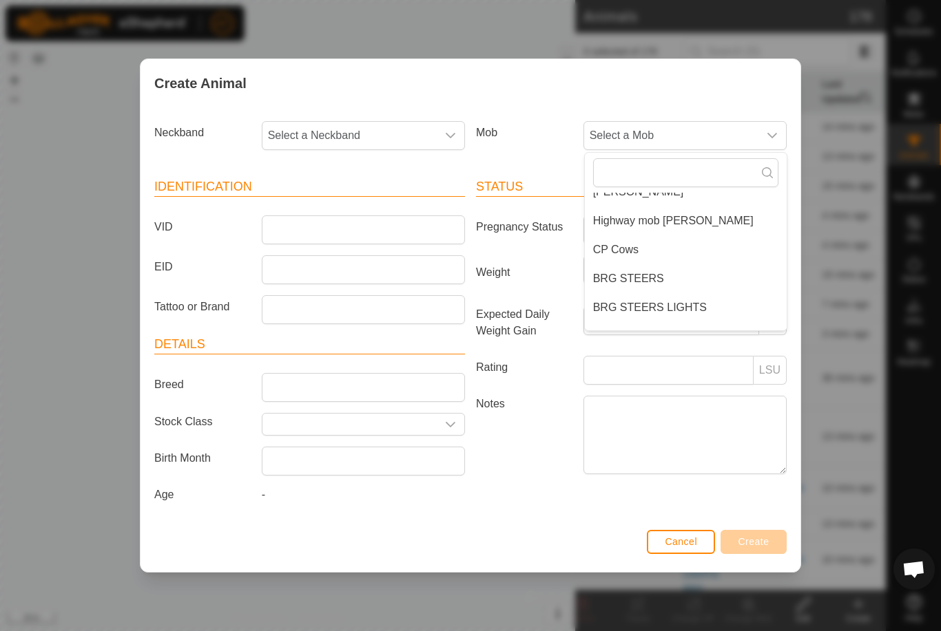
click at [629, 246] on span "CP Cows" at bounding box center [615, 250] width 45 height 17
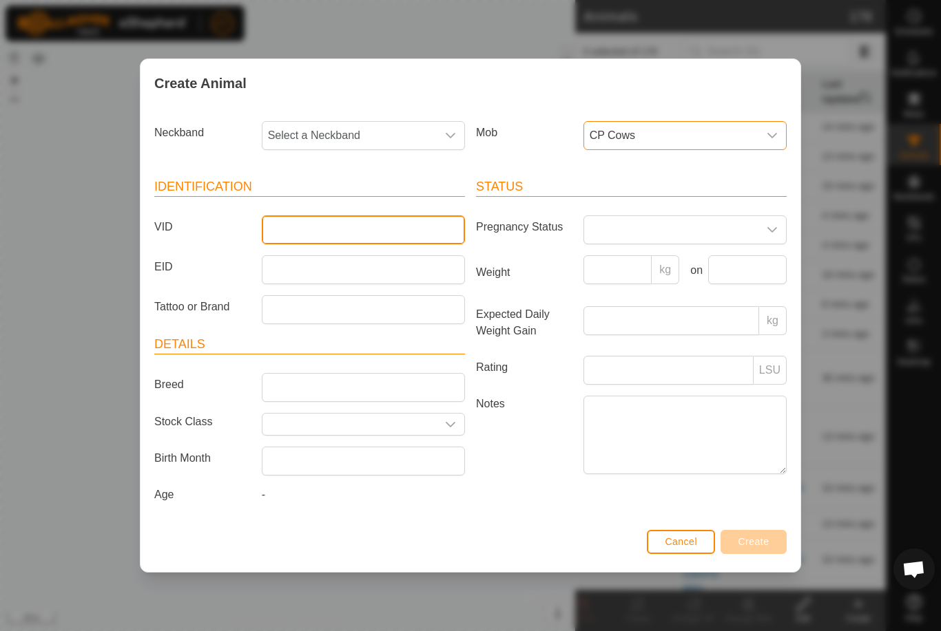
click at [339, 219] on input "VID" at bounding box center [363, 230] width 203 height 29
type input "Q59a"
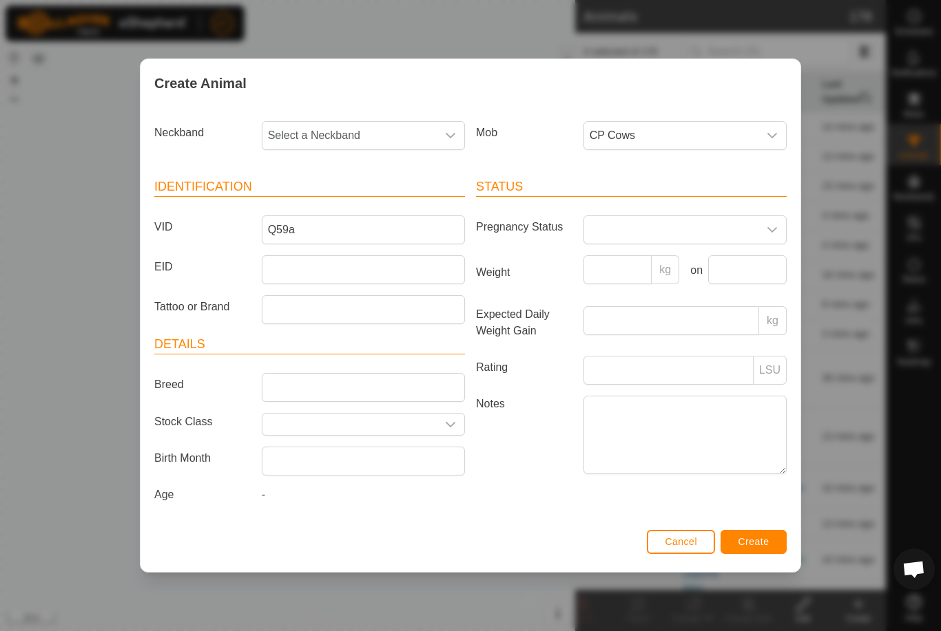
click at [387, 127] on span "Select a Neckband" at bounding box center [349, 136] width 174 height 28
type input "1735"
click at [357, 207] on li "3976611735" at bounding box center [364, 207] width 202 height 28
click at [740, 547] on span "Create" at bounding box center [753, 541] width 31 height 11
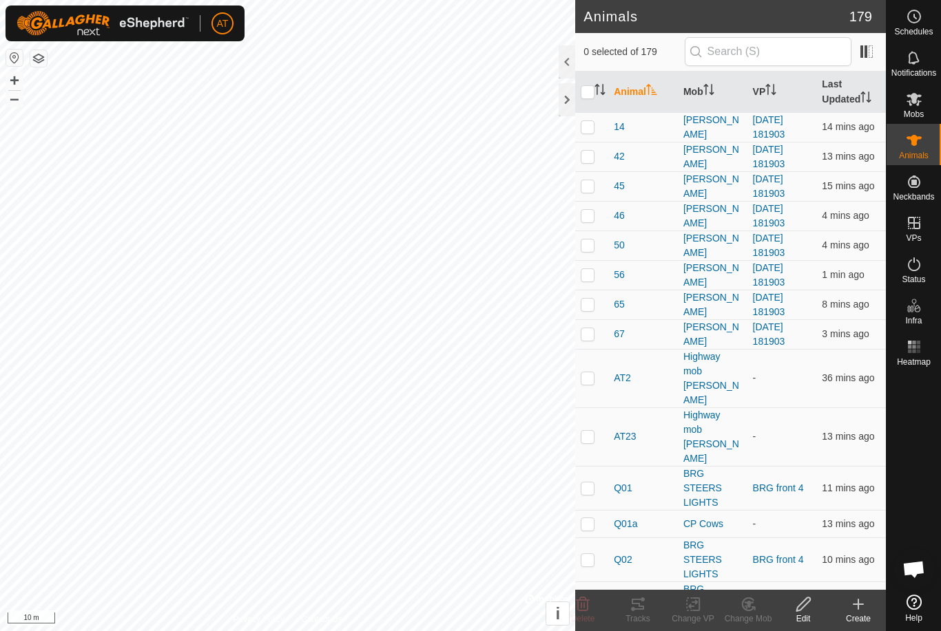
click at [855, 598] on icon at bounding box center [858, 604] width 17 height 17
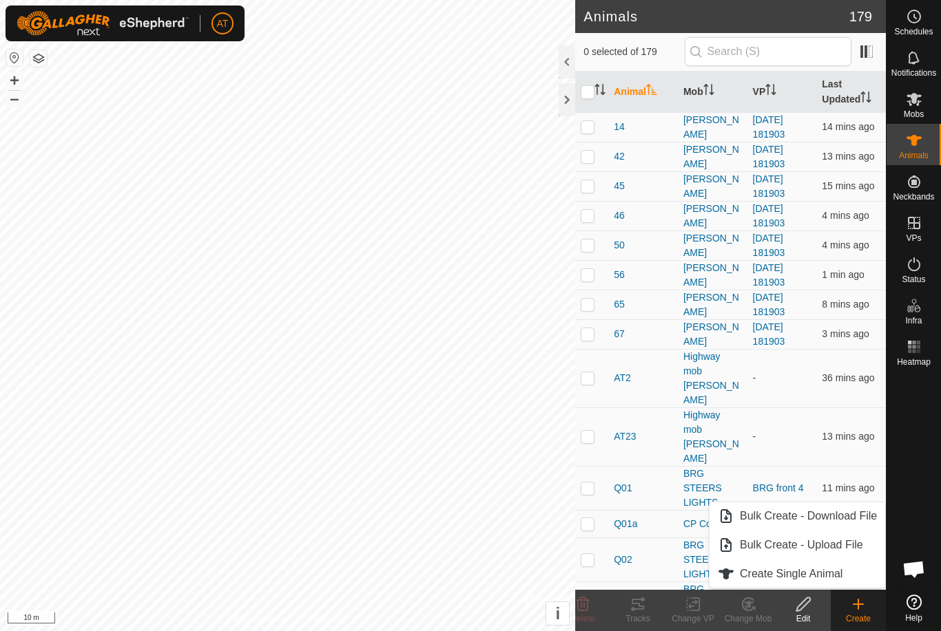
click at [838, 576] on span "Create Single Animal" at bounding box center [791, 574] width 103 height 17
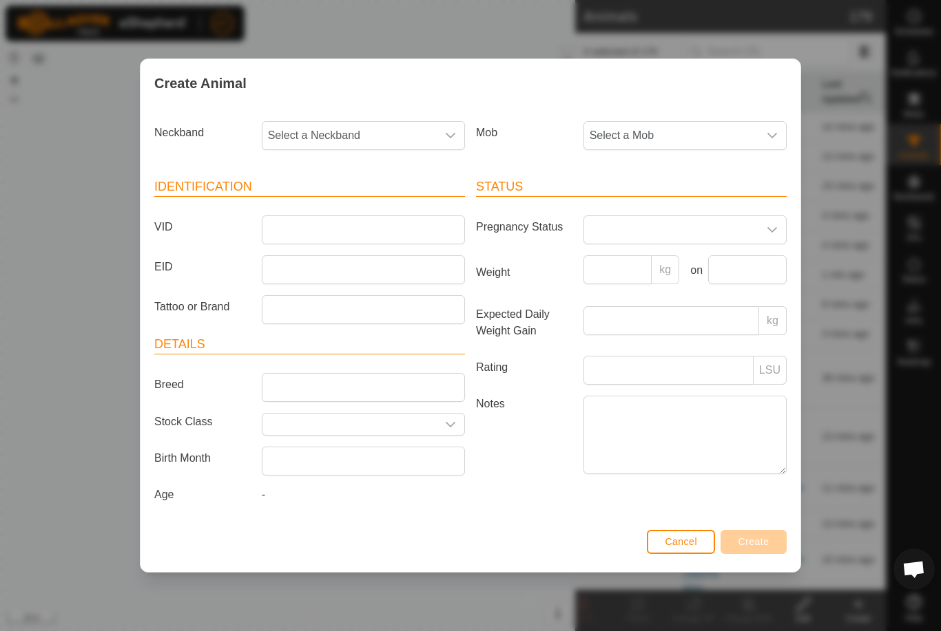
click at [711, 134] on span "Select a Mob" at bounding box center [671, 136] width 174 height 28
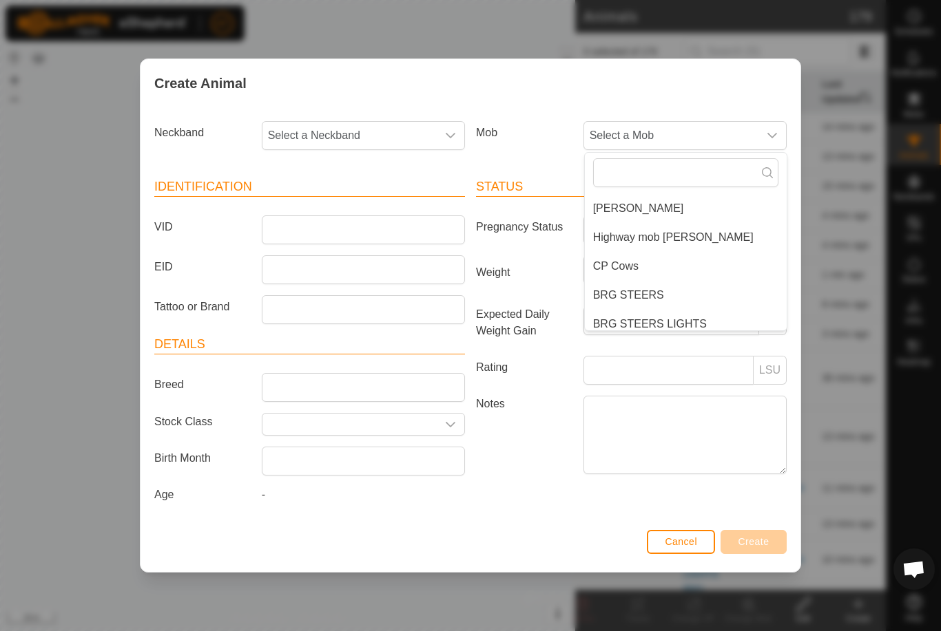
scroll to position [39, 0]
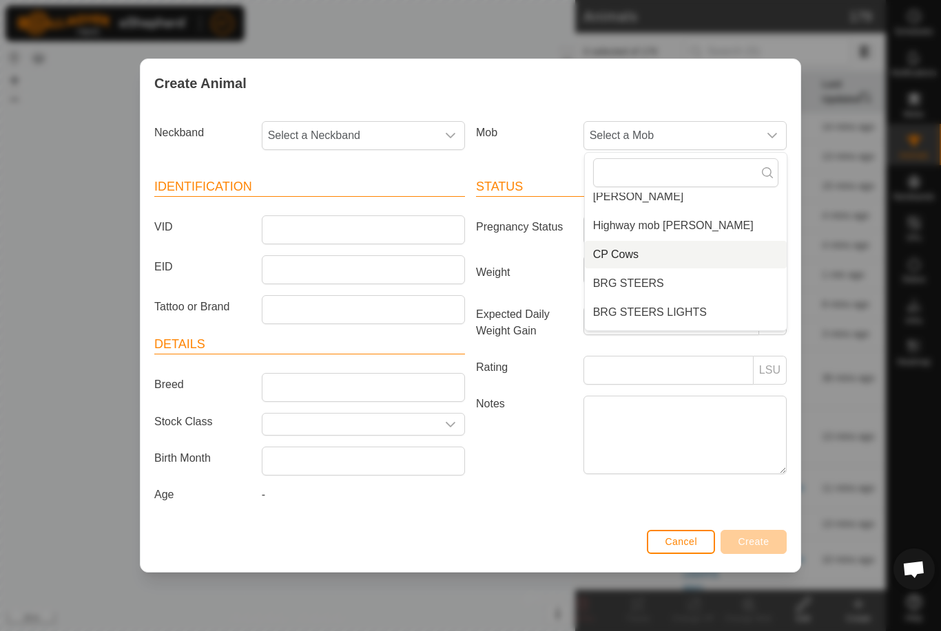
click at [637, 247] on span "CP Cows" at bounding box center [615, 255] width 45 height 17
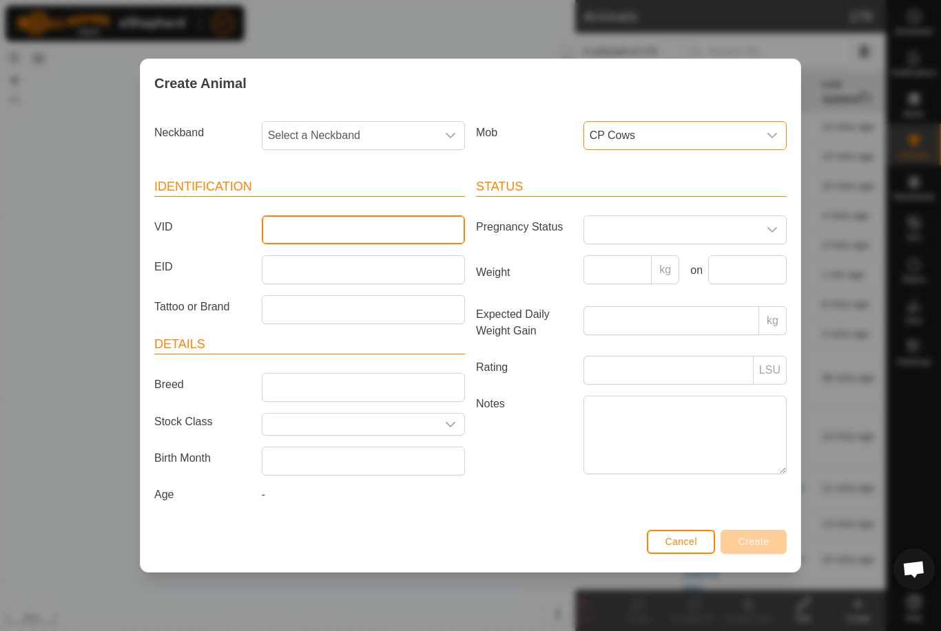
click at [406, 216] on input "VID" at bounding box center [363, 230] width 203 height 29
type input "Q64a"
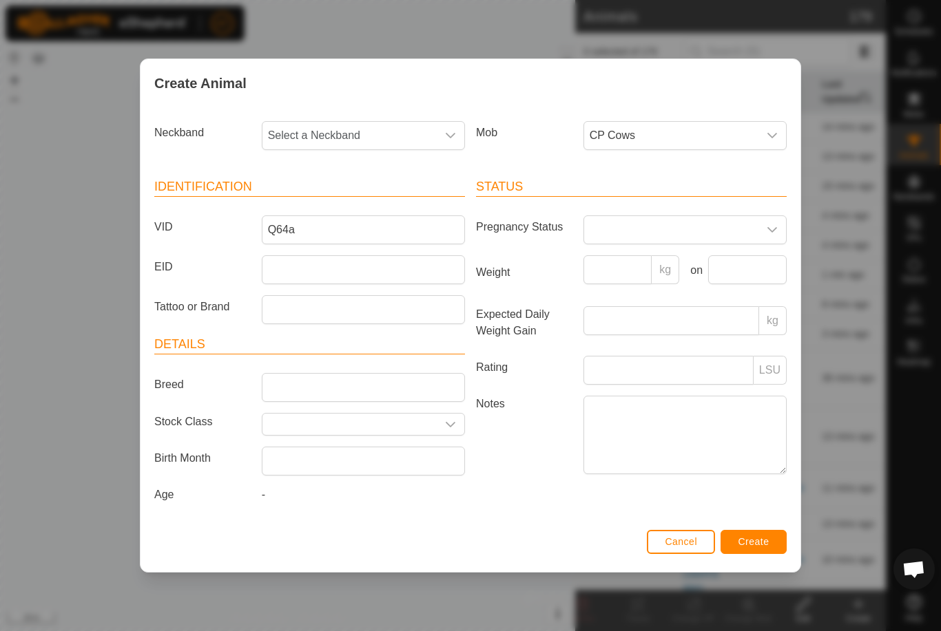
click at [398, 134] on span "Select a Neckband" at bounding box center [349, 136] width 174 height 28
type input "8748"
click at [378, 207] on li "1655748748" at bounding box center [364, 207] width 202 height 28
click at [755, 547] on span "Create" at bounding box center [753, 541] width 31 height 11
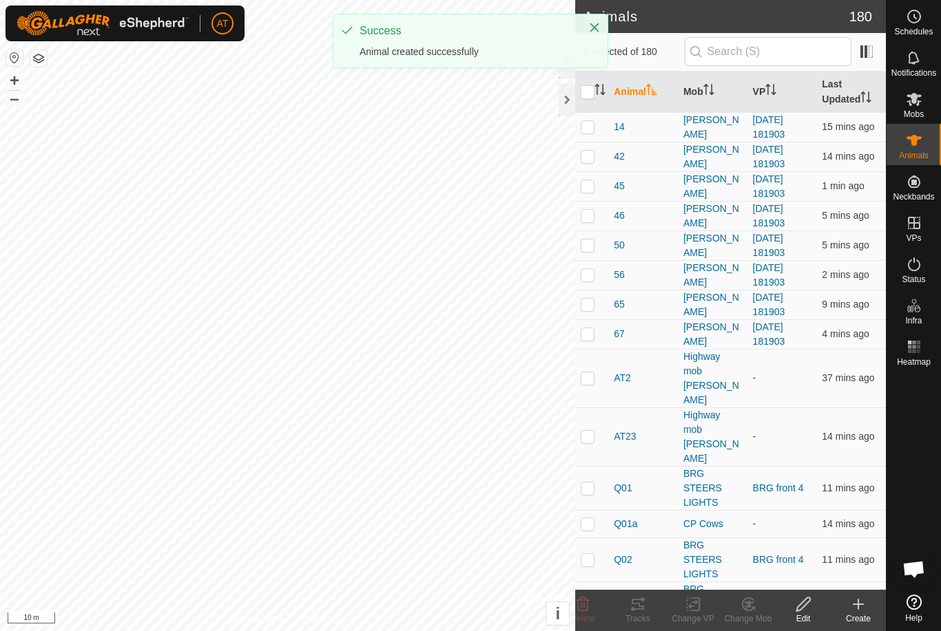
click at [853, 602] on icon at bounding box center [858, 604] width 17 height 17
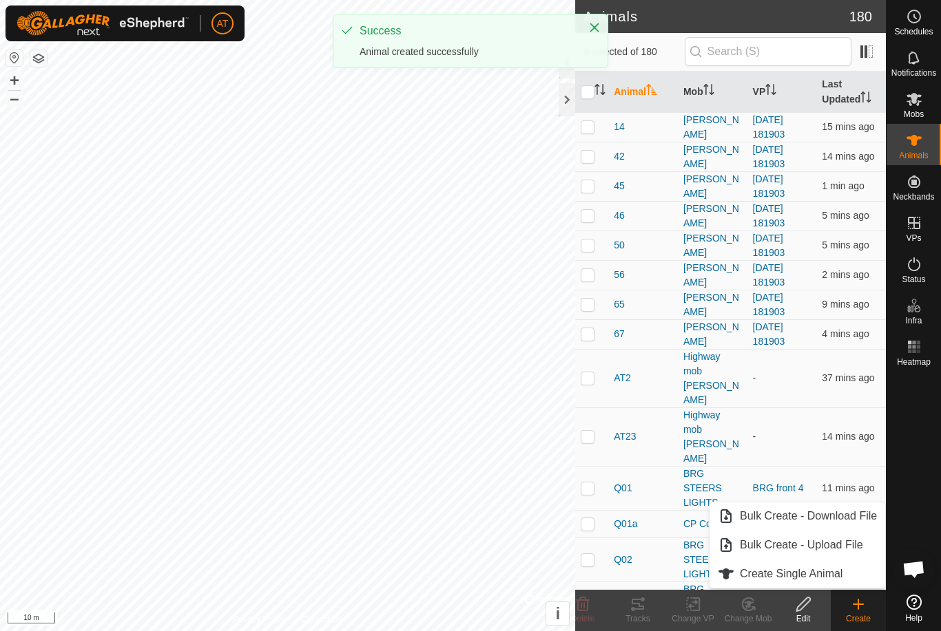
click at [839, 568] on span "Create Single Animal" at bounding box center [791, 574] width 103 height 17
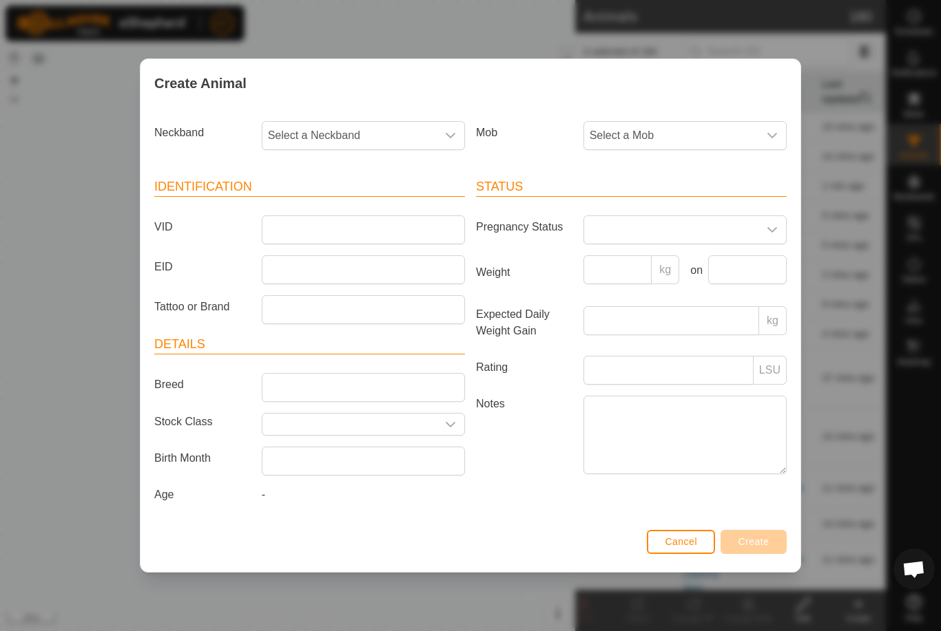
click at [712, 123] on span "Select a Mob" at bounding box center [671, 136] width 174 height 28
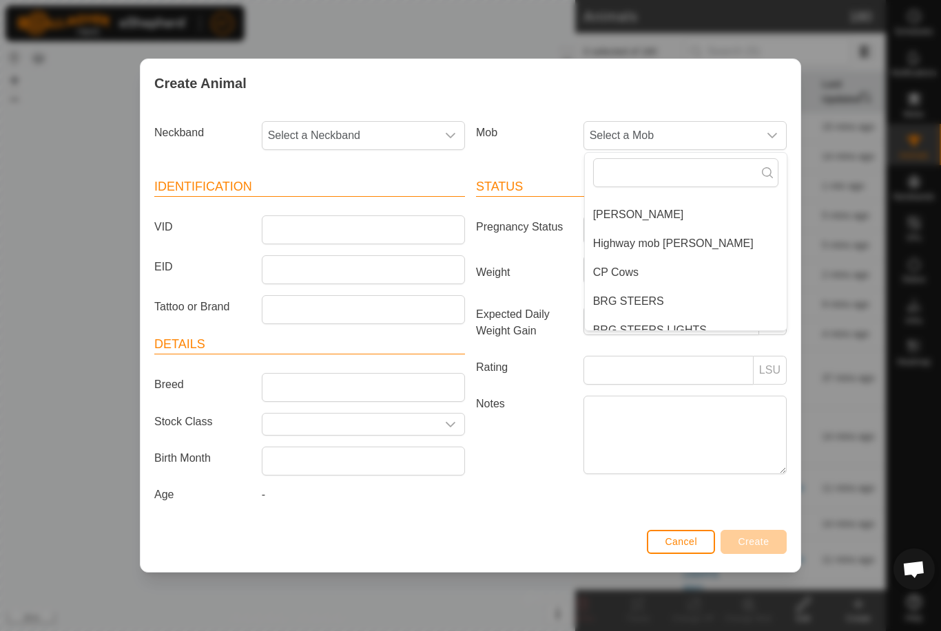
scroll to position [32, 0]
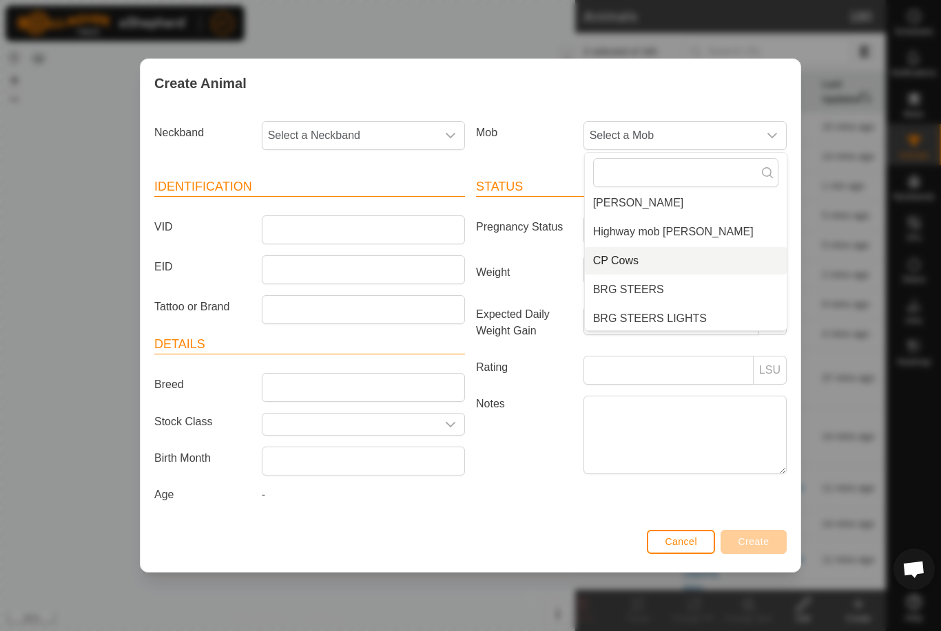
click at [624, 258] on span "CP Cows" at bounding box center [615, 261] width 45 height 17
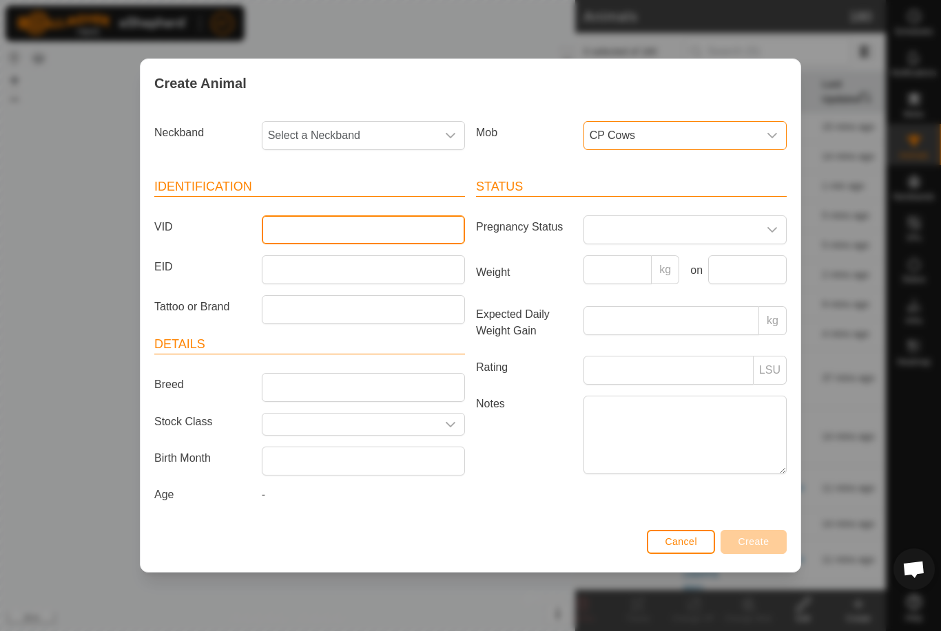
click at [372, 218] on input "VID" at bounding box center [363, 230] width 203 height 29
type input "Q11a"
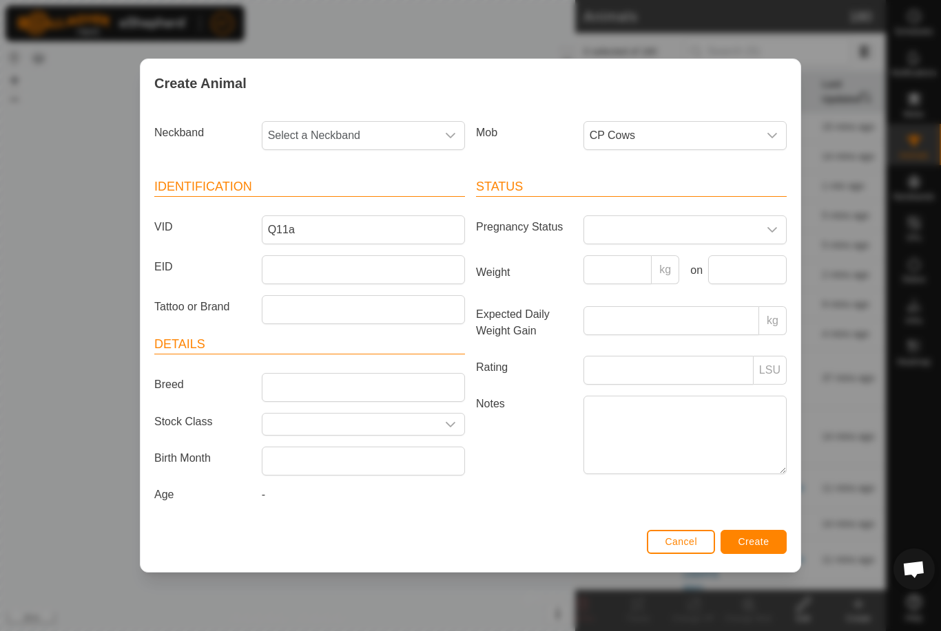
click at [386, 127] on span "Select a Neckband" at bounding box center [349, 136] width 174 height 28
type input "1"
type input "1651"
click at [328, 209] on span "1529751651" at bounding box center [301, 206] width 61 height 17
click at [747, 540] on span "Create" at bounding box center [753, 541] width 31 height 11
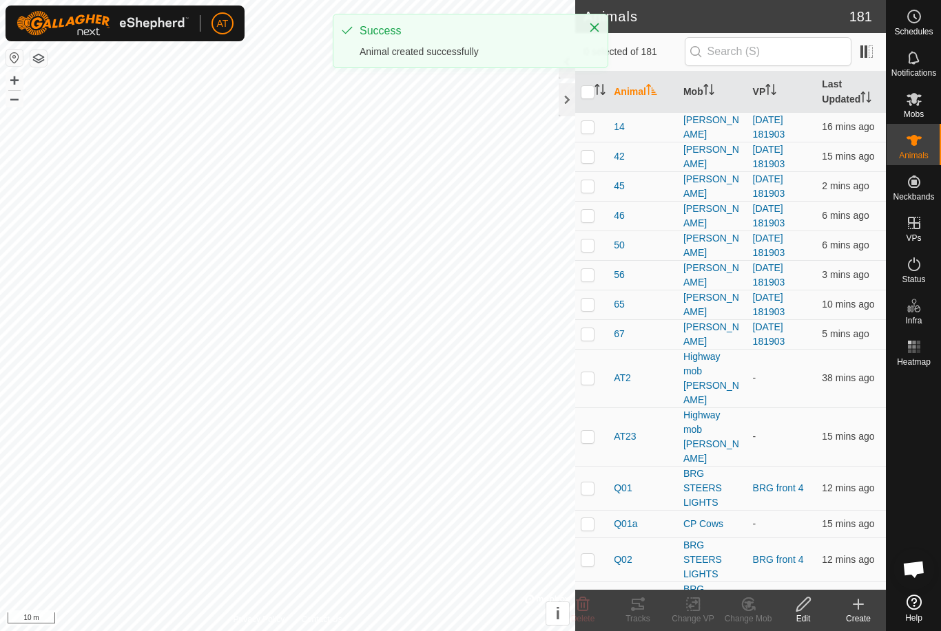
click at [860, 613] on div "Create" at bounding box center [857, 619] width 55 height 12
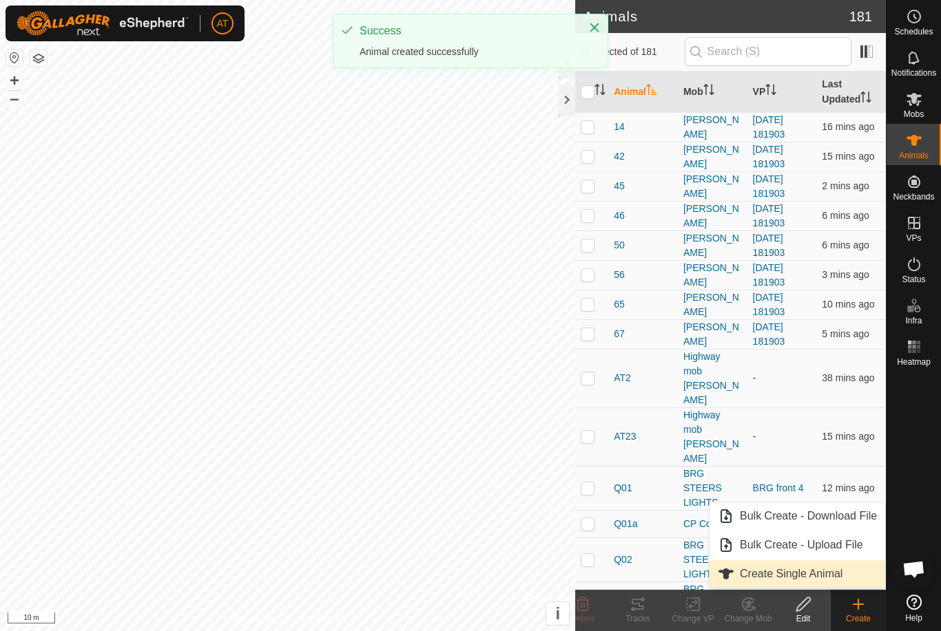
click at [809, 576] on span "Create Single Animal" at bounding box center [791, 574] width 103 height 17
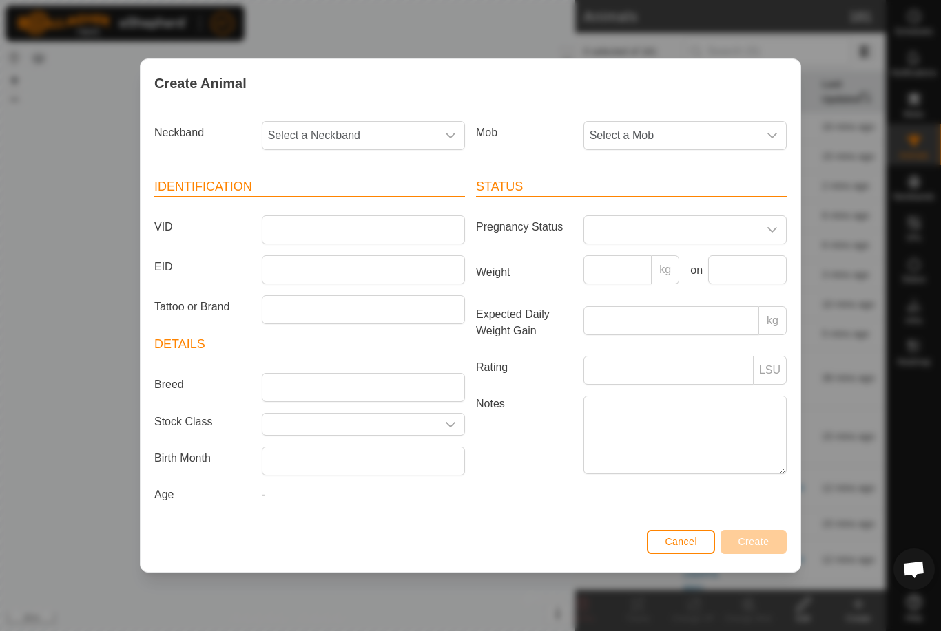
click at [697, 129] on span "Select a Mob" at bounding box center [671, 136] width 174 height 28
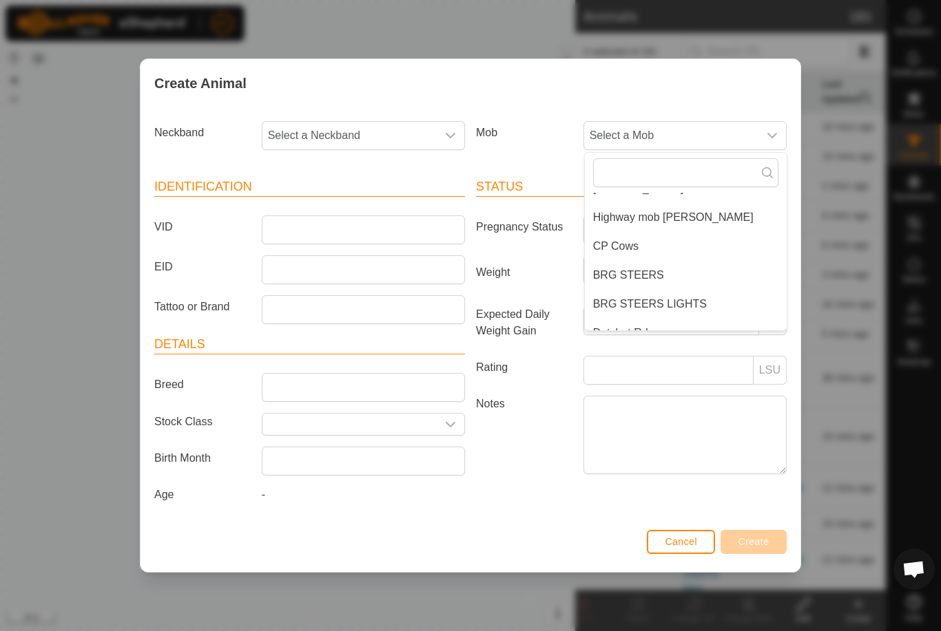
scroll to position [48, 0]
click at [627, 250] on li "CP Cows" at bounding box center [686, 245] width 202 height 28
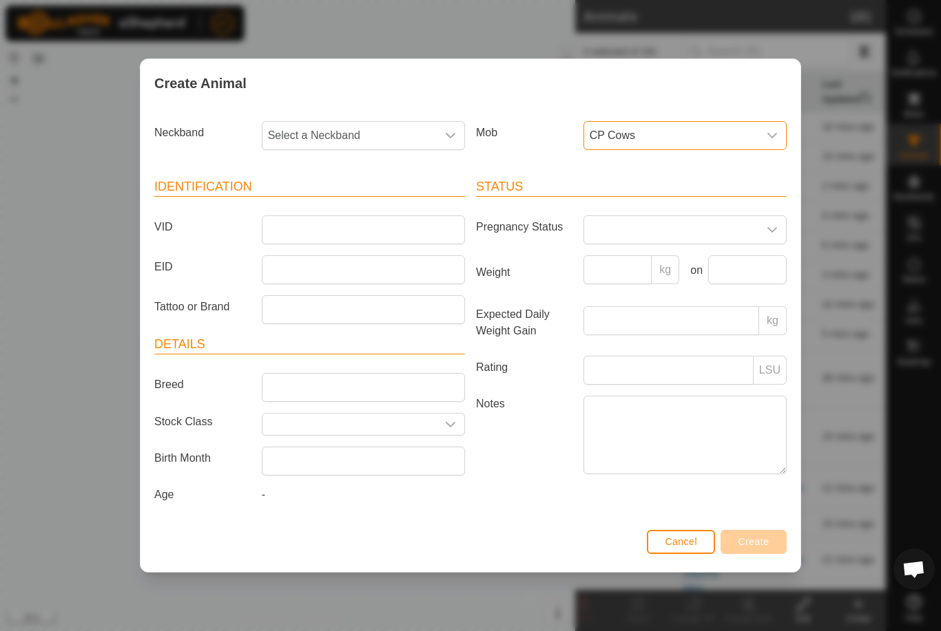
click at [378, 132] on span "Select a Neckband" at bounding box center [349, 136] width 174 height 28
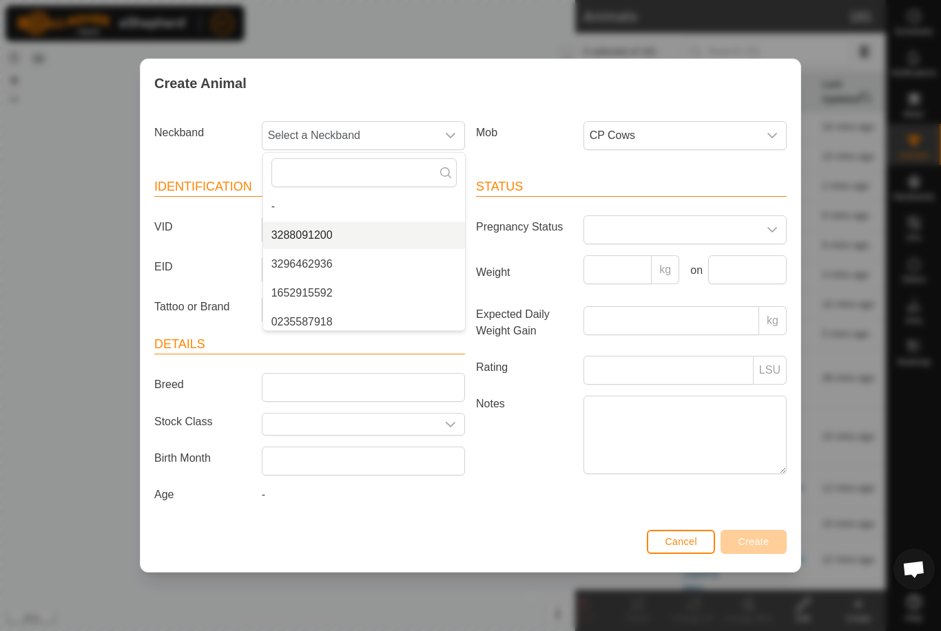
click at [313, 227] on span "3288091200" at bounding box center [301, 235] width 61 height 17
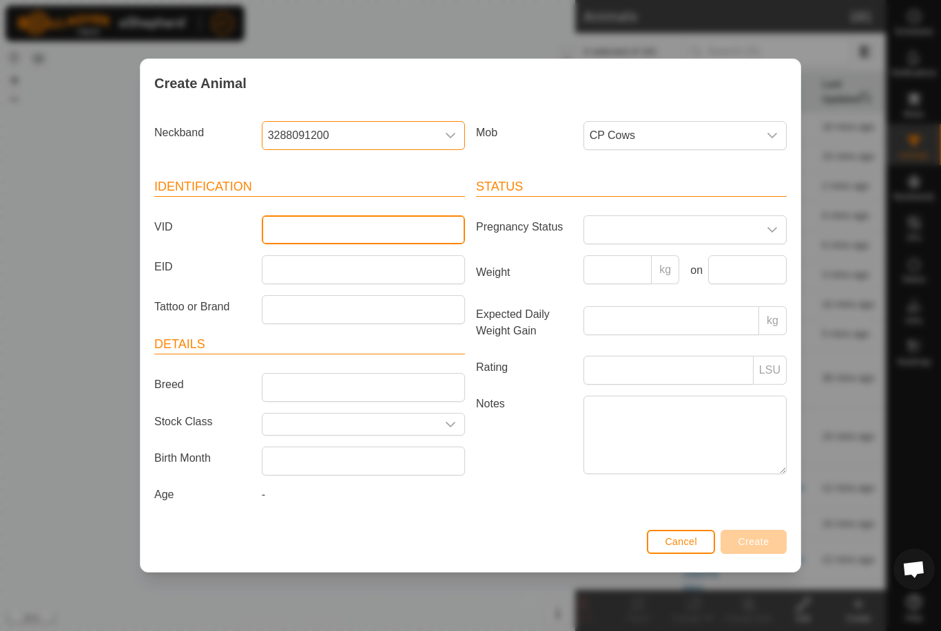
click at [320, 224] on input "VID" at bounding box center [363, 230] width 203 height 29
type input "Q21a"
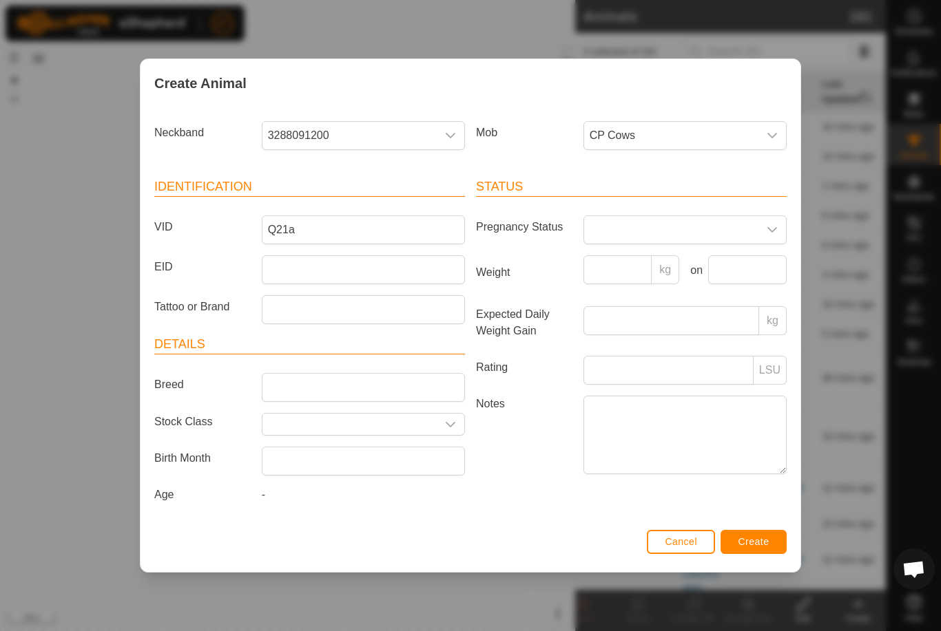
click at [388, 135] on span "3288091200" at bounding box center [349, 136] width 174 height 28
type input "728"
click at [331, 200] on span "2386794728" at bounding box center [301, 206] width 61 height 17
click at [752, 545] on span "Create" at bounding box center [753, 541] width 31 height 11
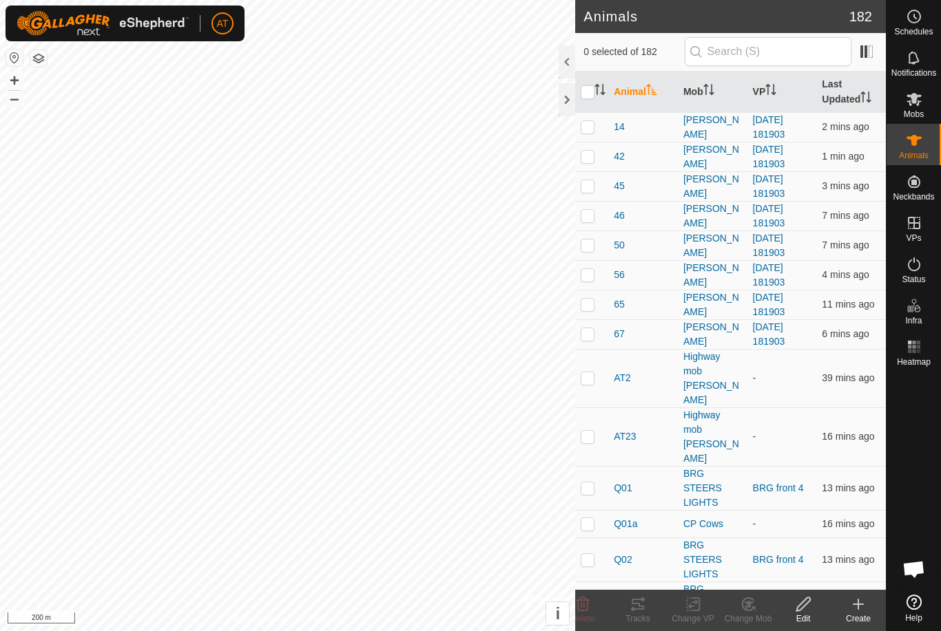
click at [857, 603] on icon at bounding box center [858, 604] width 17 height 17
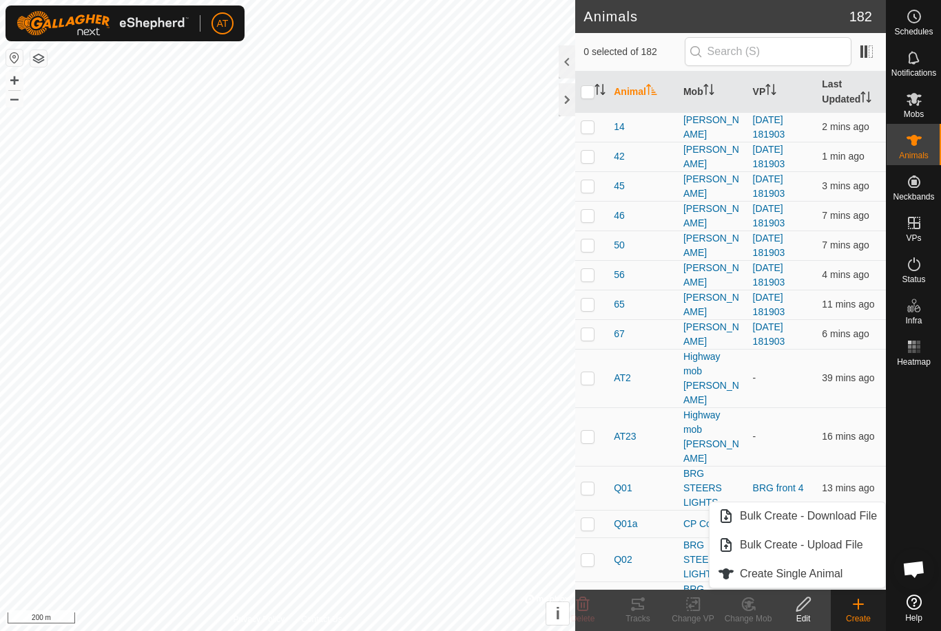
click at [825, 572] on span "Create Single Animal" at bounding box center [791, 574] width 103 height 17
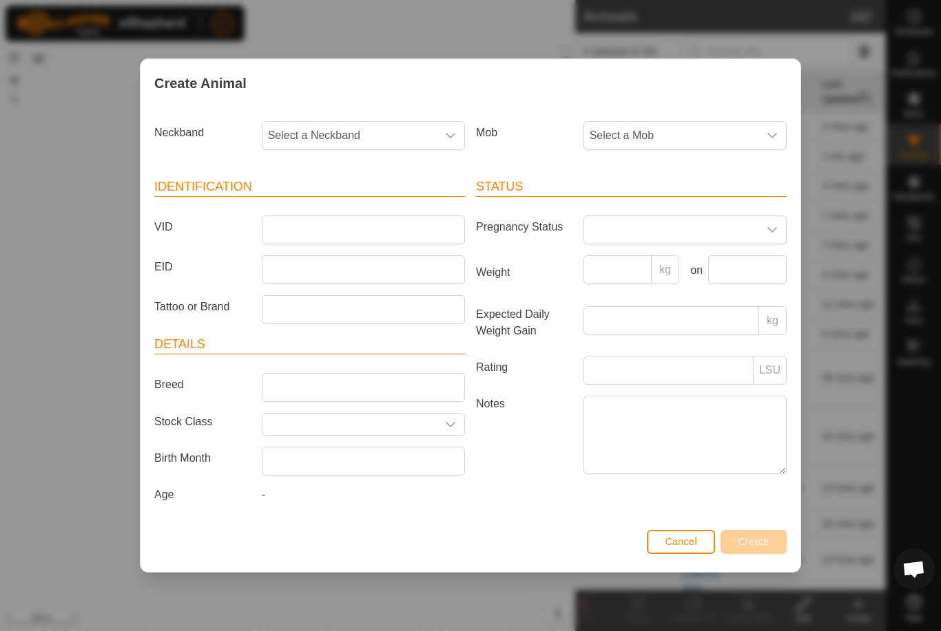
click at [370, 127] on span "Select a Neckband" at bounding box center [349, 136] width 174 height 28
type input "1"
type input "8792"
click at [481, 25] on div "Create Animal Neckband Select a Neckband 8792 No results found Mob Select a Mob…" at bounding box center [470, 315] width 941 height 631
click at [877, 187] on div "Create Animal Neckband Select a Neckband Mob Select a Mob Identification VID EI…" at bounding box center [470, 315] width 941 height 631
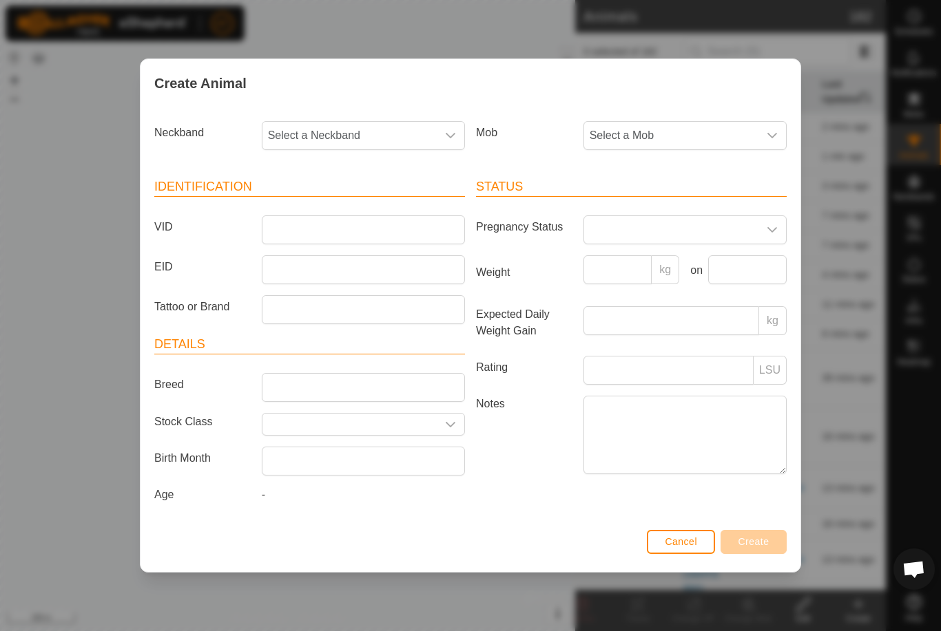
click at [677, 544] on span "Cancel" at bounding box center [680, 541] width 32 height 11
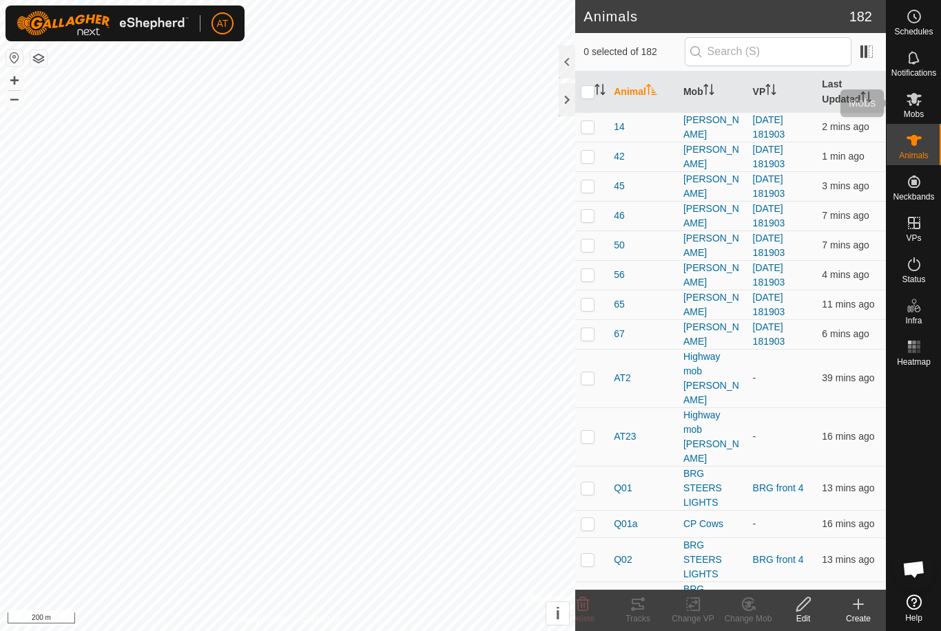
click at [910, 103] on icon at bounding box center [913, 99] width 17 height 17
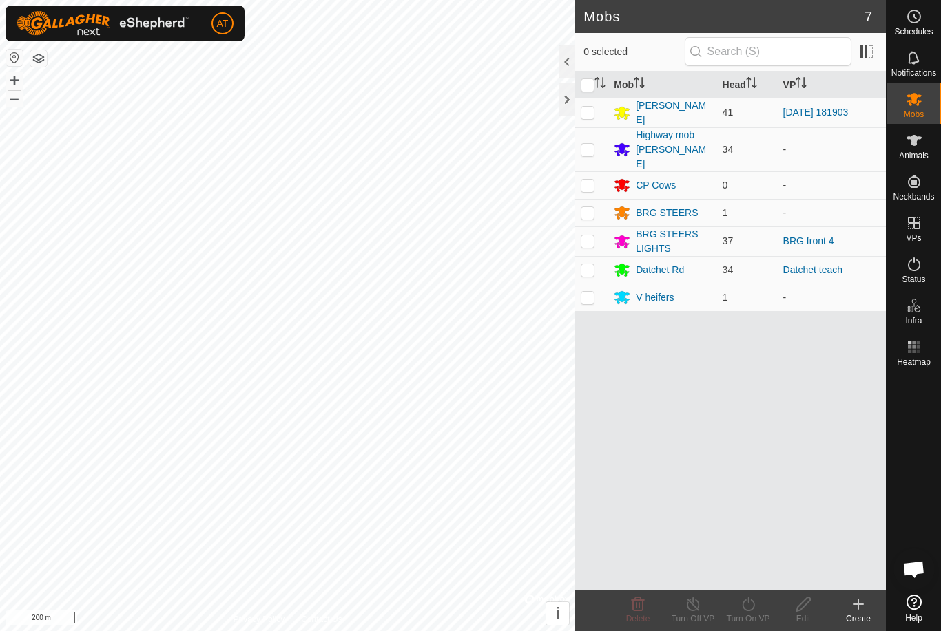
click at [601, 171] on td at bounding box center [591, 185] width 33 height 28
checkbox input "true"
click at [597, 40] on div "1 selected" at bounding box center [730, 51] width 294 height 29
click at [921, 151] on span "Animals" at bounding box center [914, 155] width 30 height 8
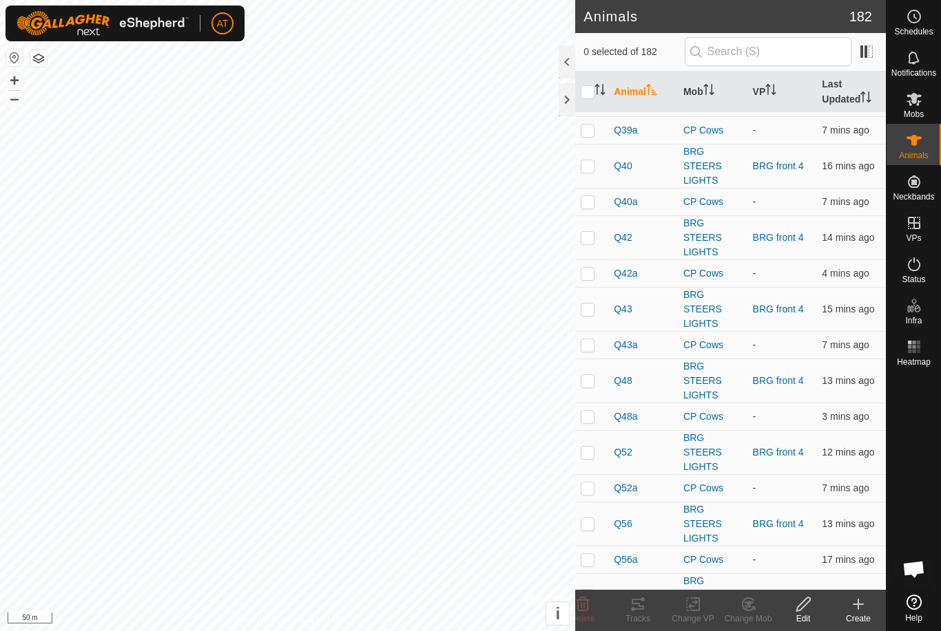
scroll to position [1173, 0]
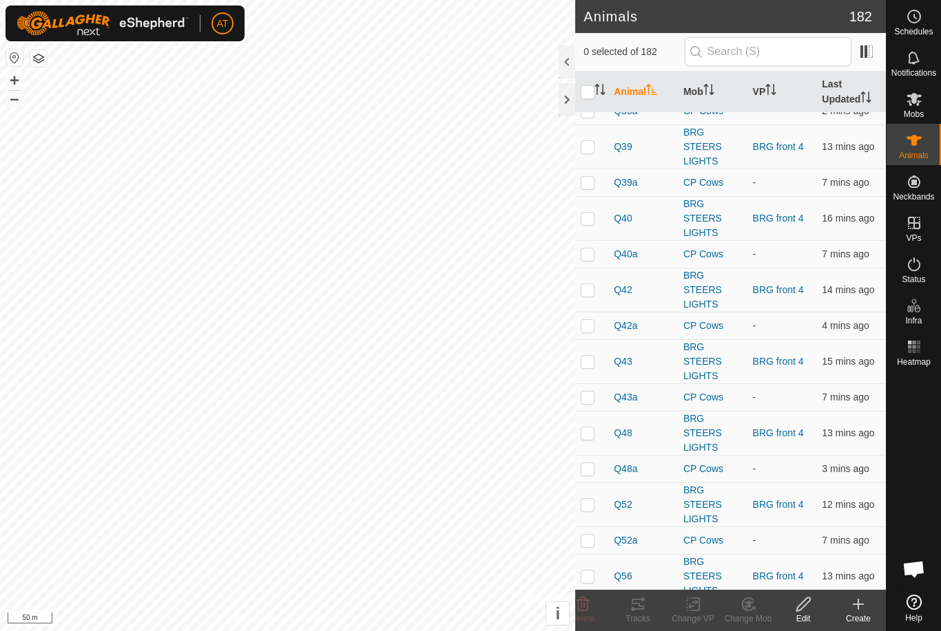
click at [595, 240] on td at bounding box center [591, 254] width 33 height 28
checkbox input "true"
click at [915, 112] on span "Mobs" at bounding box center [913, 114] width 20 height 8
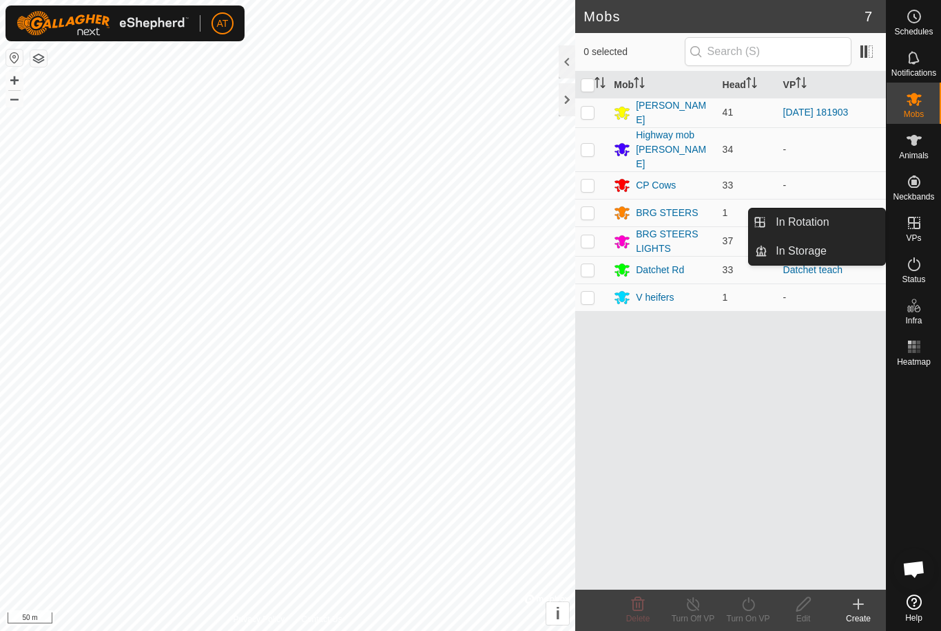
click at [843, 229] on link "In Rotation" at bounding box center [826, 223] width 118 height 28
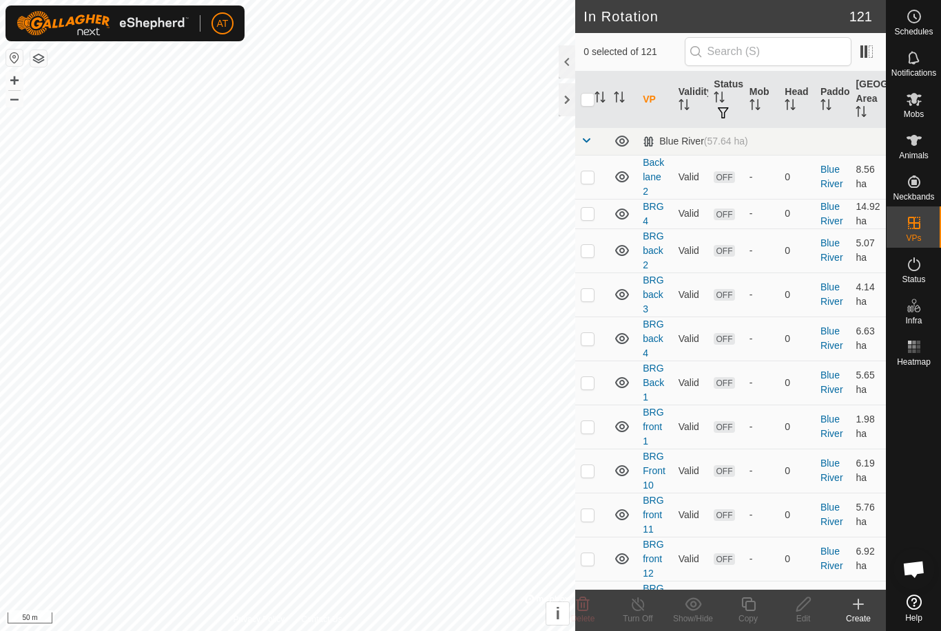
click at [863, 610] on icon at bounding box center [858, 604] width 17 height 17
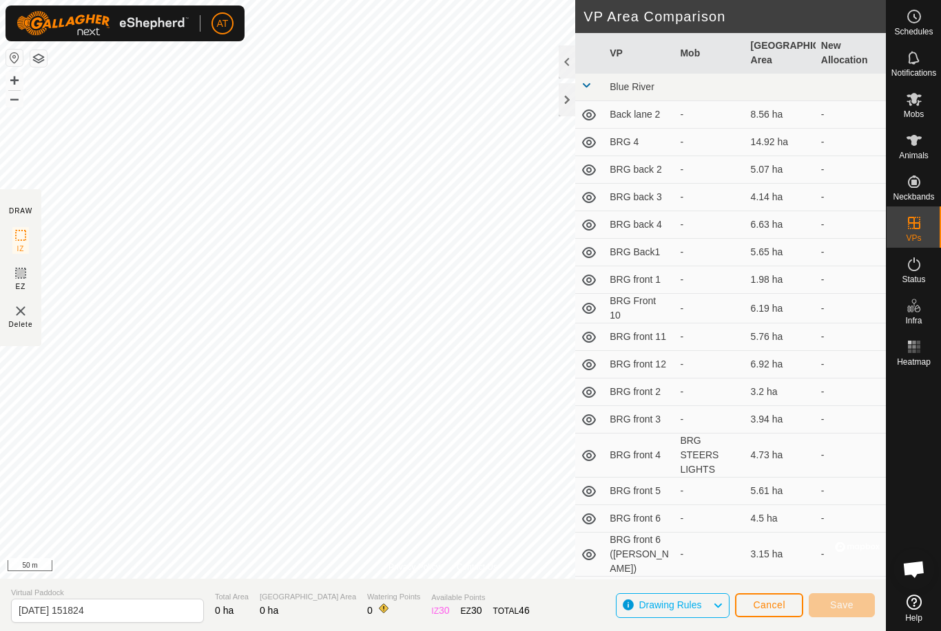
click at [571, 111] on div at bounding box center [566, 99] width 17 height 33
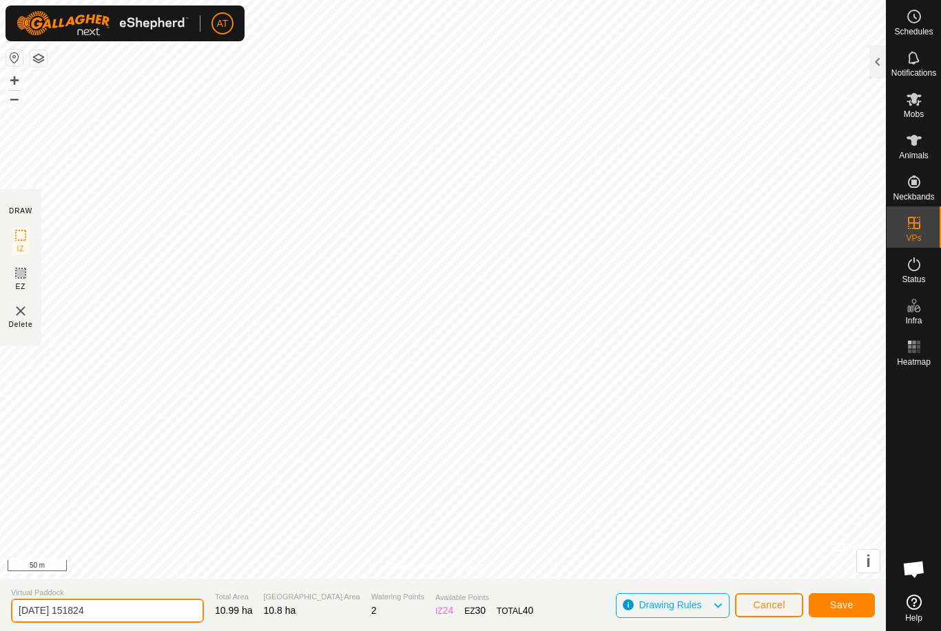
click at [106, 616] on input "2025-09-28 151824" at bounding box center [107, 611] width 193 height 24
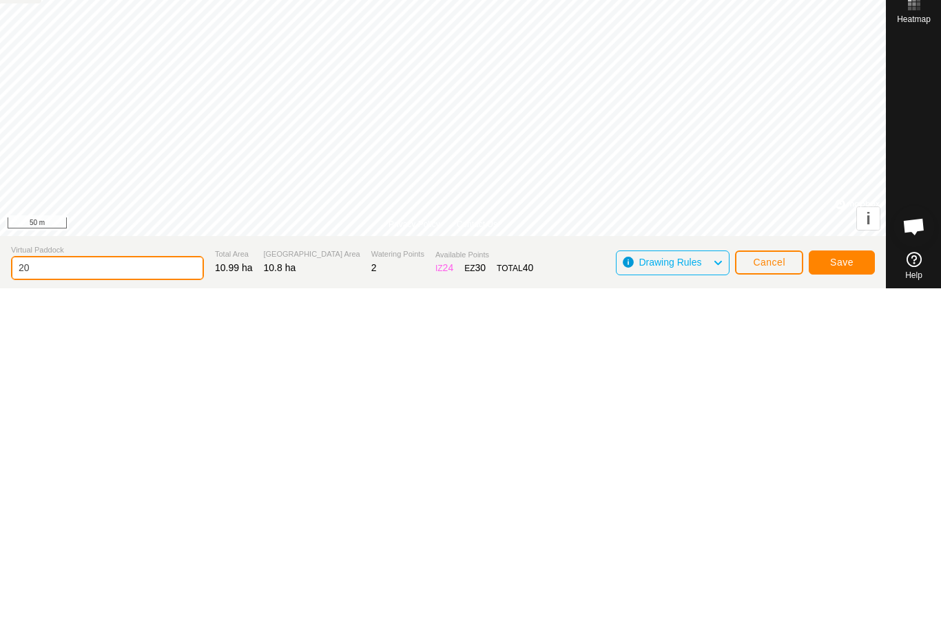
type input "2"
type input "CP teach"
click at [857, 594] on button "Save" at bounding box center [841, 606] width 66 height 24
